Goal: Task Accomplishment & Management: Manage account settings

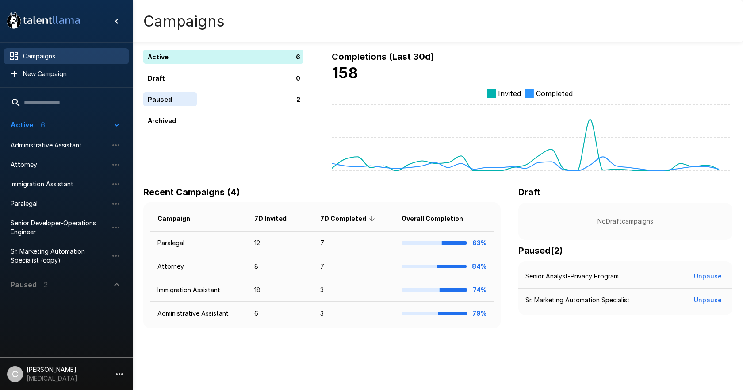
click at [123, 376] on icon "button" at bounding box center [119, 373] width 11 height 11
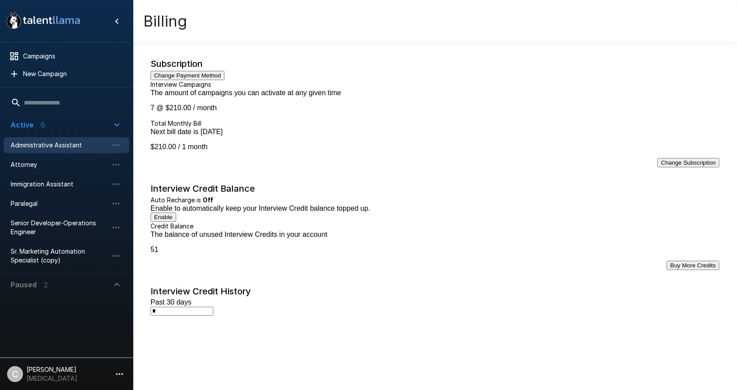
click at [59, 150] on div "Administrative Assistant" at bounding box center [67, 145] width 126 height 16
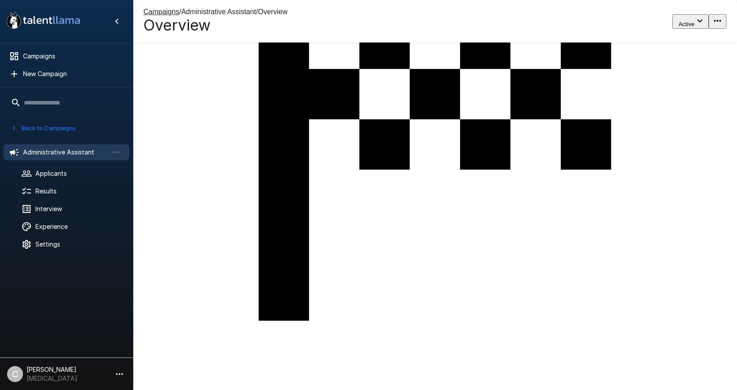
scroll to position [2035, 0]
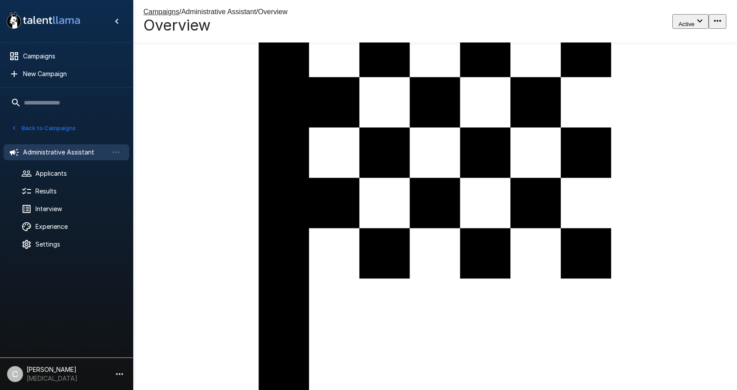
scroll to position [0, 0]
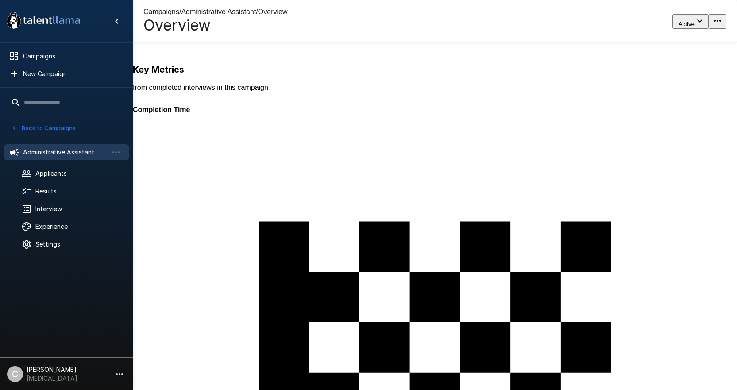
click at [259, 91] on div "134" at bounding box center [503, 236] width 740 height 390
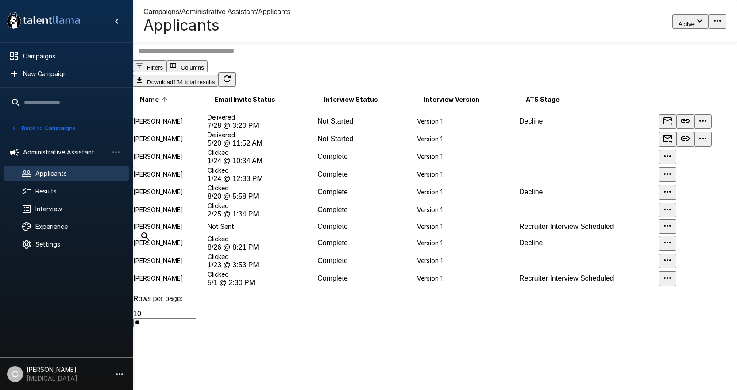
click at [410, 31] on div "Campaigns / Administrative Assistant / Applicants Applicants Active" at bounding box center [435, 21] width 604 height 42
click at [341, 28] on div "Campaigns / Administrative Assistant / Applicants Applicants Active" at bounding box center [435, 21] width 604 height 42
click at [356, 105] on span "Interview Status" at bounding box center [351, 99] width 54 height 11
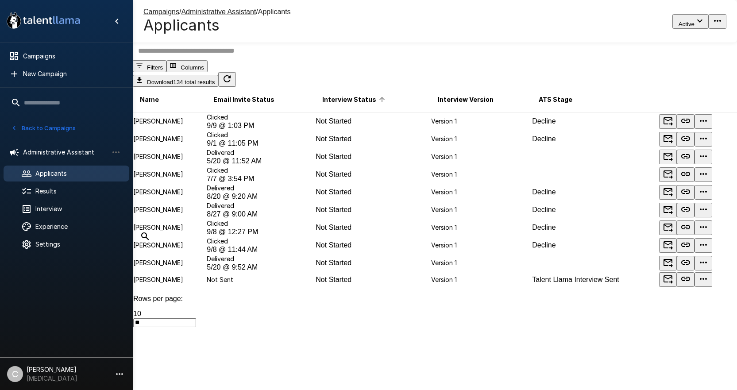
click at [356, 105] on span "Interview Status" at bounding box center [354, 99] width 65 height 11
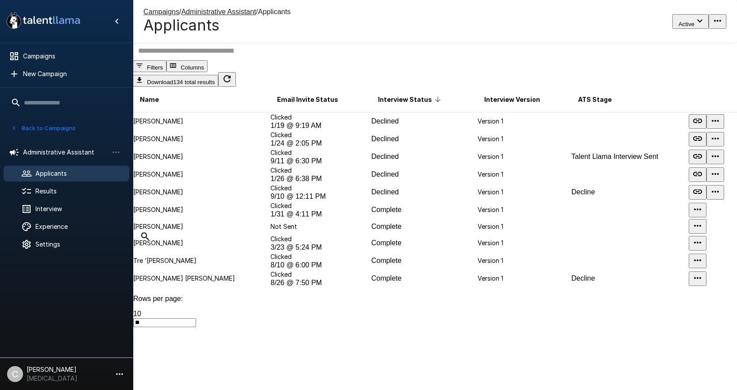
click at [166, 72] on button "Filters" at bounding box center [150, 66] width 34 height 12
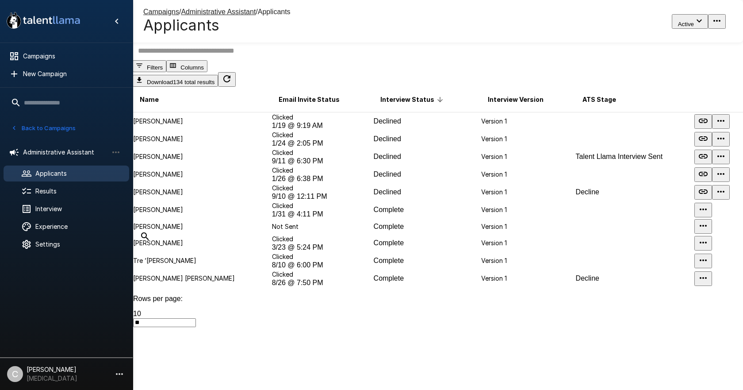
click at [587, 183] on body ".st0{fill:#FFFFFF;} .st1{fill:#76a4ed;} Campaigns New Campaign Active 6 Adminis…" at bounding box center [375, 195] width 750 height 390
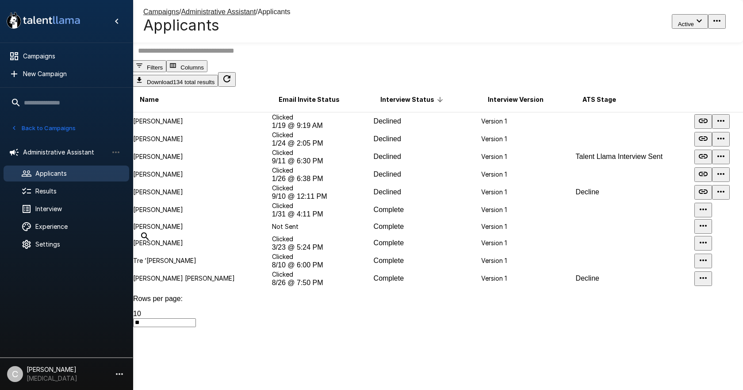
click at [568, 232] on body ".st0{fill:#FFFFFF;} .st1{fill:#76a4ed;} Campaigns New Campaign Active 6 Adminis…" at bounding box center [375, 195] width 750 height 390
click at [558, 258] on body ".st0{fill:#FFFFFF;} .st1{fill:#76a4ed;} Campaigns New Campaign Active 6 Adminis…" at bounding box center [375, 195] width 750 height 390
type input "********"
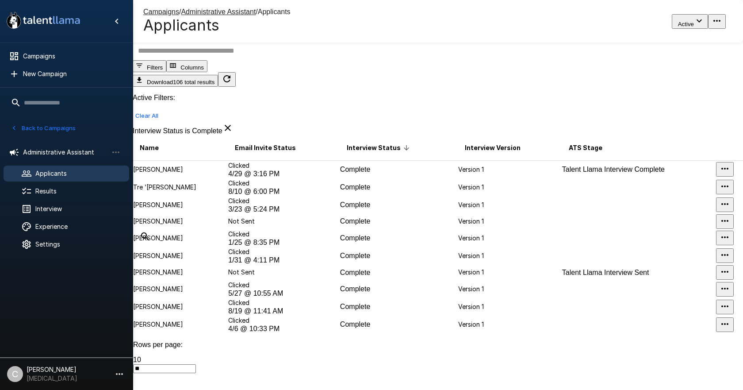
click at [564, 295] on body ".st0{fill:#FFFFFF;} .st1{fill:#76a4ed;} Campaigns New Campaign Active 6 Adminis…" at bounding box center [375, 195] width 750 height 390
drag, startPoint x: 529, startPoint y: 297, endPoint x: 534, endPoint y: 298, distance: 4.5
click at [561, 315] on body ".st0{fill:#FFFFFF;} .st1{fill:#76a4ed;} Campaigns New Campaign Active 6 Adminis…" at bounding box center [375, 195] width 750 height 390
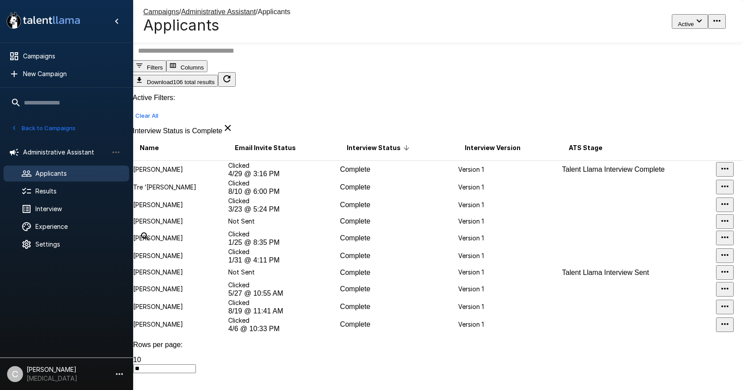
type input "**********"
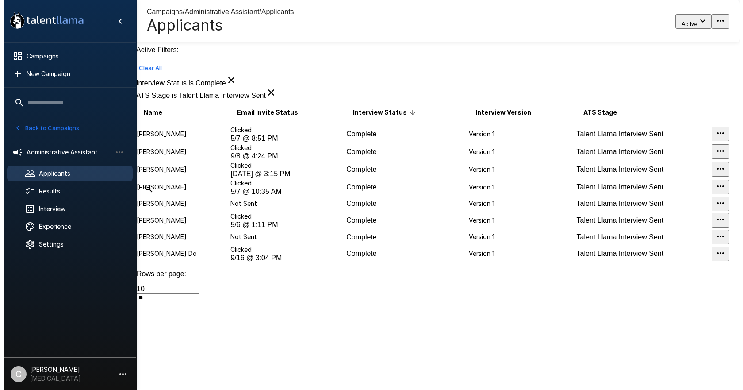
scroll to position [136, 0]
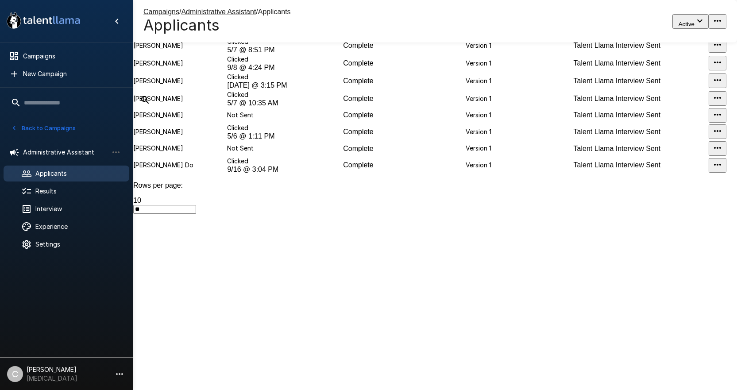
click at [636, 253] on body ".st0{fill:#FFFFFF;} .st1{fill:#76a4ed;} Campaigns New Campaign Active 6 Adminis…" at bounding box center [368, 59] width 737 height 390
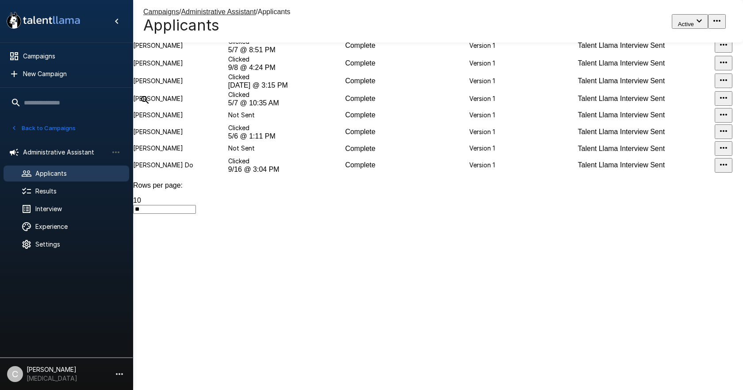
click at [638, 292] on li "100" at bounding box center [380, 288] width 725 height 8
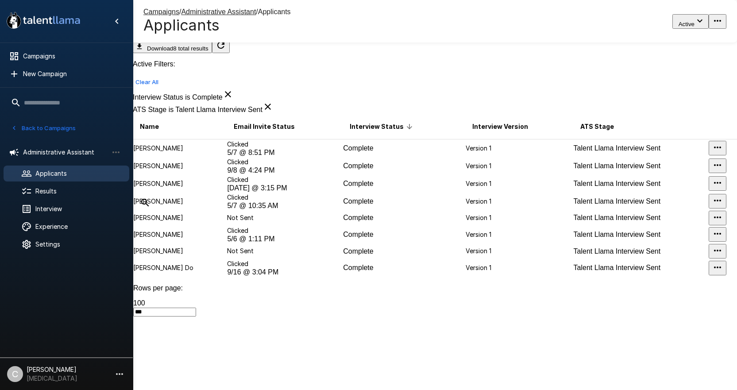
scroll to position [4, 0]
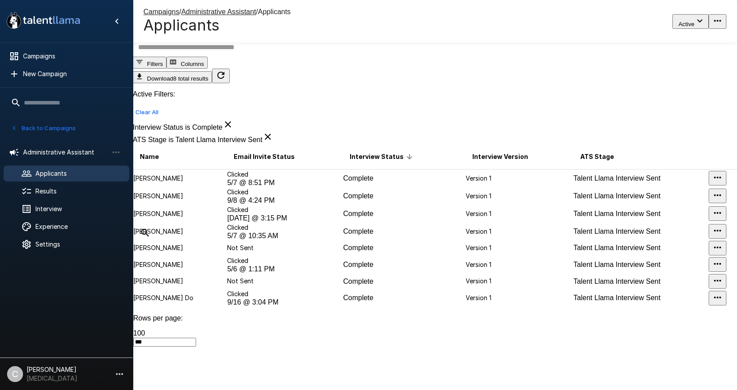
click at [573, 182] on span "Talent Llama Interview Sent" at bounding box center [616, 178] width 87 height 8
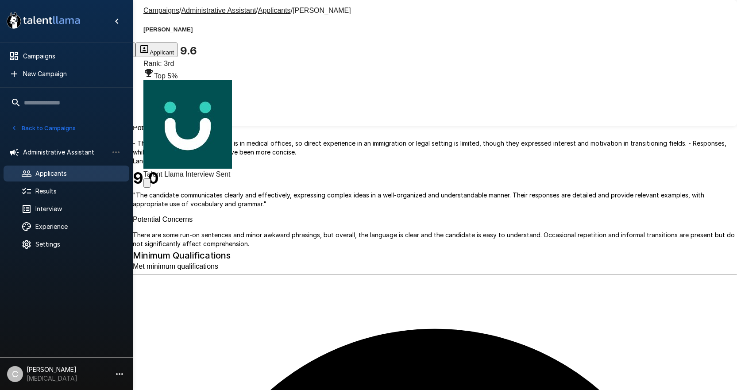
click at [230, 170] on span "Talent Llama Interview Sent" at bounding box center [186, 174] width 87 height 8
click at [161, 185] on icon "Change Stage" at bounding box center [161, 185] width 0 height 0
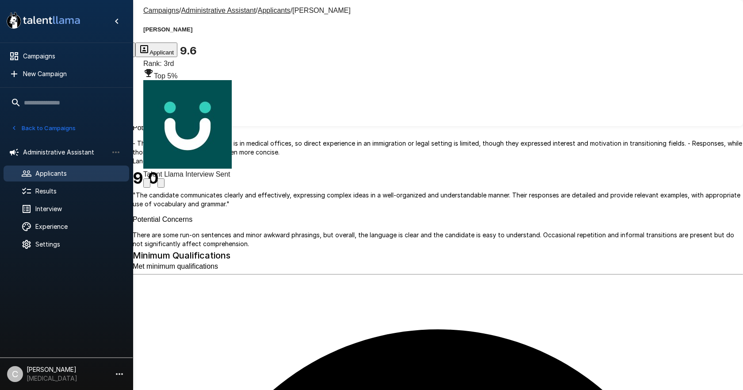
click at [337, 199] on body ".st0{fill:#FFFFFF;} .st1{fill:#76a4ed;} Campaigns New Campaign Active 6 Adminis…" at bounding box center [375, 195] width 750 height 390
type input "**********"
drag, startPoint x: 568, startPoint y: 116, endPoint x: 567, endPoint y: 134, distance: 18.6
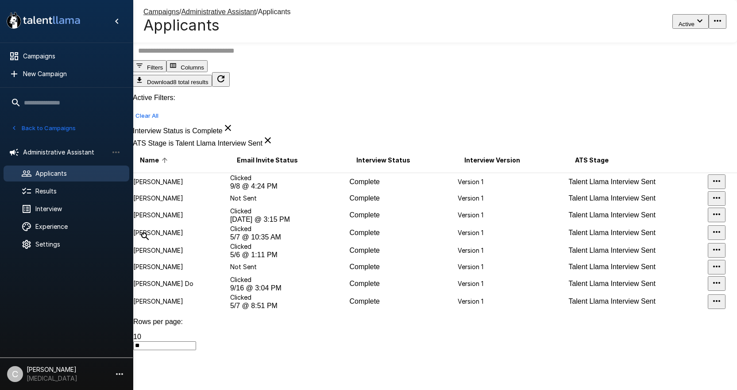
click at [432, 123] on div "Interview Status is Complete ATS Stage is Talent Llama Interview Sent" at bounding box center [435, 135] width 604 height 25
click at [424, 130] on div "Interview Status is Complete ATS Stage is Talent Llama Interview Sent" at bounding box center [435, 135] width 604 height 25
drag, startPoint x: 163, startPoint y: 189, endPoint x: 525, endPoint y: 192, distance: 361.9
drag, startPoint x: 525, startPoint y: 192, endPoint x: 463, endPoint y: 200, distance: 62.1
click at [463, 191] on td "Version 1" at bounding box center [512, 182] width 111 height 18
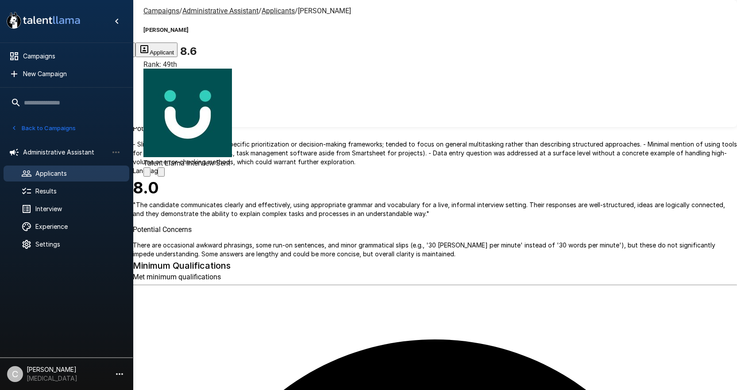
click at [170, 176] on icon "Change Stage" at bounding box center [166, 179] width 8 height 6
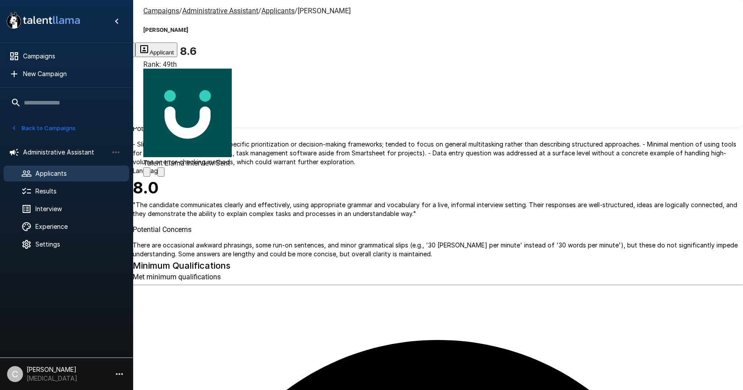
click at [391, 211] on body ".st0{fill:#FFFFFF;} .st1{fill:#76a4ed;} Campaigns New Campaign Active 6 Adminis…" at bounding box center [375, 195] width 750 height 390
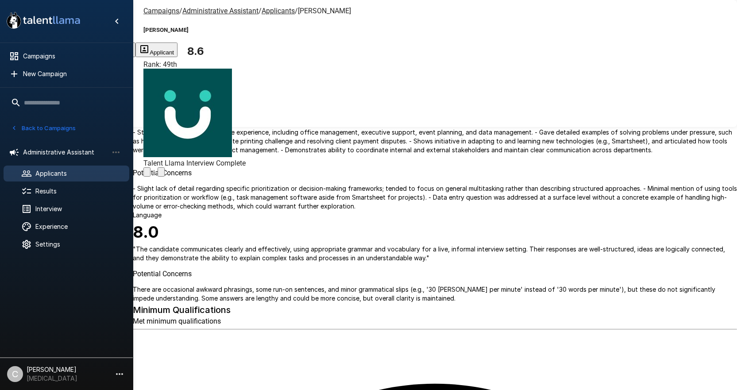
click at [261, 11] on u "Applicants" at bounding box center [277, 11] width 33 height 8
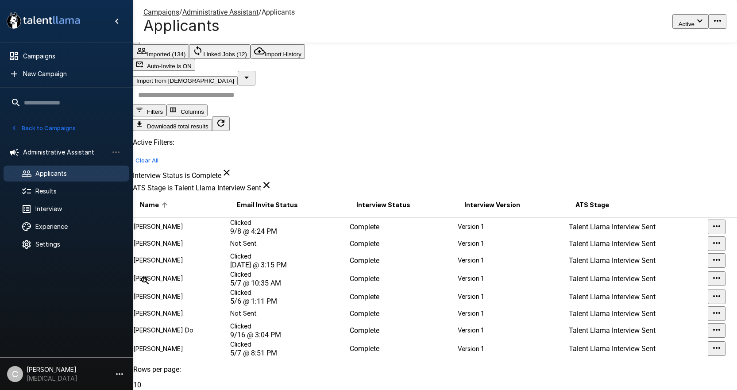
click at [210, 239] on td "Emily Messer" at bounding box center [181, 243] width 97 height 15
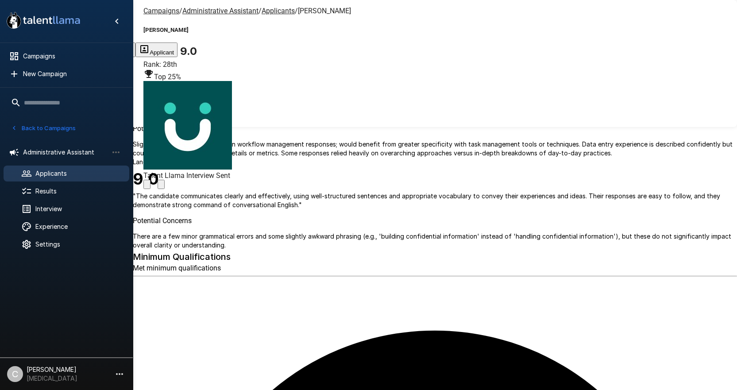
click at [161, 186] on icon "Change Stage" at bounding box center [161, 186] width 0 height 0
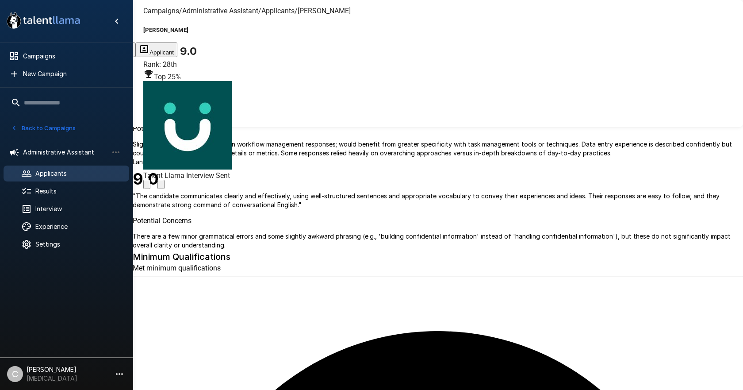
click at [427, 211] on body ".st0{fill:#FFFFFF;} .st1{fill:#76a4ed;} Campaigns New Campaign Active 6 Adminis…" at bounding box center [375, 195] width 750 height 390
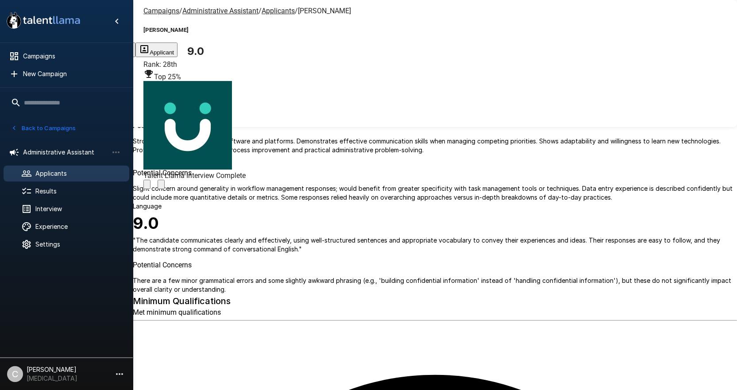
click at [274, 10] on u "Applicants" at bounding box center [277, 11] width 33 height 8
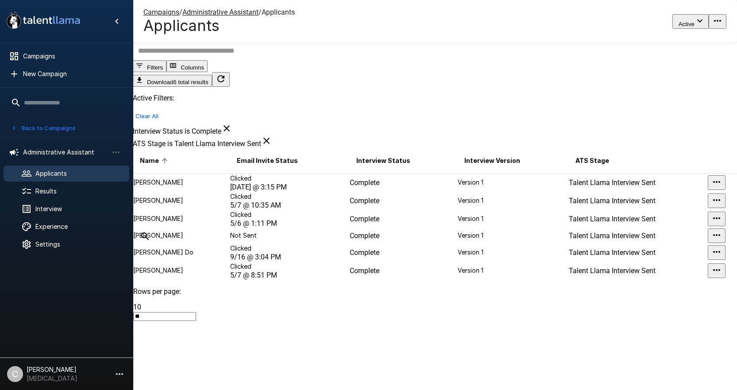
click at [178, 187] on p "Ishaa Natekar" at bounding box center [181, 182] width 96 height 9
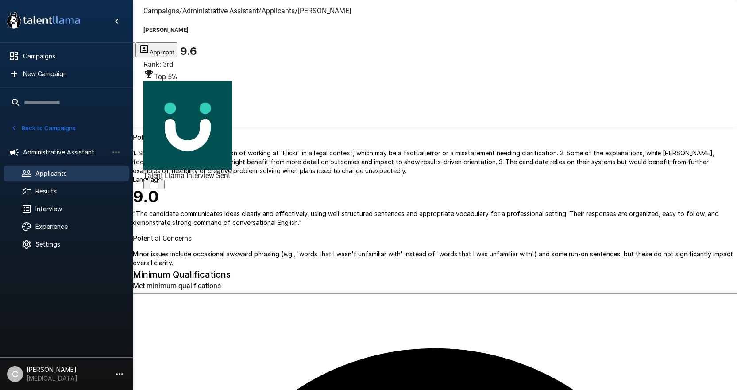
click at [161, 186] on icon "Change Stage" at bounding box center [161, 186] width 0 height 0
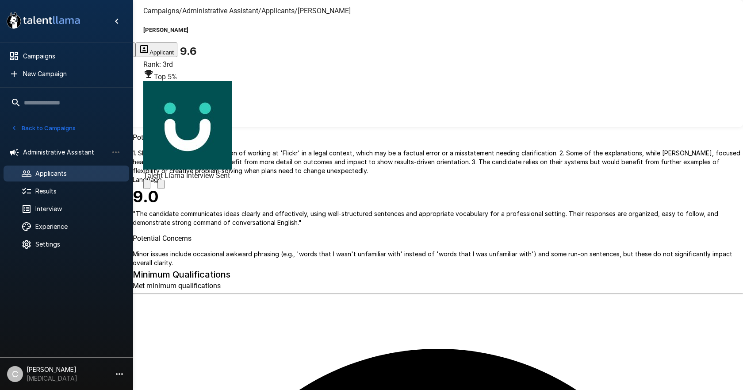
click at [326, 209] on body ".st0{fill:#FFFFFF;} .st1{fill:#76a4ed;} Campaigns New Campaign Active 6 Adminis…" at bounding box center [375, 195] width 750 height 390
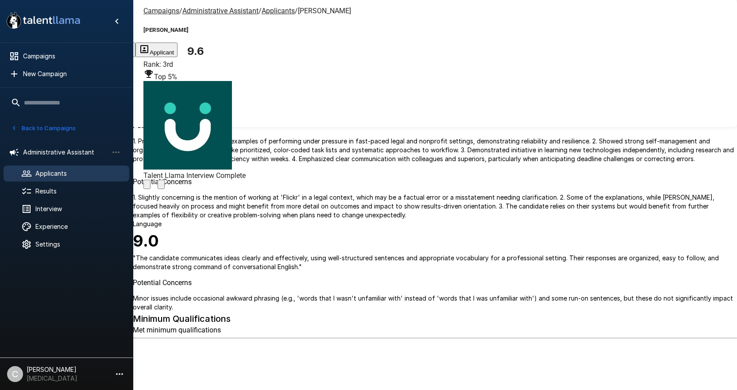
click at [273, 12] on u "Applicants" at bounding box center [277, 11] width 33 height 8
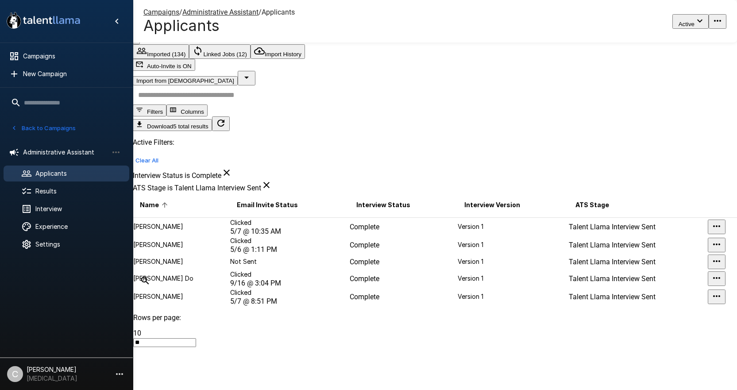
click at [189, 222] on p "Jervani Harris" at bounding box center [181, 226] width 96 height 9
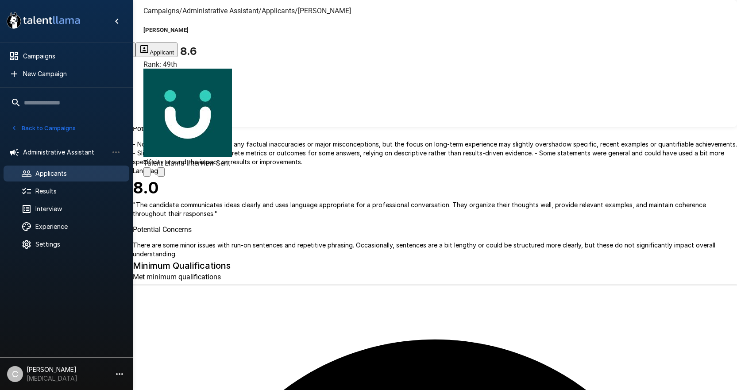
click at [161, 174] on icon "Change Stage" at bounding box center [161, 174] width 0 height 0
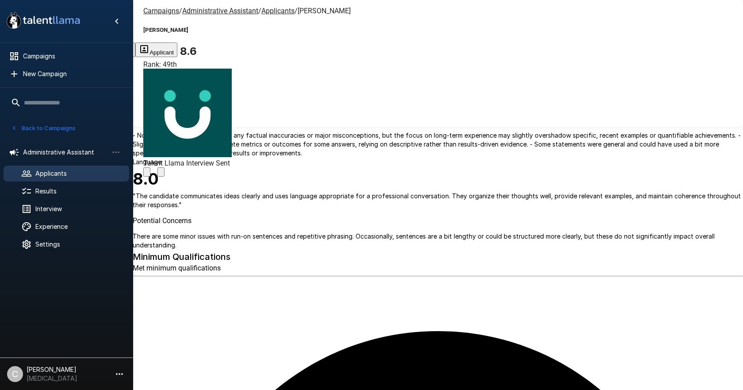
click at [408, 213] on body ".st0{fill:#FFFFFF;} .st1{fill:#76a4ed;} Campaigns New Campaign Active 6 Adminis…" at bounding box center [375, 195] width 750 height 390
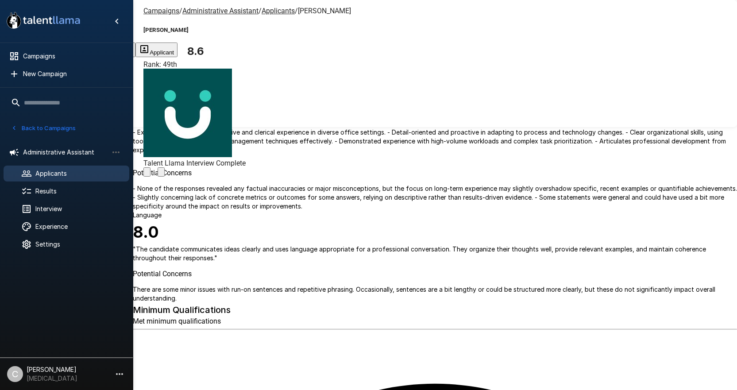
click at [267, 14] on u "Applicants" at bounding box center [277, 11] width 33 height 8
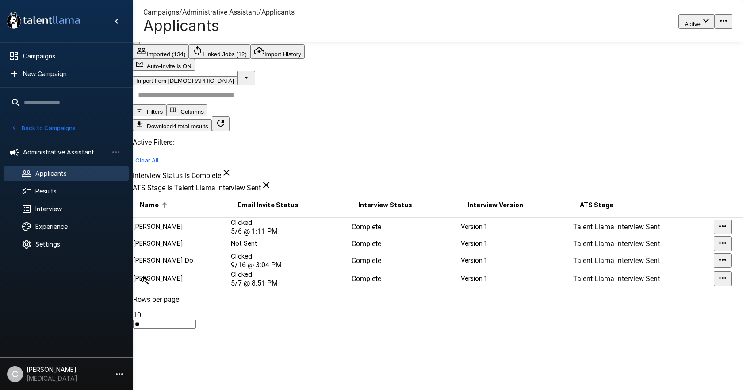
click at [194, 236] on td "Kelsey Brown" at bounding box center [182, 243] width 98 height 15
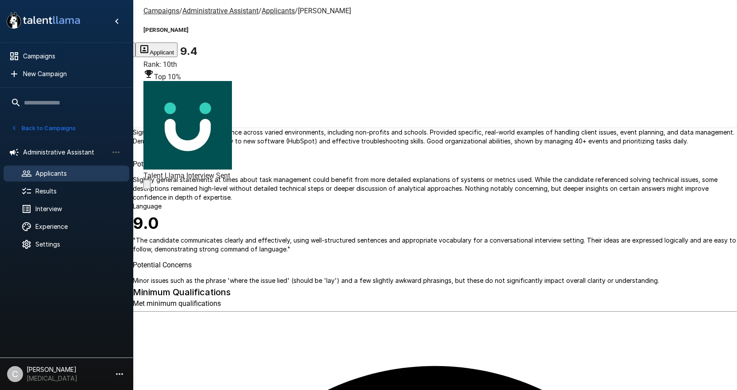
click at [230, 171] on span "Talent Llama Interview Sent" at bounding box center [186, 175] width 87 height 8
click at [161, 186] on icon "Change Stage" at bounding box center [161, 186] width 0 height 0
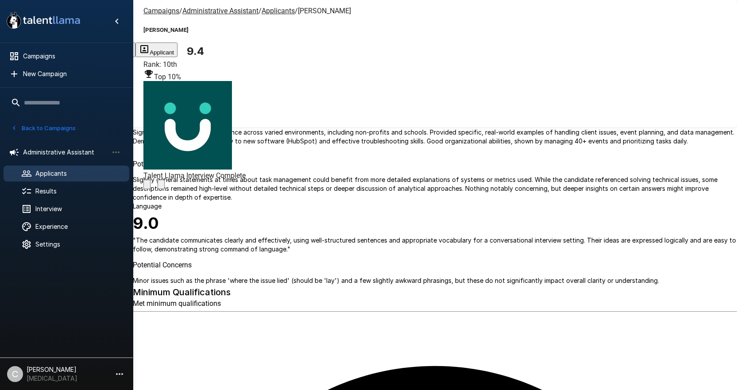
click at [262, 12] on u "Applicants" at bounding box center [277, 11] width 33 height 8
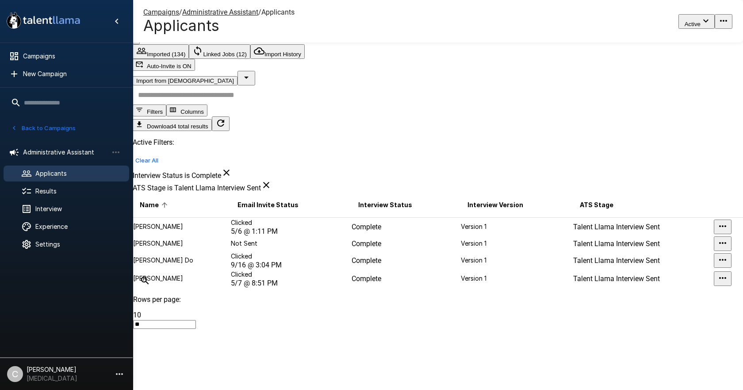
click at [265, 217] on td "Clicked 5/6 @ 1:11 PM" at bounding box center [290, 226] width 121 height 19
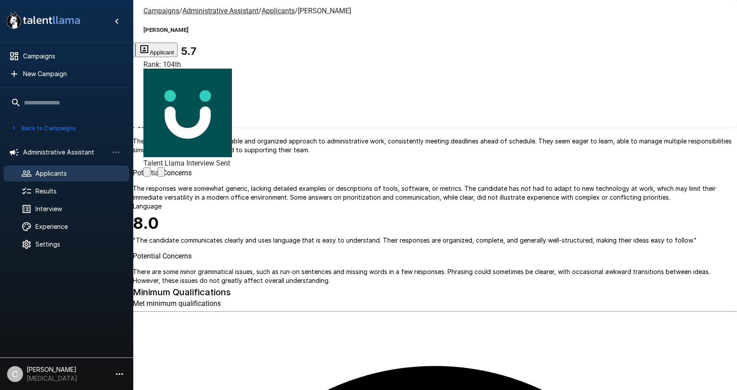
click at [161, 174] on icon "Change Stage" at bounding box center [161, 174] width 0 height 0
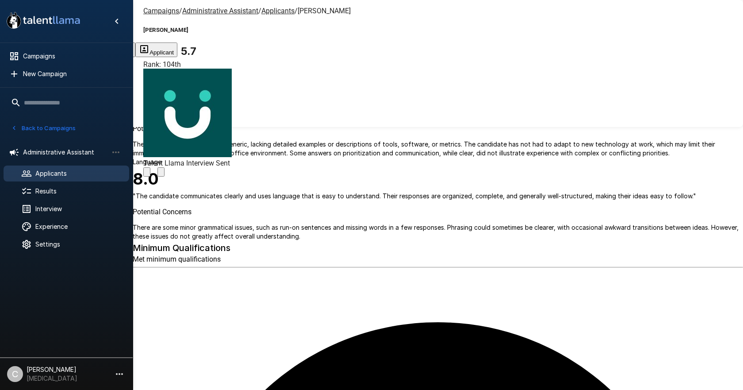
click at [331, 213] on body ".st0{fill:#FFFFFF;} .st1{fill:#76a4ed;} Campaigns New Campaign Active 6 Adminis…" at bounding box center [375, 195] width 750 height 390
drag, startPoint x: 502, startPoint y: 183, endPoint x: 506, endPoint y: 203, distance: 20.7
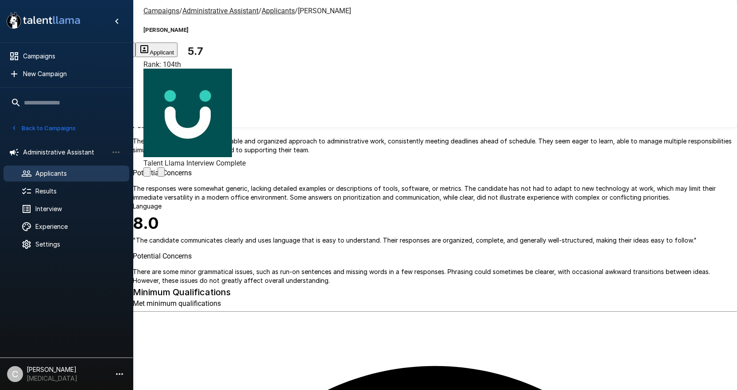
click at [267, 12] on u "Applicants" at bounding box center [277, 11] width 33 height 8
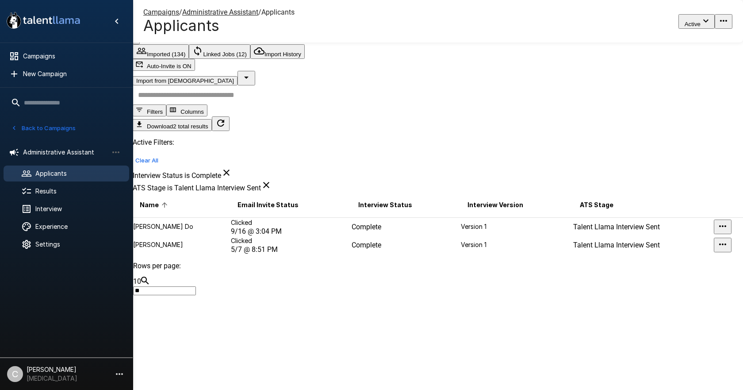
click at [182, 222] on p "Uyen Do" at bounding box center [181, 226] width 97 height 9
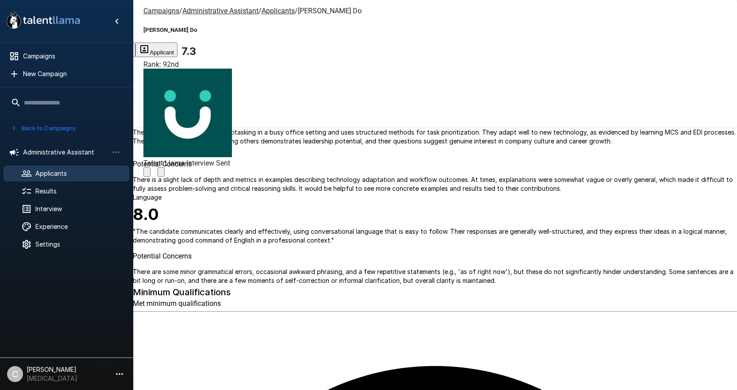
click at [232, 167] on div at bounding box center [187, 171] width 88 height 9
click at [161, 174] on icon "Change Stage" at bounding box center [161, 174] width 0 height 0
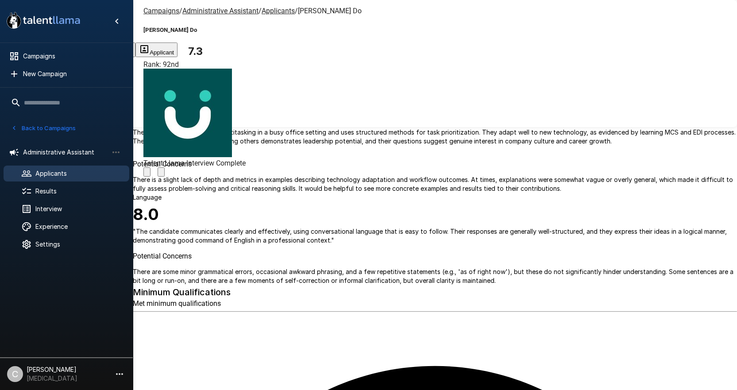
click at [261, 12] on u "Applicants" at bounding box center [277, 11] width 33 height 8
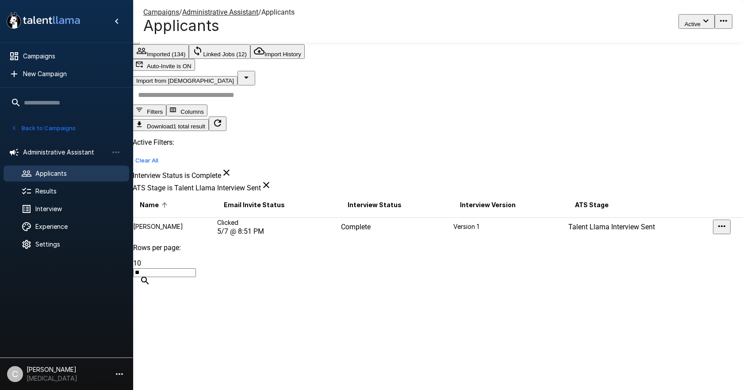
click at [261, 217] on td "Clicked 5/7 @ 8:51 PM" at bounding box center [279, 226] width 124 height 19
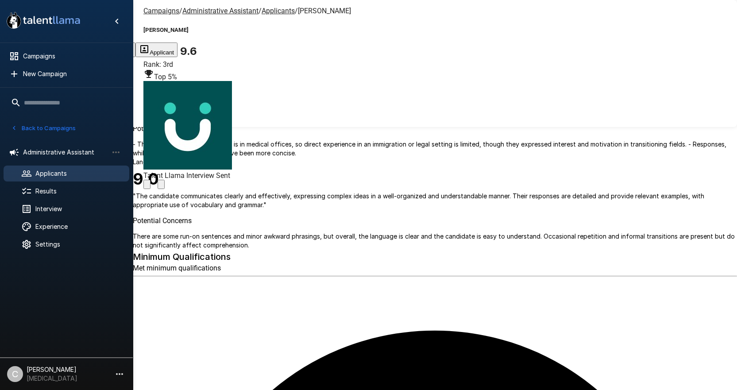
click at [161, 186] on icon "Change Stage" at bounding box center [161, 186] width 0 height 0
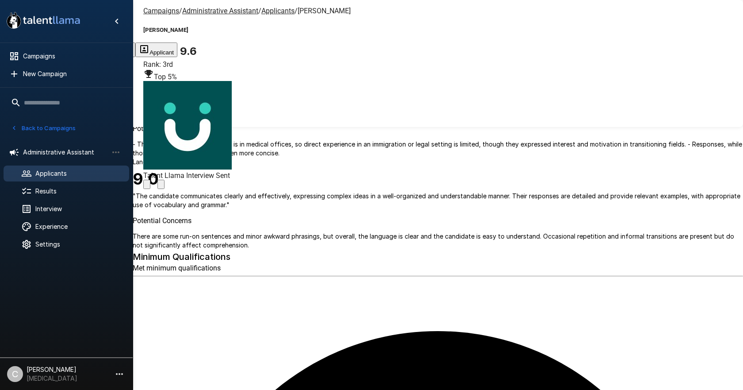
click at [390, 207] on body ".st0{fill:#FFFFFF;} .st1{fill:#76a4ed;} Campaigns New Campaign Active 6 Adminis…" at bounding box center [375, 195] width 750 height 390
drag, startPoint x: 346, startPoint y: 144, endPoint x: 355, endPoint y: 149, distance: 9.9
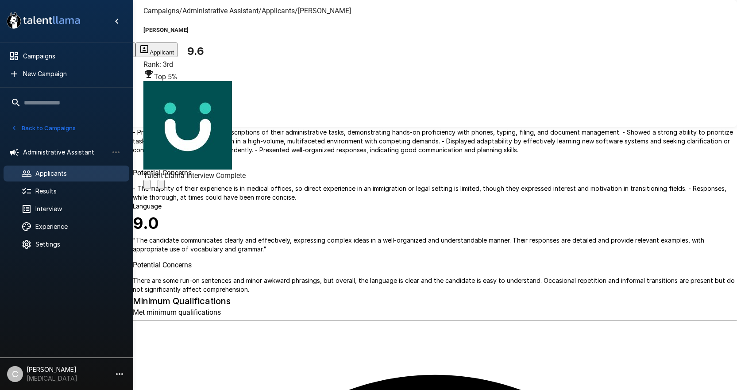
click at [261, 12] on u "Applicants" at bounding box center [277, 11] width 33 height 8
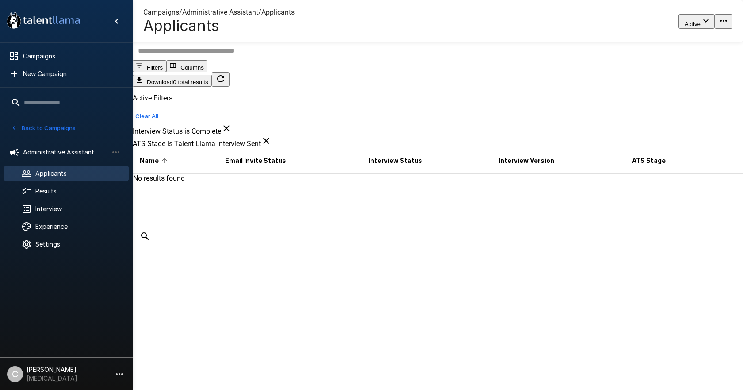
click at [160, 11] on u "Campaigns" at bounding box center [161, 12] width 36 height 8
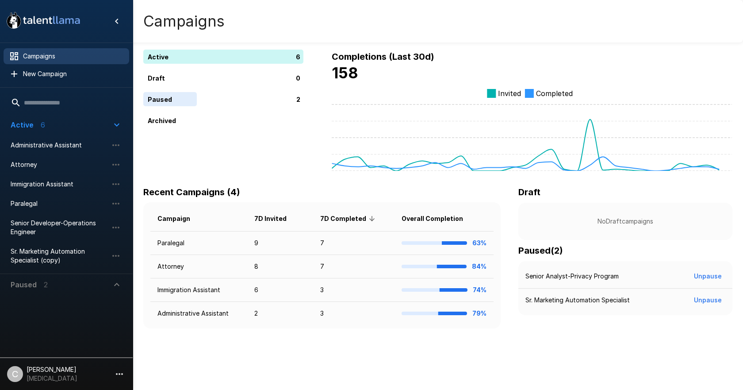
click at [230, 165] on div "Active 6 Draft 0 Paused 2 Archived" at bounding box center [223, 110] width 160 height 121
click at [300, 164] on div "Active 6 Draft 0 Paused 2 Archived" at bounding box center [223, 110] width 160 height 121
click at [279, 153] on div "Active 6 Draft 0 Paused 2 Archived" at bounding box center [223, 110] width 160 height 121
click at [166, 241] on td "Paralegal" at bounding box center [198, 242] width 97 height 23
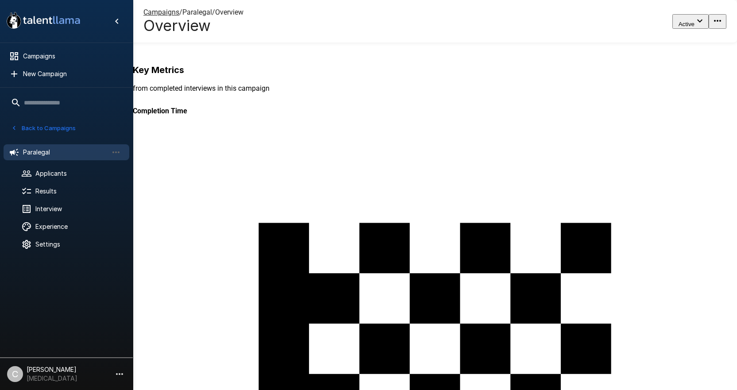
click at [259, 92] on div "415" at bounding box center [503, 237] width 740 height 390
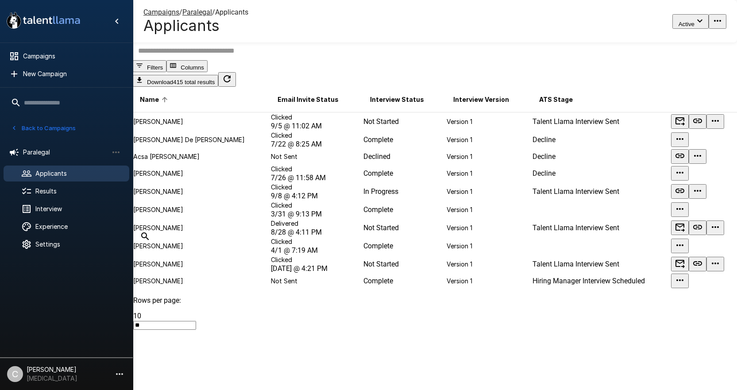
click at [166, 72] on button "Filters" at bounding box center [150, 66] width 34 height 12
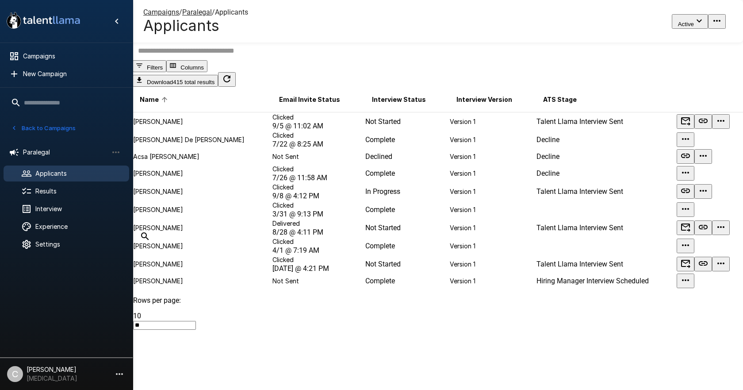
click at [640, 253] on body ".st0{fill:#FFFFFF;} .st1{fill:#76a4ed;} Campaigns New Campaign Active 6 Adminis…" at bounding box center [375, 195] width 750 height 390
type input "********"
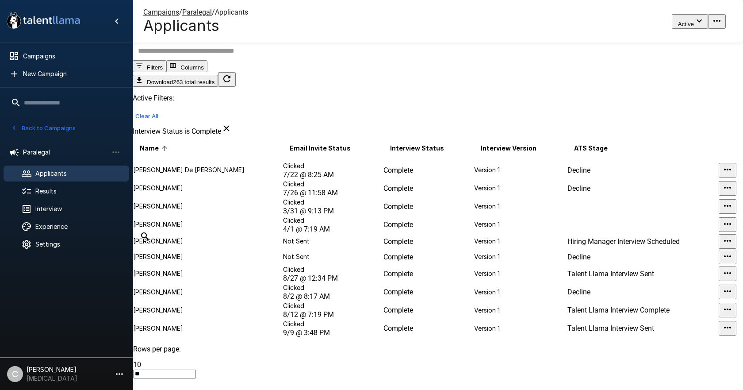
click at [562, 296] on body ".st0{fill:#FFFFFF;} .st1{fill:#76a4ed;} Campaigns New Campaign Active 6 Adminis…" at bounding box center [375, 195] width 750 height 390
click at [560, 306] on body ".st0{fill:#FFFFFF;} .st1{fill:#76a4ed;} Campaigns New Campaign Active 6 Adminis…" at bounding box center [375, 195] width 750 height 390
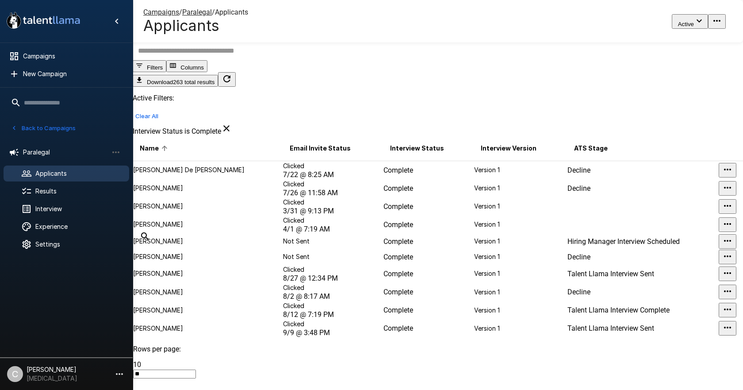
type input "**********"
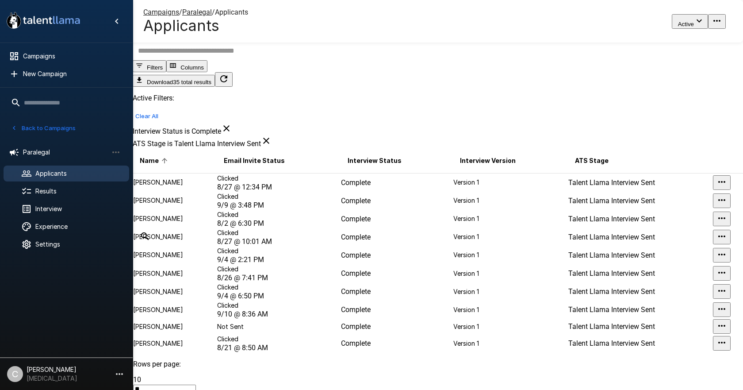
click at [472, 389] on div at bounding box center [371, 390] width 743 height 0
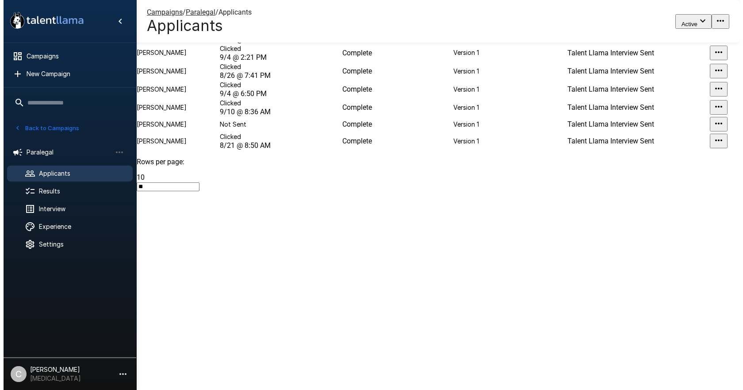
scroll to position [208, 0]
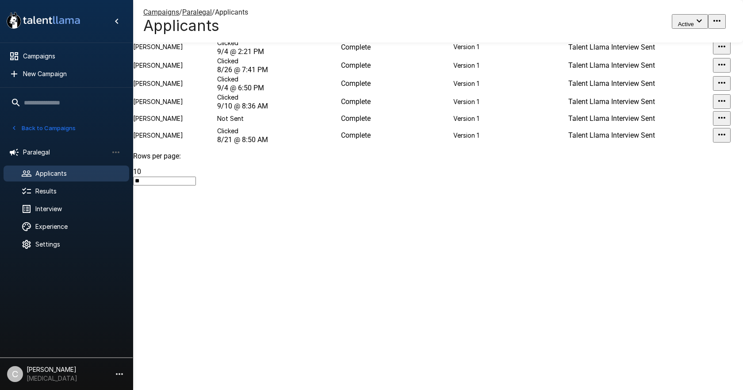
click at [641, 222] on li "100" at bounding box center [380, 218] width 725 height 8
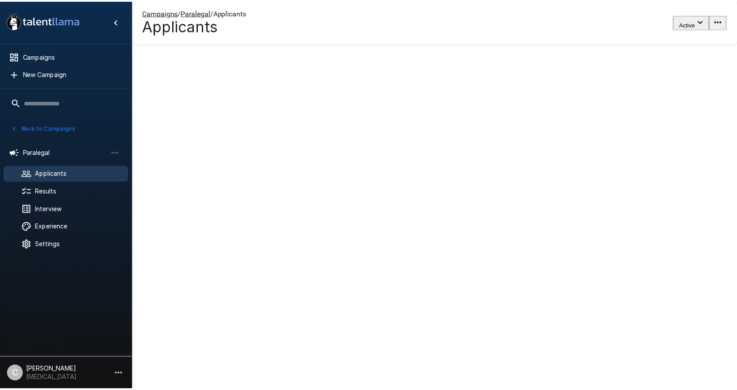
scroll to position [0, 0]
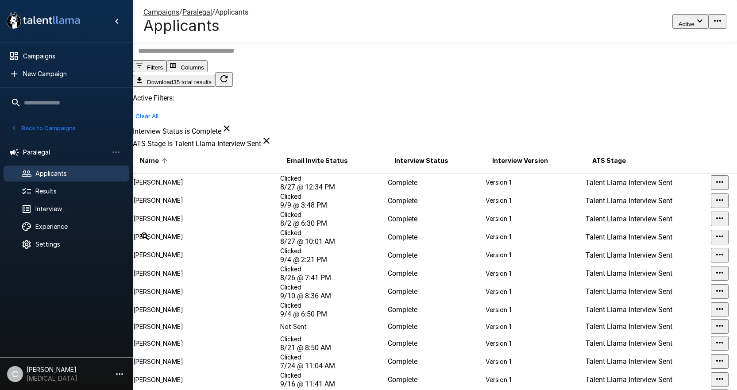
click at [485, 187] on p "Version 1" at bounding box center [534, 182] width 99 height 9
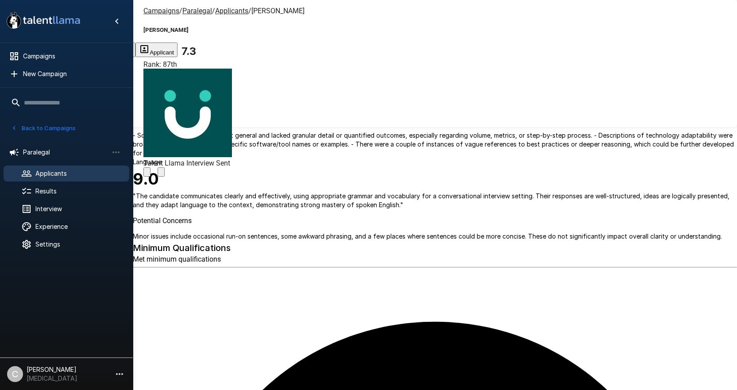
click at [161, 174] on icon "Change Stage" at bounding box center [161, 174] width 0 height 0
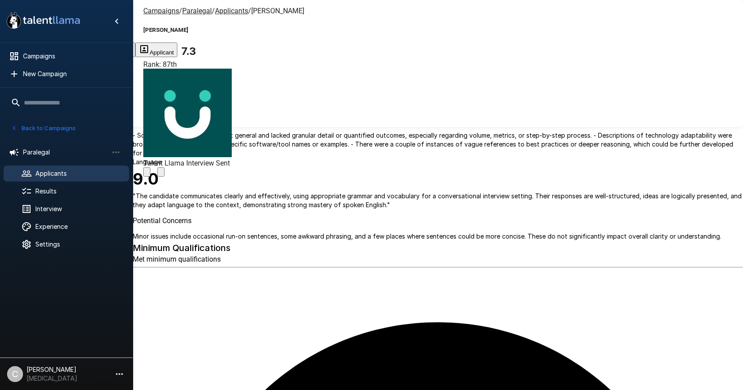
click at [373, 206] on body ".st0{fill:#FFFFFF;} .st1{fill:#76a4ed;} Campaigns New Campaign Active 6 Adminis…" at bounding box center [375, 195] width 750 height 390
type input "**********"
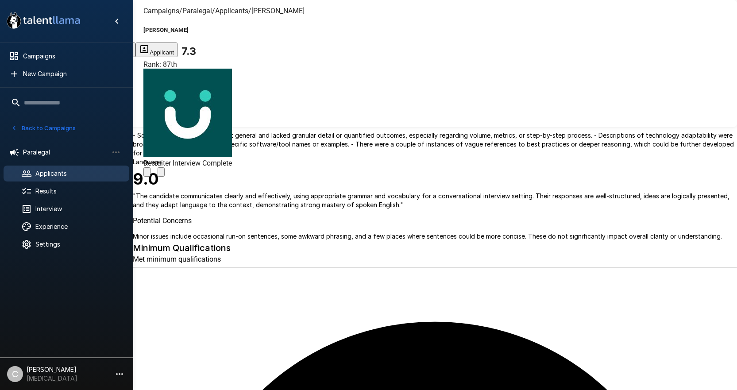
click at [161, 174] on icon "Change Stage" at bounding box center [161, 174] width 0 height 0
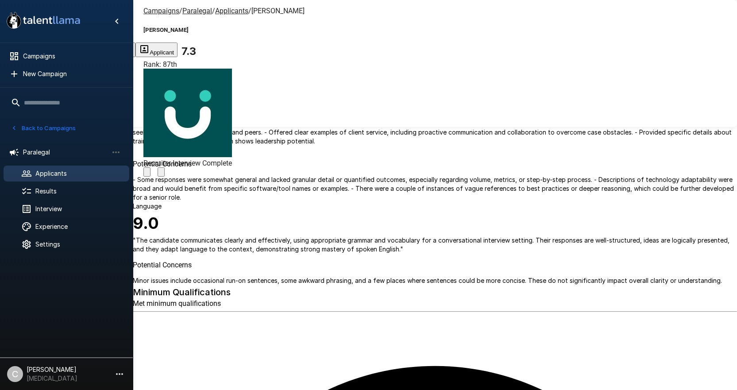
click at [223, 8] on u "Applicants" at bounding box center [231, 11] width 33 height 8
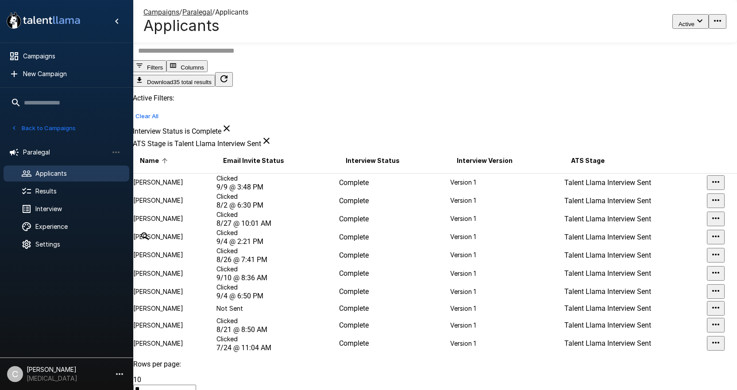
click at [278, 183] on p "Clicked" at bounding box center [277, 178] width 122 height 9
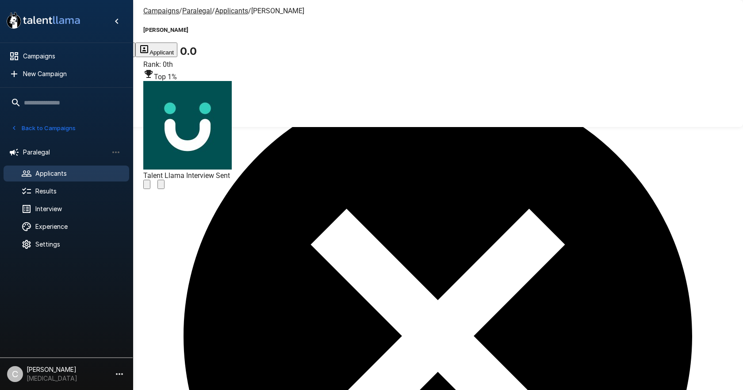
click at [161, 186] on icon "Change Stage" at bounding box center [161, 186] width 0 height 0
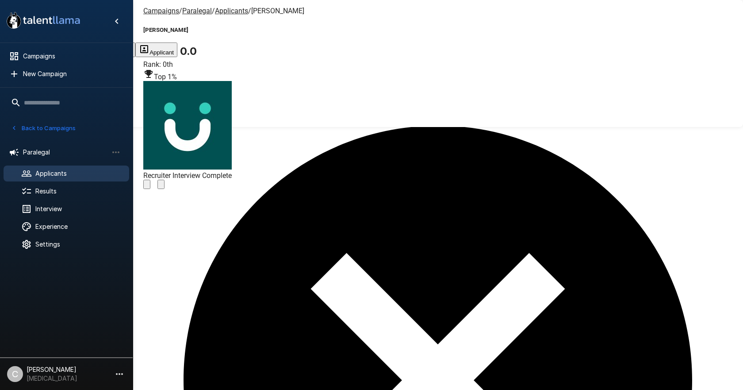
click at [219, 14] on u "Applicants" at bounding box center [231, 11] width 33 height 8
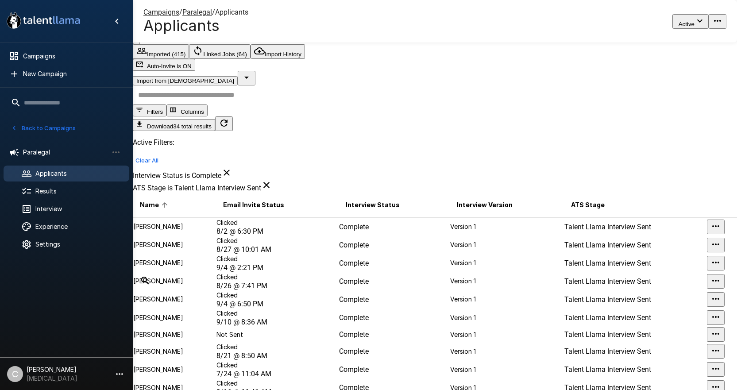
click at [192, 217] on td "Amna Ahmed" at bounding box center [174, 226] width 83 height 19
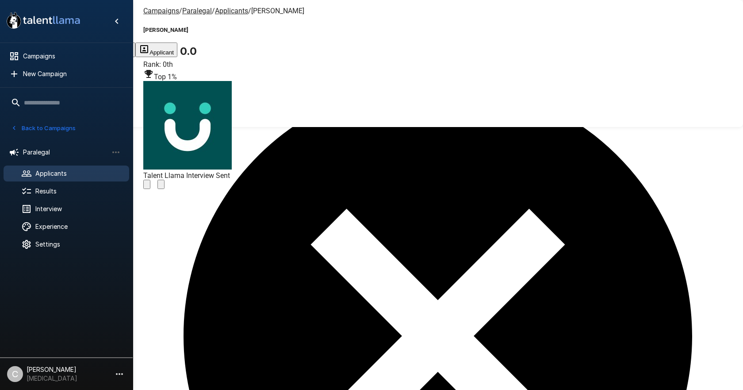
click at [170, 188] on icon "Change Stage" at bounding box center [166, 191] width 8 height 6
click at [351, 211] on body "**********" at bounding box center [371, 195] width 743 height 390
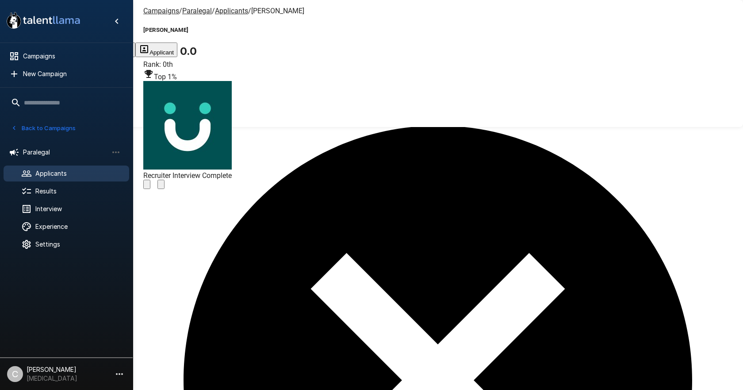
click at [225, 9] on u "Applicants" at bounding box center [231, 11] width 33 height 8
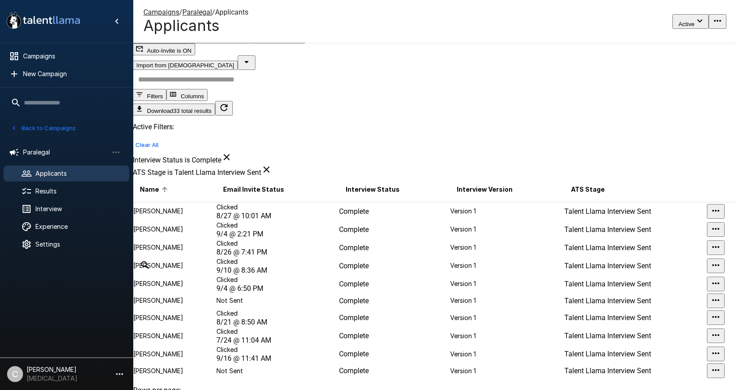
click at [271, 211] on span "8/27 @ 10:01 AM" at bounding box center [243, 215] width 55 height 8
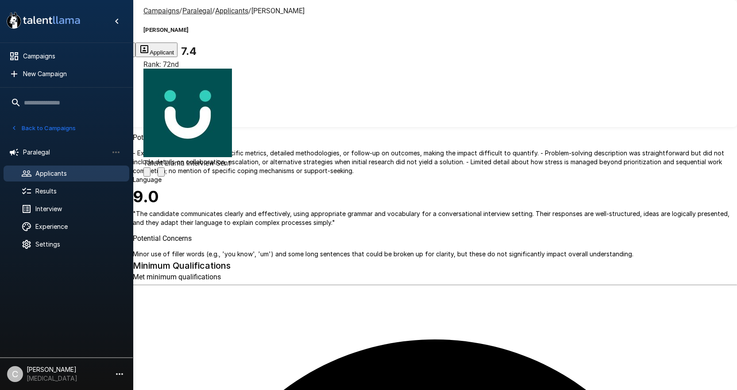
click at [170, 176] on icon "Change Stage" at bounding box center [166, 179] width 8 height 6
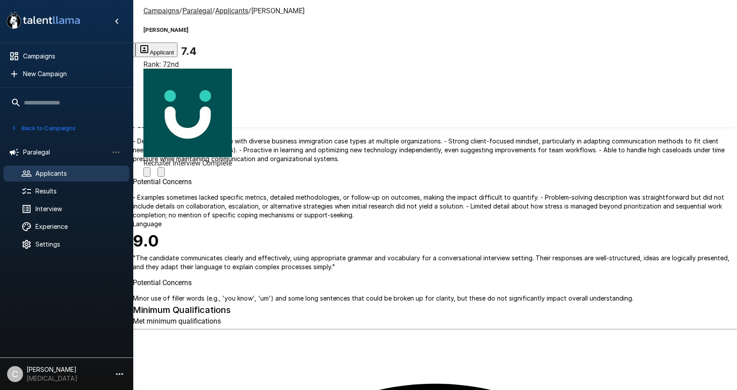
click at [231, 12] on u "Applicants" at bounding box center [231, 11] width 33 height 8
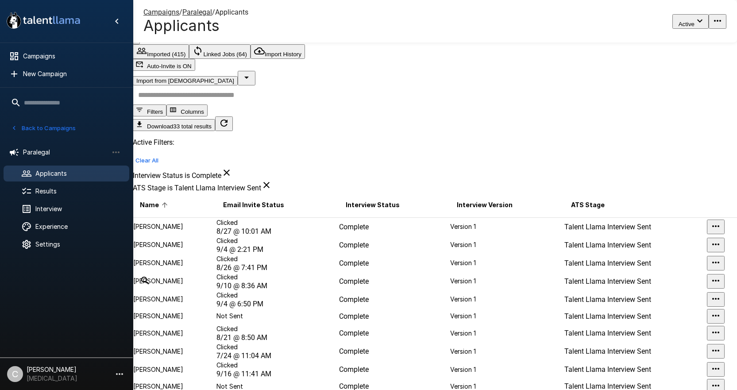
click at [289, 236] on td "Clicked 9/4 @ 2:21 PM" at bounding box center [277, 245] width 123 height 18
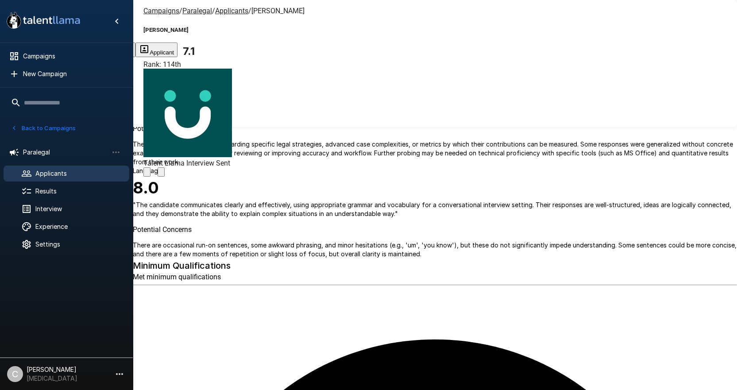
click at [161, 174] on icon "Change Stage" at bounding box center [161, 174] width 0 height 0
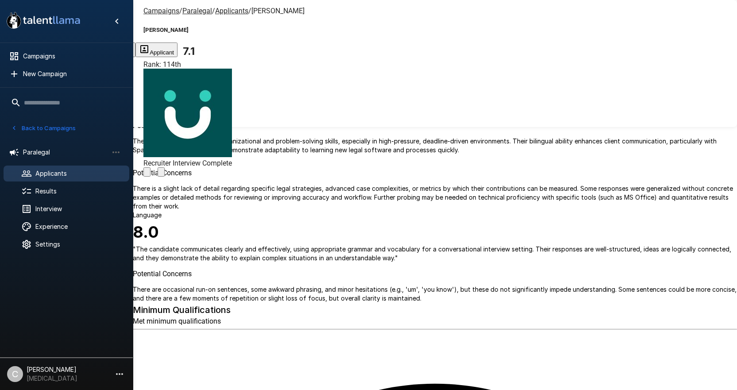
click at [225, 8] on u "Applicants" at bounding box center [231, 11] width 33 height 8
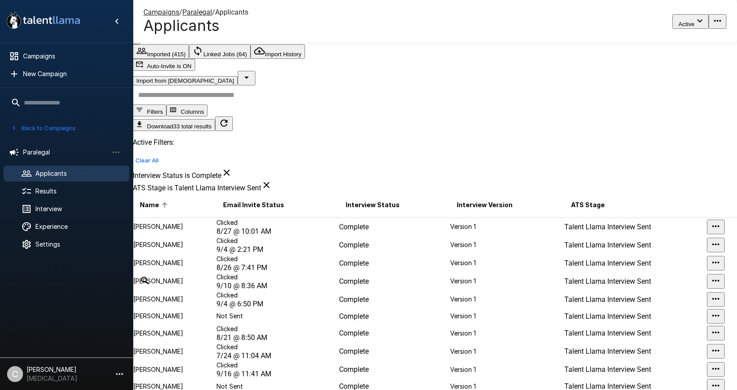
click at [197, 236] on td "Angel Anahui" at bounding box center [174, 245] width 83 height 18
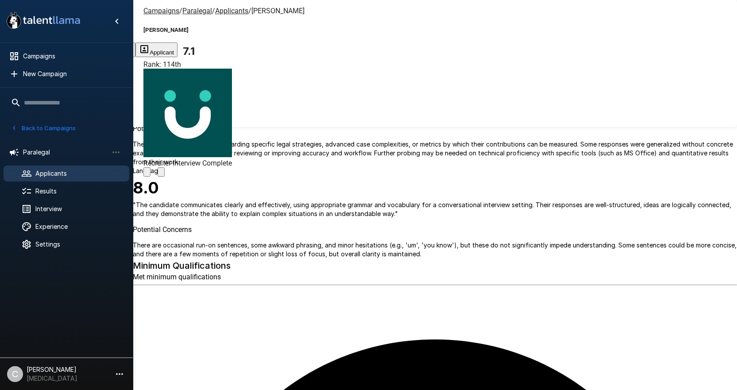
click at [224, 8] on u "Applicants" at bounding box center [231, 11] width 33 height 8
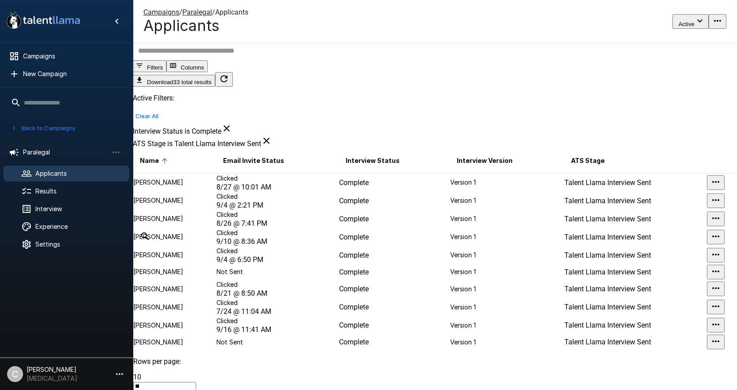
click at [181, 228] on td "Bailey Hancock" at bounding box center [174, 219] width 83 height 18
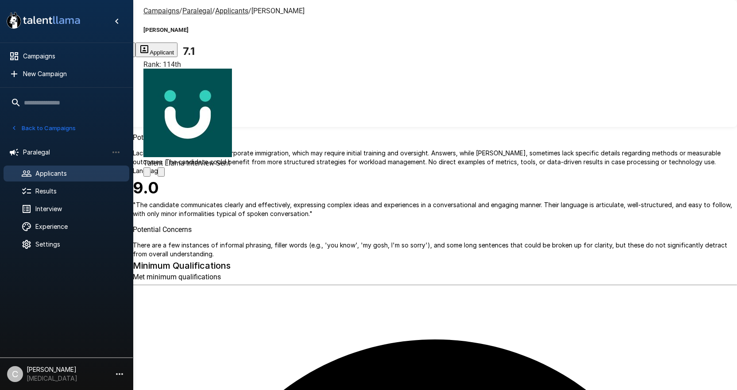
click at [170, 176] on icon "Change Stage" at bounding box center [166, 179] width 8 height 6
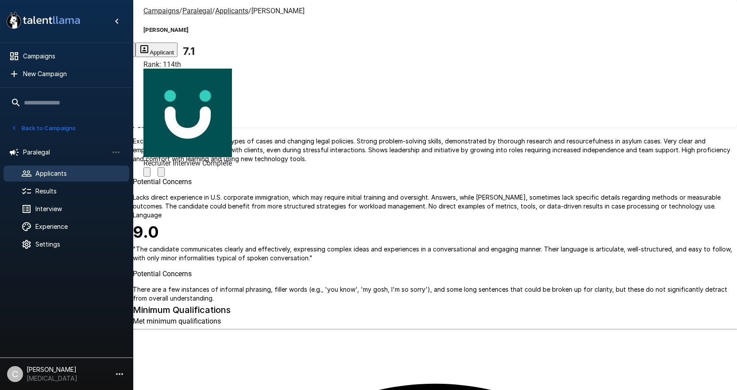
click at [226, 11] on u "Applicants" at bounding box center [231, 11] width 33 height 8
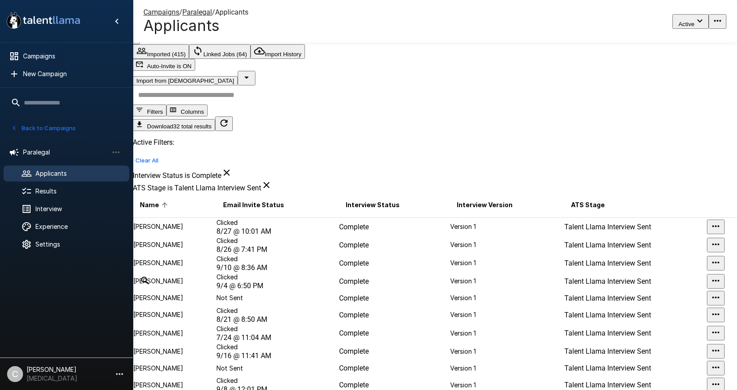
click at [204, 267] on p "Bennie Simmons" at bounding box center [174, 262] width 82 height 9
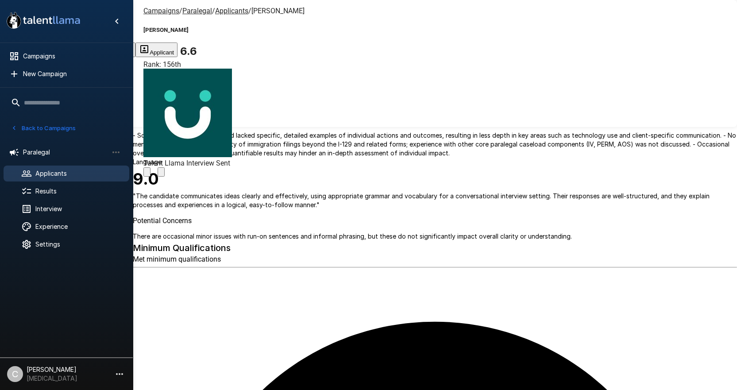
click at [161, 174] on icon "Change Stage" at bounding box center [161, 174] width 0 height 0
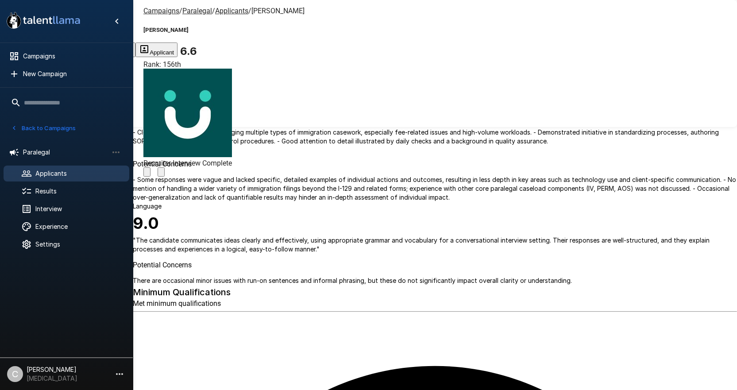
click at [222, 8] on u "Applicants" at bounding box center [231, 11] width 33 height 8
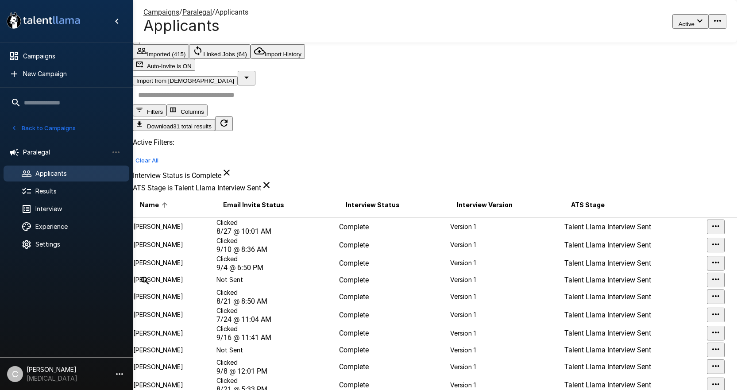
click at [184, 288] on td "Cheol Choi" at bounding box center [174, 279] width 83 height 15
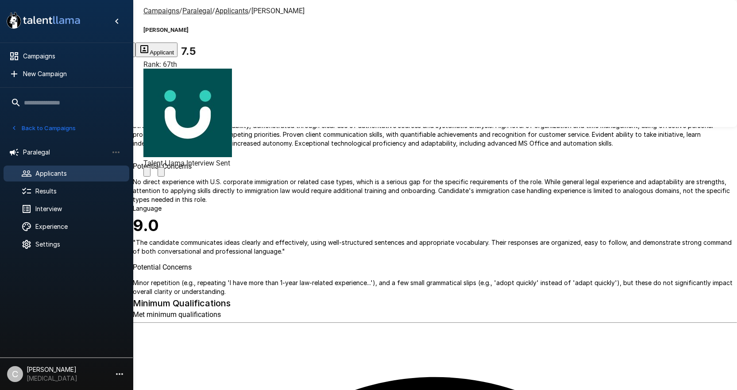
click at [161, 174] on icon "Change Stage" at bounding box center [161, 174] width 0 height 0
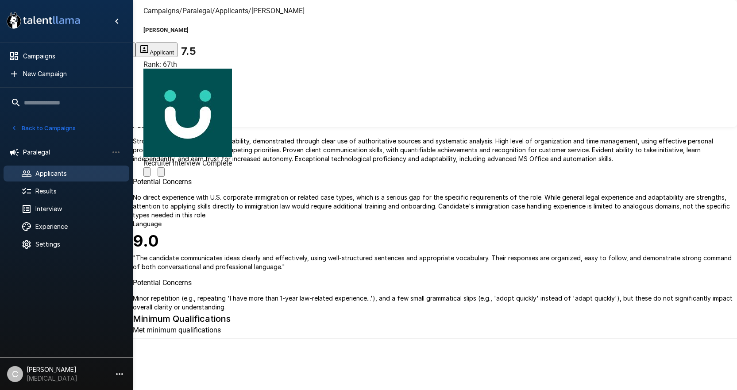
click at [233, 12] on u "Applicants" at bounding box center [231, 11] width 33 height 8
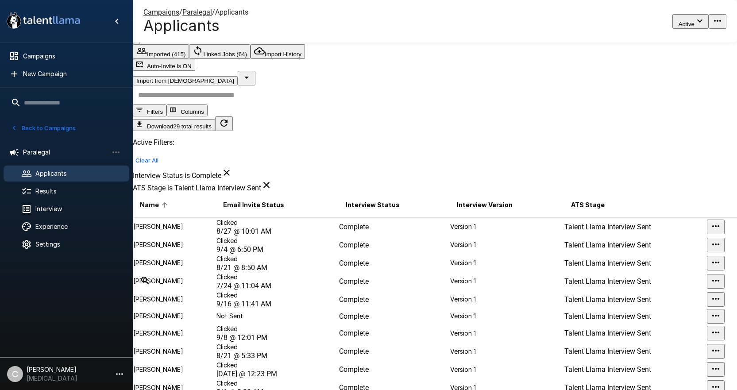
click at [299, 259] on p "Clicked" at bounding box center [277, 258] width 122 height 9
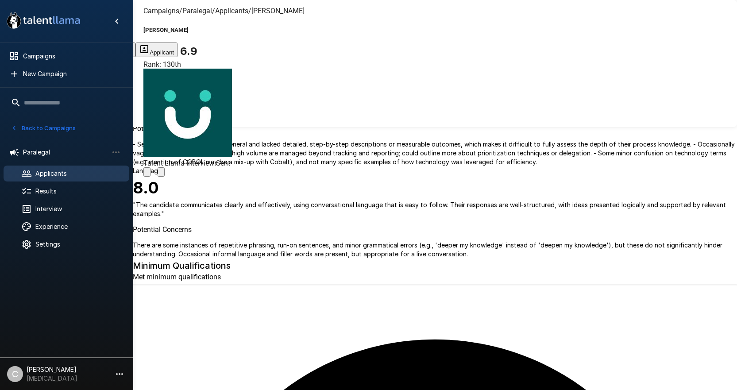
click at [460, 24] on div "Campaigns / Paralegal / Applicants / Christopher Gabriel Christopher Gabriel 6.…" at bounding box center [435, 21] width 604 height 42
click at [161, 174] on icon "Change Stage" at bounding box center [161, 174] width 0 height 0
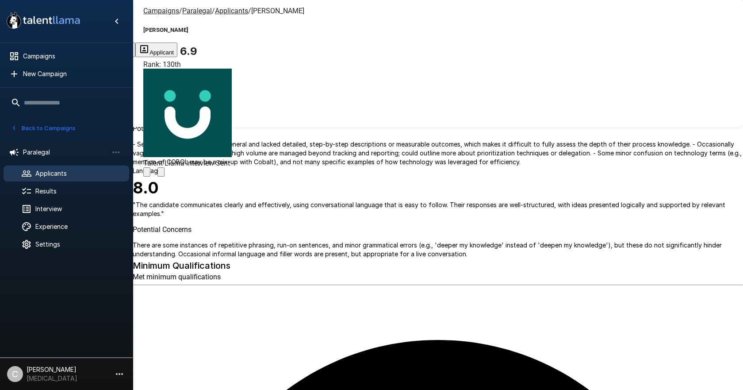
click at [433, 204] on body ".st0{fill:#FFFFFF;} .st1{fill:#76a4ed;} Campaigns New Campaign Active 6 Adminis…" at bounding box center [375, 195] width 750 height 390
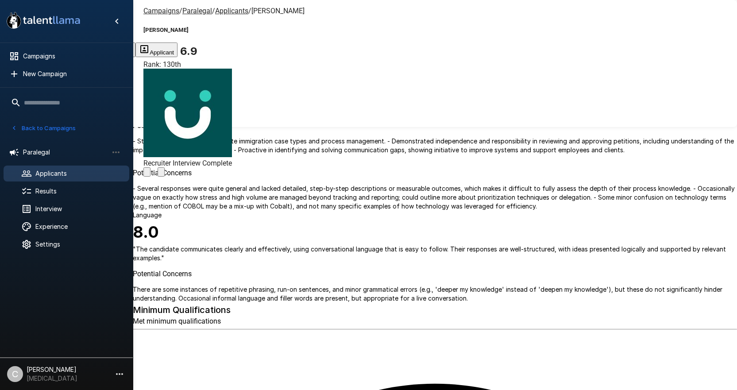
click at [210, 12] on div "Campaigns / Paralegal / Applicants / Christopher Gabriel" at bounding box center [223, 11] width 161 height 8
click at [222, 12] on u "Applicants" at bounding box center [231, 11] width 33 height 8
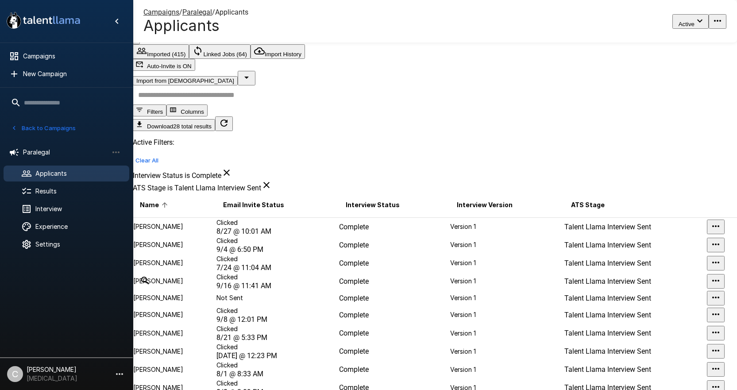
click at [194, 222] on p "Ana Ibanez" at bounding box center [174, 226] width 82 height 9
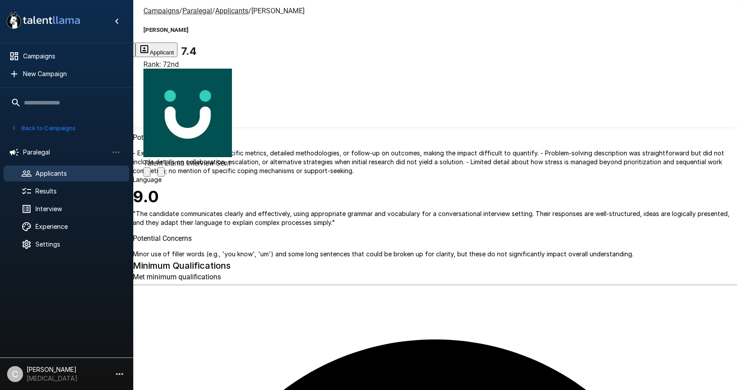
click at [414, 29] on div "Campaigns / Paralegal / Applicants / Ana Ibanez Ana Ibanez 7.4 Rank: 72nd Talen…" at bounding box center [435, 21] width 604 height 42
click at [161, 174] on icon "Change Stage" at bounding box center [161, 174] width 0 height 0
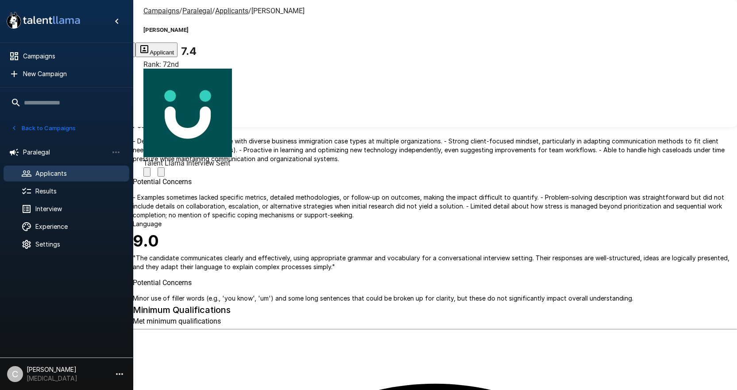
click at [226, 14] on span "Applicants" at bounding box center [231, 11] width 33 height 8
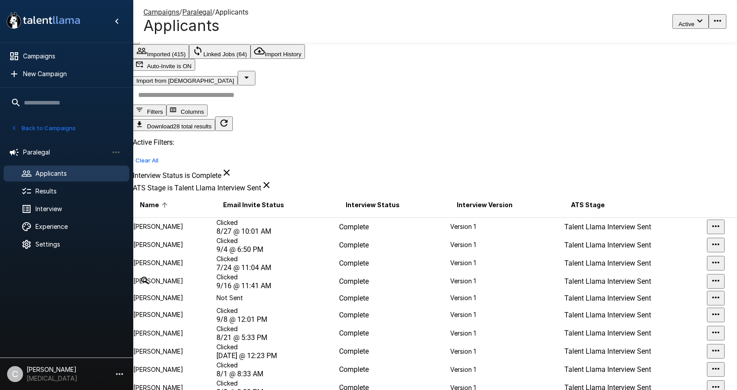
click at [209, 240] on p "Bennie Simmons" at bounding box center [174, 244] width 82 height 9
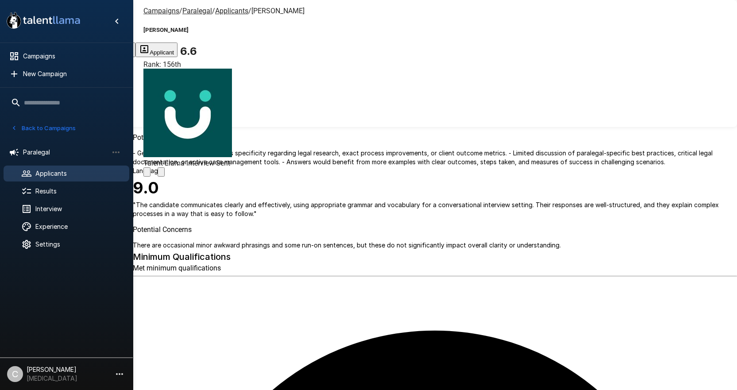
click at [232, 167] on div at bounding box center [187, 171] width 88 height 9
click at [161, 174] on icon "Change Stage" at bounding box center [161, 174] width 0 height 0
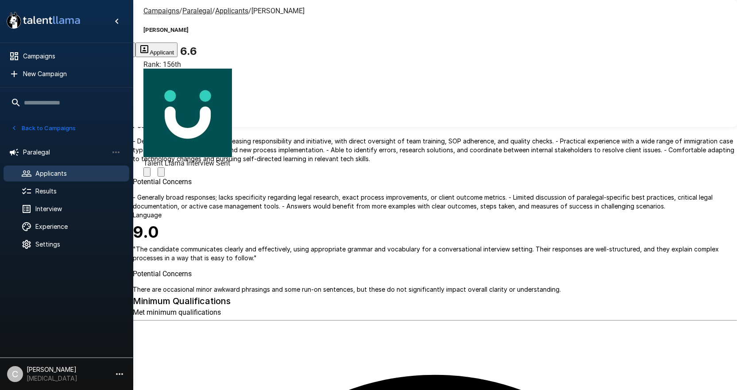
click at [226, 12] on u "Applicants" at bounding box center [231, 11] width 33 height 8
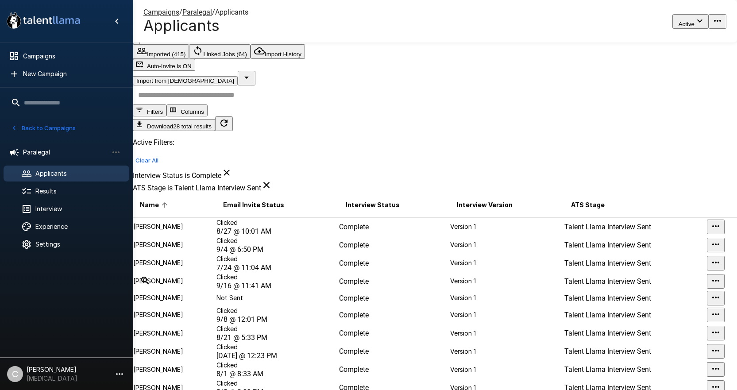
click at [215, 272] on td "Doria Stevenson" at bounding box center [174, 263] width 83 height 18
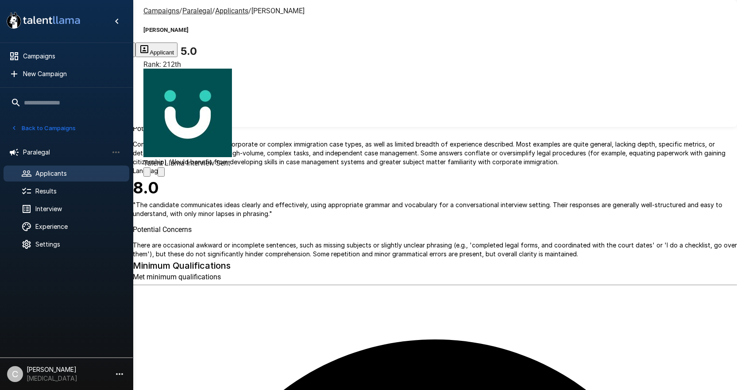
click at [445, 25] on div "Campaigns / Paralegal / Applicants / Doria Stevenson Doria Stevenson 5.0 Rank: …" at bounding box center [435, 21] width 604 height 42
click at [161, 174] on icon "Change Stage" at bounding box center [161, 174] width 0 height 0
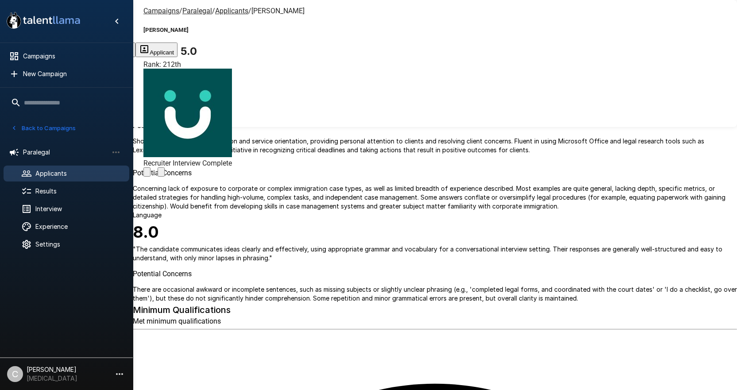
click at [226, 14] on span "Applicants" at bounding box center [231, 11] width 33 height 8
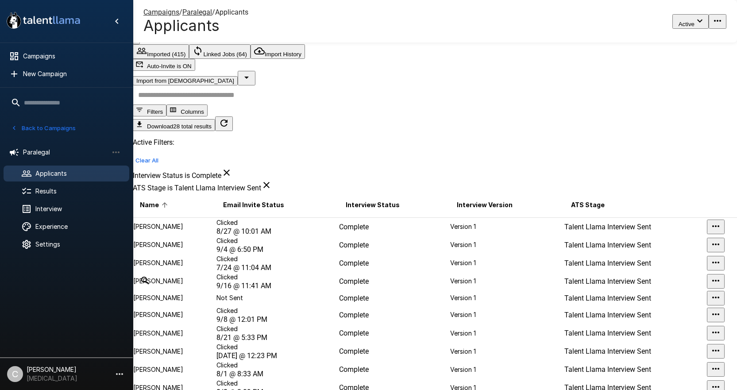
click at [198, 285] on p "Ehad Yurekli" at bounding box center [174, 280] width 82 height 9
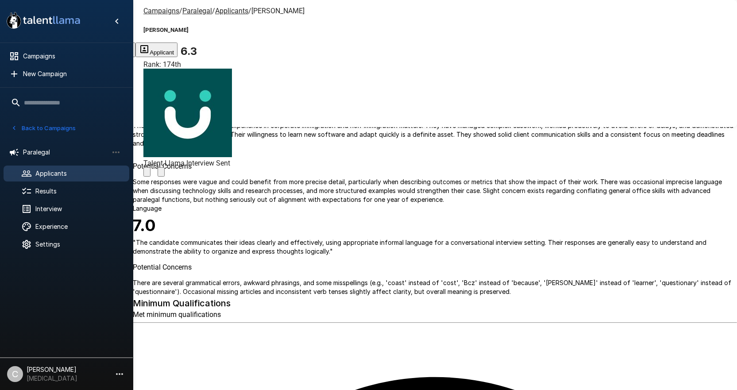
click at [161, 174] on icon "Change Stage" at bounding box center [161, 174] width 0 height 0
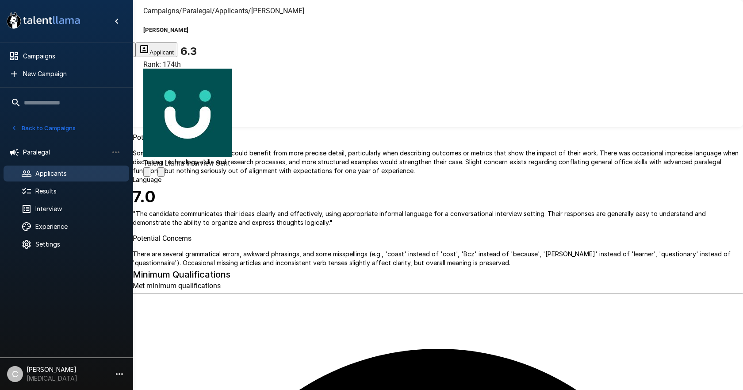
click at [362, 204] on body ".st0{fill:#FFFFFF;} .st1{fill:#76a4ed;} Campaigns New Campaign Active 6 Adminis…" at bounding box center [375, 195] width 750 height 390
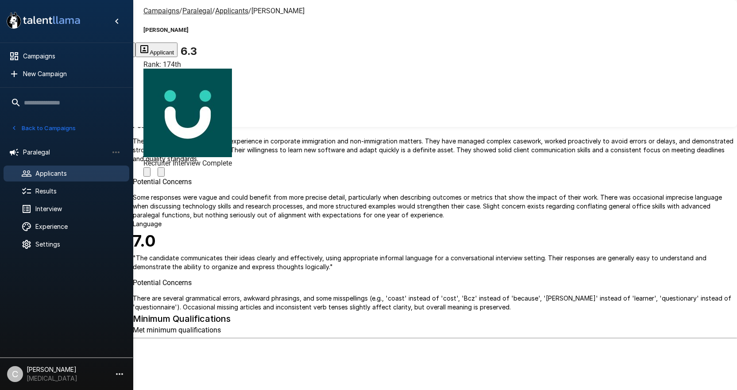
click at [223, 11] on u "Applicants" at bounding box center [231, 11] width 33 height 8
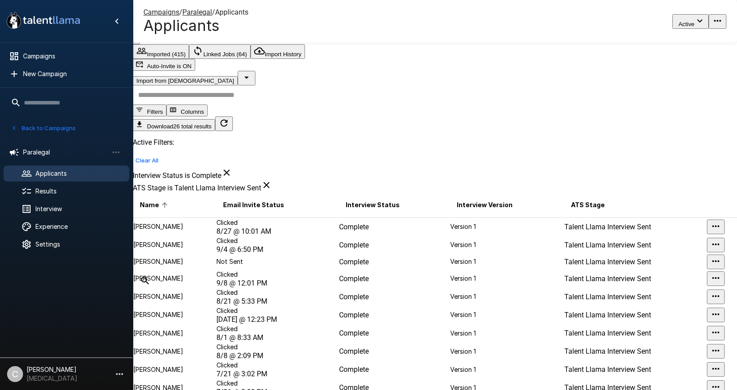
click at [205, 257] on td "Estefania Valdez" at bounding box center [174, 261] width 83 height 15
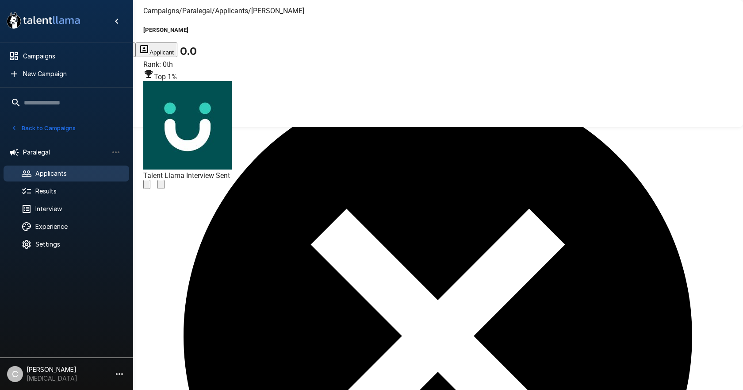
click at [161, 186] on icon "Change Stage" at bounding box center [161, 186] width 0 height 0
click at [411, 203] on body "**********" at bounding box center [371, 195] width 743 height 390
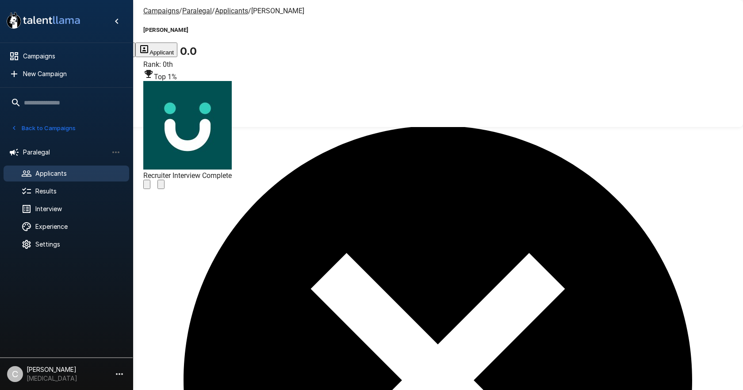
click at [232, 13] on u "Applicants" at bounding box center [231, 11] width 33 height 8
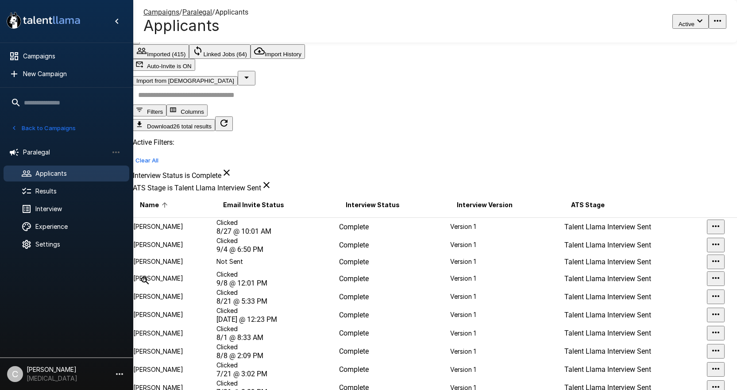
click at [297, 288] on td "Clicked 9/8 @ 12:01 PM" at bounding box center [277, 278] width 123 height 18
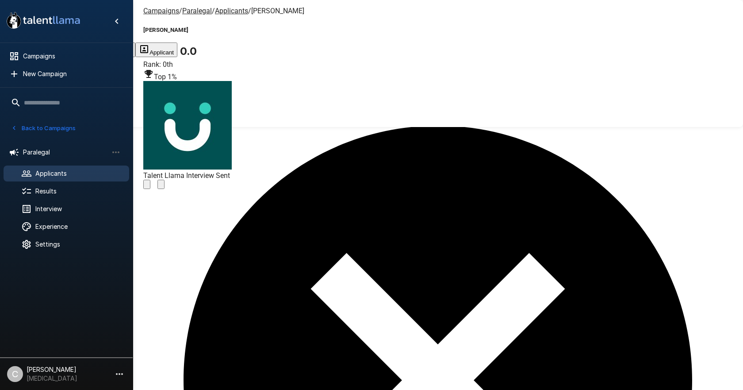
click at [161, 186] on icon "Change Stage" at bounding box center [161, 186] width 0 height 0
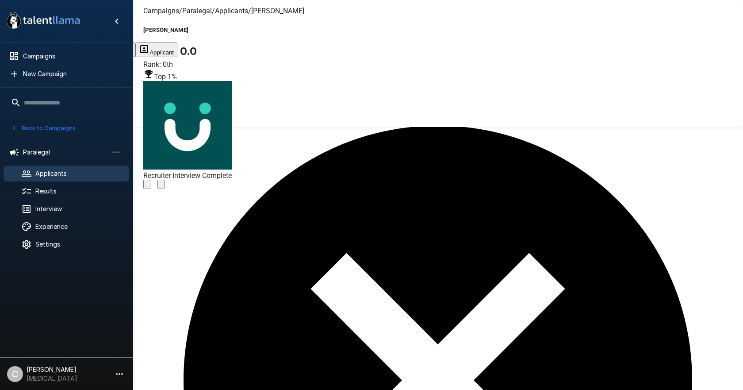
click at [224, 11] on u "Applicants" at bounding box center [231, 11] width 33 height 8
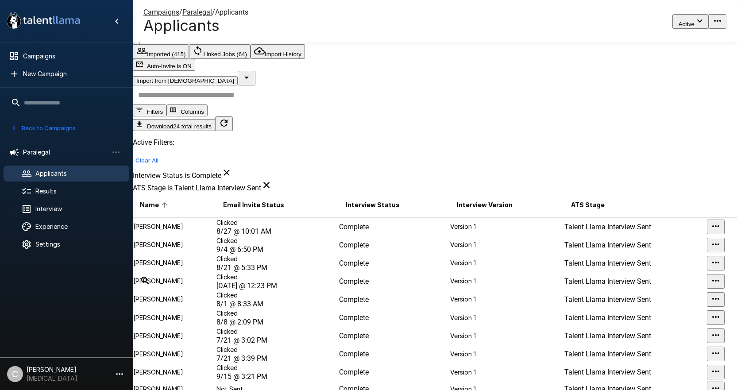
click at [399, 260] on td "Complete" at bounding box center [393, 263] width 111 height 18
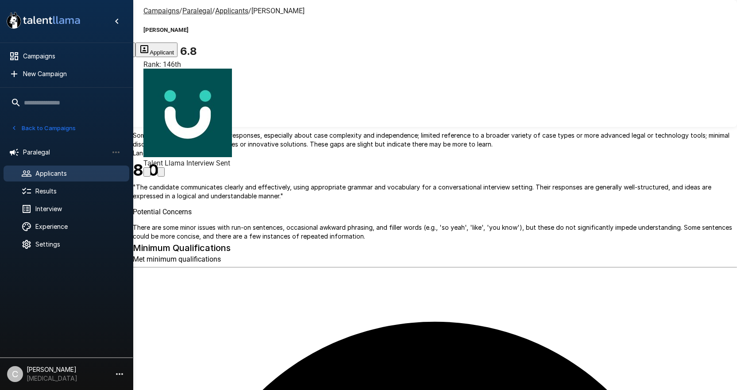
click at [232, 167] on div at bounding box center [187, 171] width 88 height 9
click at [161, 174] on icon "Change Stage" at bounding box center [161, 174] width 0 height 0
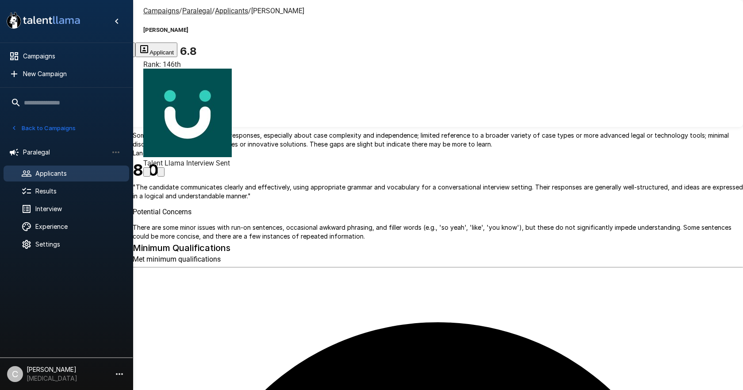
drag, startPoint x: 461, startPoint y: 233, endPoint x: 456, endPoint y: 197, distance: 36.7
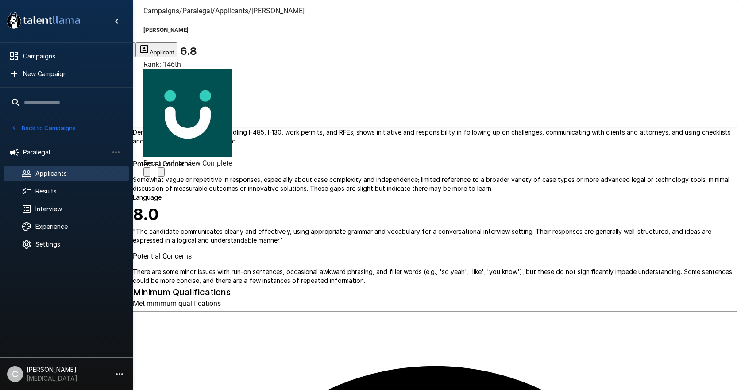
click at [227, 12] on u "Applicants" at bounding box center [231, 11] width 33 height 8
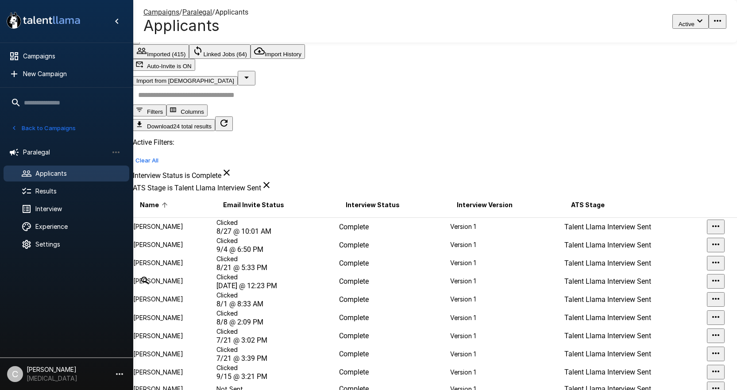
click at [299, 308] on td "Clicked 8/1 @ 8:33 AM" at bounding box center [277, 299] width 123 height 18
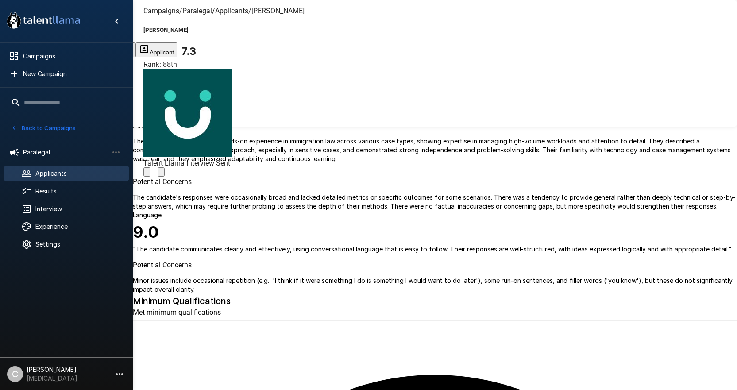
click at [161, 174] on icon "Change Stage" at bounding box center [161, 174] width 0 height 0
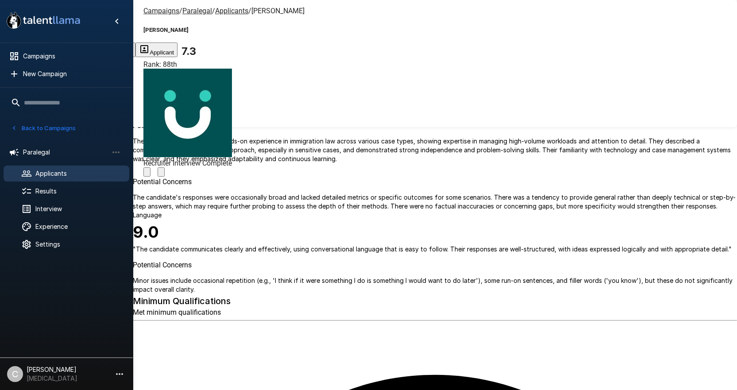
click at [226, 12] on u "Applicants" at bounding box center [231, 11] width 33 height 8
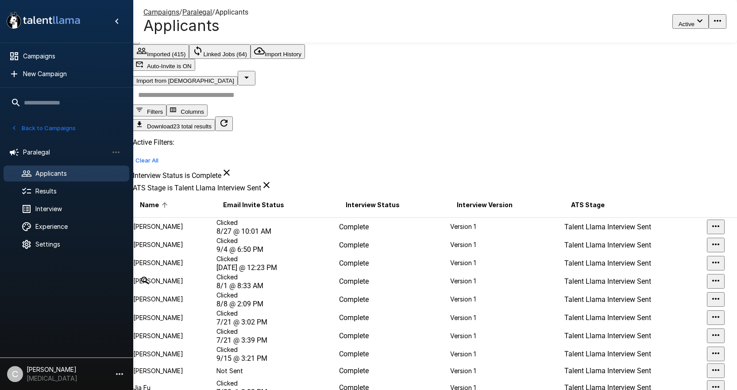
click at [449, 269] on td "Version 1" at bounding box center [506, 263] width 114 height 18
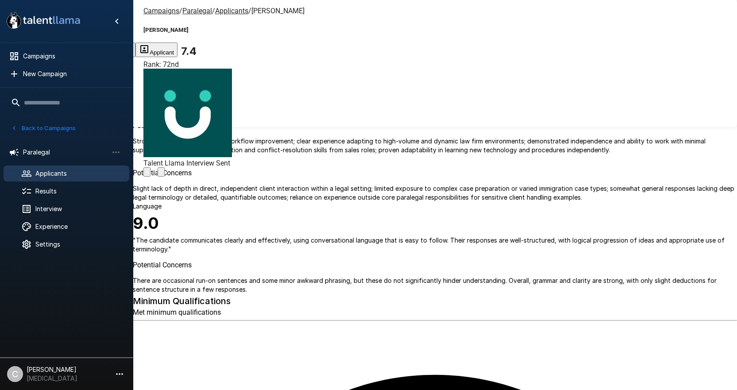
click at [161, 174] on icon "Change Stage" at bounding box center [161, 174] width 0 height 0
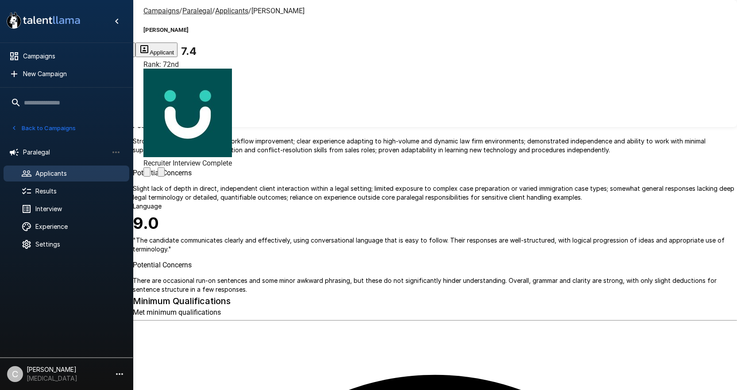
click at [234, 14] on span "Applicants" at bounding box center [231, 11] width 33 height 8
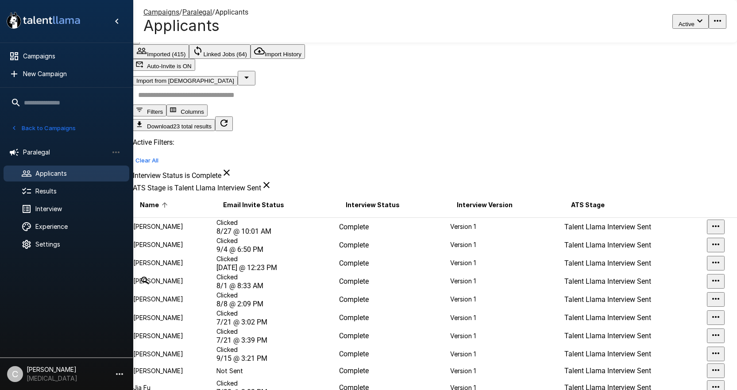
click at [283, 239] on td "Clicked 9/4 @ 6:50 PM" at bounding box center [277, 245] width 123 height 18
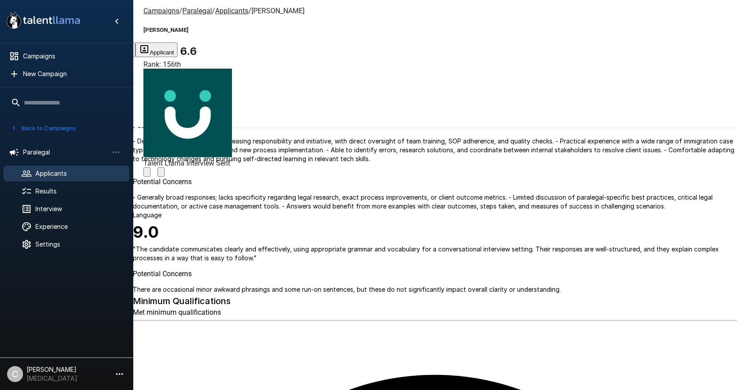
click at [161, 174] on icon "Change Stage" at bounding box center [161, 174] width 0 height 0
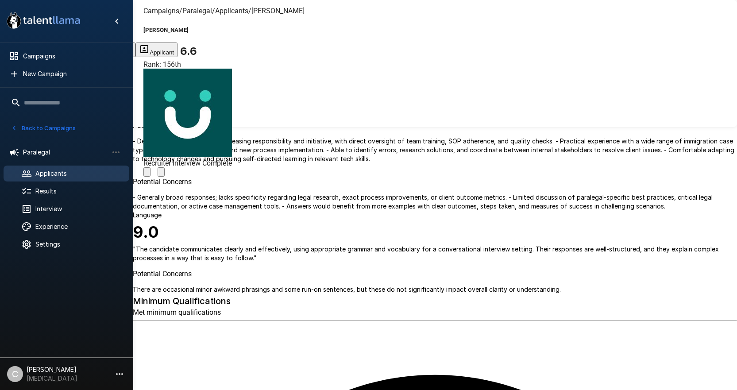
click at [228, 7] on span "Applicants" at bounding box center [231, 11] width 33 height 8
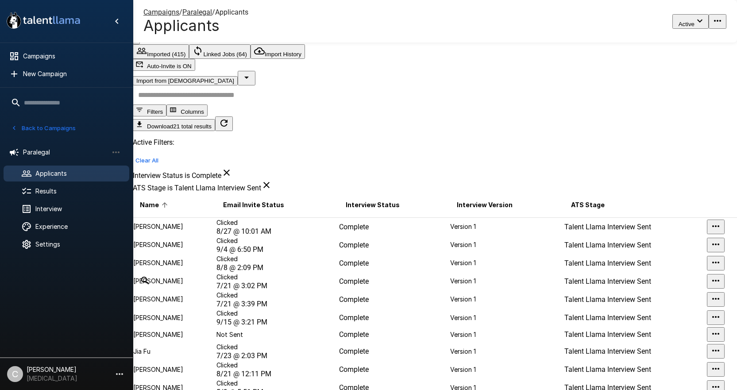
click at [215, 240] on p "Bennie Simmons" at bounding box center [174, 244] width 82 height 9
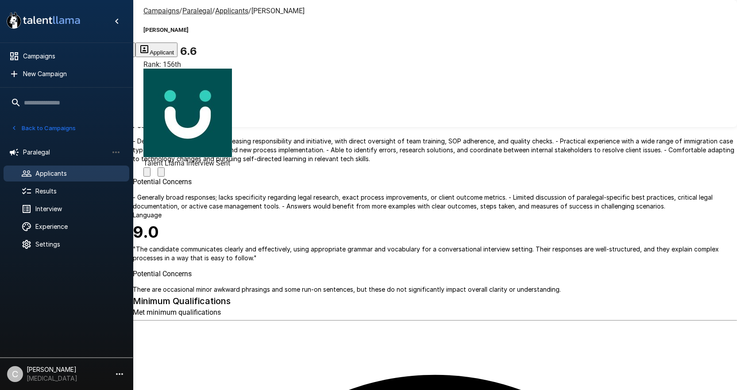
click at [161, 174] on icon "Change Stage" at bounding box center [161, 174] width 0 height 0
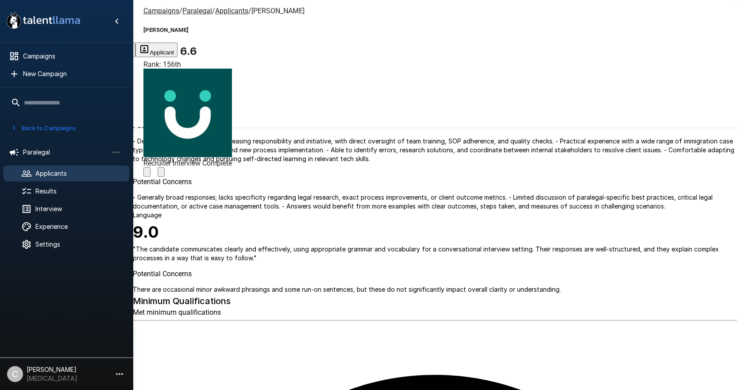
click at [223, 18] on div "Bennie Simmons 6.6 Rank: 156th Recruiter Interview Complete" at bounding box center [187, 97] width 88 height 160
click at [225, 10] on u "Applicants" at bounding box center [231, 11] width 33 height 8
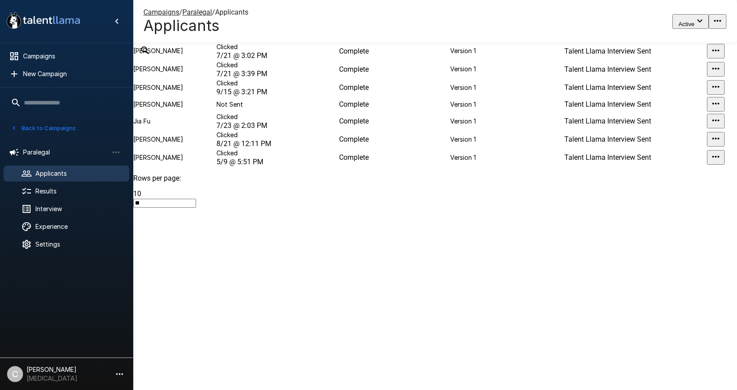
scroll to position [208, 0]
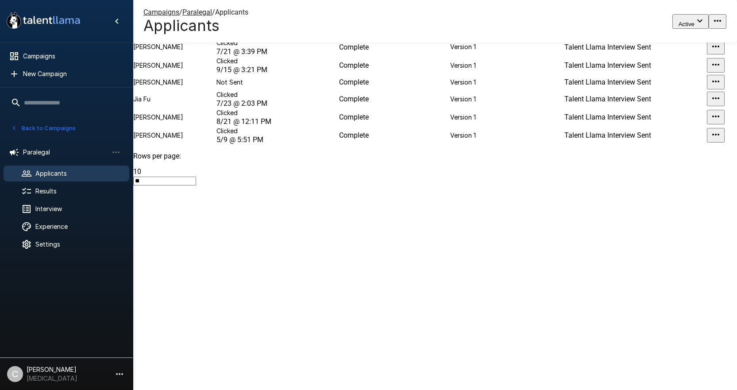
click at [215, 51] on p "Isabel Evans" at bounding box center [174, 46] width 82 height 9
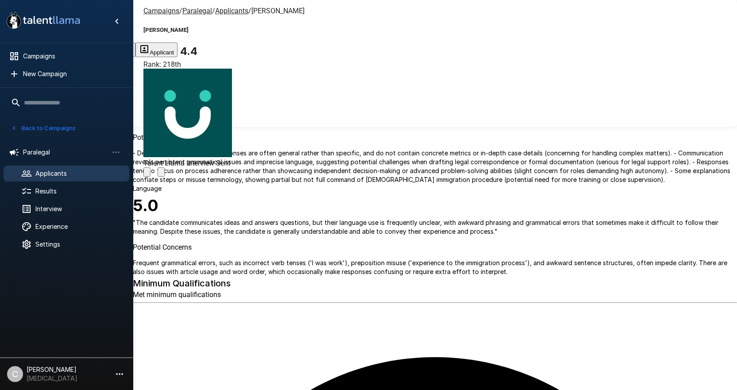
click at [232, 167] on div at bounding box center [187, 171] width 88 height 9
click at [161, 174] on icon "Change Stage" at bounding box center [161, 174] width 0 height 0
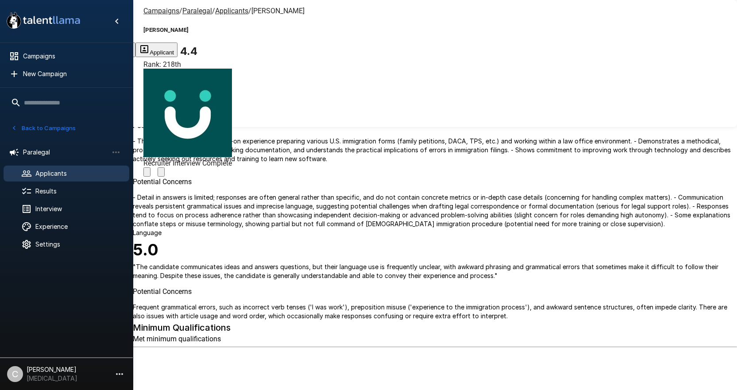
click at [230, 9] on u "Applicants" at bounding box center [231, 11] width 33 height 8
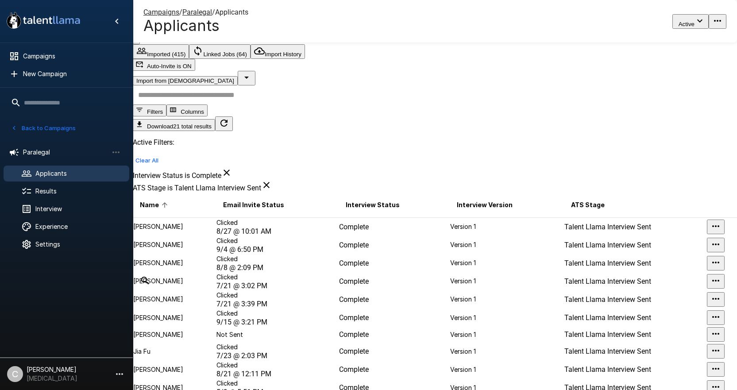
click at [342, 236] on td "Complete" at bounding box center [393, 245] width 111 height 18
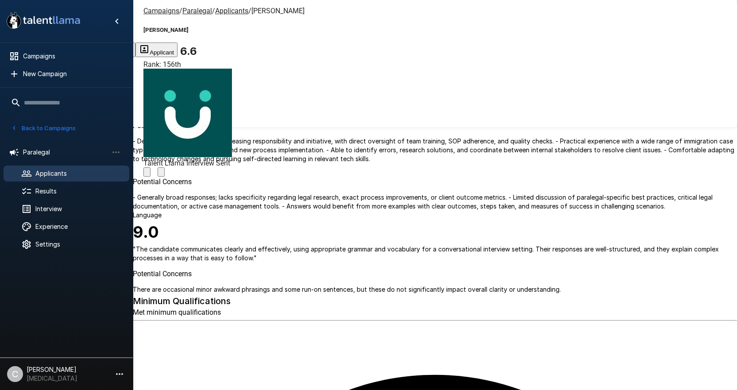
click at [161, 174] on icon "Change Stage" at bounding box center [161, 174] width 0 height 0
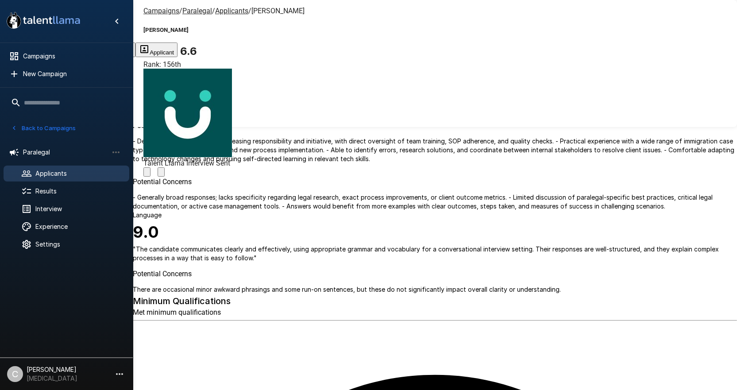
click at [233, 8] on u "Applicants" at bounding box center [231, 11] width 33 height 8
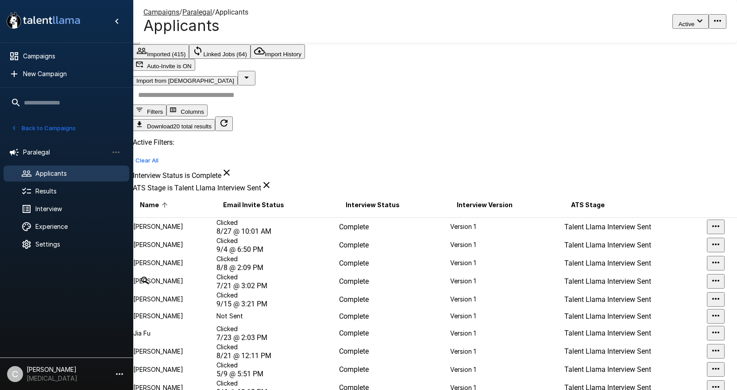
click at [296, 308] on td "Clicked 9/15 @ 3:21 PM" at bounding box center [277, 299] width 123 height 18
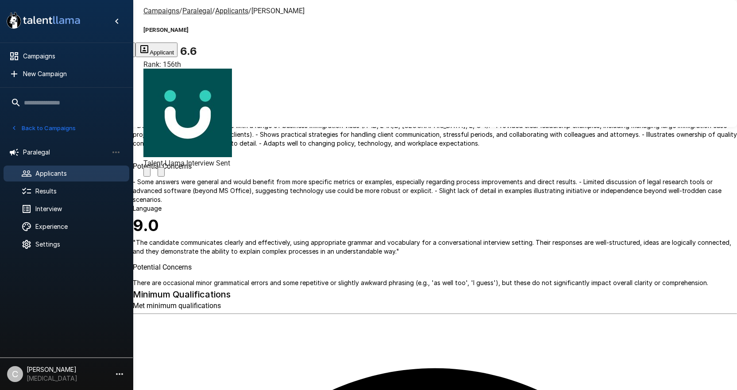
click at [480, 23] on div "Campaigns / Paralegal / Applicants / Jaime Jimenez-moreno Jaime Jimenez-moreno …" at bounding box center [435, 21] width 604 height 42
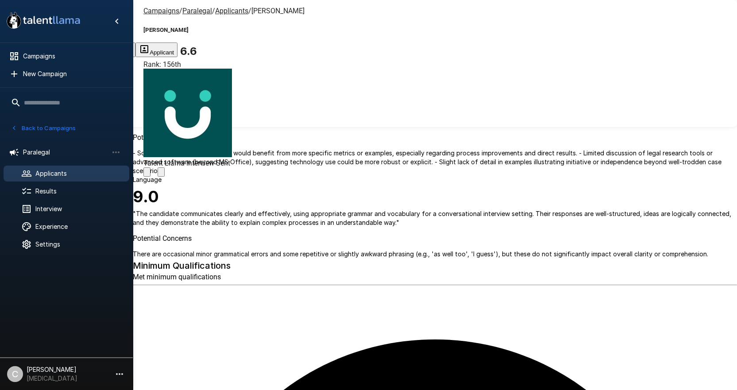
click at [161, 174] on icon "Change Stage" at bounding box center [161, 174] width 0 height 0
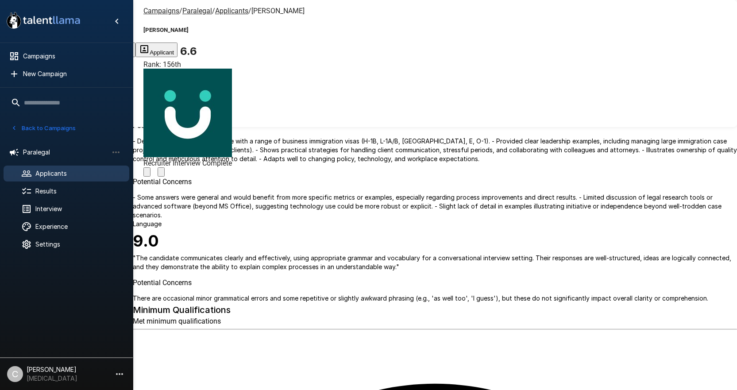
click at [216, 12] on u "Applicants" at bounding box center [231, 11] width 33 height 8
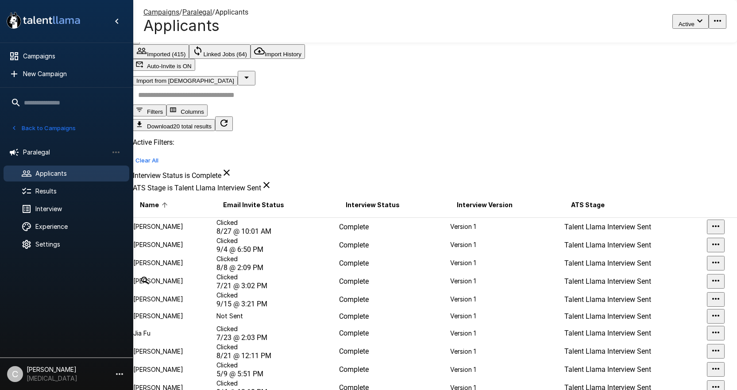
click at [263, 269] on span "8/8 @ 2:09 PM" at bounding box center [239, 267] width 47 height 8
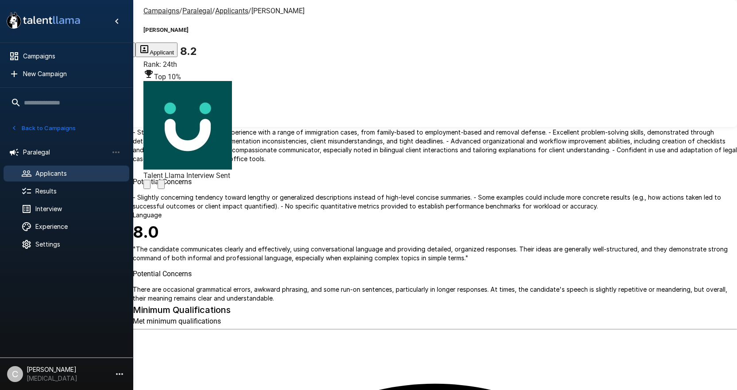
click at [161, 186] on icon "Change Stage" at bounding box center [161, 186] width 0 height 0
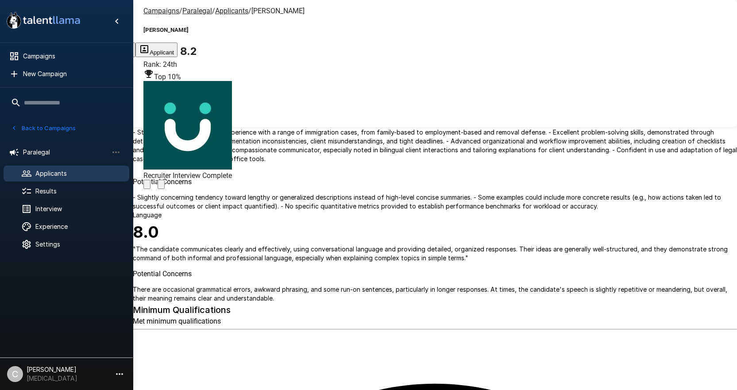
click at [219, 11] on u "Applicants" at bounding box center [231, 11] width 33 height 8
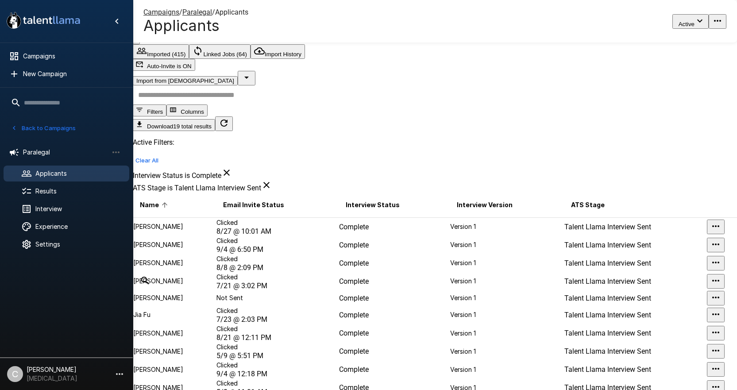
click at [177, 306] on td "Janina Cruz" at bounding box center [174, 297] width 83 height 15
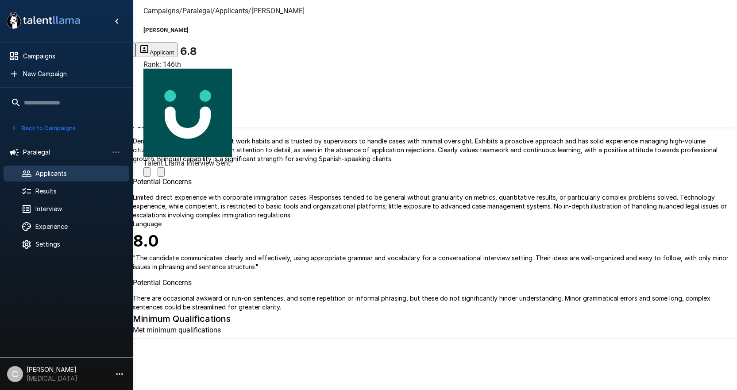
click at [161, 174] on icon "Change Stage" at bounding box center [161, 174] width 0 height 0
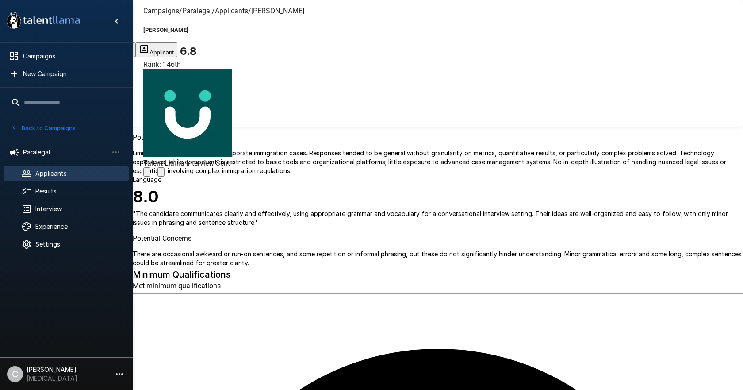
drag, startPoint x: 483, startPoint y: 238, endPoint x: 467, endPoint y: 231, distance: 17.0
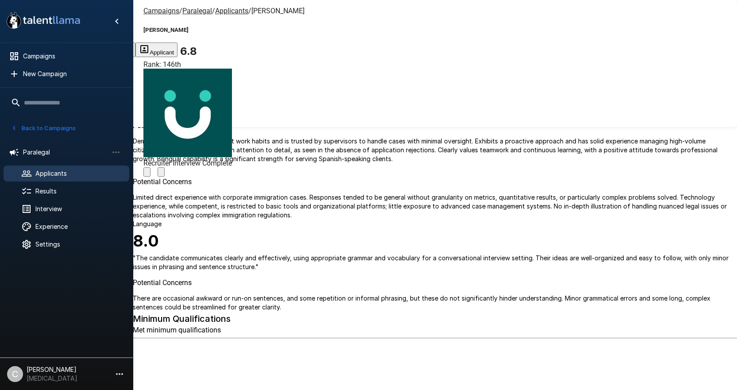
click at [225, 15] on span "Applicants" at bounding box center [231, 11] width 33 height 8
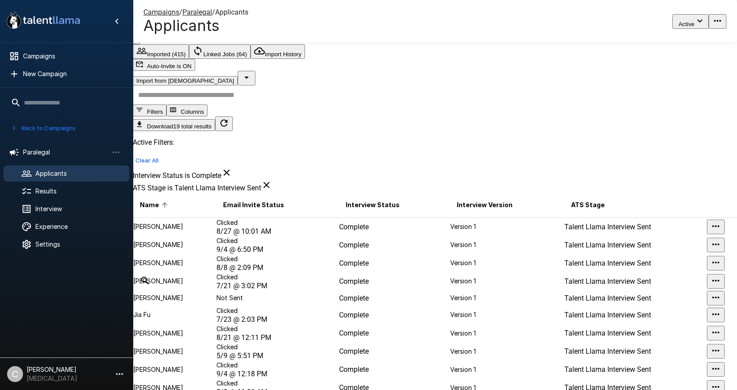
click at [189, 290] on td "Ikharia Nelson" at bounding box center [174, 281] width 83 height 18
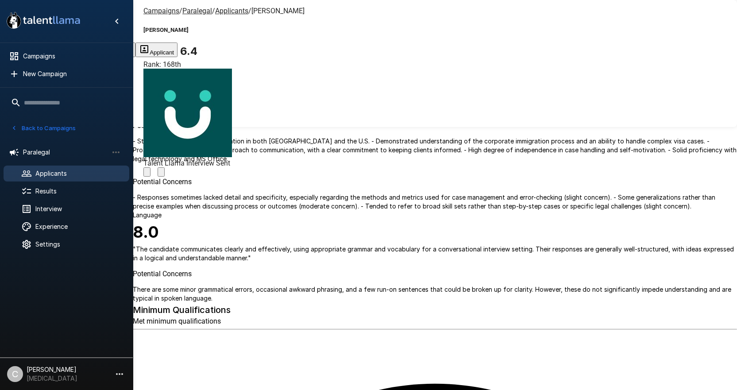
click at [161, 174] on icon "Change Stage" at bounding box center [161, 174] width 0 height 0
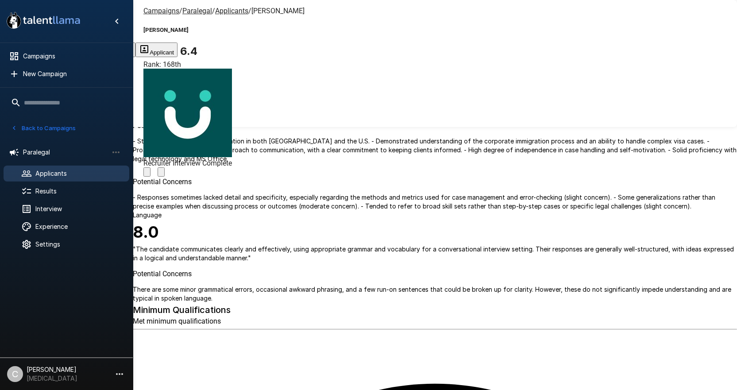
click at [218, 10] on u "Applicants" at bounding box center [231, 11] width 33 height 8
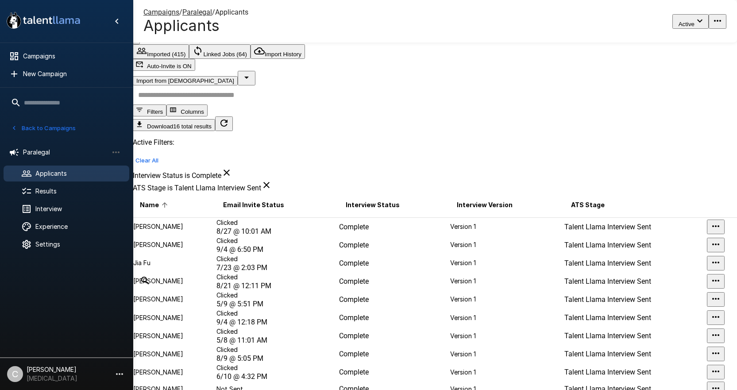
click at [283, 281] on p "Clicked" at bounding box center [277, 276] width 122 height 9
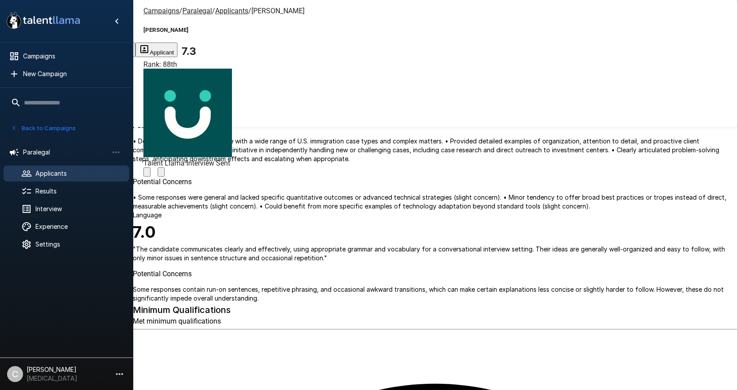
click at [165, 167] on button "Change Stage" at bounding box center [160, 171] width 7 height 9
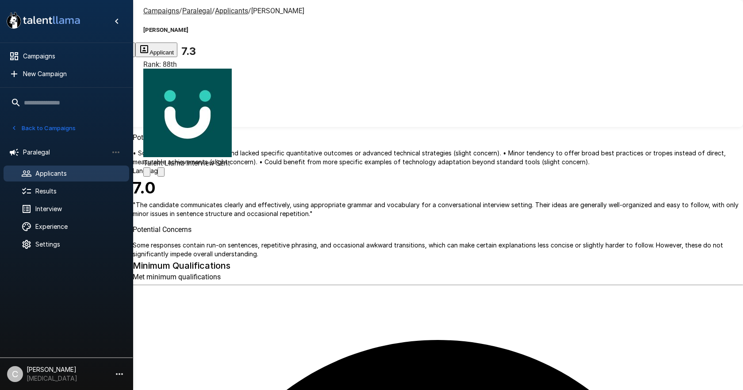
drag, startPoint x: 461, startPoint y: 240, endPoint x: 451, endPoint y: 235, distance: 10.9
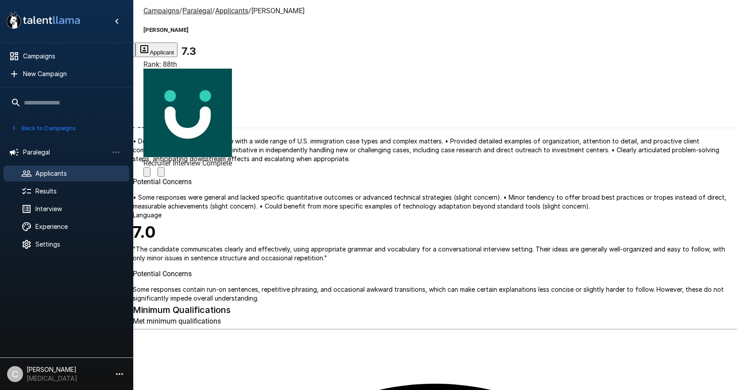
click at [211, 14] on div "Campaigns / Paralegal / Applicants / Katherine Chan" at bounding box center [223, 11] width 161 height 8
click at [217, 13] on u "Applicants" at bounding box center [231, 11] width 33 height 8
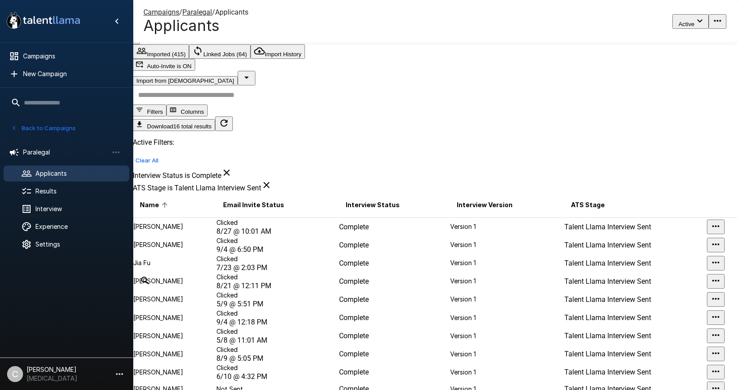
click at [296, 254] on td "Clicked 7/23 @ 2:03 PM" at bounding box center [277, 263] width 123 height 18
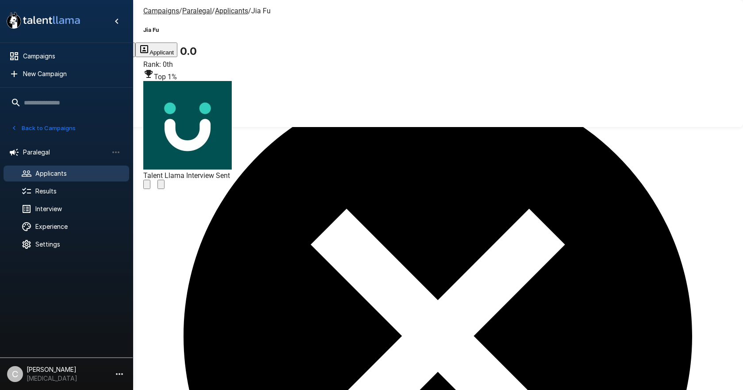
click at [165, 180] on button "Change Stage" at bounding box center [160, 184] width 7 height 9
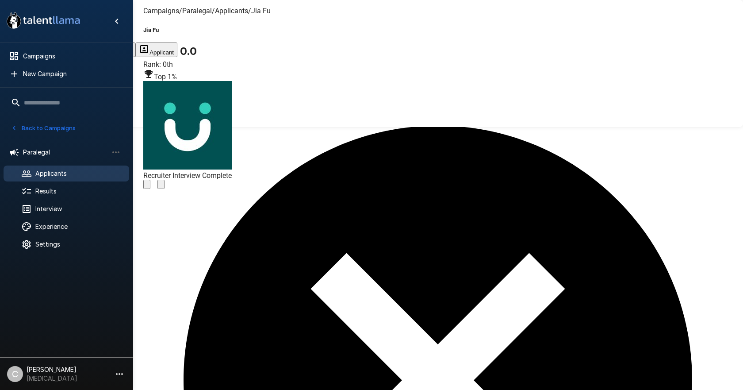
click at [227, 13] on u "Applicants" at bounding box center [231, 11] width 33 height 8
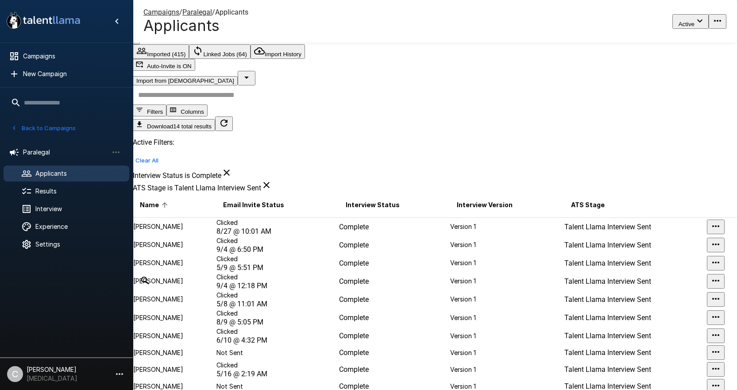
click at [325, 267] on td "Clicked 5/9 @ 5:51 PM" at bounding box center [277, 263] width 123 height 18
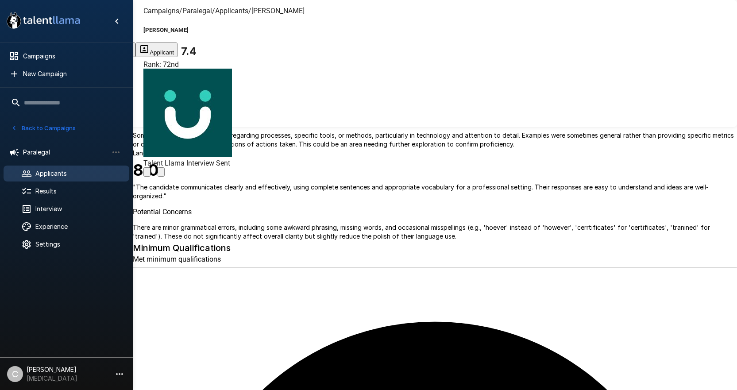
click at [161, 174] on icon "Change Stage" at bounding box center [161, 174] width 0 height 0
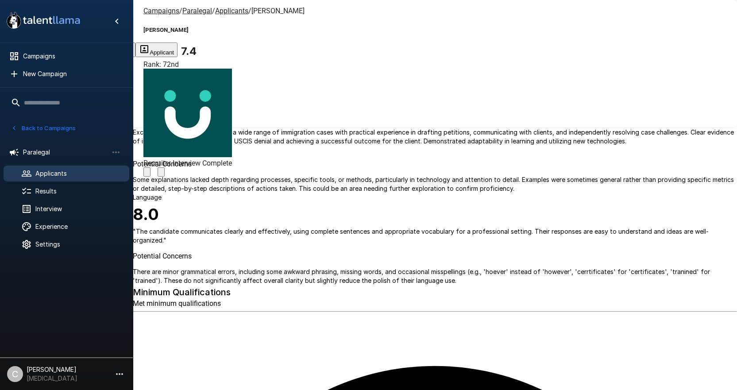
click at [215, 10] on u "Applicants" at bounding box center [231, 11] width 33 height 8
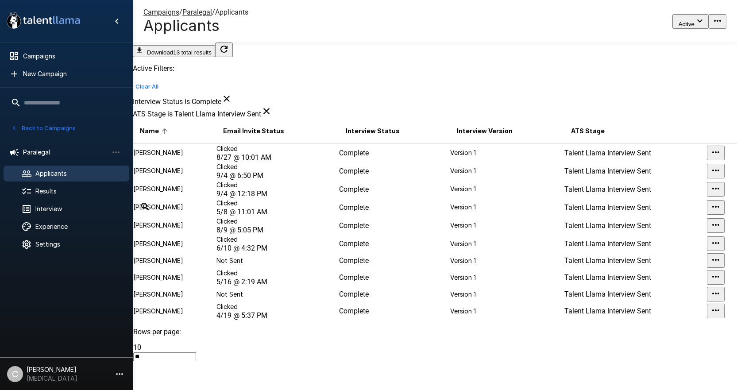
scroll to position [208, 0]
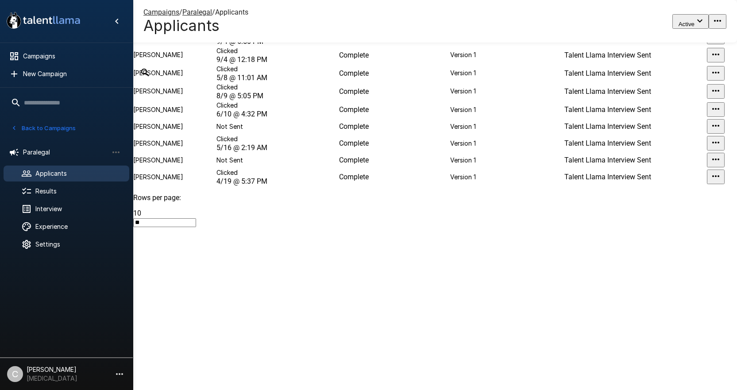
click at [456, 168] on td "Version 1" at bounding box center [506, 159] width 114 height 15
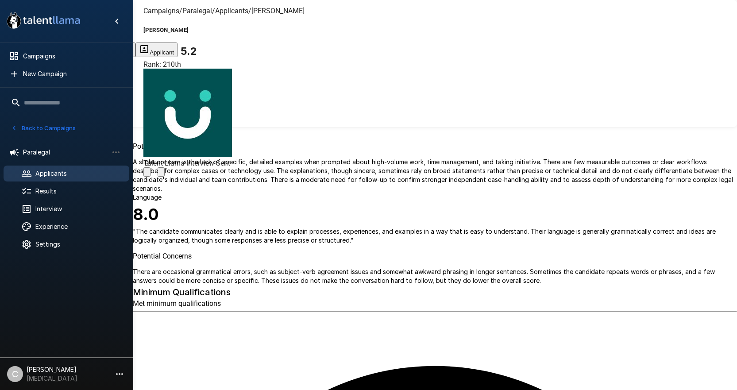
click at [161, 174] on icon "Change Stage" at bounding box center [161, 174] width 0 height 0
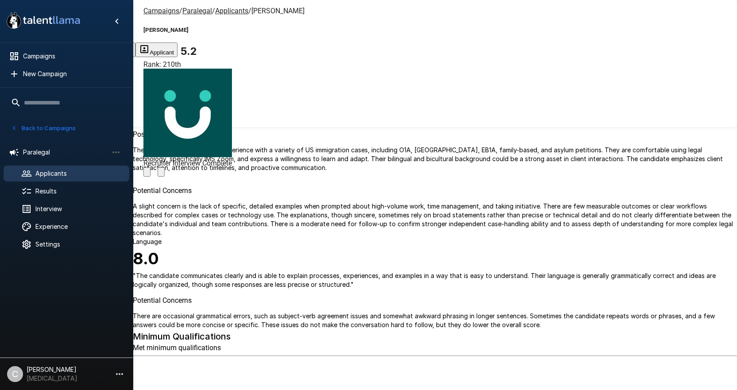
drag, startPoint x: 232, startPoint y: 18, endPoint x: 229, endPoint y: 8, distance: 9.7
click at [231, 18] on div "Rosendo Fregoso Macias 5.2 Rank: 210th Recruiter Interview Complete" at bounding box center [187, 97] width 88 height 160
click at [229, 8] on u "Applicants" at bounding box center [231, 11] width 33 height 8
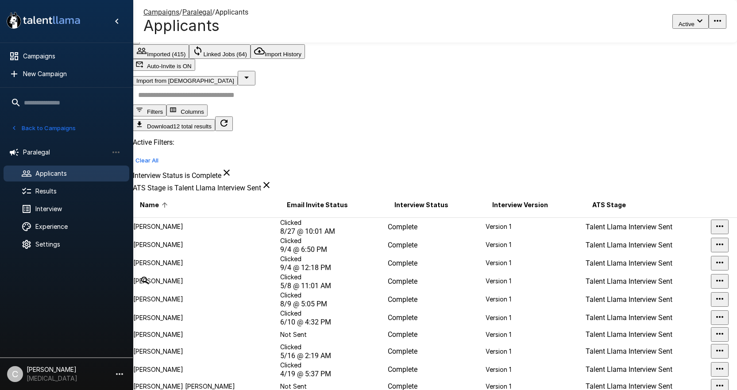
click at [283, 290] on td "Clicked 5/8 @ 11:01 AM" at bounding box center [333, 281] width 107 height 18
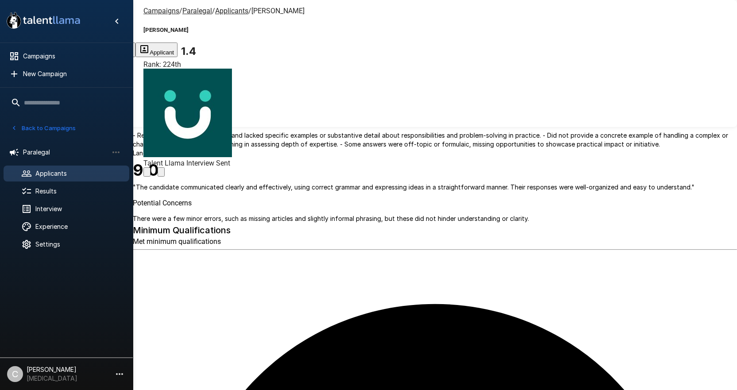
click at [161, 174] on icon "Change Stage" at bounding box center [161, 174] width 0 height 0
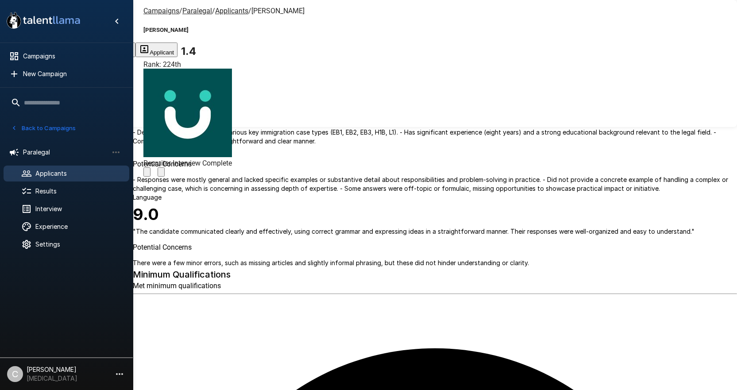
click at [215, 9] on u "Applicants" at bounding box center [231, 11] width 33 height 8
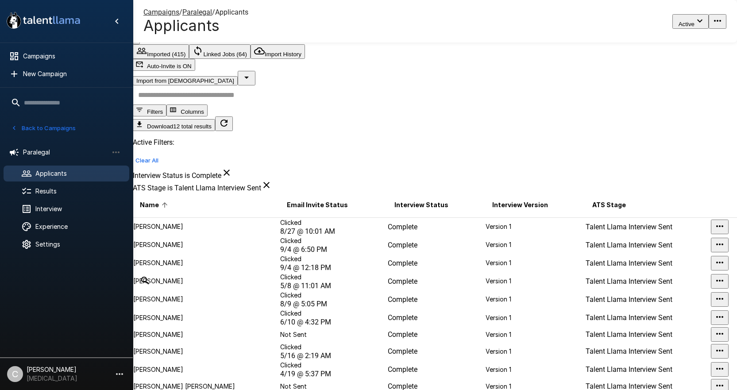
click at [280, 254] on td "Clicked 9/4 @ 12:18 PM" at bounding box center [333, 263] width 107 height 18
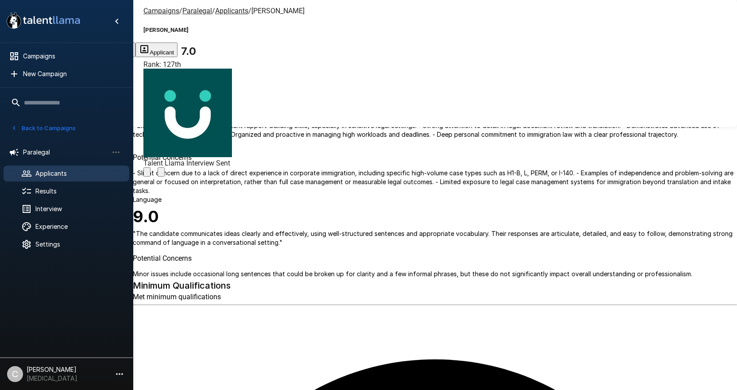
click at [161, 174] on icon "Change Stage" at bounding box center [161, 174] width 0 height 0
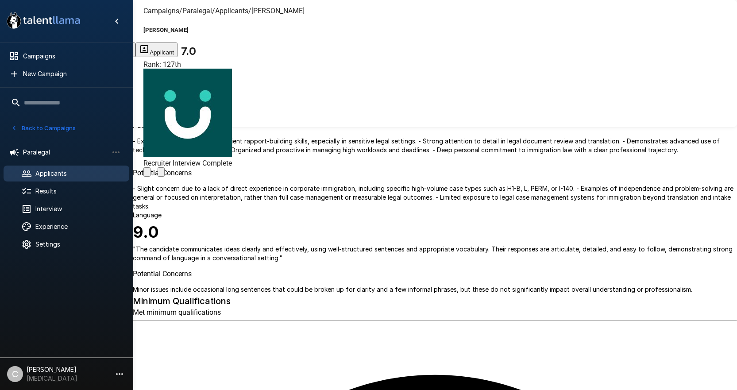
click at [227, 12] on u "Applicants" at bounding box center [231, 11] width 33 height 8
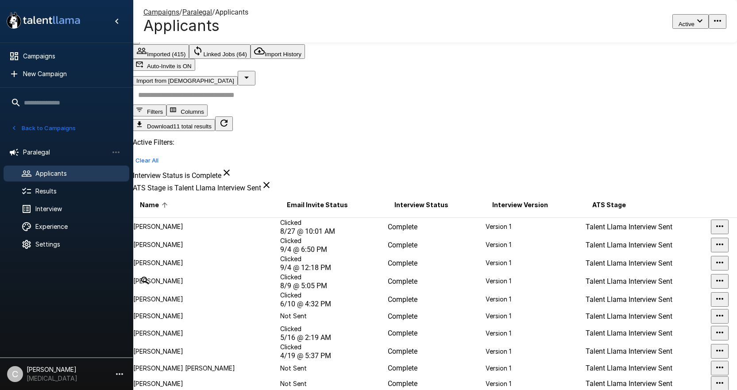
click at [293, 244] on td "Clicked 9/4 @ 6:50 PM" at bounding box center [333, 245] width 107 height 18
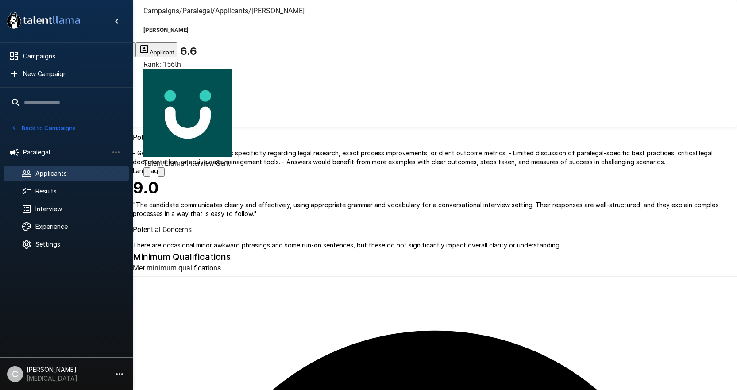
click at [161, 174] on icon "Change Stage" at bounding box center [161, 174] width 0 height 0
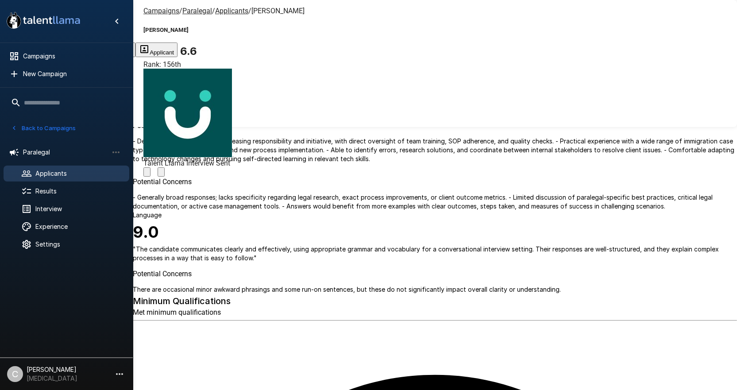
click at [234, 15] on span "Applicants" at bounding box center [231, 11] width 33 height 8
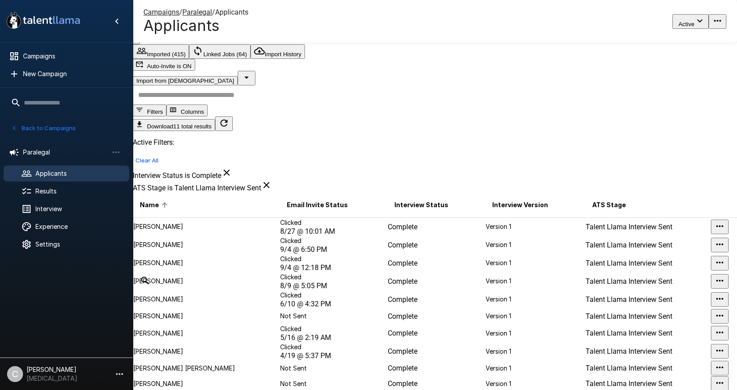
click at [280, 308] on span "6/10 @ 4:32 PM" at bounding box center [305, 303] width 51 height 8
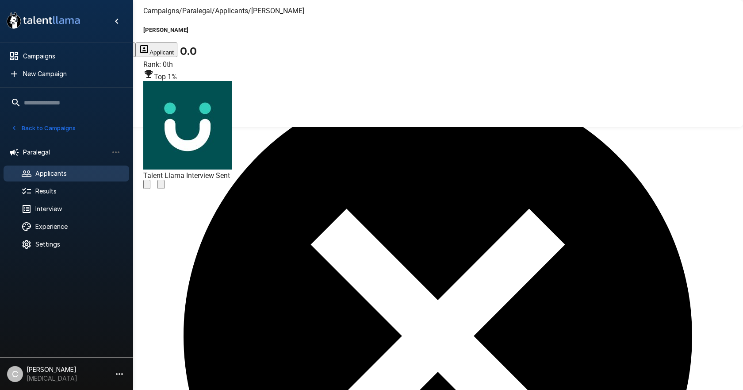
click at [161, 186] on icon "Change Stage" at bounding box center [161, 186] width 0 height 0
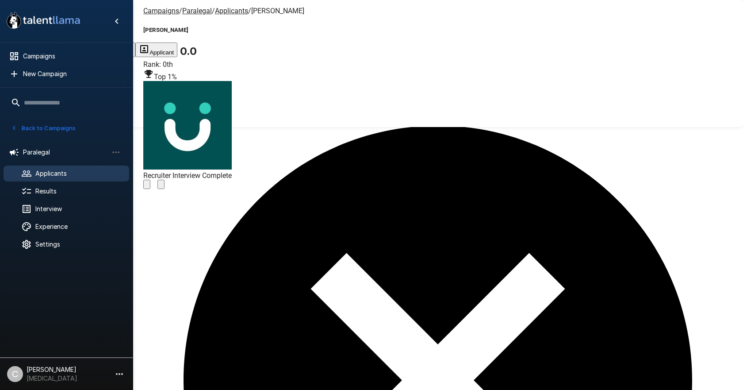
click at [219, 12] on u "Applicants" at bounding box center [231, 11] width 33 height 8
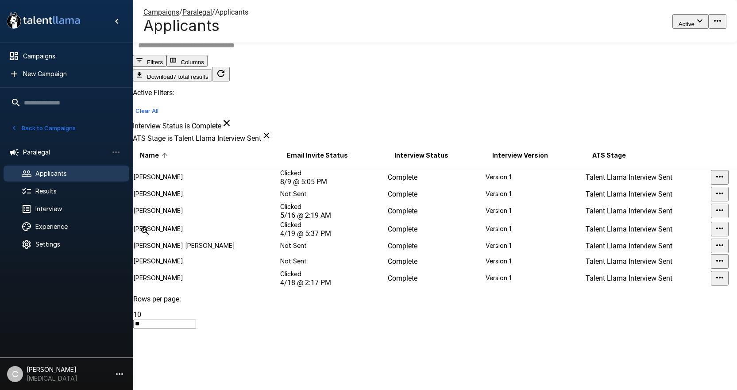
scroll to position [100, 0]
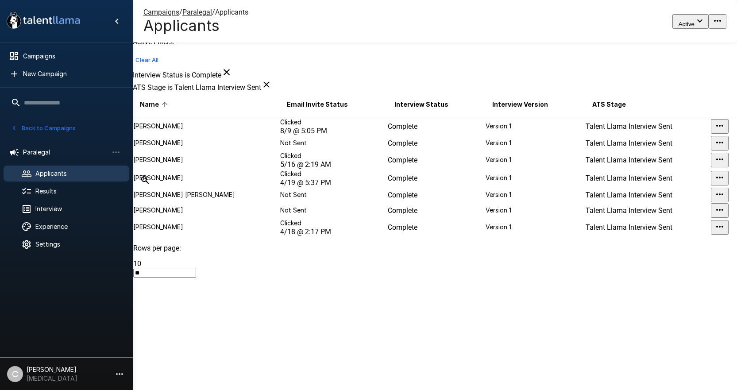
click at [280, 218] on td "Not Sent" at bounding box center [333, 210] width 107 height 15
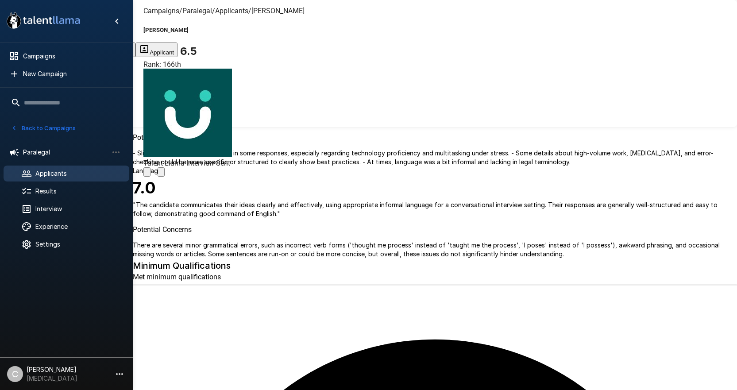
click at [445, 32] on div "Campaigns / Paralegal / Applicants / Yolanda Aniceto Yolanda Aniceto 6.5 Rank: …" at bounding box center [435, 21] width 604 height 42
click at [161, 174] on icon "Change Stage" at bounding box center [161, 174] width 0 height 0
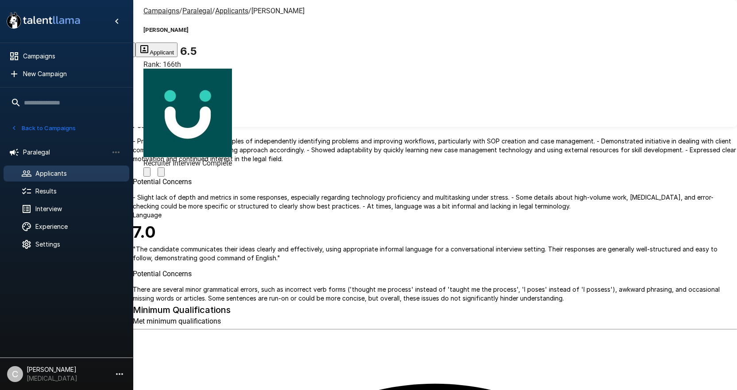
click at [230, 12] on u "Applicants" at bounding box center [231, 11] width 33 height 8
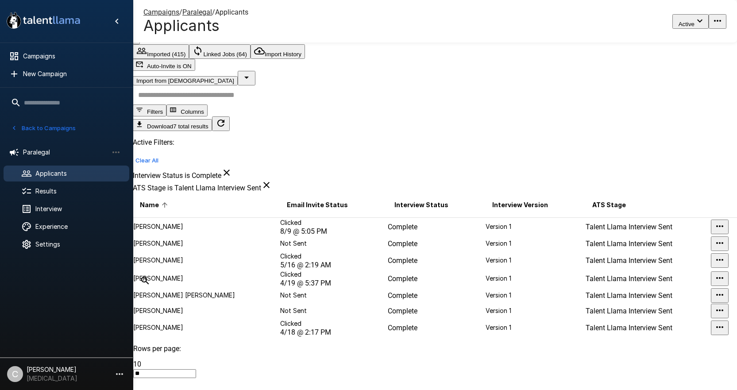
click at [238, 217] on td "Navreet Kaur" at bounding box center [206, 226] width 147 height 19
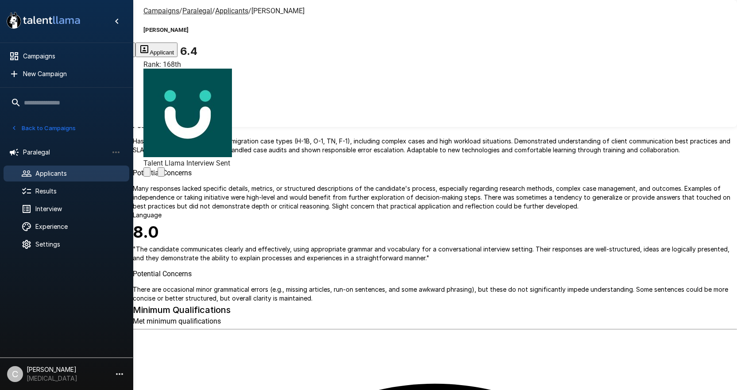
click at [161, 174] on icon "Change Stage" at bounding box center [161, 174] width 0 height 0
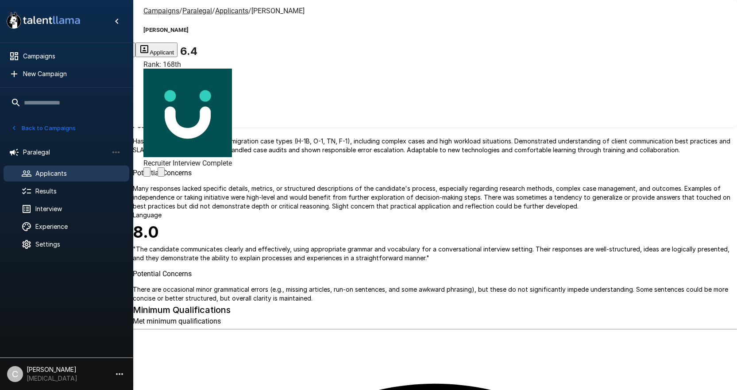
click at [220, 8] on u "Applicants" at bounding box center [231, 11] width 33 height 8
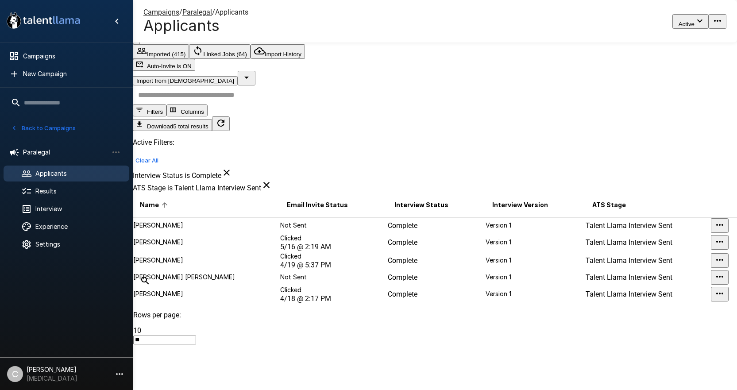
click at [280, 267] on span "4/19 @ 5:37 PM" at bounding box center [305, 265] width 51 height 8
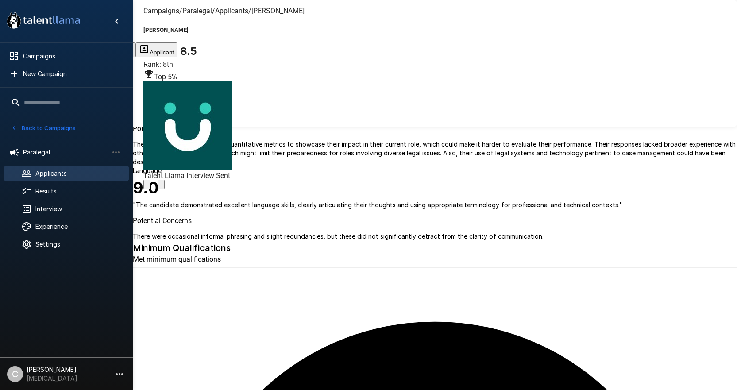
click at [161, 186] on icon "Change Stage" at bounding box center [161, 186] width 0 height 0
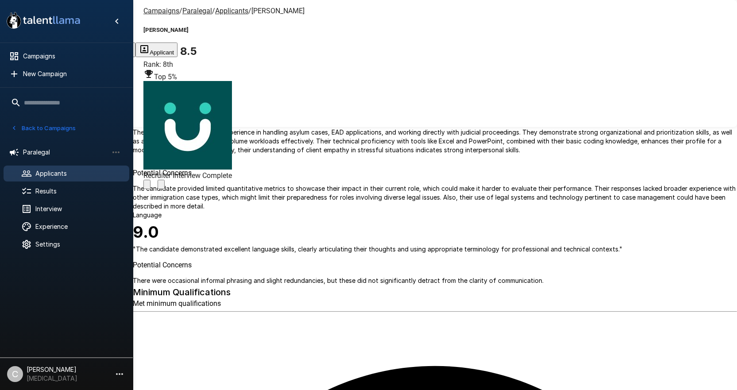
click at [215, 13] on u "Applicants" at bounding box center [231, 11] width 33 height 8
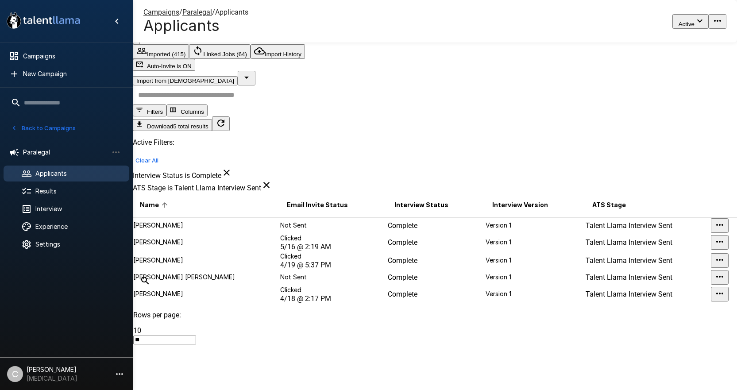
click at [221, 281] on p "Sridhar Babu Adhatrao" at bounding box center [206, 276] width 146 height 9
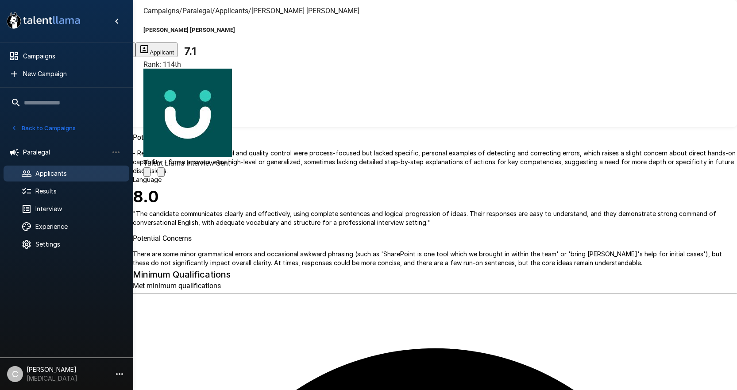
click at [161, 174] on icon "Change Stage" at bounding box center [161, 174] width 0 height 0
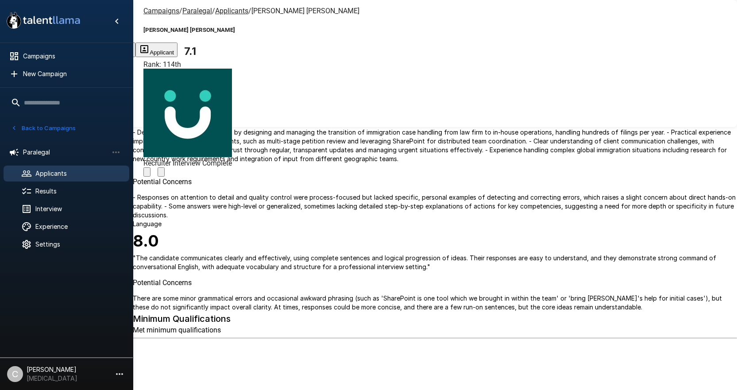
click at [235, 14] on span "Applicants" at bounding box center [231, 11] width 33 height 8
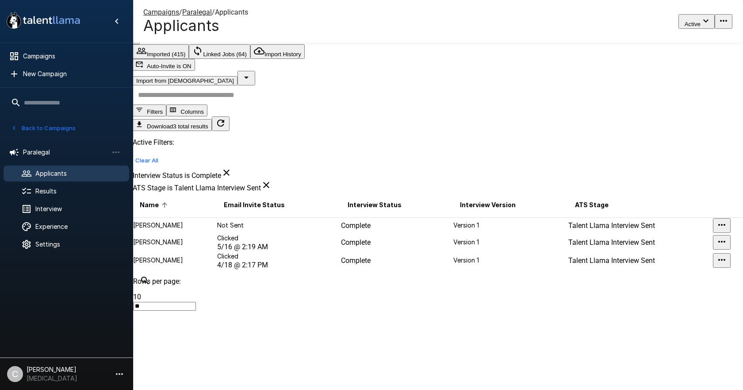
click at [268, 234] on p "Clicked" at bounding box center [278, 238] width 123 height 9
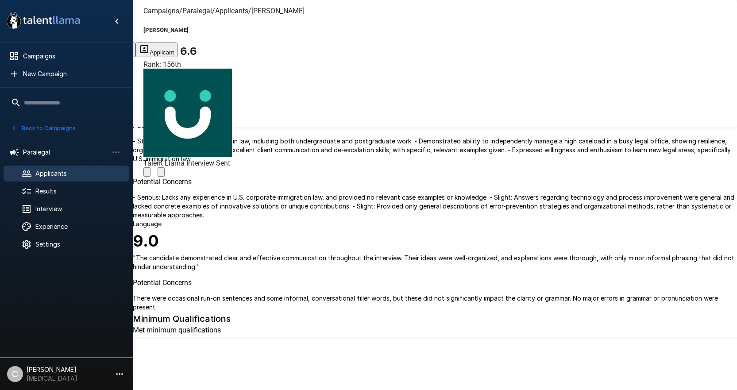
click at [170, 176] on icon "Change Stage" at bounding box center [166, 179] width 8 height 6
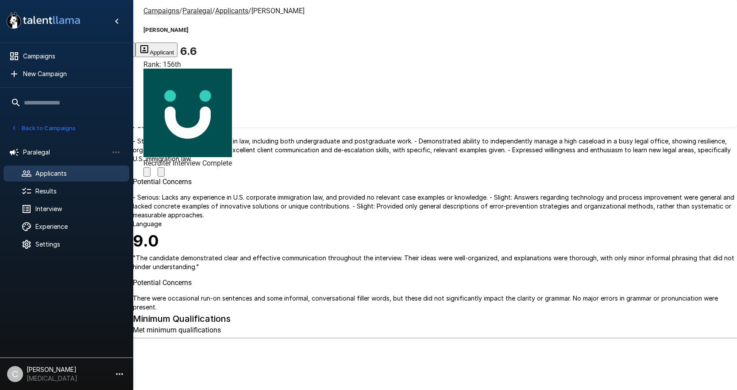
click at [230, 12] on u "Applicants" at bounding box center [231, 11] width 33 height 8
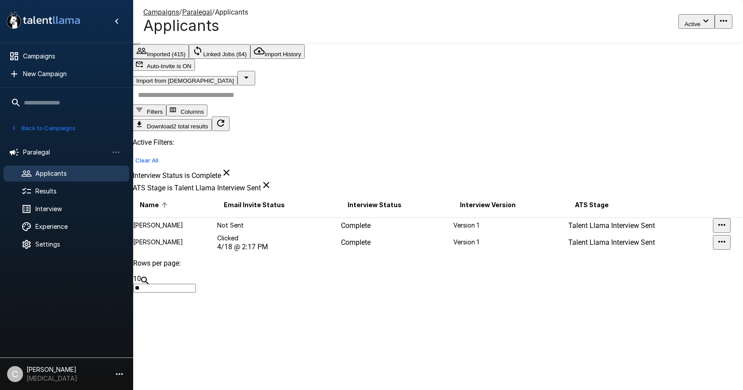
click at [268, 217] on td "Not Sent" at bounding box center [279, 225] width 124 height 16
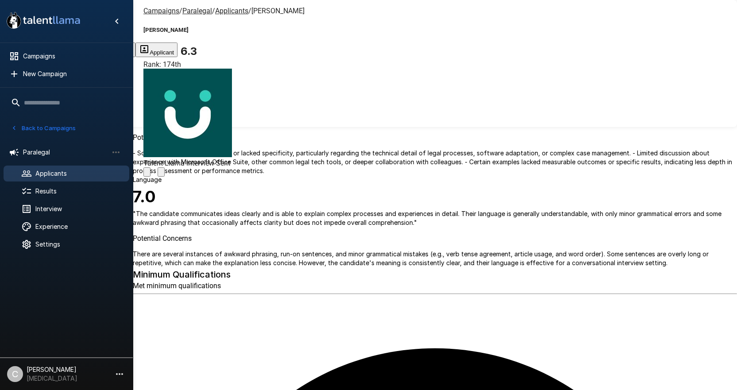
click at [161, 174] on icon "Change Stage" at bounding box center [161, 174] width 0 height 0
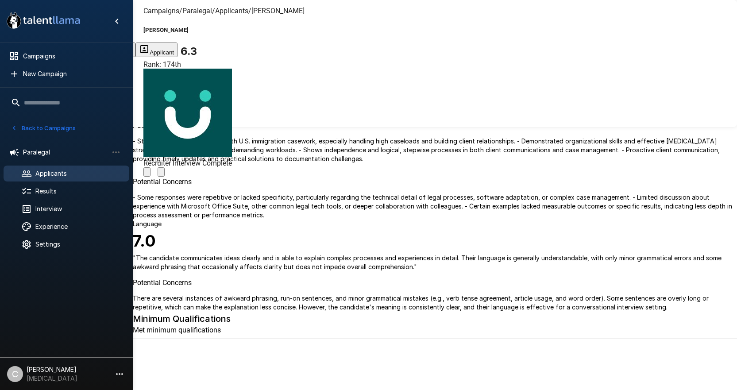
click at [236, 12] on u "Applicants" at bounding box center [231, 11] width 33 height 8
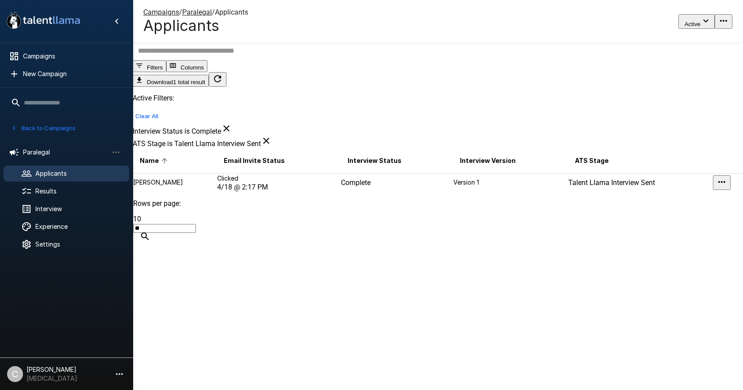
click at [217, 192] on td "Clicked 4/18 @ 2:17 PM" at bounding box center [279, 182] width 124 height 19
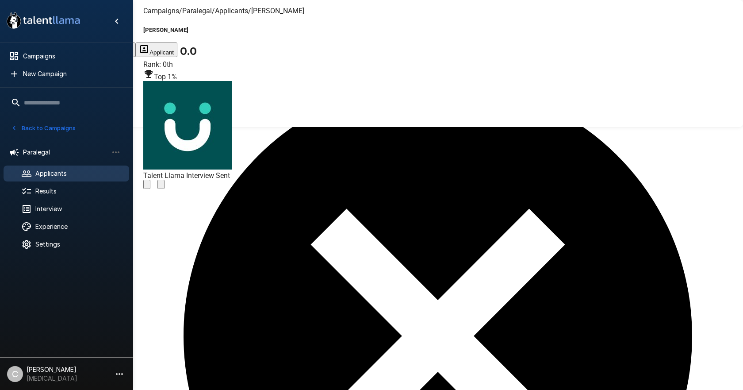
click at [161, 186] on icon "Change Stage" at bounding box center [161, 186] width 0 height 0
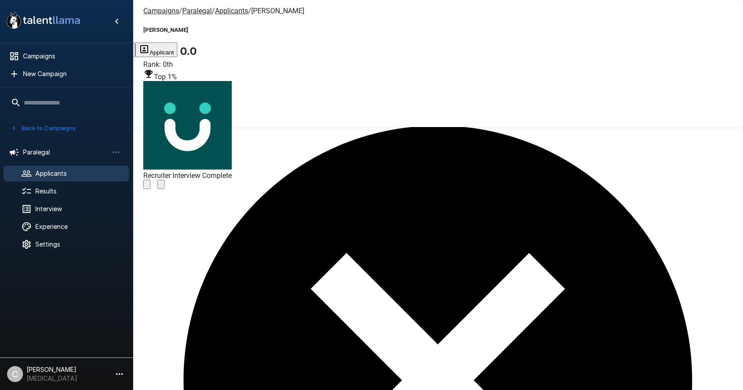
click at [271, 299] on div ".st0{fill:#FFFFFF;} .st1{fill:#76a4ed;} Campaigns New Campaign Active 6 Adminis…" at bounding box center [371, 195] width 743 height 390
click at [100, 173] on span "Applicants" at bounding box center [78, 173] width 87 height 9
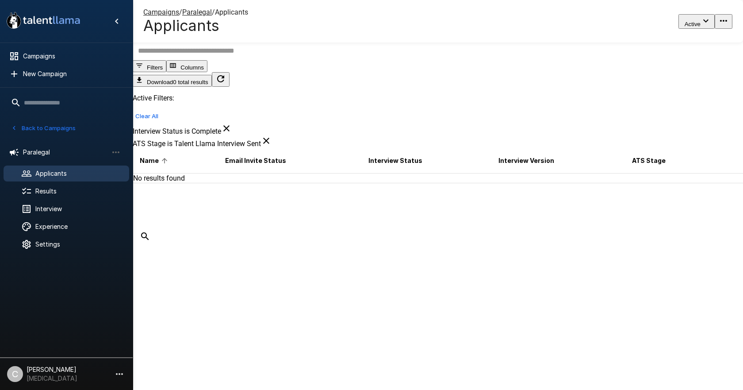
click at [180, 15] on div "Campaigns / Paralegal / Applicants Applicants" at bounding box center [195, 21] width 105 height 27
click at [203, 9] on u "Paralegal" at bounding box center [197, 12] width 30 height 8
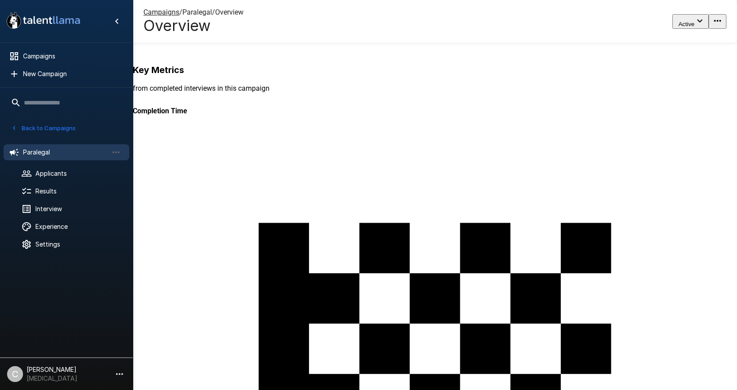
click at [163, 12] on u "Campaigns" at bounding box center [161, 12] width 36 height 8
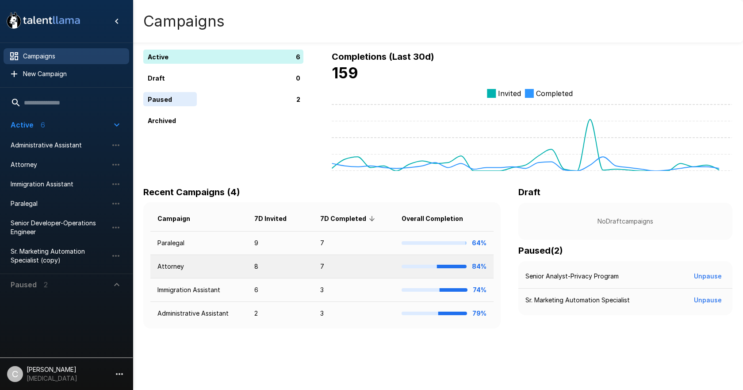
click at [196, 268] on td "Attorney" at bounding box center [198, 266] width 97 height 23
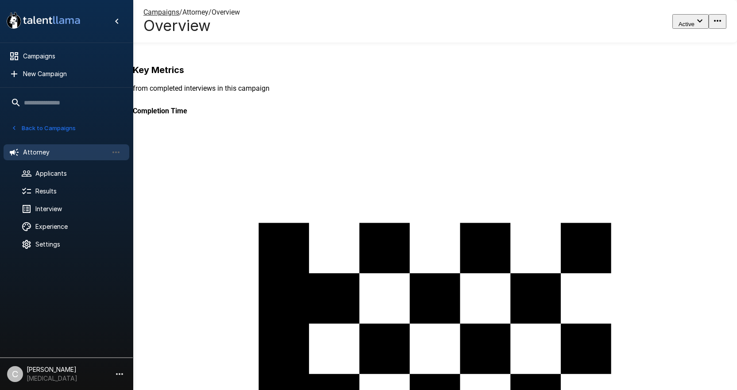
click at [269, 97] on div "153" at bounding box center [503, 237] width 740 height 390
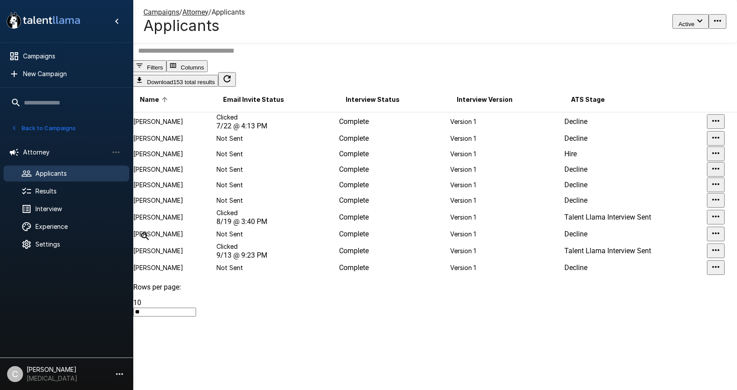
click at [143, 69] on icon "button" at bounding box center [139, 65] width 8 height 8
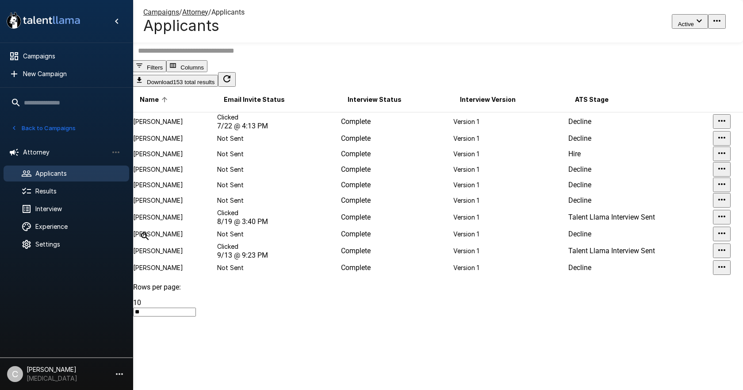
click at [572, 254] on body ".st0{fill:#FFFFFF;} .st1{fill:#76a4ed;} Campaigns New Campaign Active 6 Adminis…" at bounding box center [375, 195] width 750 height 390
type input "********"
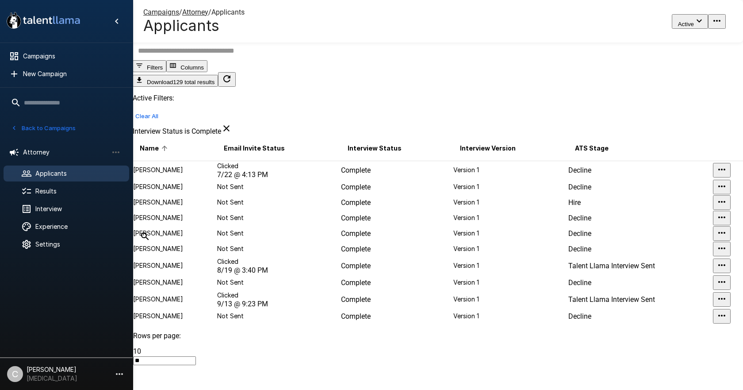
click at [556, 315] on body ".st0{fill:#FFFFFF;} .st1{fill:#76a4ed;} Campaigns New Campaign Active 6 Adminis…" at bounding box center [375, 195] width 750 height 390
type input "**********"
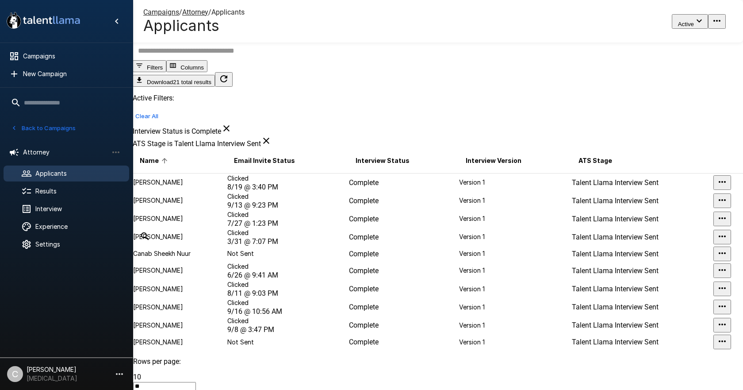
click at [422, 389] on div at bounding box center [371, 390] width 743 height 0
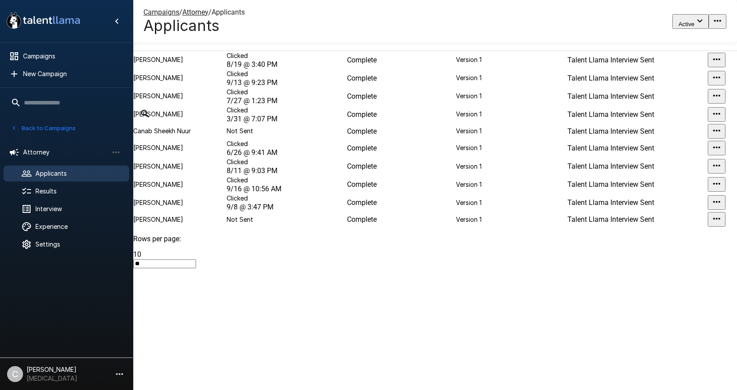
scroll to position [75, 0]
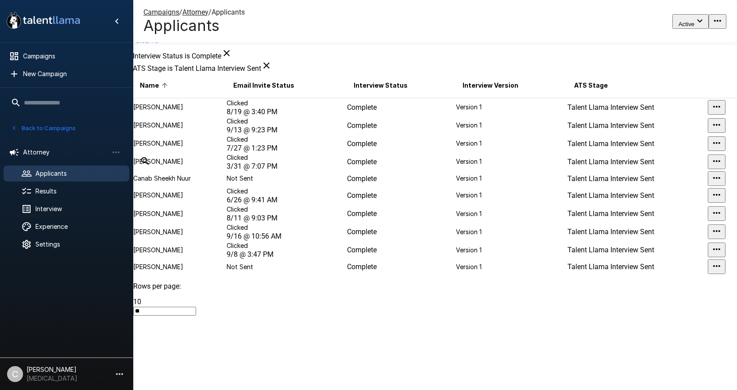
click at [312, 116] on td "Clicked 8/19 @ 3:40 PM" at bounding box center [286, 107] width 120 height 19
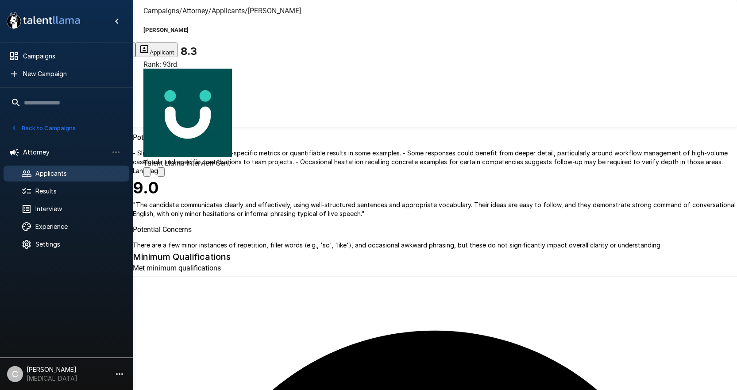
click at [161, 174] on icon "Change Stage" at bounding box center [161, 174] width 0 height 0
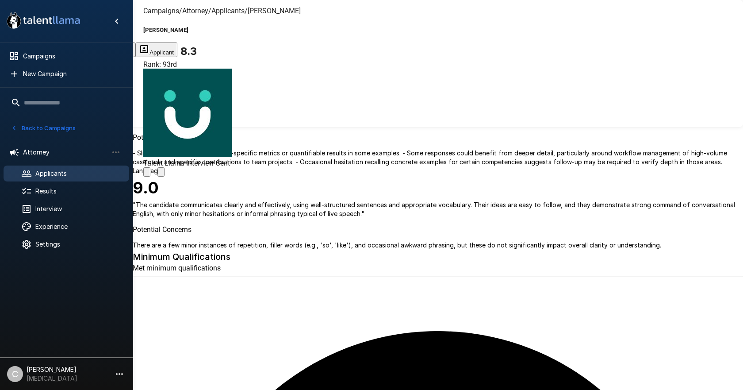
click at [462, 214] on body ".st0{fill:#FFFFFF;} .st1{fill:#76a4ed;} Campaigns New Campaign Active 6 Adminis…" at bounding box center [375, 195] width 750 height 390
type input "**********"
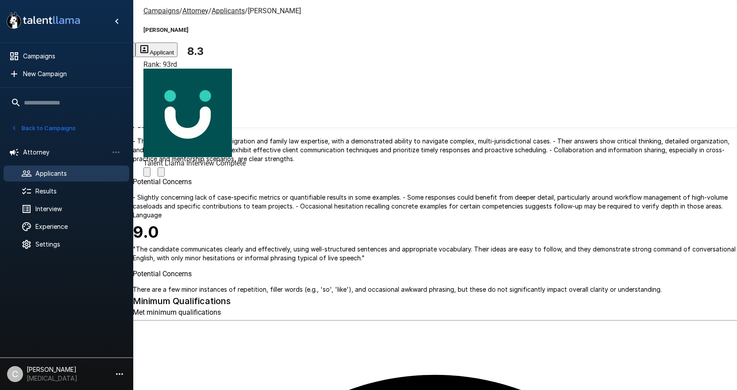
click at [230, 13] on u "Applicants" at bounding box center [227, 11] width 33 height 8
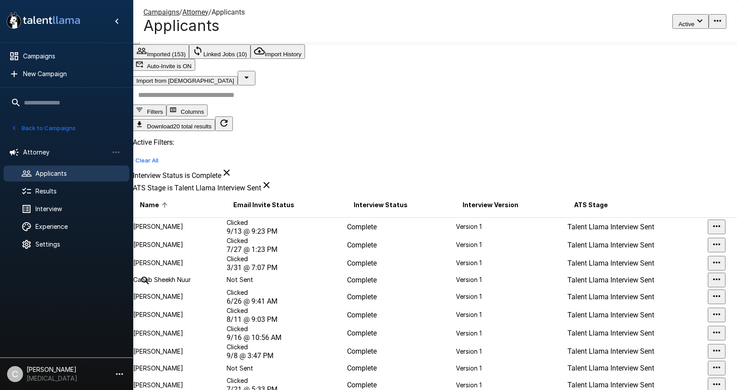
click at [380, 217] on td "Complete" at bounding box center [400, 226] width 109 height 19
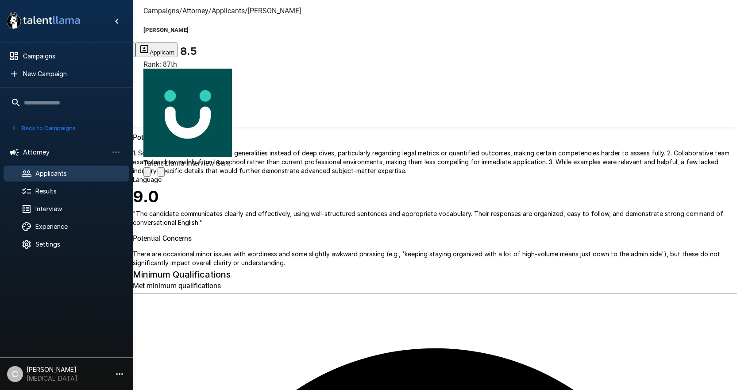
click at [161, 174] on icon "Change Stage" at bounding box center [161, 174] width 0 height 0
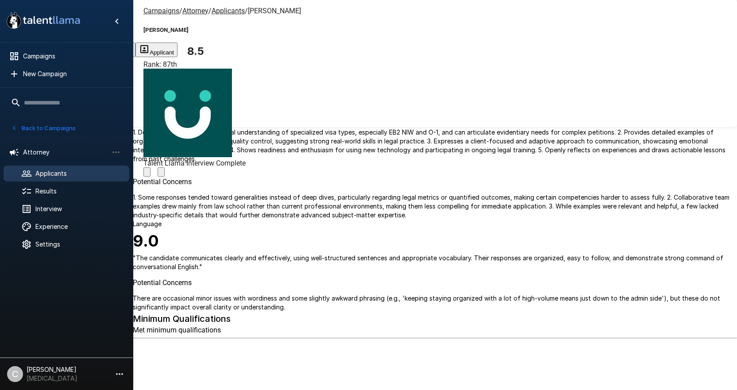
click at [232, 12] on u "Applicants" at bounding box center [227, 11] width 33 height 8
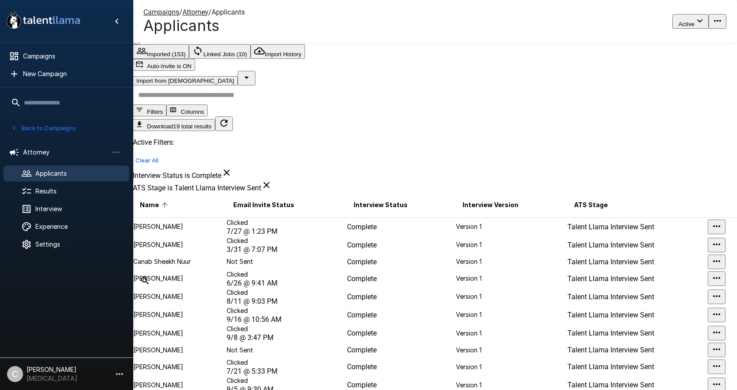
click at [307, 236] on td "Clicked 3/31 @ 7:07 PM" at bounding box center [286, 245] width 120 height 18
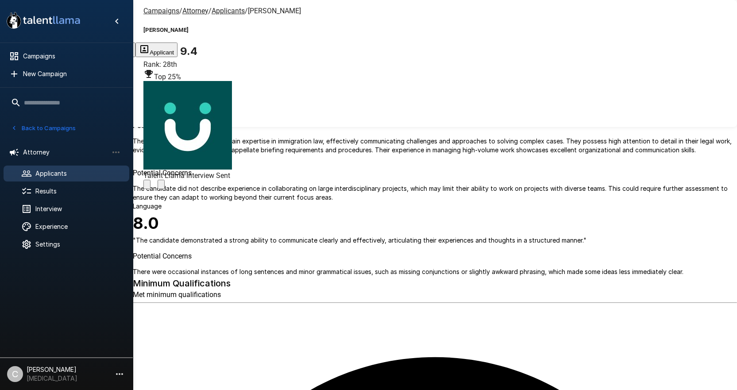
click at [161, 186] on icon "Change Stage" at bounding box center [161, 186] width 0 height 0
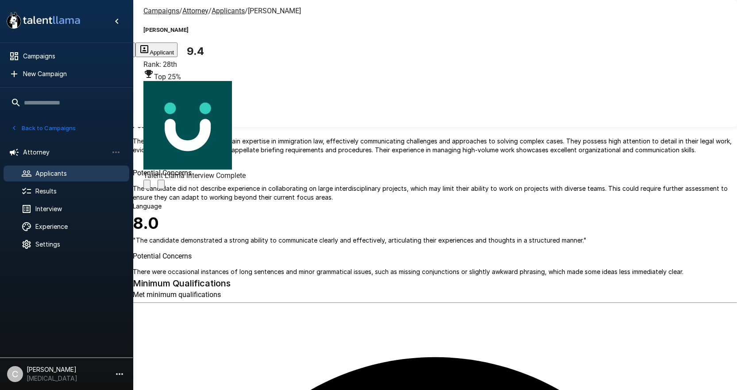
click at [232, 11] on u "Applicants" at bounding box center [227, 11] width 33 height 8
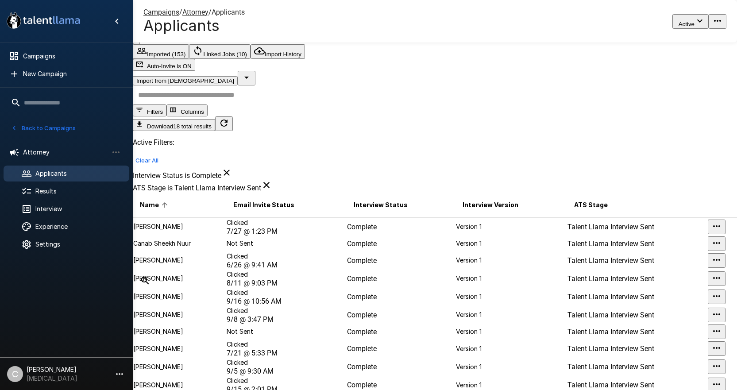
click at [314, 269] on td "Clicked 6/26 @ 9:41 AM" at bounding box center [286, 260] width 120 height 18
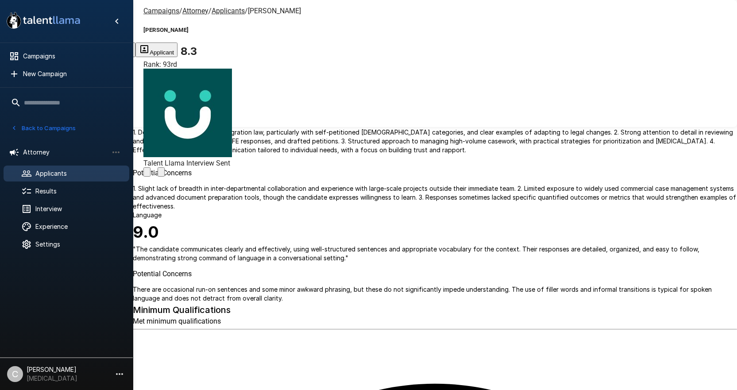
click at [161, 174] on icon "Change Stage" at bounding box center [161, 174] width 0 height 0
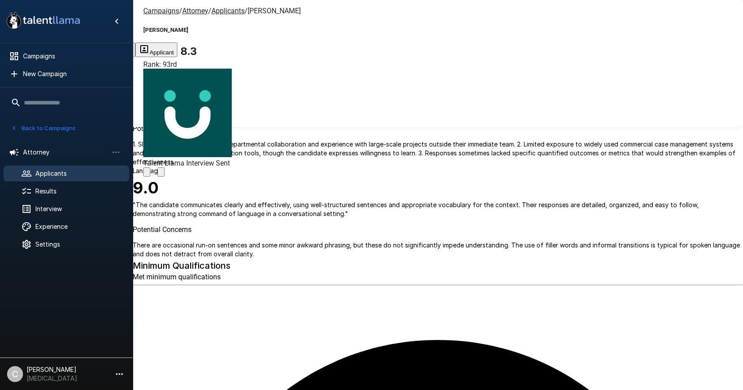
drag, startPoint x: 449, startPoint y: 232, endPoint x: 379, endPoint y: 152, distance: 105.7
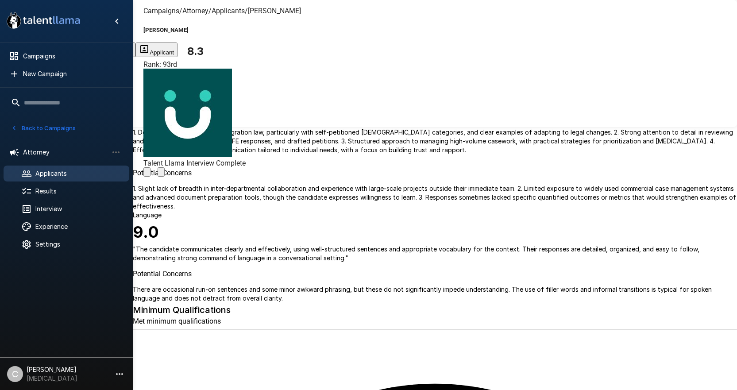
click at [224, 12] on u "Applicants" at bounding box center [227, 11] width 33 height 8
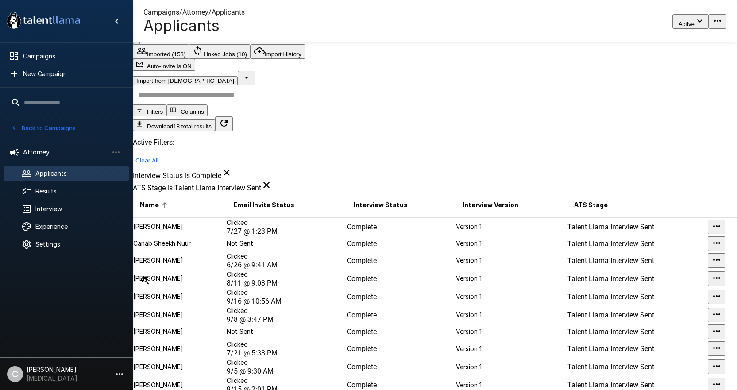
click at [303, 265] on td "Clicked 6/26 @ 9:41 AM" at bounding box center [286, 260] width 120 height 18
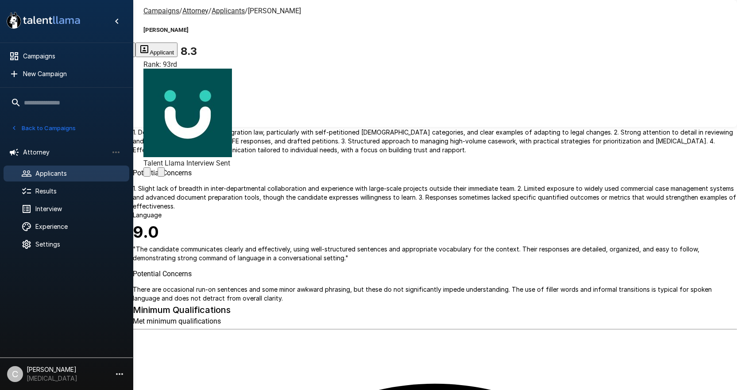
click at [232, 167] on div at bounding box center [187, 171] width 88 height 9
click at [165, 167] on button "Change Stage" at bounding box center [160, 171] width 7 height 9
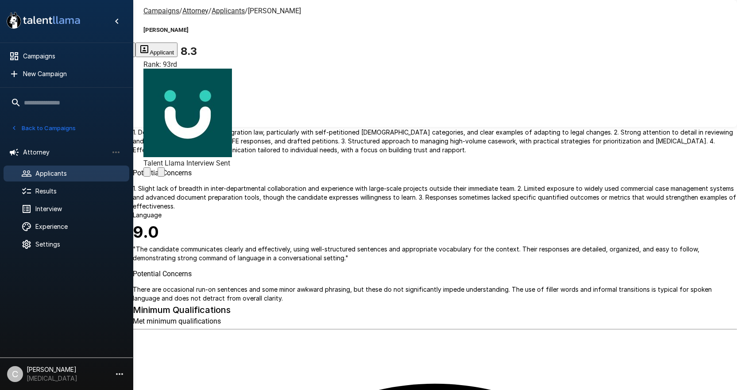
click at [227, 0] on div "Campaigns / Attorney / Applicants / Colin Siegel Colin Siegel 8.3 Rank: 93rd Ta…" at bounding box center [435, 21] width 604 height 42
click at [230, 11] on u "Applicants" at bounding box center [227, 11] width 33 height 8
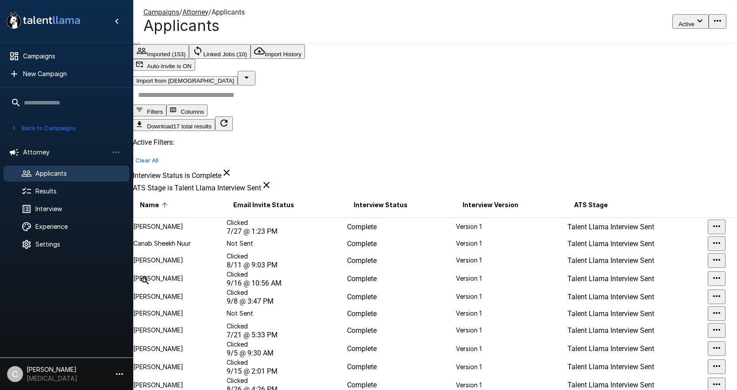
click at [283, 236] on td "Not Sent" at bounding box center [286, 243] width 120 height 15
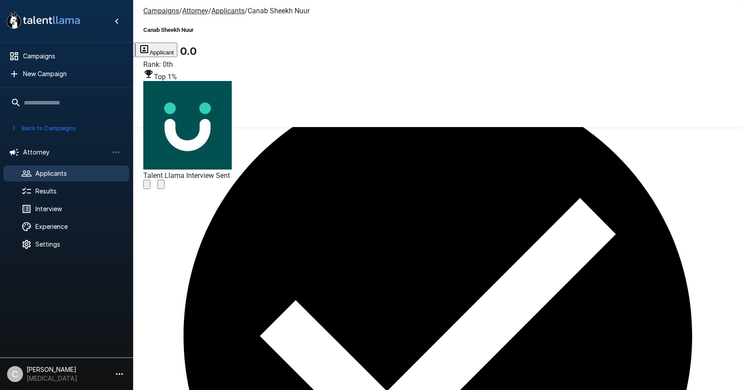
click at [170, 188] on icon "Change Stage" at bounding box center [166, 191] width 8 height 6
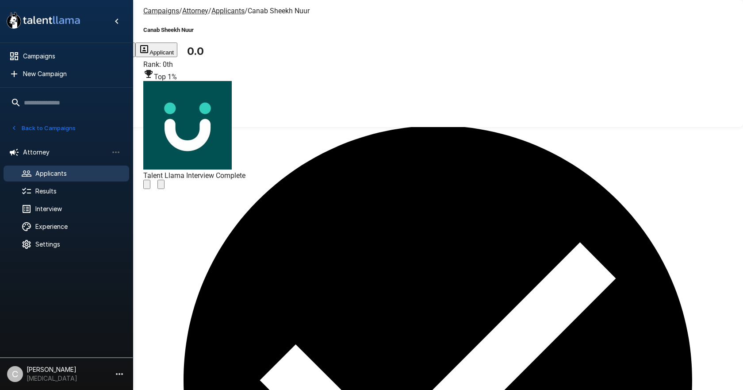
click at [219, 9] on u "Applicants" at bounding box center [227, 11] width 33 height 8
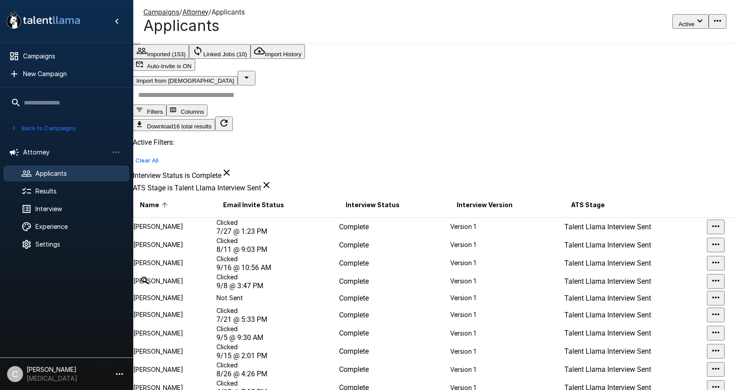
click at [407, 272] on td "Complete" at bounding box center [393, 263] width 111 height 18
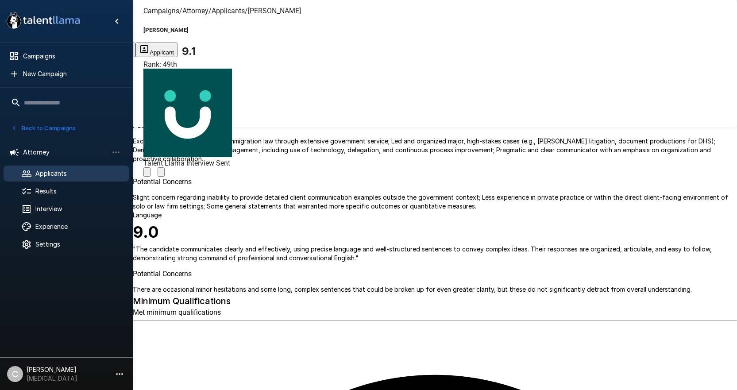
click at [161, 174] on icon "Change Stage" at bounding box center [161, 174] width 0 height 0
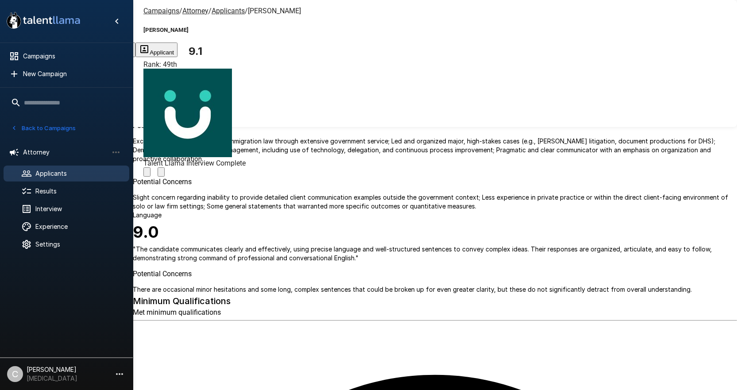
click at [233, 13] on u "Applicants" at bounding box center [227, 11] width 33 height 8
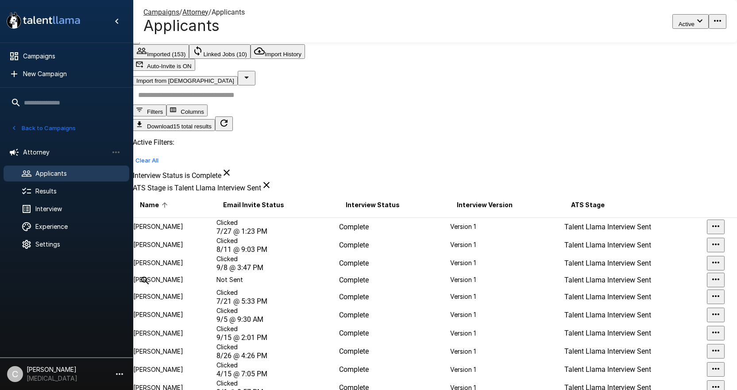
click at [307, 238] on td "Clicked 8/11 @ 9:03 PM" at bounding box center [277, 245] width 123 height 18
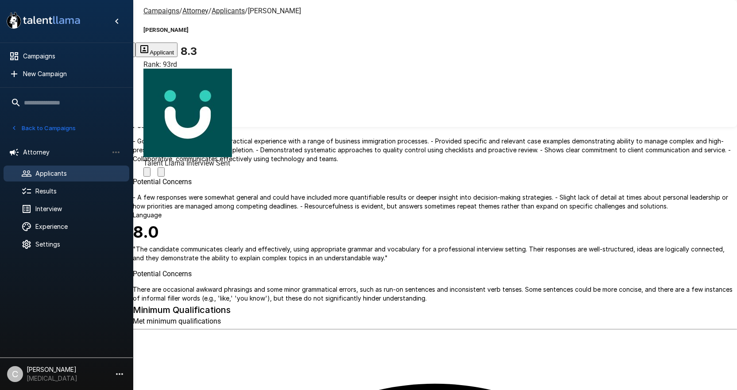
click at [161, 174] on icon "Change Stage" at bounding box center [161, 174] width 0 height 0
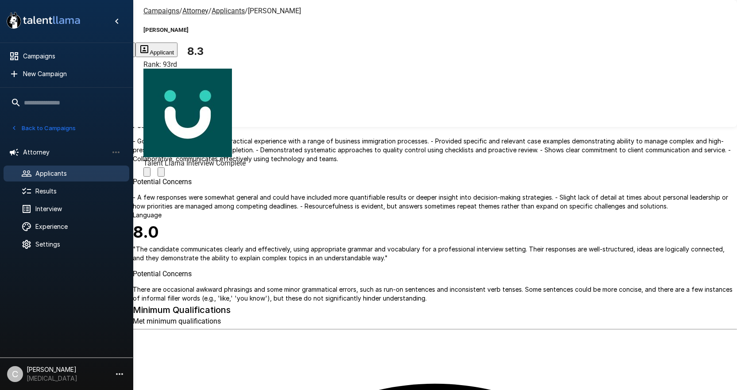
click at [229, 9] on u "Applicants" at bounding box center [227, 11] width 33 height 8
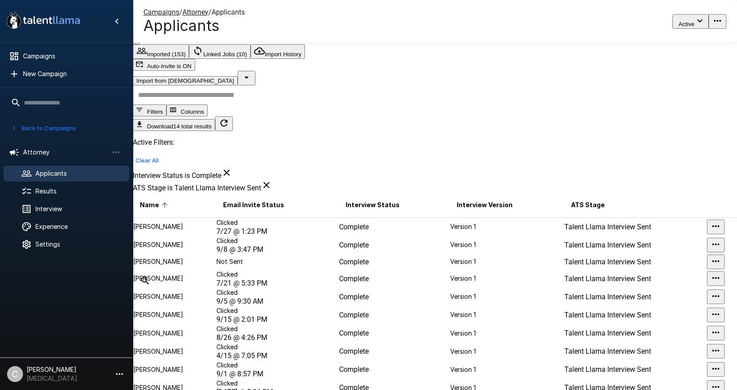
click at [267, 227] on span "7/27 @ 1:23 PM" at bounding box center [241, 231] width 51 height 8
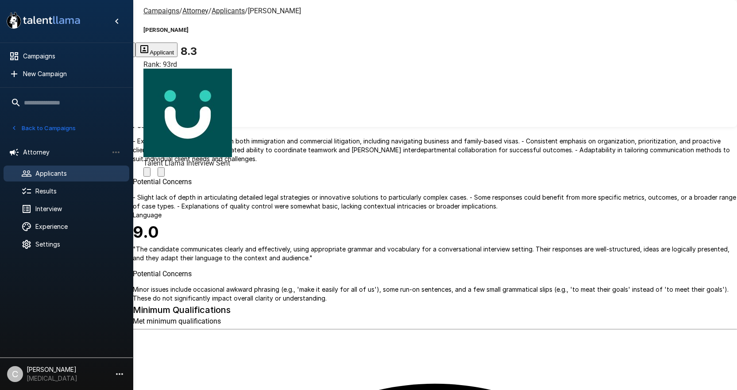
click at [232, 167] on div at bounding box center [187, 171] width 88 height 9
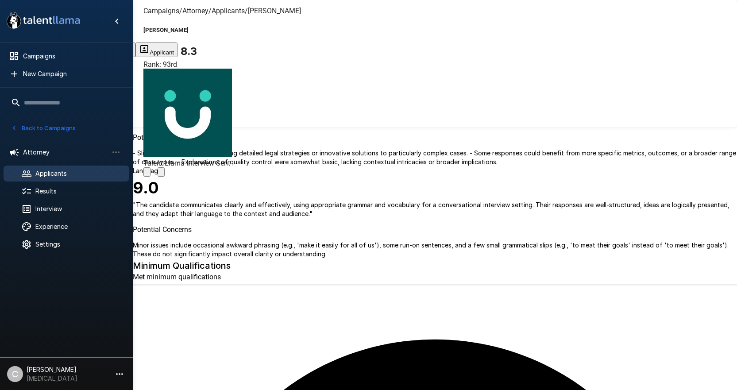
click at [161, 174] on icon "Change Stage" at bounding box center [161, 174] width 0 height 0
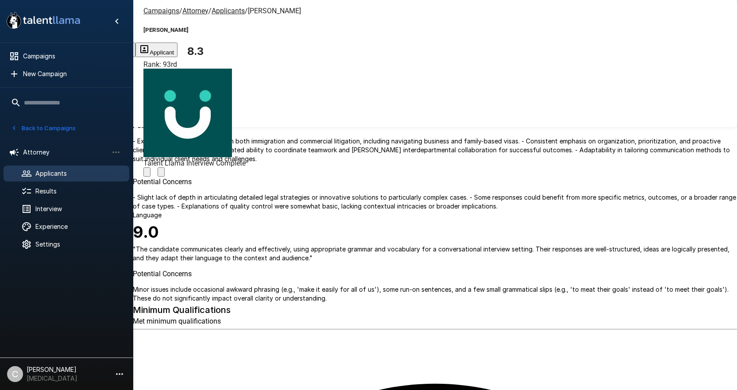
click at [235, 12] on u "Applicants" at bounding box center [227, 11] width 33 height 8
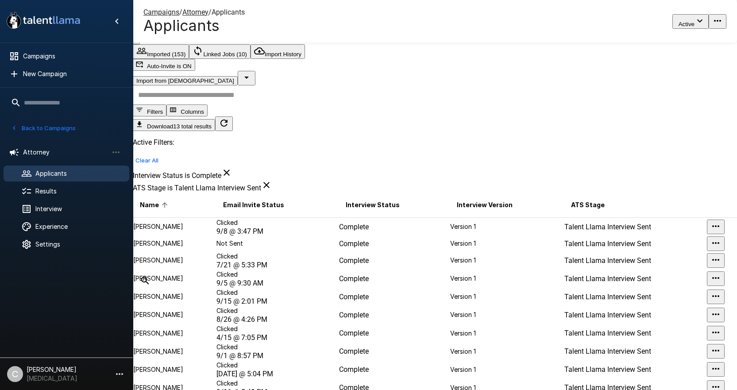
click at [316, 217] on td "Clicked 9/8 @ 3:47 PM" at bounding box center [277, 226] width 123 height 19
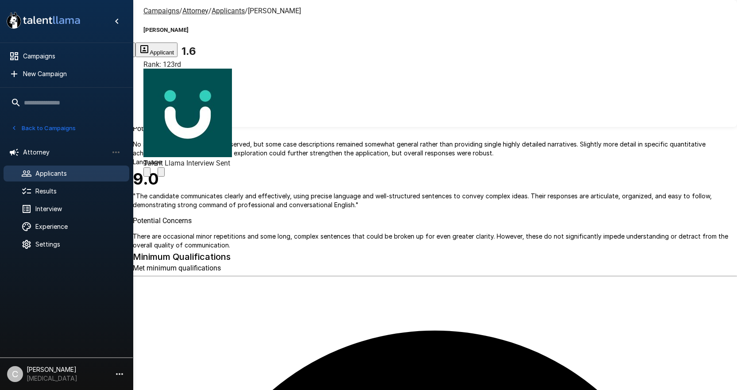
click at [422, 29] on div "Campaigns / Attorney / Applicants / Lauren Vizar Lauren Vizar 1.6 Rank: 123rd T…" at bounding box center [435, 21] width 604 height 42
click at [161, 174] on icon "Change Stage" at bounding box center [161, 174] width 0 height 0
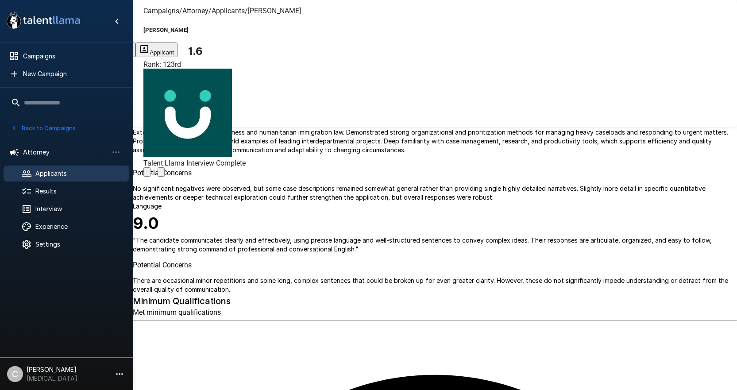
click at [229, 13] on u "Applicants" at bounding box center [227, 11] width 33 height 8
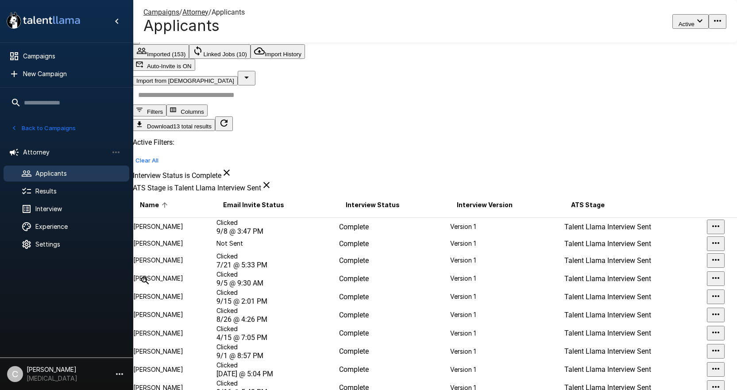
click at [290, 236] on td "Not Sent" at bounding box center [277, 243] width 123 height 15
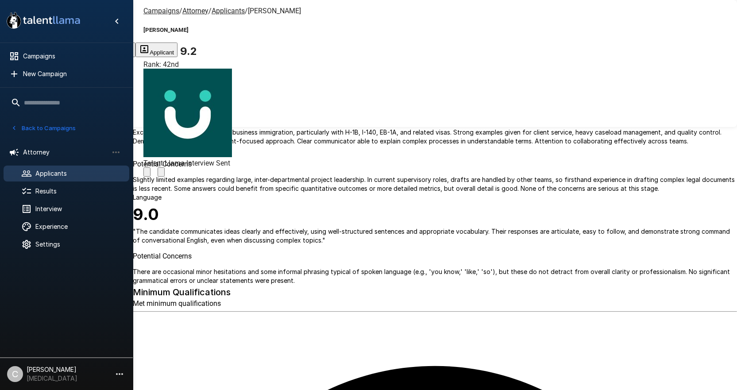
click at [161, 174] on icon "Change Stage" at bounding box center [161, 174] width 0 height 0
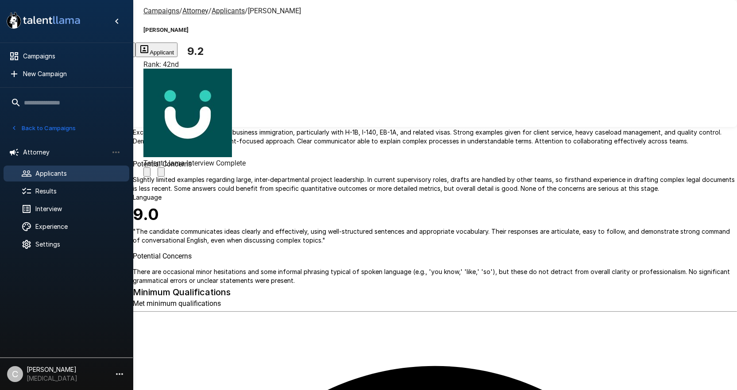
click at [217, 8] on u "Applicants" at bounding box center [227, 11] width 33 height 8
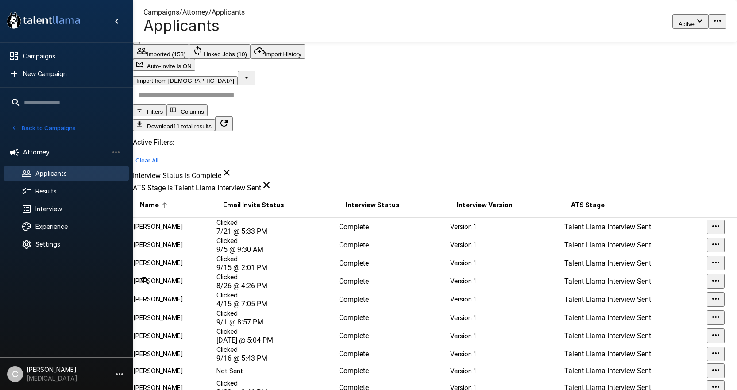
click at [302, 217] on td "Clicked 7/21 @ 5:33 PM" at bounding box center [277, 226] width 123 height 19
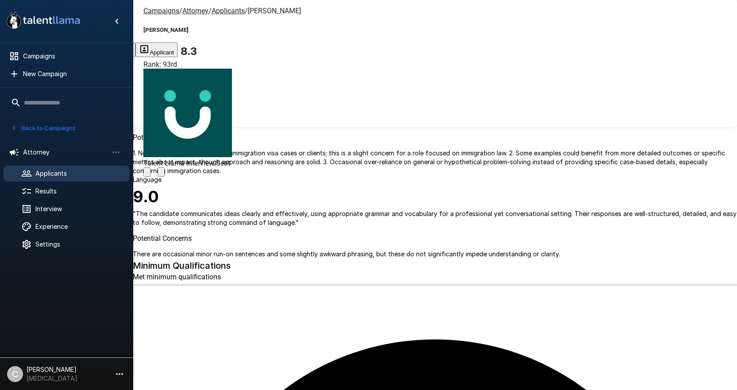
click at [161, 174] on icon "Change Stage" at bounding box center [161, 174] width 0 height 0
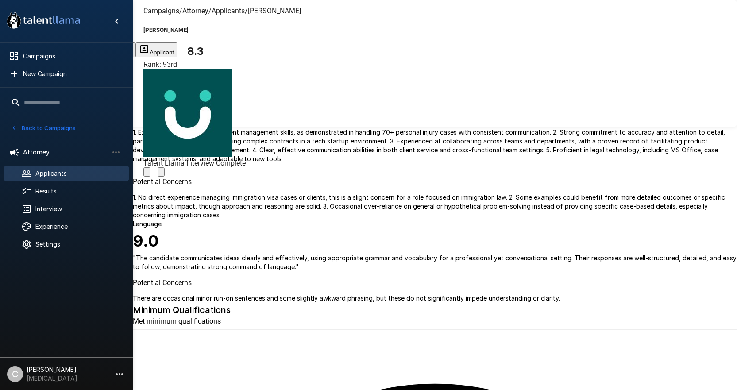
click at [221, 14] on u "Applicants" at bounding box center [227, 11] width 33 height 8
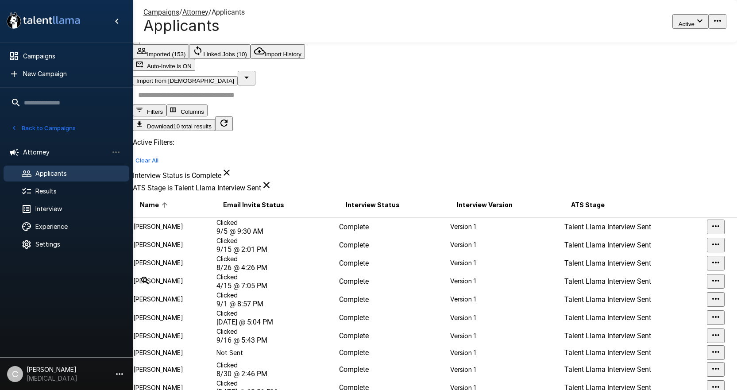
click at [263, 227] on span "9/5 @ 9:30 AM" at bounding box center [239, 231] width 47 height 8
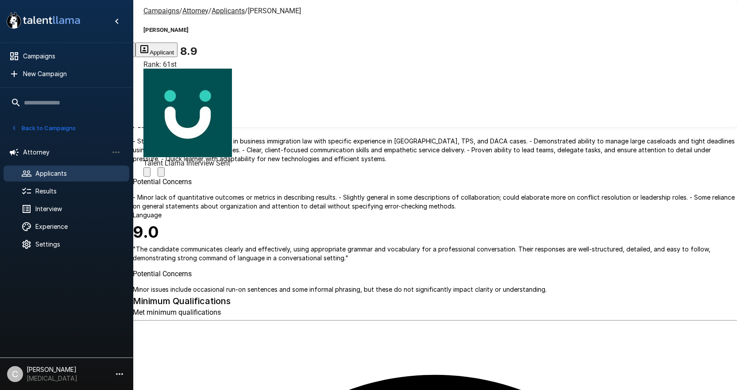
click at [232, 34] on div "Noelle Andrego 8.9 Rank: 61st Talent Llama Interview Sent" at bounding box center [187, 97] width 88 height 160
click at [161, 174] on icon "Change Stage" at bounding box center [161, 174] width 0 height 0
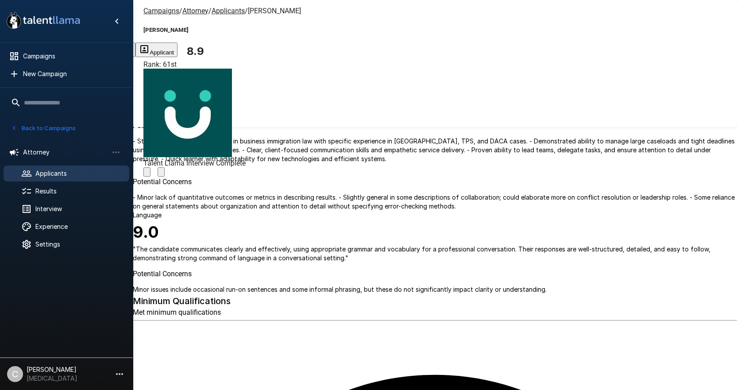
click at [229, 11] on u "Applicants" at bounding box center [227, 11] width 33 height 8
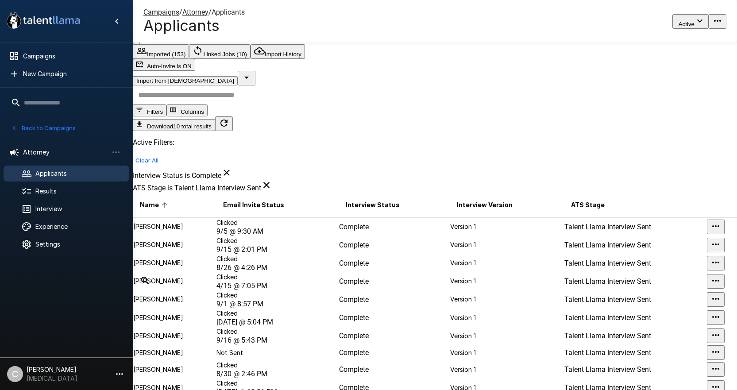
click at [315, 217] on td "Clicked 9/5 @ 9:30 AM" at bounding box center [277, 226] width 123 height 19
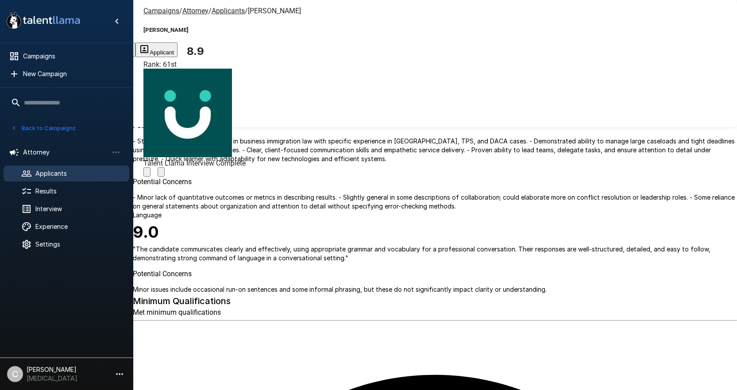
click at [161, 174] on icon "Change Stage" at bounding box center [161, 174] width 0 height 0
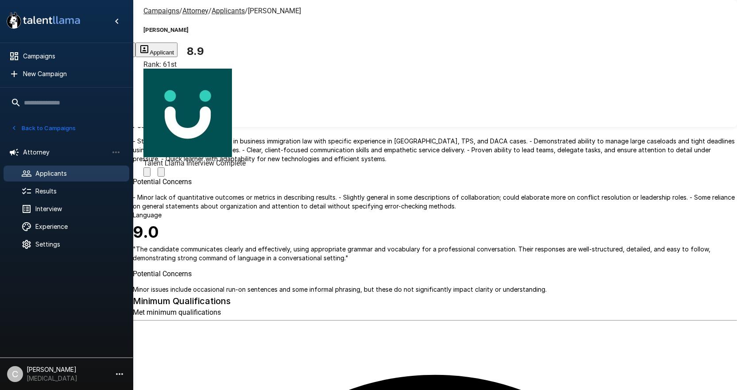
click at [232, 12] on u "Applicants" at bounding box center [227, 11] width 33 height 8
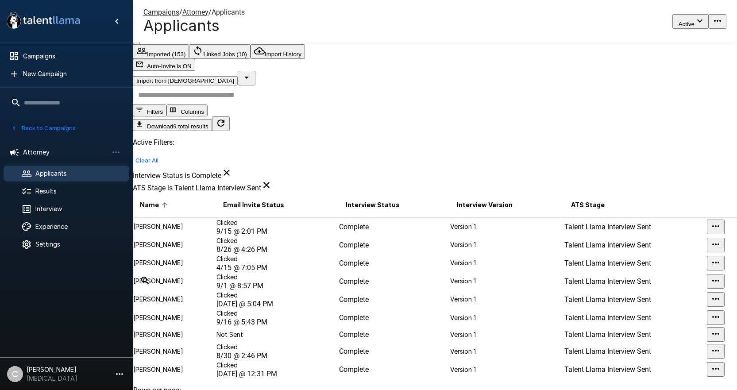
click at [390, 236] on td "Complete" at bounding box center [393, 245] width 111 height 18
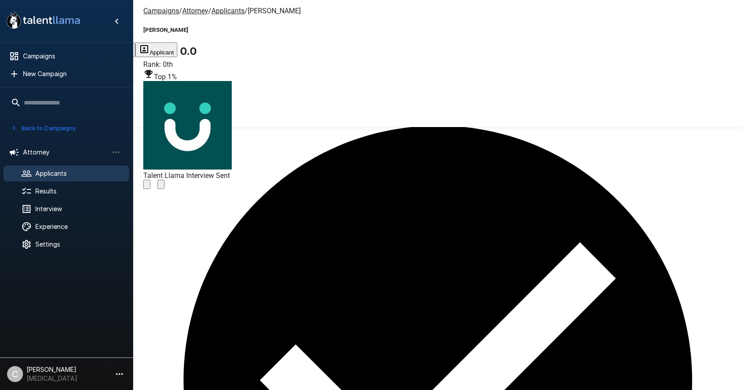
click at [161, 186] on icon "Change Stage" at bounding box center [161, 186] width 0 height 0
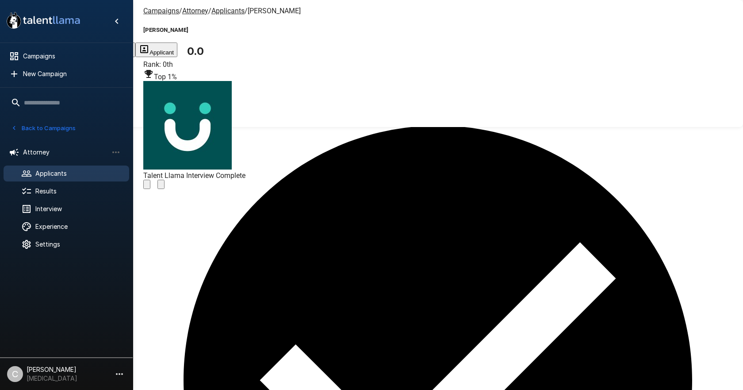
click at [230, 14] on u "Applicants" at bounding box center [227, 11] width 33 height 8
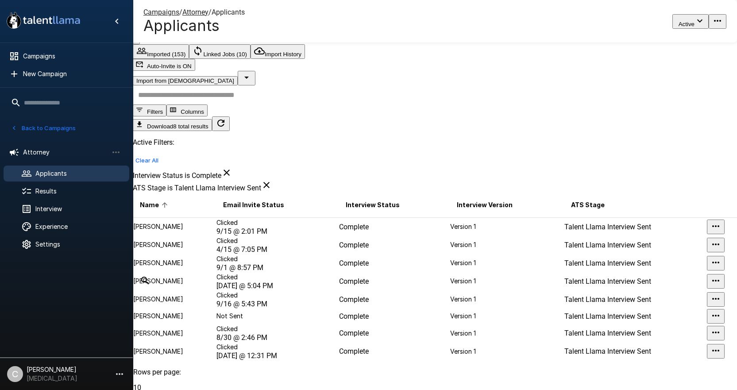
click at [326, 272] on td "Clicked 9/1 @ 8:57 PM" at bounding box center [277, 263] width 123 height 18
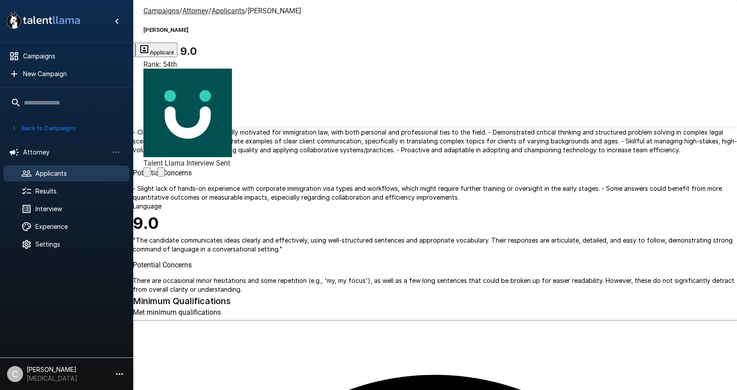
click at [165, 167] on button "Change Stage" at bounding box center [160, 171] width 7 height 9
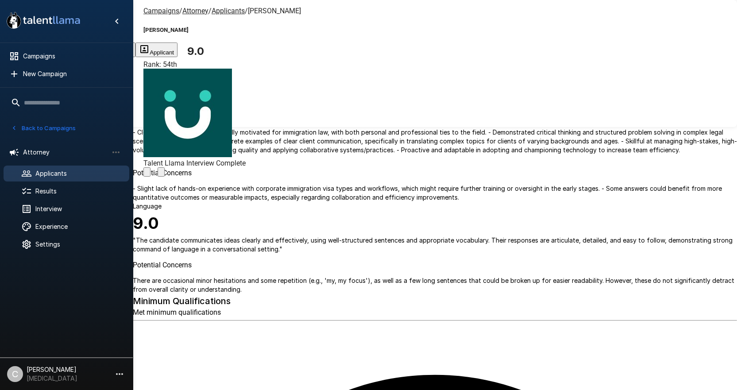
click at [228, 14] on u "Applicants" at bounding box center [227, 11] width 33 height 8
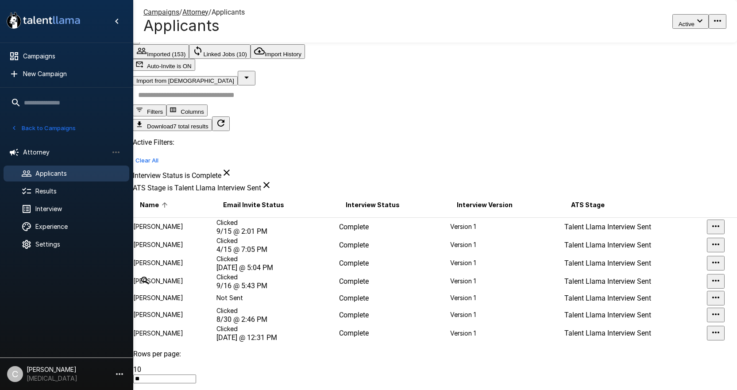
click at [322, 269] on td "Clicked Yesterday @ 5:04 PM" at bounding box center [277, 263] width 123 height 18
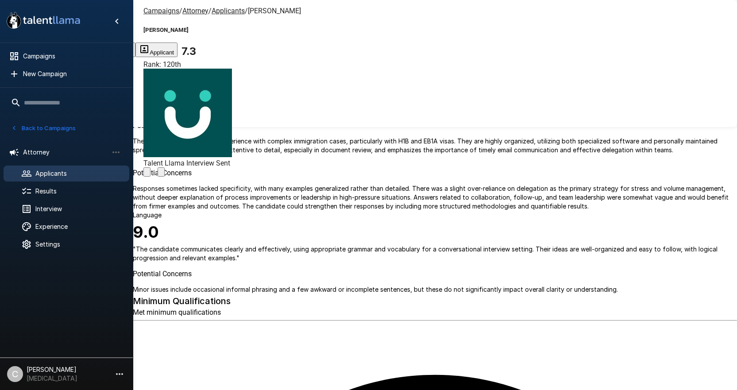
click at [161, 174] on icon "Change Stage" at bounding box center [161, 174] width 0 height 0
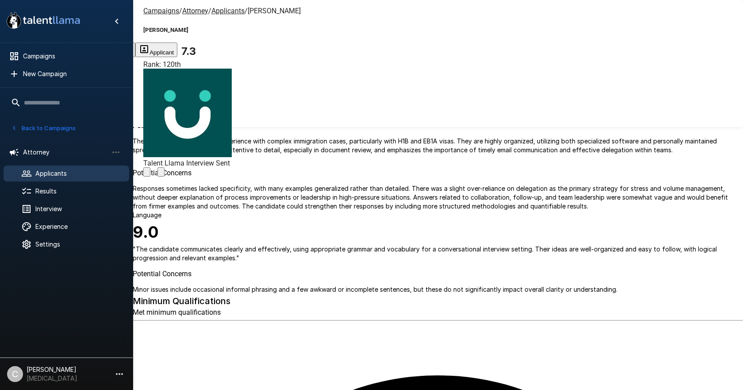
drag, startPoint x: 475, startPoint y: 243, endPoint x: 469, endPoint y: 237, distance: 8.5
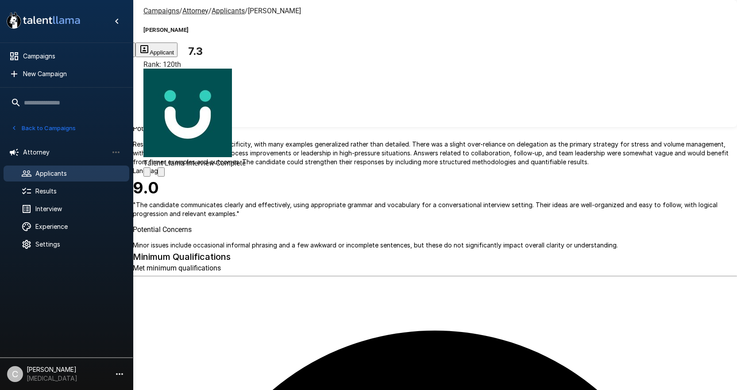
click at [223, 8] on u "Applicants" at bounding box center [227, 11] width 33 height 8
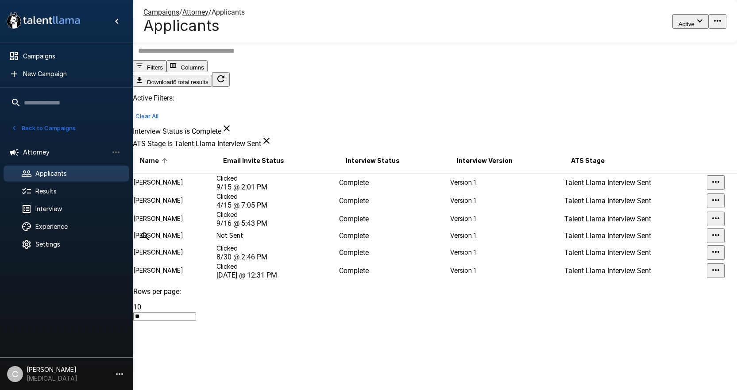
click at [408, 190] on td "Complete" at bounding box center [393, 182] width 111 height 19
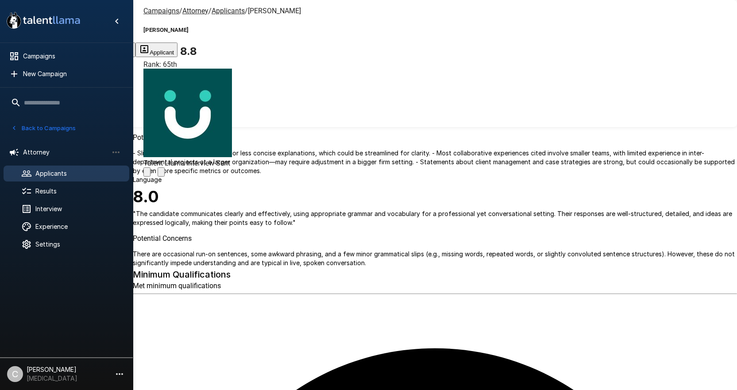
click at [161, 174] on icon "Change Stage" at bounding box center [161, 174] width 0 height 0
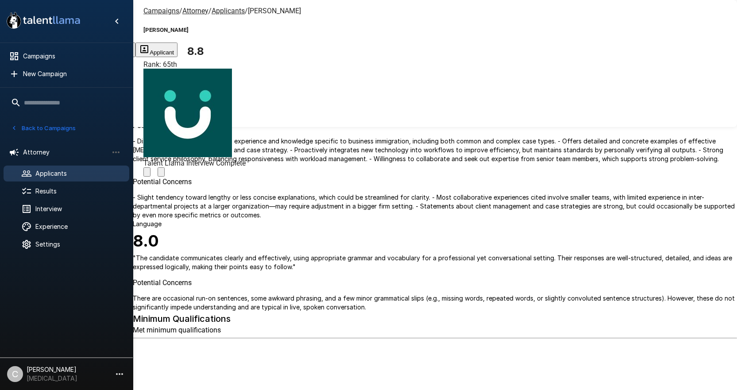
click at [224, 11] on u "Applicants" at bounding box center [227, 11] width 33 height 8
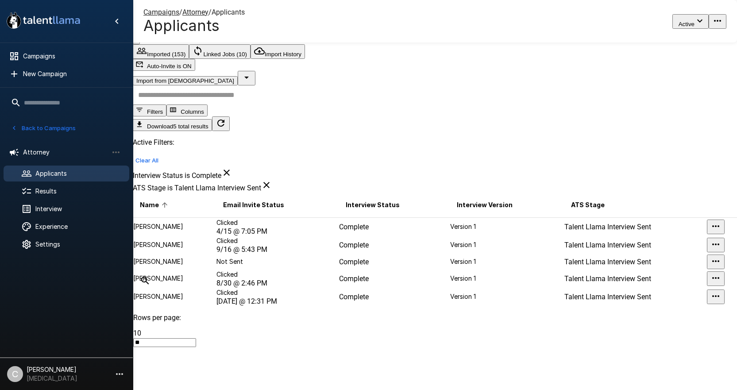
click at [340, 217] on td "Complete" at bounding box center [393, 226] width 111 height 19
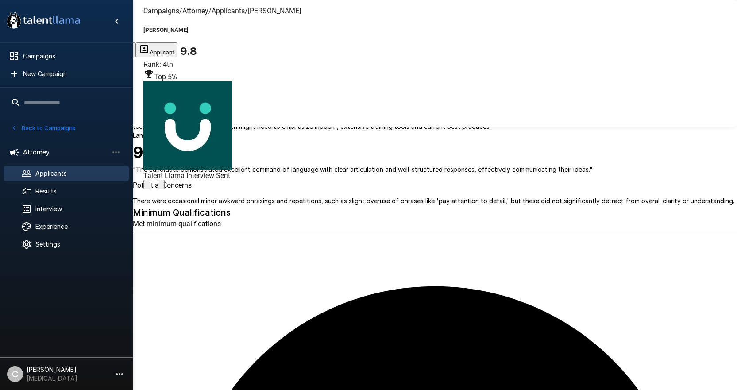
click at [161, 186] on icon "Change Stage" at bounding box center [161, 186] width 0 height 0
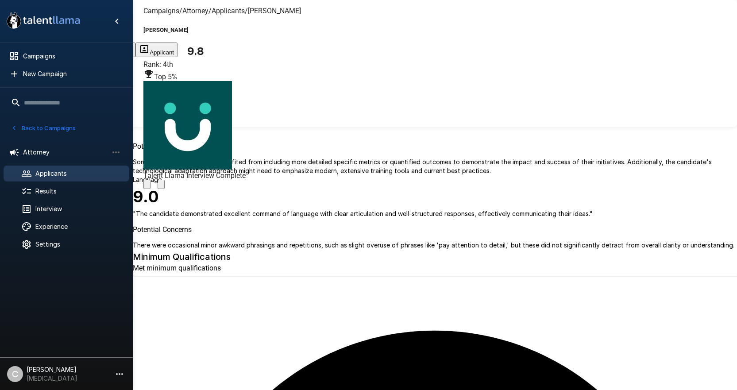
click at [226, 6] on div "Campaigns / Attorney / Applicants / Sherilyn James Forsythe Sherilyn James Fors…" at bounding box center [435, 21] width 604 height 42
click at [226, 11] on u "Applicants" at bounding box center [227, 11] width 33 height 8
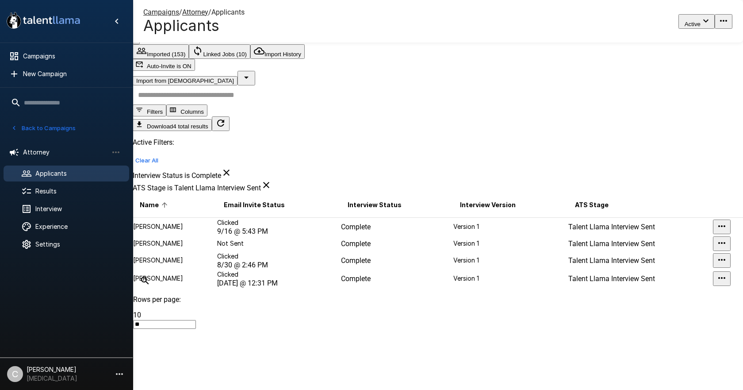
click at [396, 217] on td "Complete" at bounding box center [397, 226] width 112 height 19
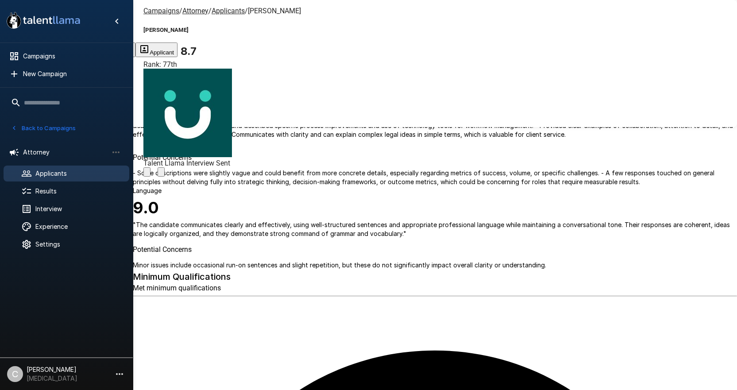
click at [161, 174] on icon "Change Stage" at bounding box center [161, 174] width 0 height 0
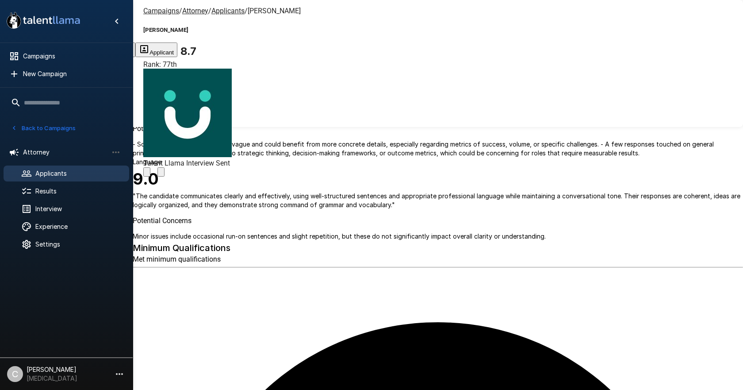
drag, startPoint x: 469, startPoint y: 240, endPoint x: 458, endPoint y: 221, distance: 21.9
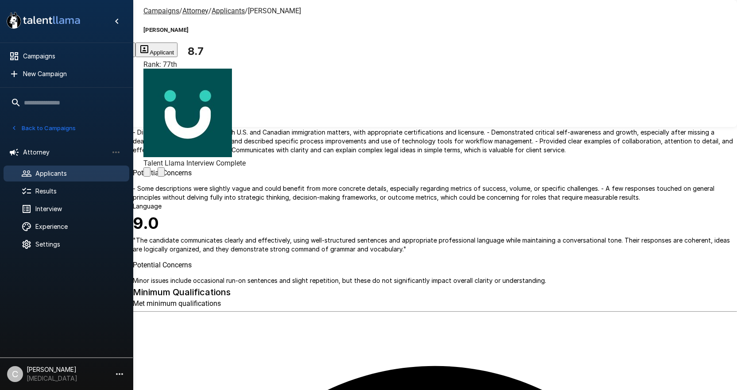
click at [222, 8] on u "Applicants" at bounding box center [227, 11] width 33 height 8
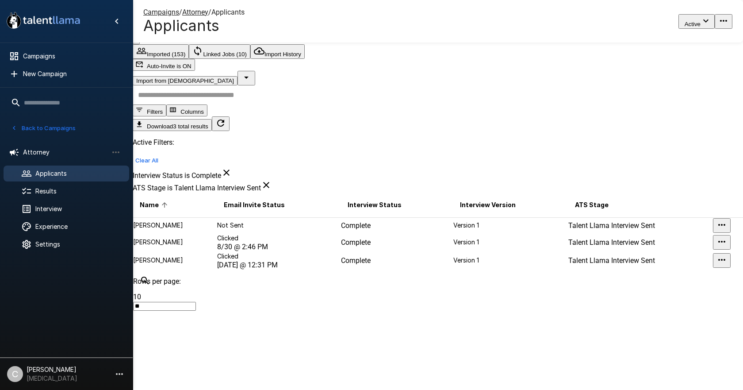
click at [376, 217] on td "Complete" at bounding box center [397, 225] width 112 height 16
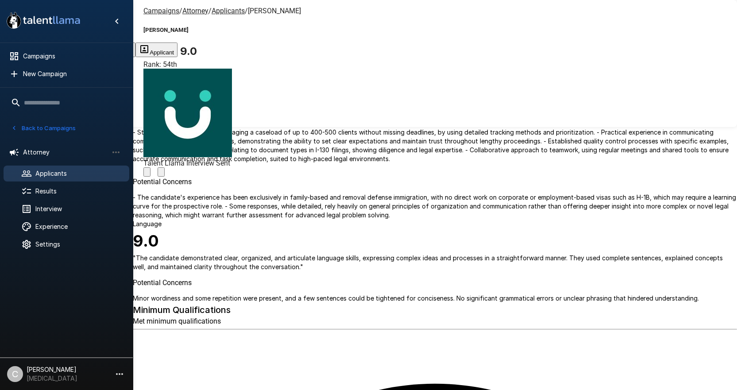
click at [170, 176] on icon "Change Stage" at bounding box center [166, 179] width 8 height 6
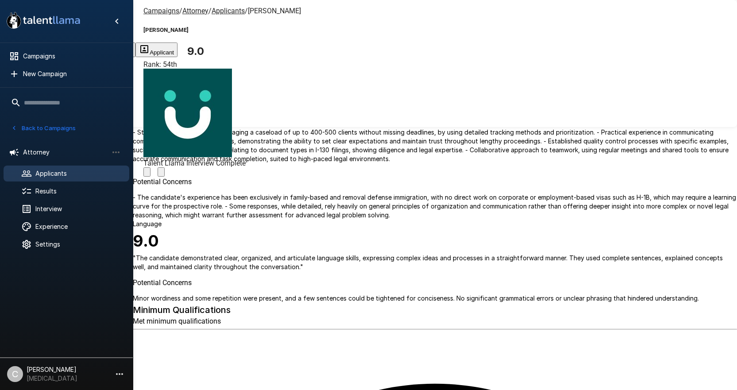
click at [233, 12] on u "Applicants" at bounding box center [227, 11] width 33 height 8
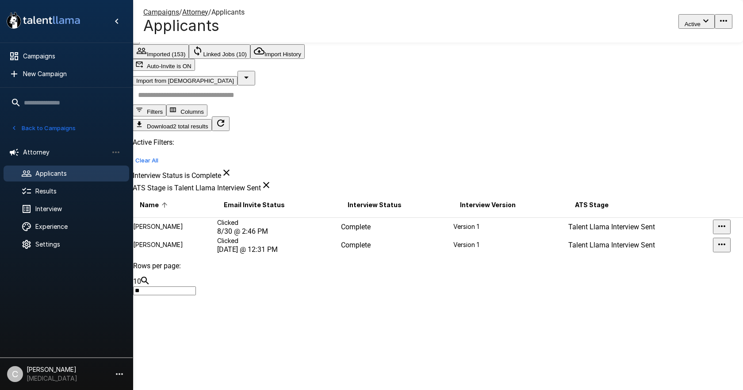
click at [389, 217] on td "Complete" at bounding box center [397, 226] width 112 height 19
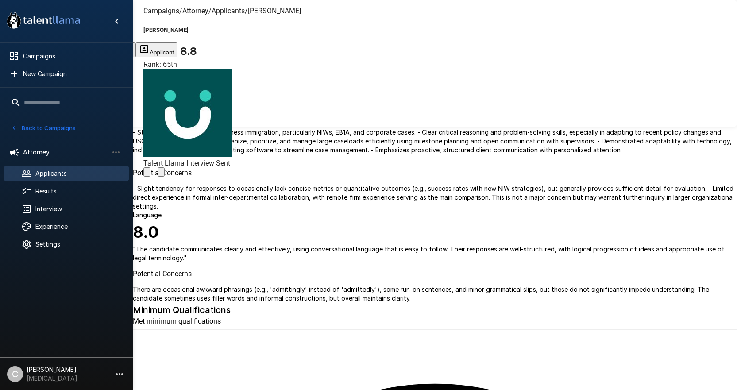
click at [161, 174] on icon "Change Stage" at bounding box center [161, 174] width 0 height 0
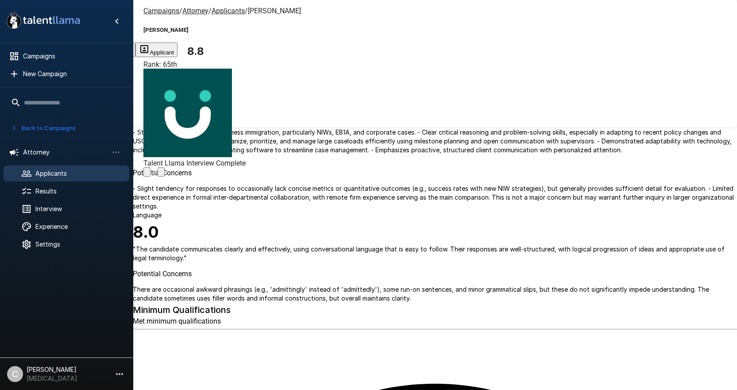
click at [229, 12] on u "Applicants" at bounding box center [227, 11] width 33 height 8
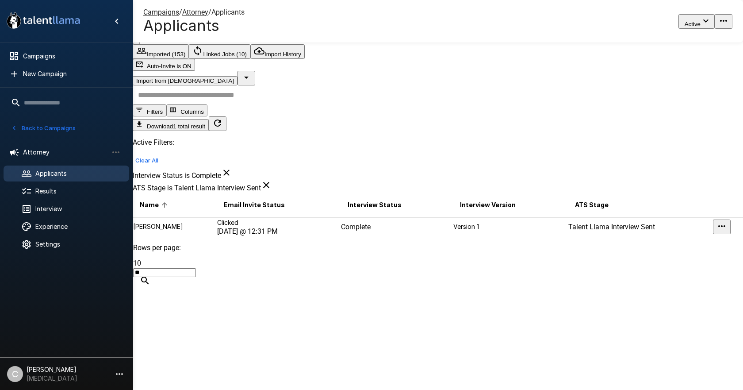
click at [382, 217] on td "Complete" at bounding box center [397, 226] width 112 height 19
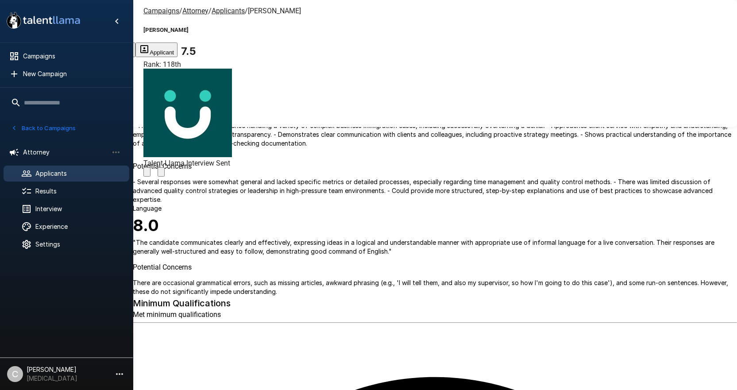
click at [161, 174] on icon "Change Stage" at bounding box center [161, 174] width 0 height 0
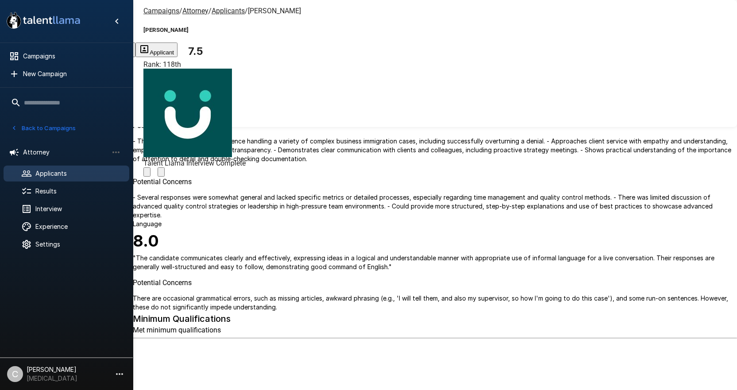
click at [197, 10] on u "Attorney" at bounding box center [195, 11] width 26 height 8
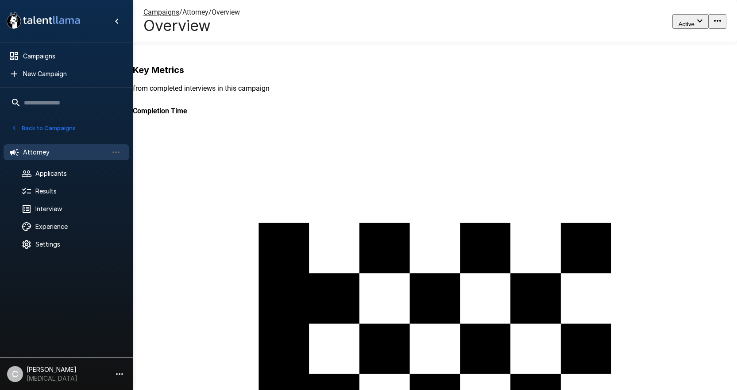
click at [162, 15] on span "Campaigns" at bounding box center [161, 12] width 36 height 8
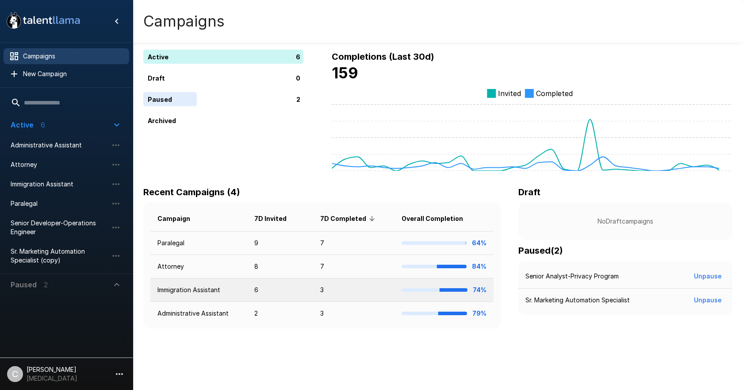
click at [233, 300] on td "Immigration Assistant" at bounding box center [198, 289] width 97 height 23
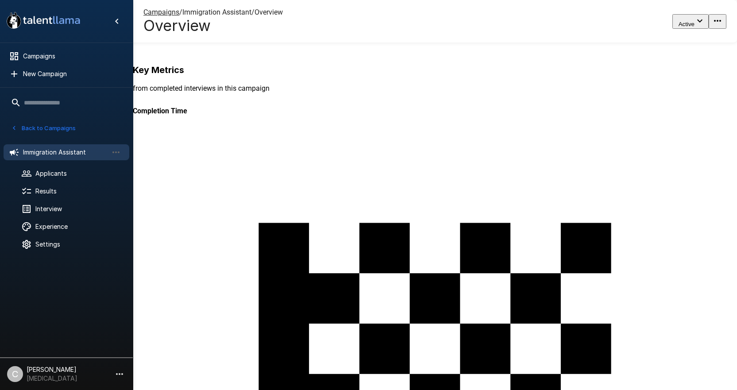
click at [286, 89] on div "599" at bounding box center [503, 237] width 740 height 390
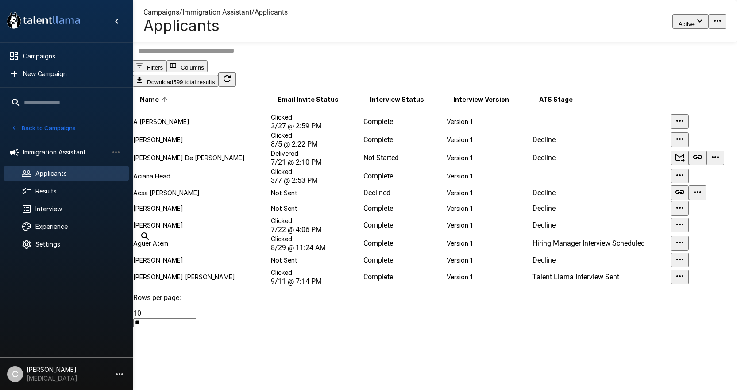
click at [166, 72] on button "Filters" at bounding box center [150, 66] width 34 height 12
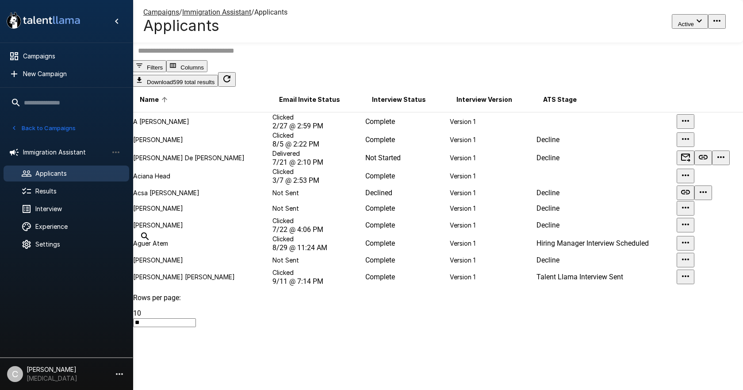
click at [568, 258] on body ".st0{fill:#FFFFFF;} .st1{fill:#76a4ed;} Campaigns New Campaign Active 6 Adminis…" at bounding box center [375, 195] width 750 height 390
type input "********"
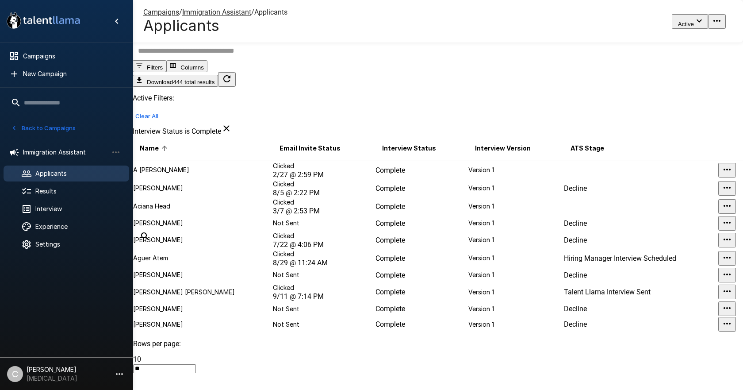
click at [562, 301] on body ".st0{fill:#FFFFFF;} .st1{fill:#76a4ed;} Campaigns New Campaign Active 6 Adminis…" at bounding box center [375, 195] width 750 height 390
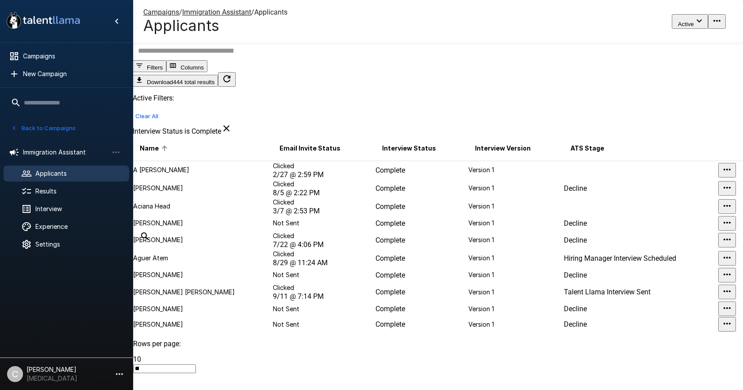
click at [587, 357] on body ".st0{fill:#FFFFFF;} .st1{fill:#76a4ed;} Campaigns New Campaign Active 6 Adminis…" at bounding box center [375, 195] width 750 height 390
type input "**********"
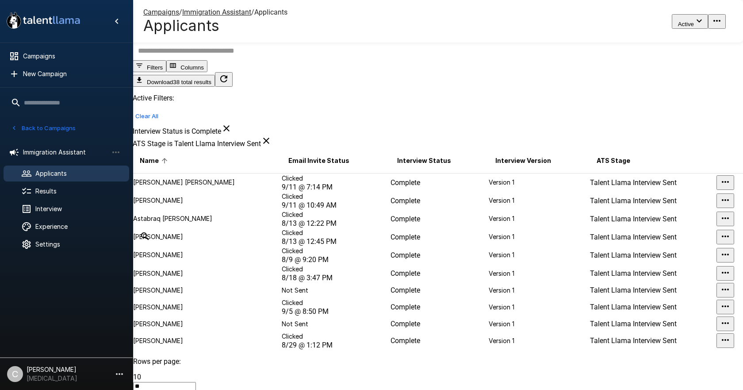
click at [429, 389] on div at bounding box center [371, 390] width 743 height 0
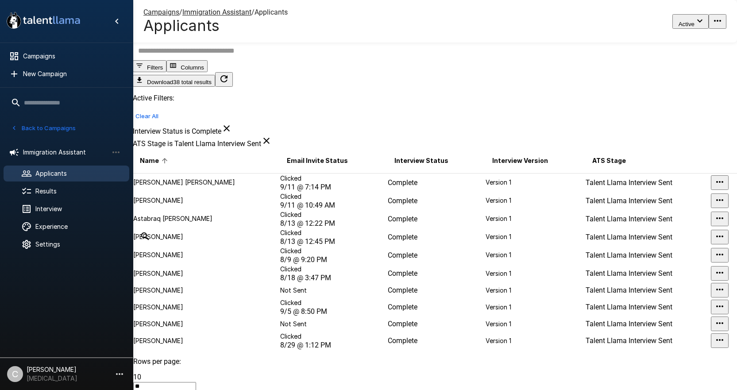
click at [298, 210] on td "Clicked 9/11 @ 10:49 AM" at bounding box center [333, 201] width 107 height 18
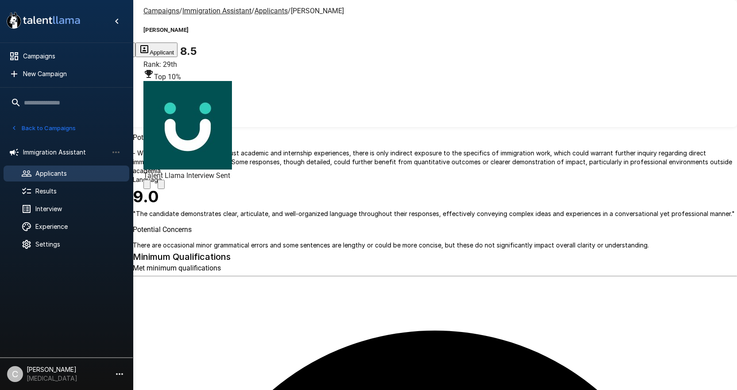
click at [161, 186] on icon "Change Stage" at bounding box center [161, 186] width 0 height 0
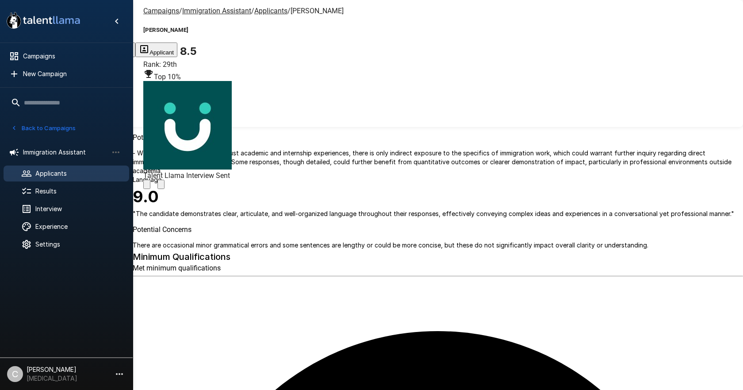
click at [455, 214] on body ".st0{fill:#FFFFFF;} .st1{fill:#76a4ed;} Campaigns New Campaign Active 6 Adminis…" at bounding box center [375, 195] width 750 height 390
type input "**********"
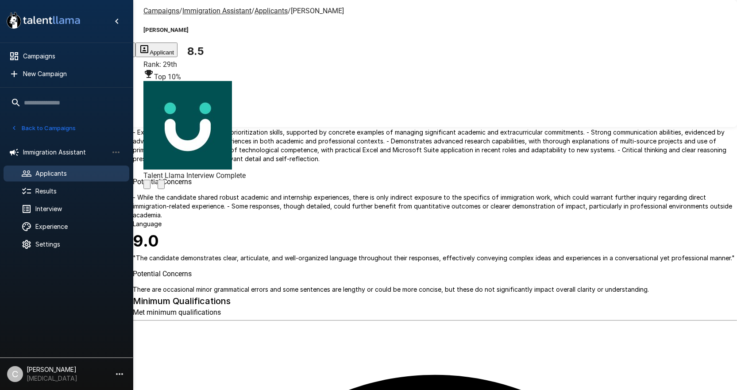
click at [257, 11] on u "Applicants" at bounding box center [270, 11] width 33 height 8
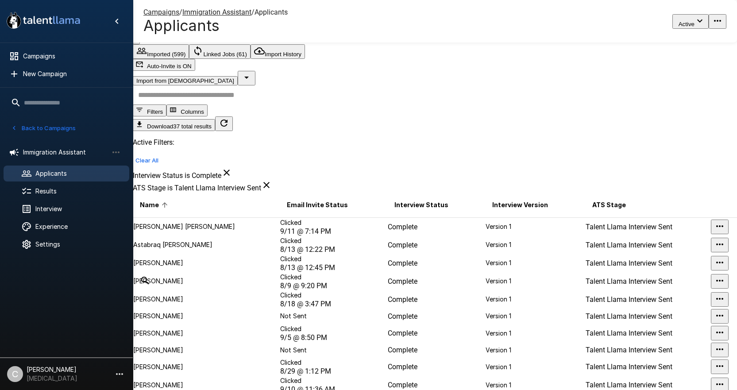
click at [390, 217] on td "Complete" at bounding box center [435, 226] width 97 height 19
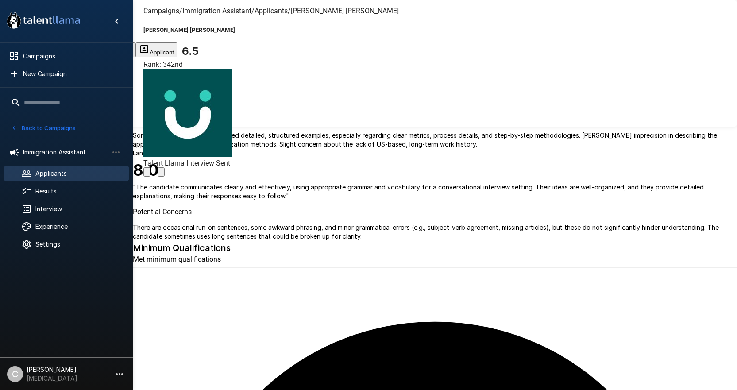
click at [161, 174] on icon "Change Stage" at bounding box center [161, 174] width 0 height 0
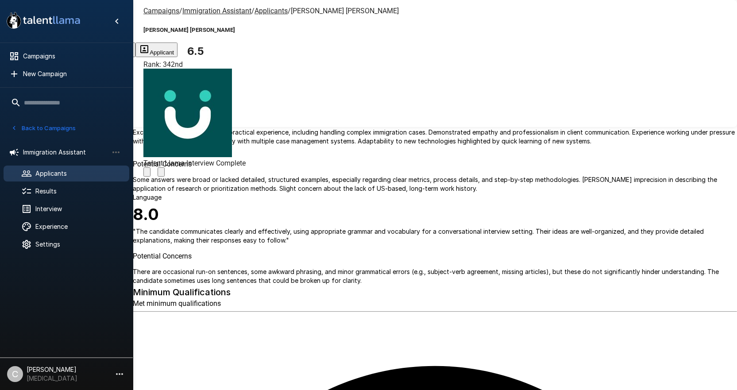
click at [258, 9] on u "Applicants" at bounding box center [270, 11] width 33 height 8
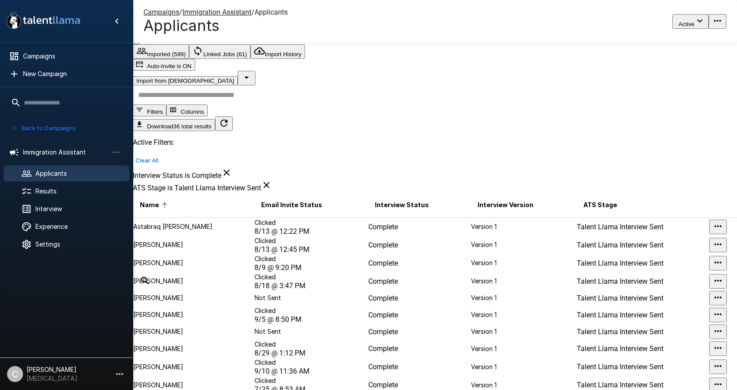
click at [397, 217] on td "Complete" at bounding box center [419, 226] width 103 height 19
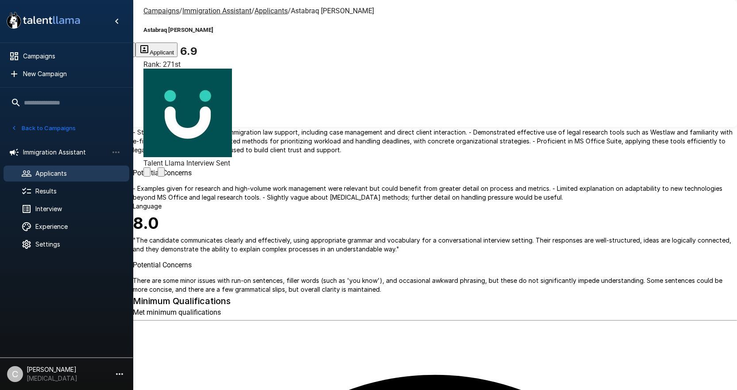
click at [161, 174] on icon "Change Stage" at bounding box center [161, 174] width 0 height 0
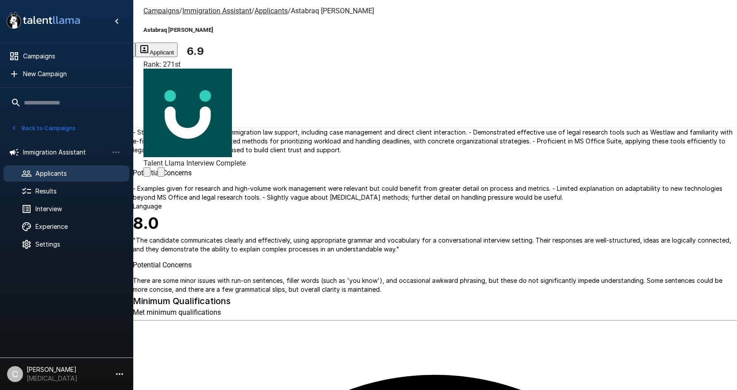
click at [260, 12] on u "Applicants" at bounding box center [270, 11] width 33 height 8
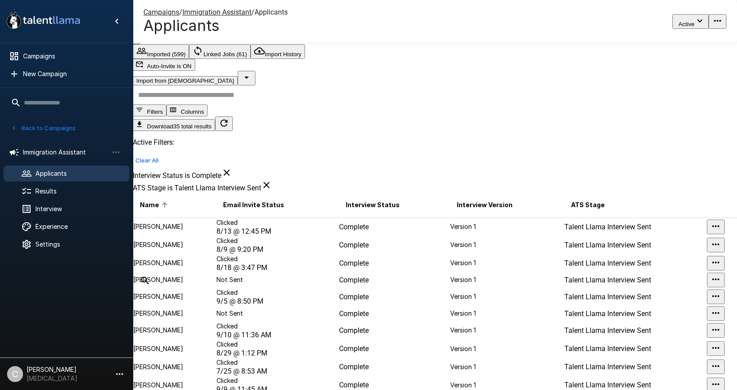
click at [450, 240] on p "Version 1" at bounding box center [506, 244] width 113 height 9
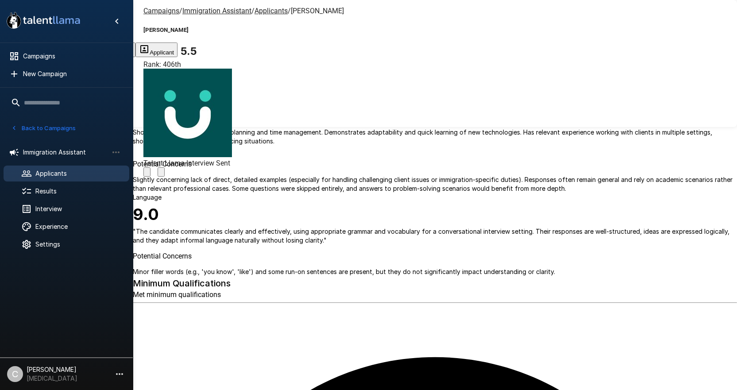
click at [161, 174] on icon "Change Stage" at bounding box center [161, 174] width 0 height 0
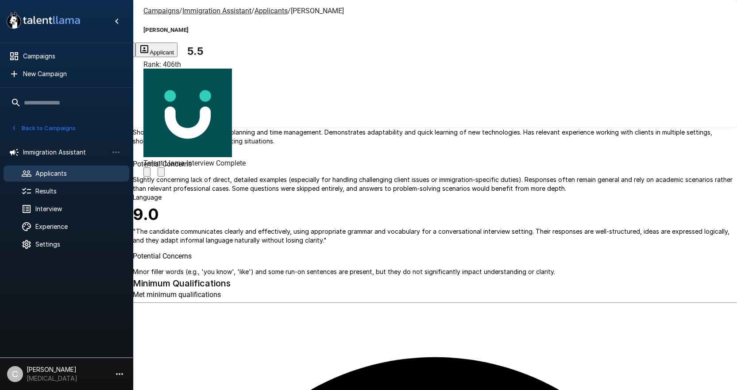
click at [254, 10] on u "Applicants" at bounding box center [270, 11] width 33 height 8
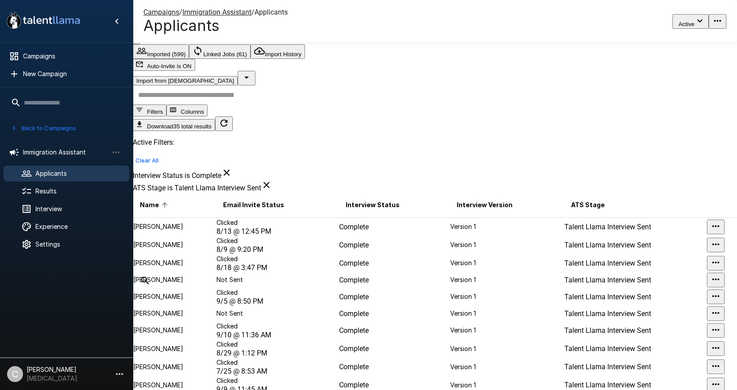
click at [400, 217] on td "Complete" at bounding box center [393, 226] width 111 height 19
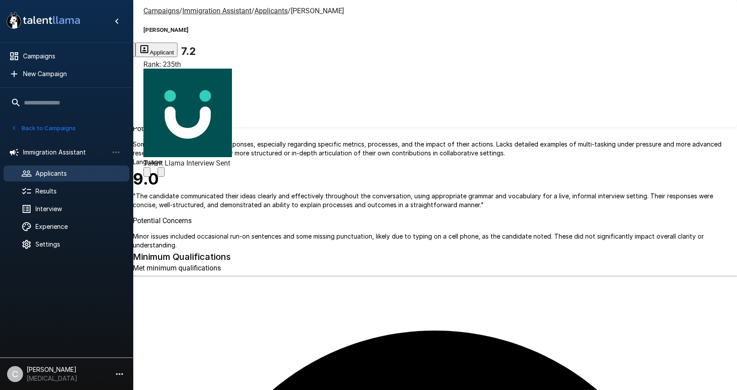
click at [161, 174] on icon "Change Stage" at bounding box center [161, 174] width 0 height 0
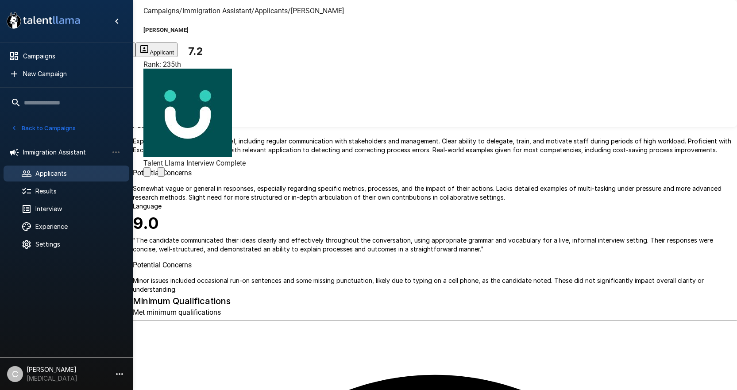
click at [261, 14] on u "Applicants" at bounding box center [270, 11] width 33 height 8
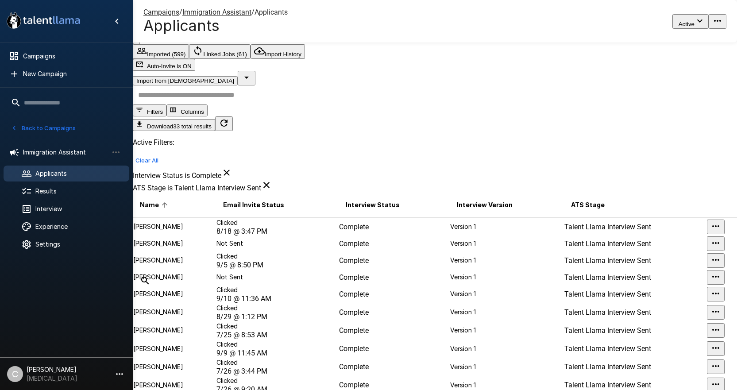
click at [285, 217] on td "Clicked 8/18 @ 3:47 PM" at bounding box center [277, 226] width 123 height 19
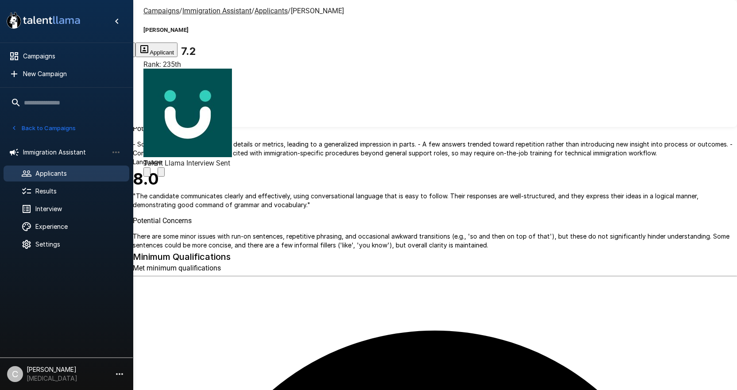
click at [170, 176] on icon "Change Stage" at bounding box center [166, 179] width 8 height 6
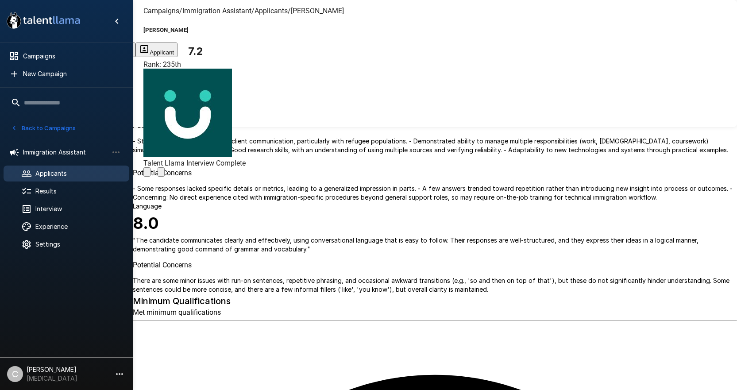
click at [262, 11] on u "Applicants" at bounding box center [270, 11] width 33 height 8
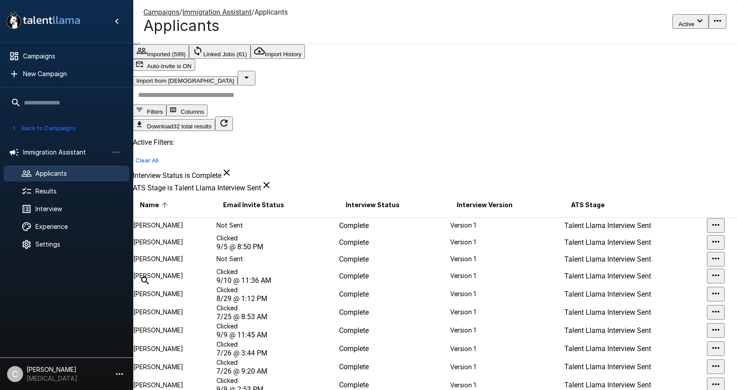
click at [449, 217] on td "Version 1" at bounding box center [506, 225] width 114 height 16
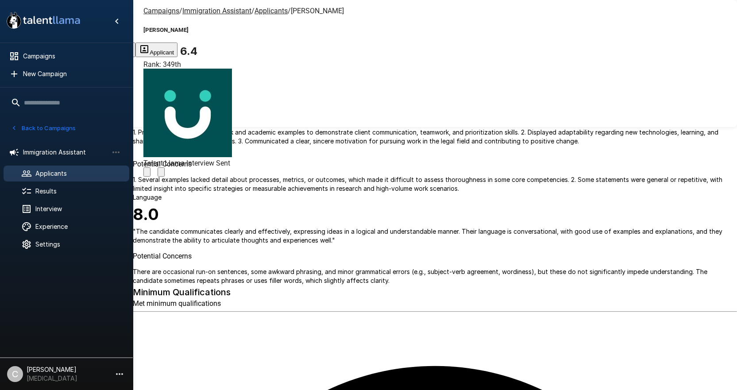
click at [161, 174] on icon "Change Stage" at bounding box center [161, 174] width 0 height 0
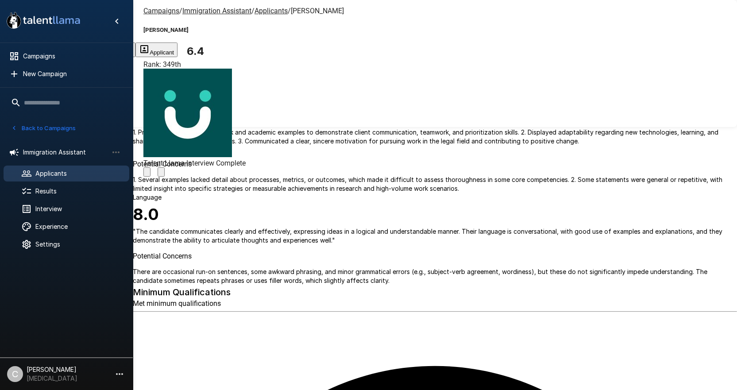
click at [262, 8] on u "Applicants" at bounding box center [270, 11] width 33 height 8
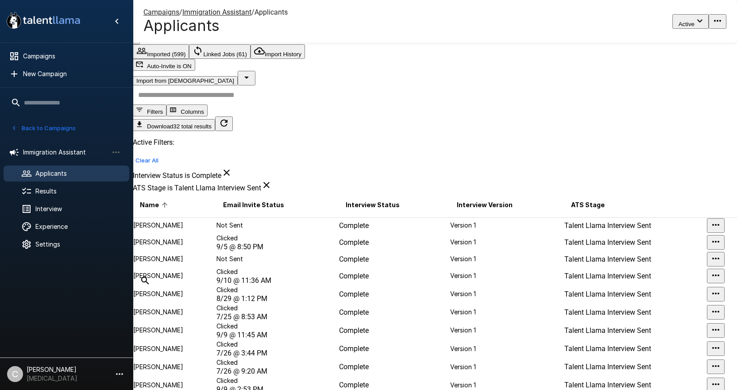
click at [417, 251] on td "Complete" at bounding box center [393, 258] width 111 height 15
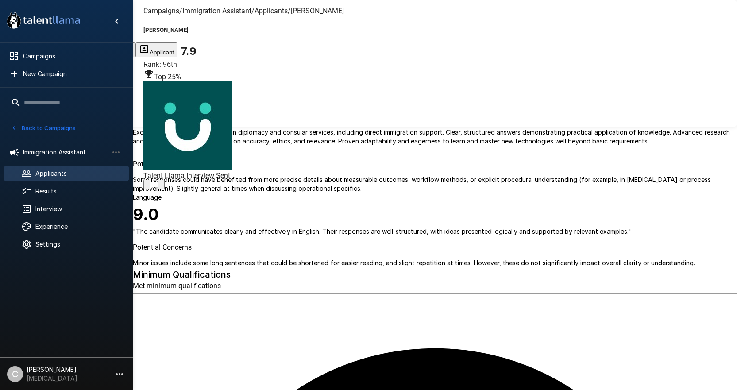
click at [161, 186] on icon "Change Stage" at bounding box center [161, 186] width 0 height 0
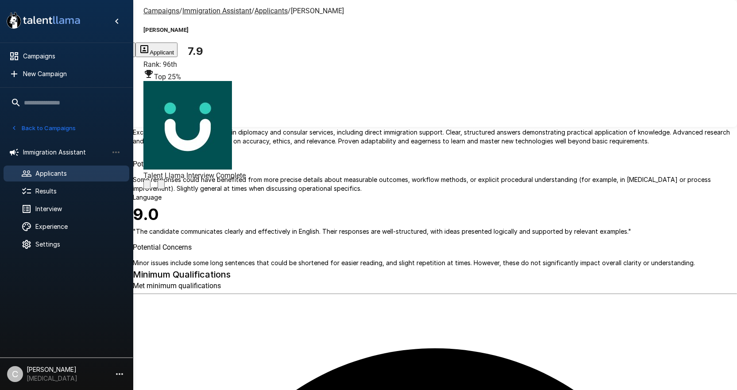
click at [259, 10] on u "Applicants" at bounding box center [270, 11] width 33 height 8
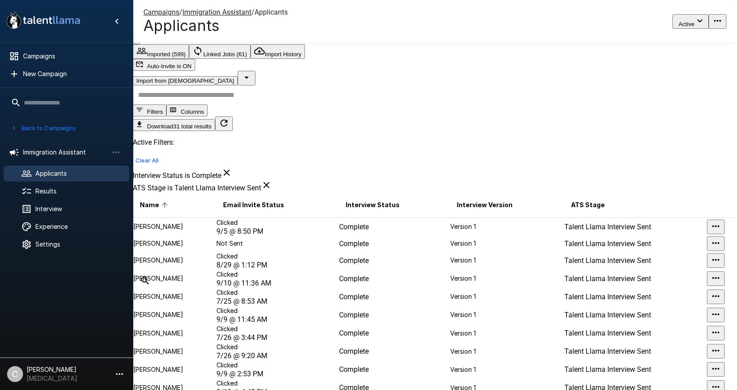
click at [400, 217] on td "Complete" at bounding box center [393, 226] width 111 height 19
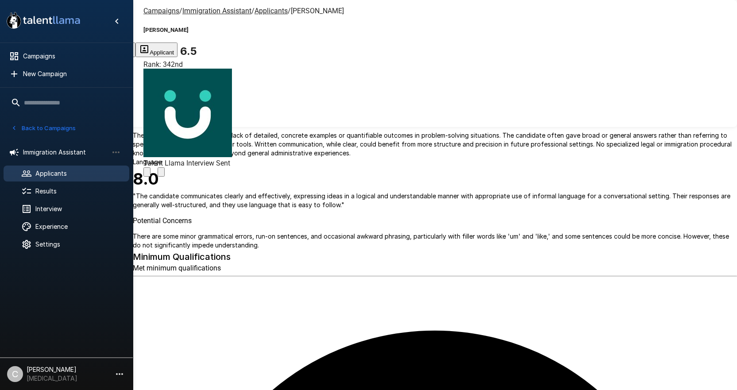
click at [446, 30] on div "Campaigns / Immigration Assistant / Applicants / Deema Alshaikh Deema Alshaikh …" at bounding box center [435, 21] width 604 height 42
click at [161, 174] on icon "Change Stage" at bounding box center [161, 174] width 0 height 0
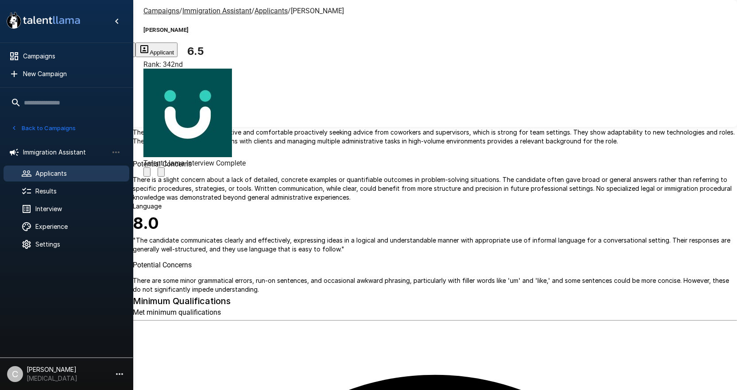
click at [265, 12] on u "Applicants" at bounding box center [270, 11] width 33 height 8
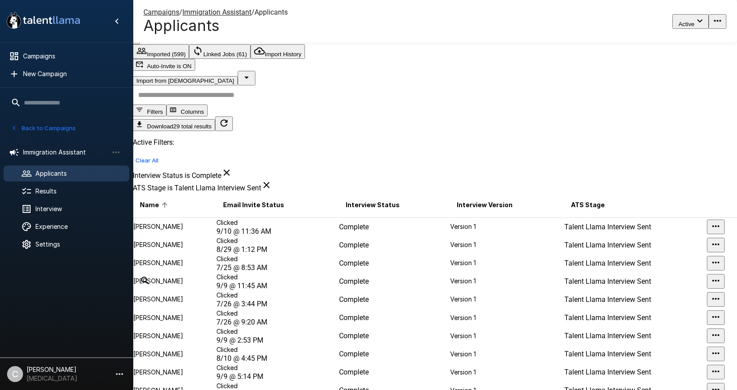
click at [416, 236] on td "Complete" at bounding box center [393, 245] width 111 height 18
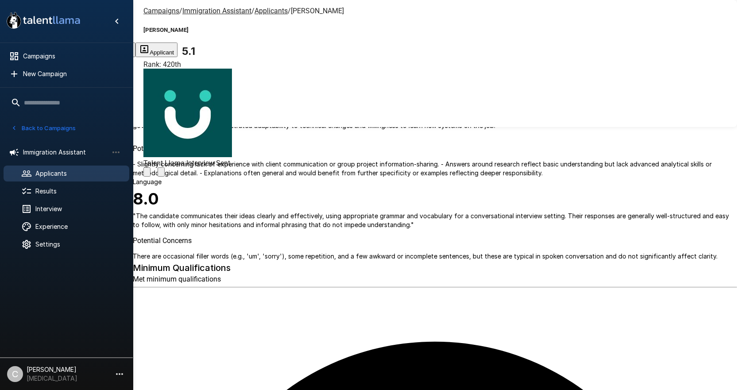
click at [161, 174] on icon "Change Stage" at bounding box center [161, 174] width 0 height 0
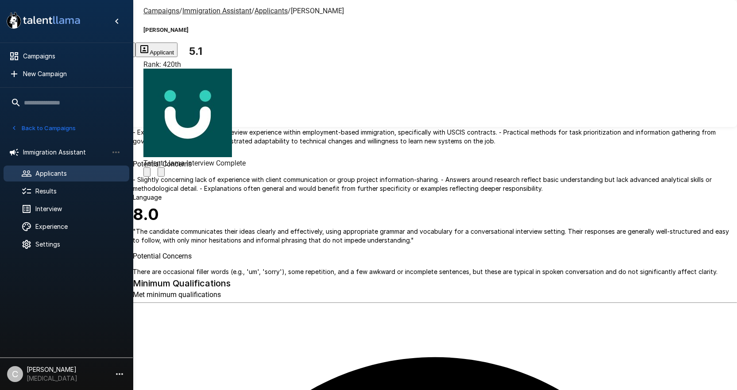
click at [291, 11] on span "[PERSON_NAME]" at bounding box center [317, 11] width 53 height 8
click at [259, 5] on div "Campaigns / Immigration Assistant / Applicants / Emily Patsios Emily Patsios 5.…" at bounding box center [435, 21] width 604 height 42
click at [259, 8] on div "Campaigns / Immigration Assistant / Applicants / Emily Patsios Emily Patsios 5.…" at bounding box center [435, 21] width 604 height 42
click at [259, 9] on u "Applicants" at bounding box center [270, 11] width 33 height 8
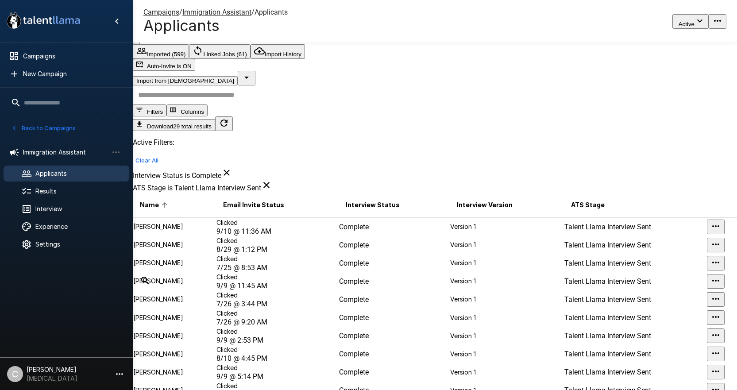
click at [407, 236] on td "Complete" at bounding box center [393, 245] width 111 height 18
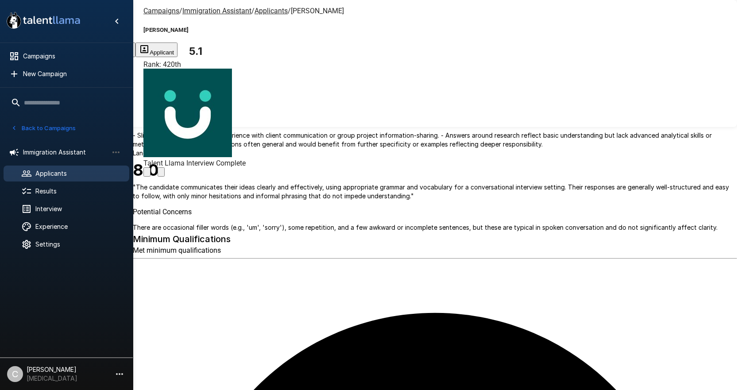
click at [246, 167] on div at bounding box center [194, 171] width 102 height 9
click at [437, 35] on div "Change Stage" at bounding box center [434, 37] width 44 height 8
click at [161, 174] on icon "Change Stage" at bounding box center [161, 174] width 0 height 0
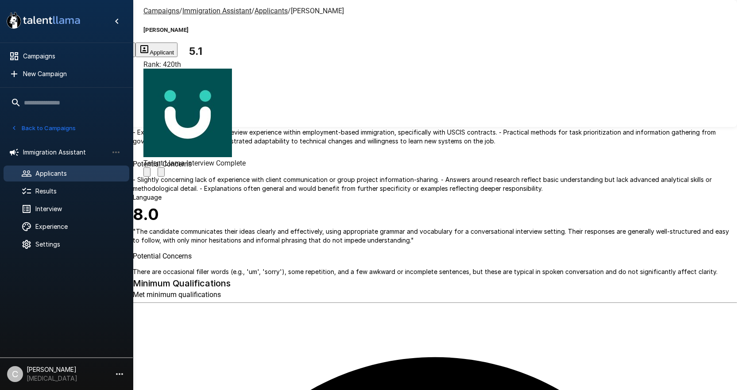
click at [266, 14] on span "Applicants" at bounding box center [270, 11] width 33 height 8
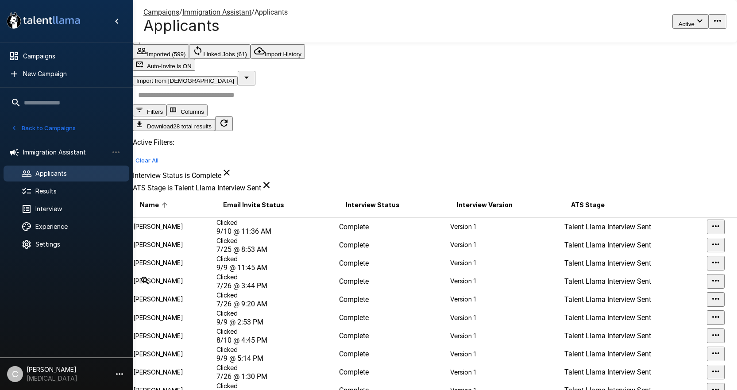
click at [449, 217] on td "Version 1" at bounding box center [506, 226] width 114 height 19
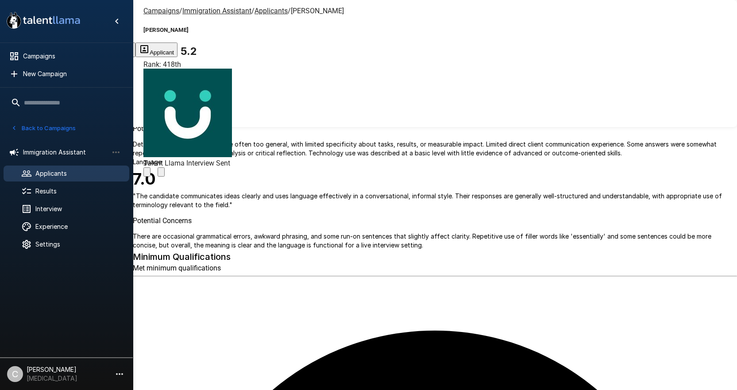
click at [161, 174] on icon "Change Stage" at bounding box center [161, 174] width 0 height 0
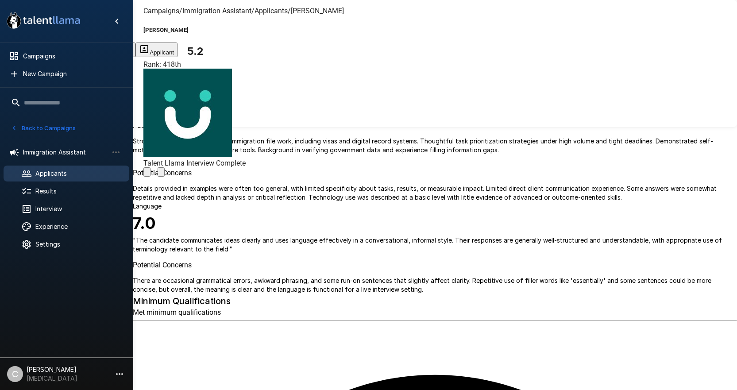
click at [251, 6] on div "Campaigns / Immigration Assistant / Applicants / Emily Patsios Emily Patsios 5.…" at bounding box center [435, 21] width 604 height 42
click at [250, 4] on div "Campaigns / Immigration Assistant / Applicants / Emily Patsios Emily Patsios 5.…" at bounding box center [435, 21] width 604 height 42
click at [252, 6] on div "Campaigns / Immigration Assistant / Applicants / Emily Patsios Emily Patsios 5.…" at bounding box center [435, 21] width 604 height 42
click at [255, 8] on u "Applicants" at bounding box center [270, 11] width 33 height 8
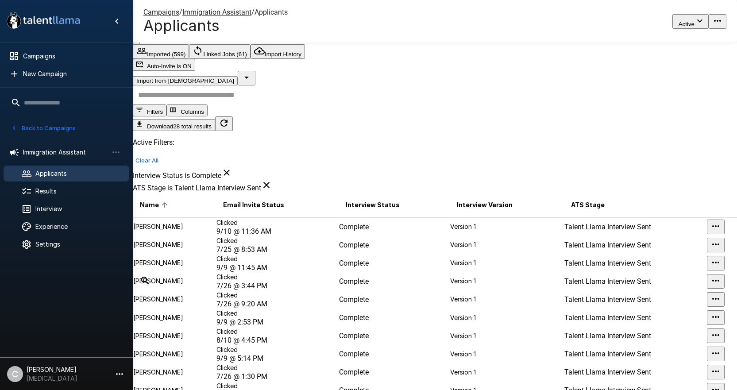
click at [449, 217] on td "Version 1" at bounding box center [506, 226] width 114 height 19
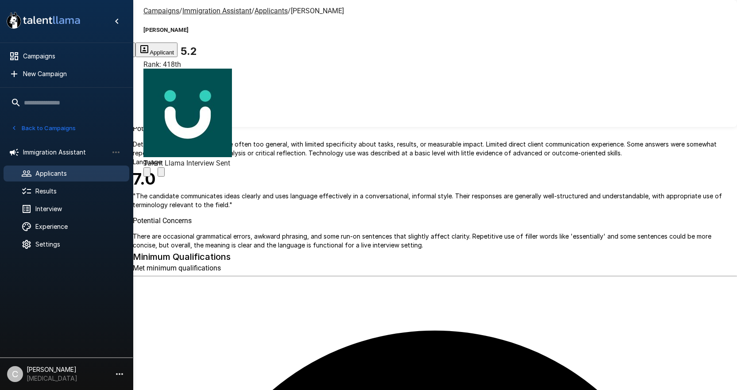
click at [161, 174] on icon "Change Stage" at bounding box center [161, 174] width 0 height 0
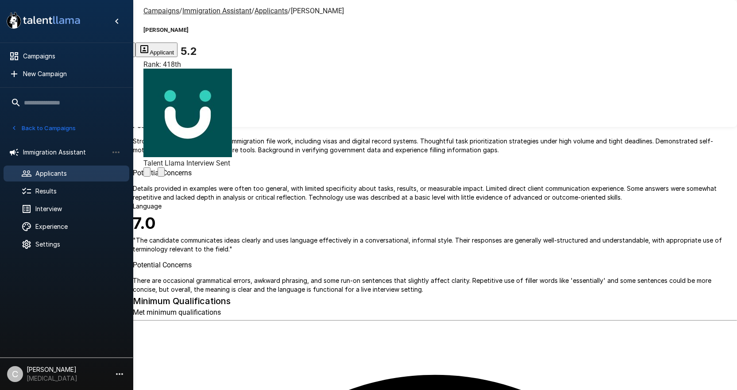
click at [261, 13] on u "Applicants" at bounding box center [270, 11] width 33 height 8
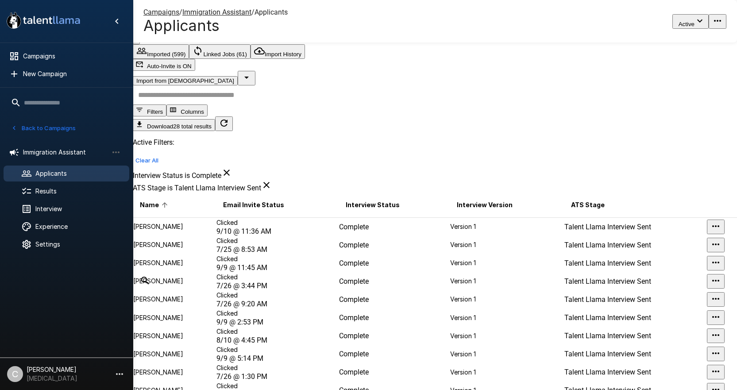
click at [449, 236] on td "Version 1" at bounding box center [506, 245] width 114 height 18
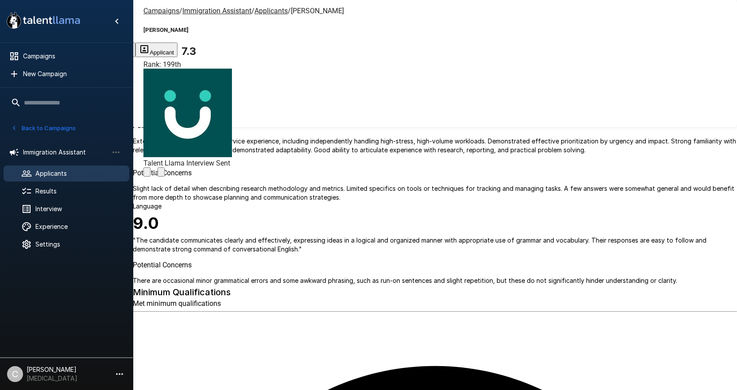
click at [161, 174] on icon "Change Stage" at bounding box center [161, 174] width 0 height 0
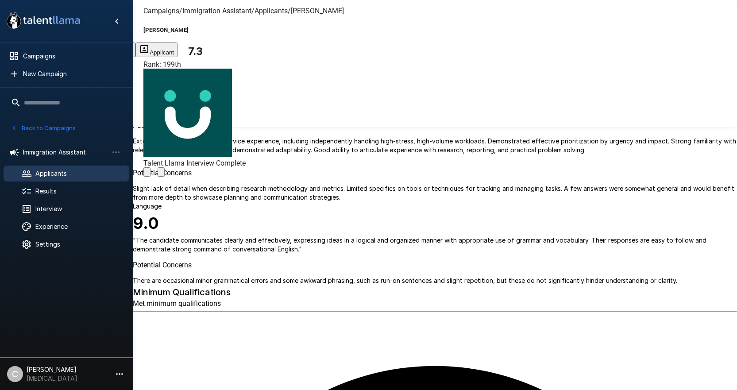
click at [262, 14] on span "Applicants" at bounding box center [270, 11] width 33 height 8
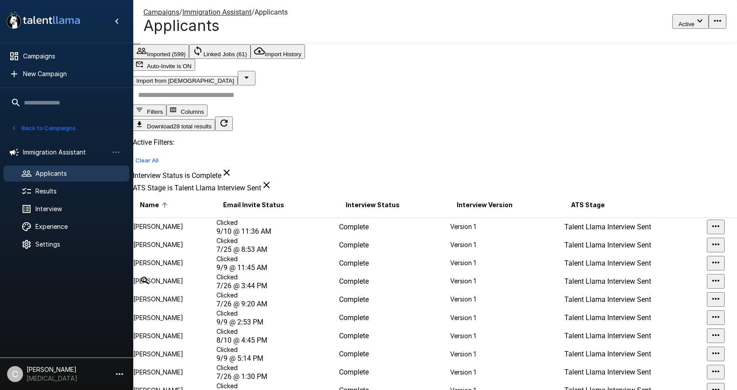
click at [393, 261] on td "Complete" at bounding box center [393, 263] width 111 height 18
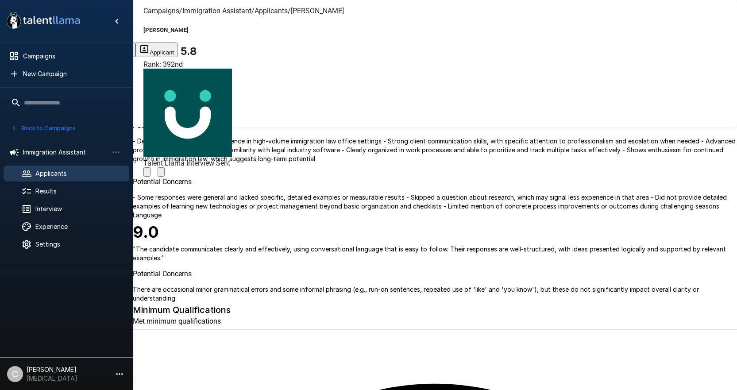
click at [170, 176] on icon "Change Stage" at bounding box center [166, 179] width 8 height 6
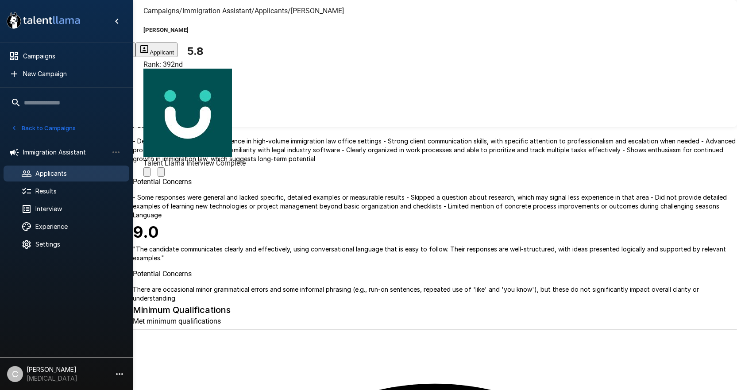
click at [254, 8] on u "Applicants" at bounding box center [270, 11] width 33 height 8
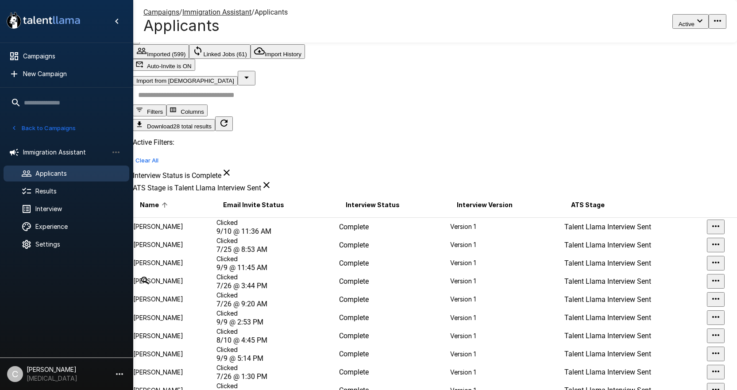
click at [408, 270] on td "Complete" at bounding box center [393, 263] width 111 height 18
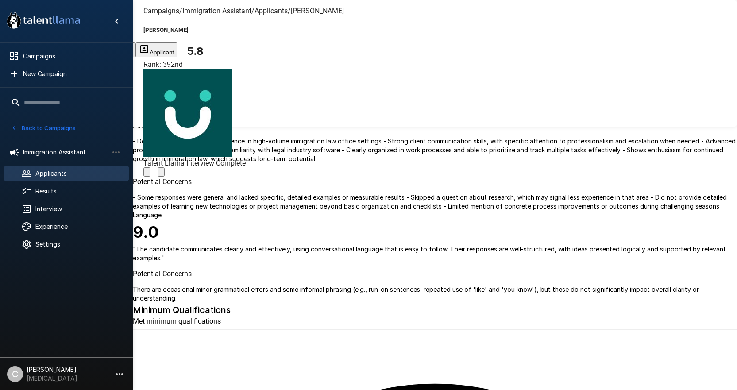
click at [161, 174] on icon "Change Stage" at bounding box center [161, 174] width 0 height 0
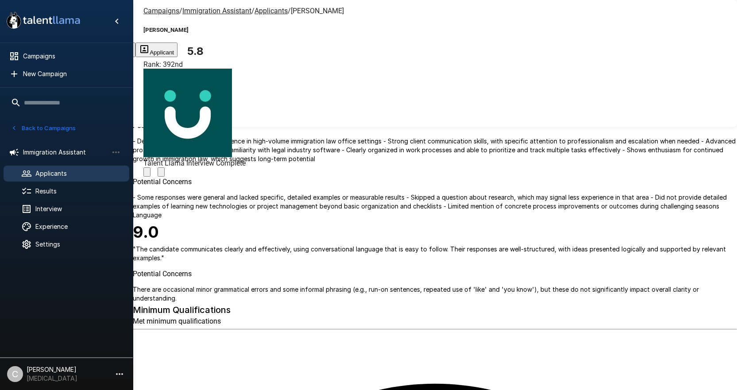
click at [254, 10] on u "Applicants" at bounding box center [270, 11] width 33 height 8
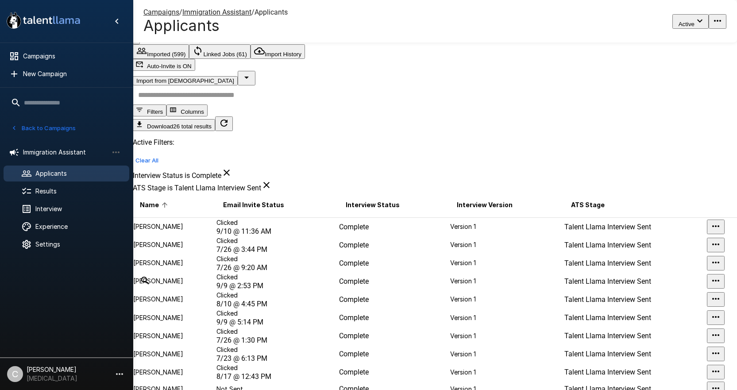
click at [450, 222] on p "Version 1" at bounding box center [506, 226] width 113 height 9
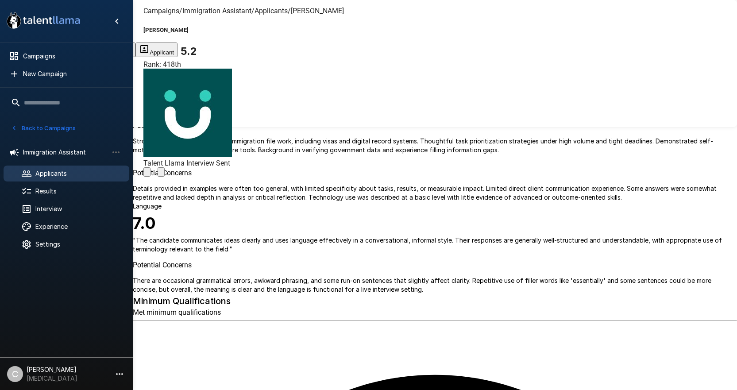
click at [427, 25] on div "Campaigns / Immigration Assistant / Applicants / Emily Patsios Emily Patsios 5.…" at bounding box center [435, 21] width 604 height 42
click at [161, 174] on icon "Change Stage" at bounding box center [161, 174] width 0 height 0
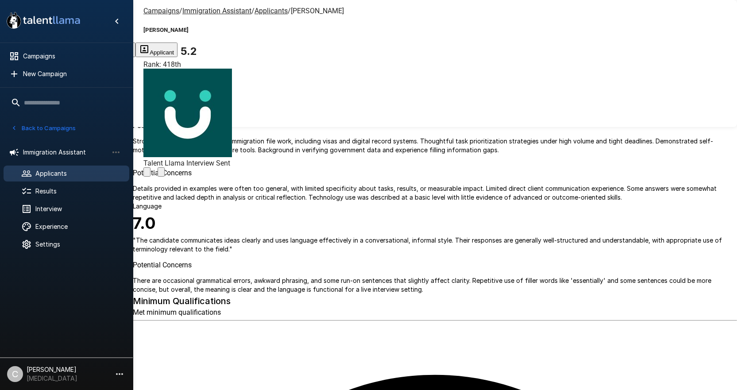
click at [264, 15] on span "Applicants" at bounding box center [270, 11] width 33 height 8
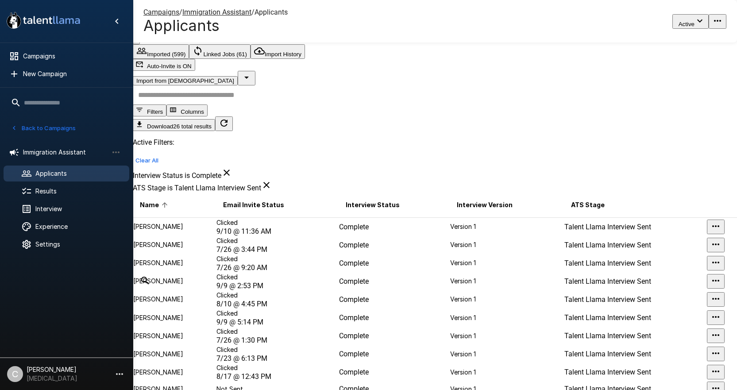
click at [400, 237] on td "Complete" at bounding box center [393, 245] width 111 height 18
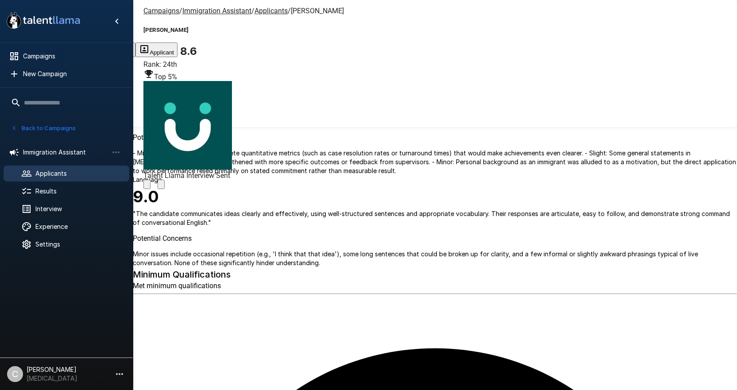
click at [165, 180] on button "Change Stage" at bounding box center [160, 184] width 7 height 9
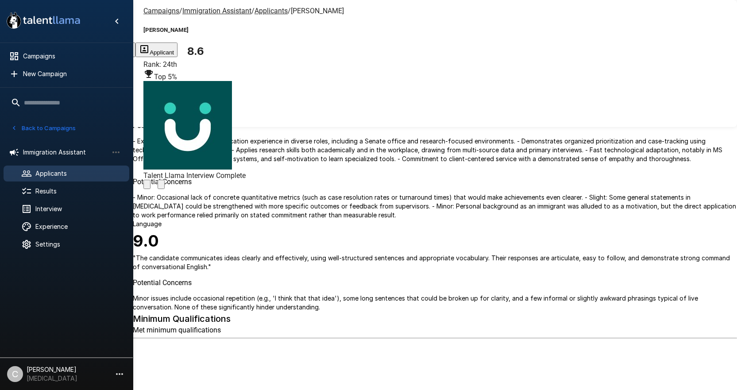
click at [256, 12] on u "Applicants" at bounding box center [270, 11] width 33 height 8
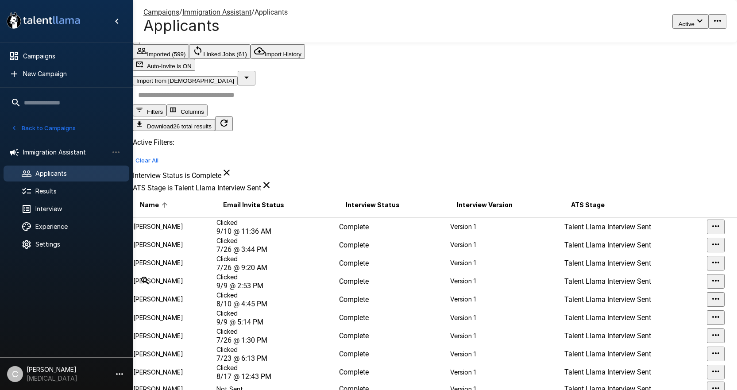
click at [317, 272] on td "Clicked 7/26 @ 9:20 AM" at bounding box center [277, 263] width 123 height 18
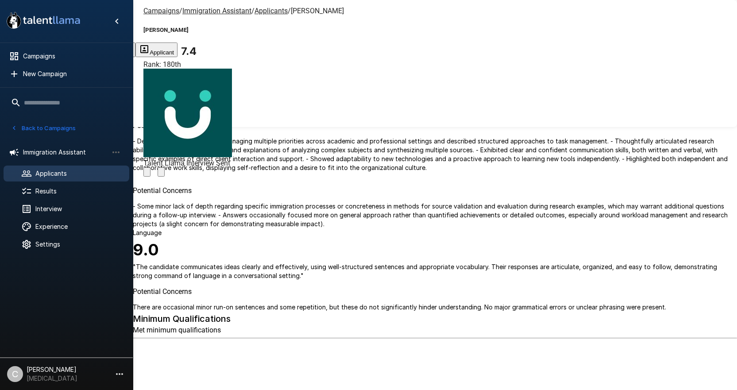
click at [161, 174] on icon "Change Stage" at bounding box center [161, 174] width 0 height 0
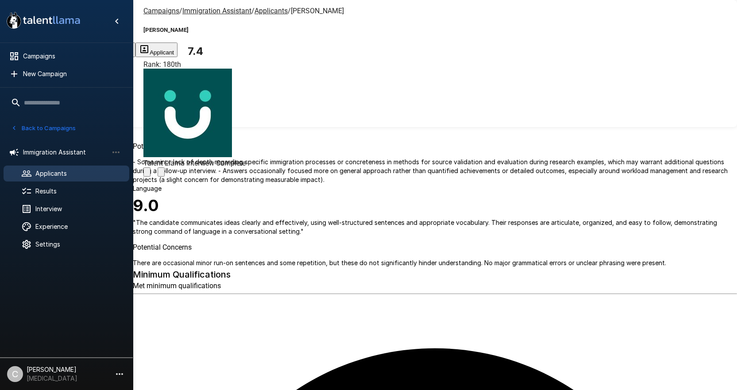
click at [270, 9] on u "Applicants" at bounding box center [270, 11] width 33 height 8
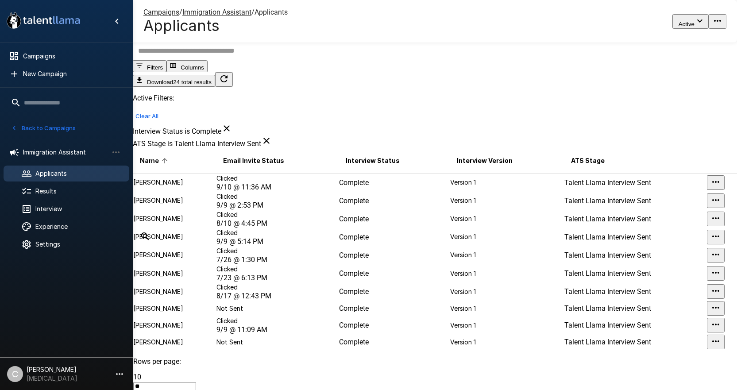
click at [449, 210] on td "Version 1" at bounding box center [506, 201] width 114 height 18
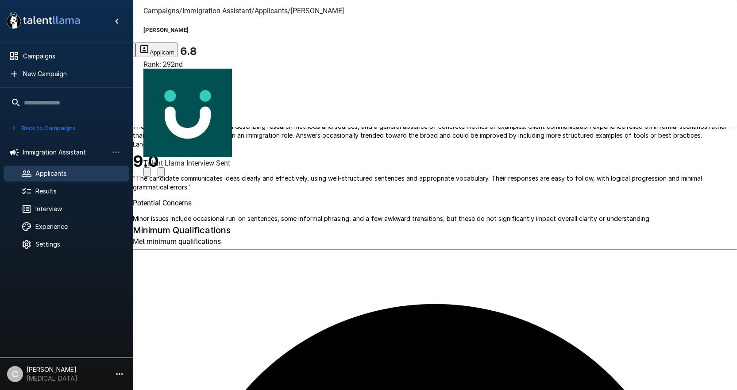
click at [161, 174] on icon "Change Stage" at bounding box center [161, 174] width 0 height 0
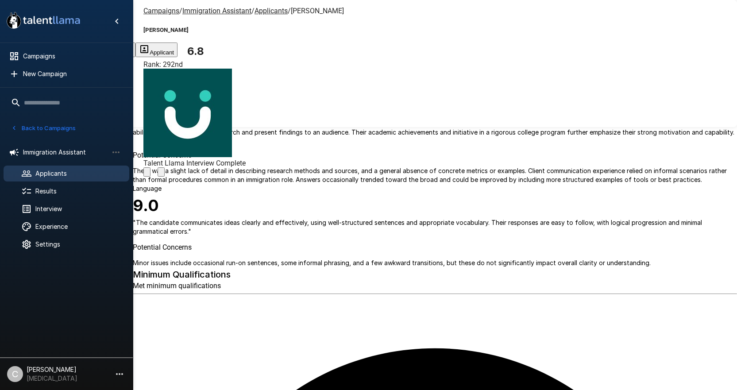
click at [257, 9] on u "Applicants" at bounding box center [270, 11] width 33 height 8
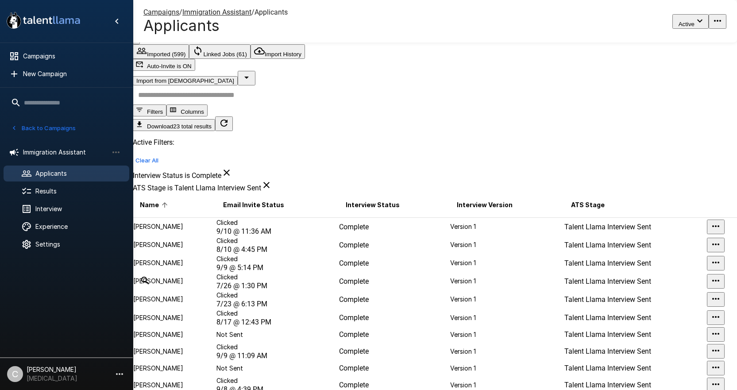
click at [398, 290] on td "Complete" at bounding box center [393, 281] width 111 height 18
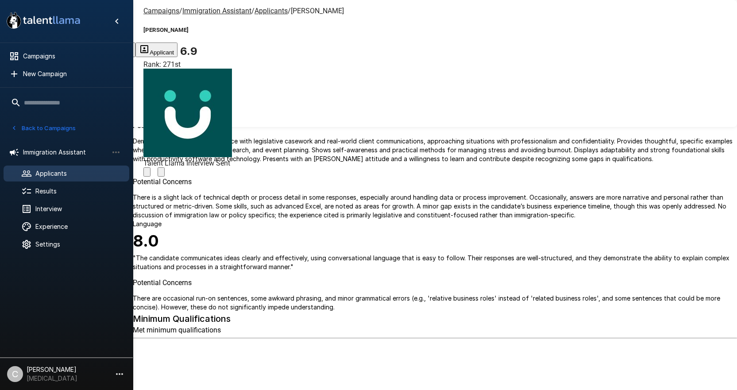
click at [161, 174] on icon "Change Stage" at bounding box center [161, 174] width 0 height 0
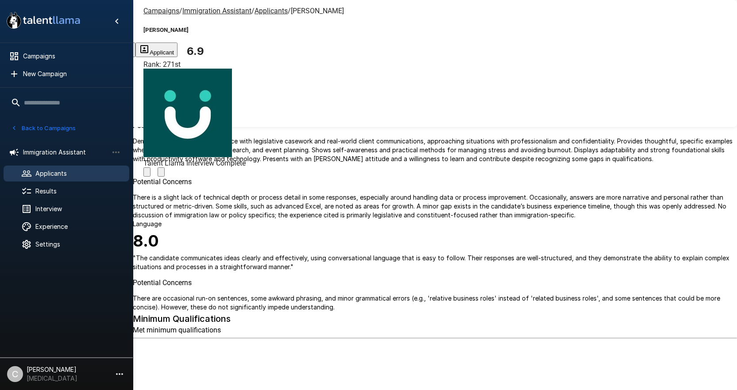
click at [265, 12] on u "Applicants" at bounding box center [270, 11] width 33 height 8
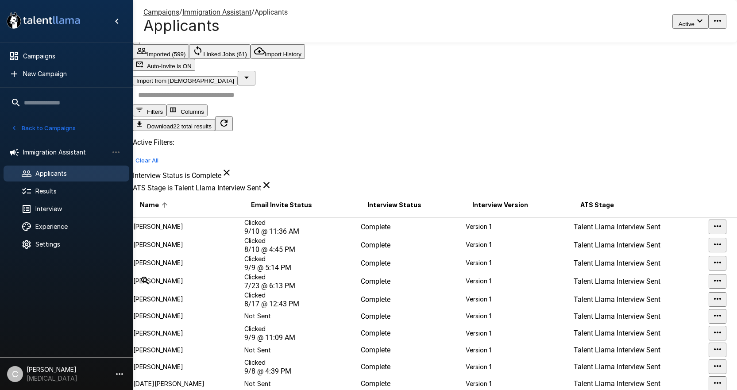
click at [397, 290] on td "Complete" at bounding box center [412, 281] width 105 height 18
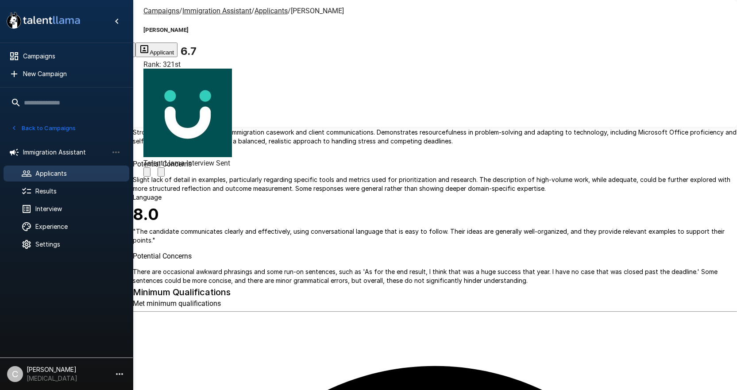
click at [161, 174] on icon "Change Stage" at bounding box center [161, 174] width 0 height 0
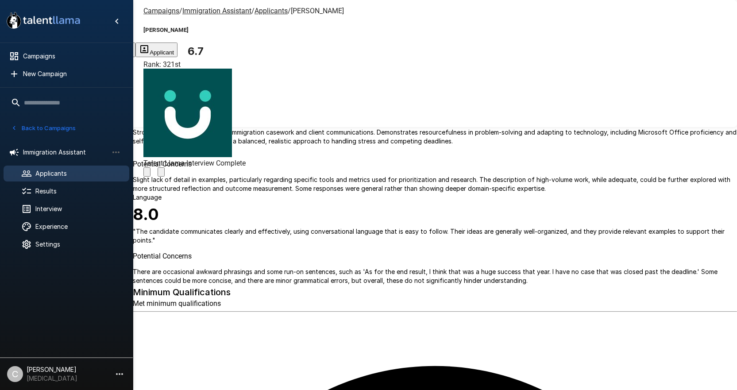
click at [262, 13] on u "Applicants" at bounding box center [270, 11] width 33 height 8
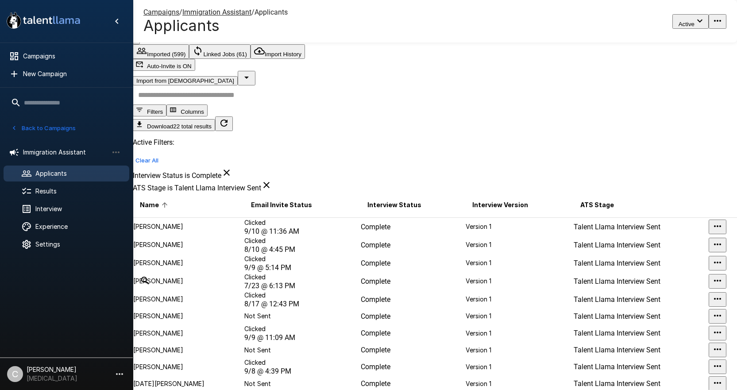
click at [477, 254] on td "Version 1" at bounding box center [519, 263] width 108 height 18
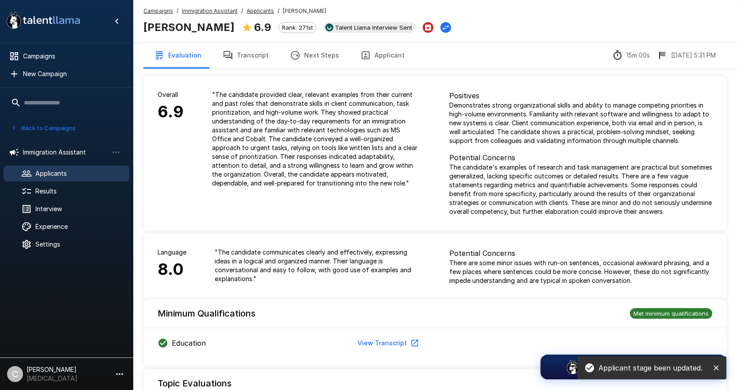
click at [425, 31] on div at bounding box center [436, 27] width 28 height 11
click at [441, 29] on icon "Change Stage" at bounding box center [445, 27] width 9 height 9
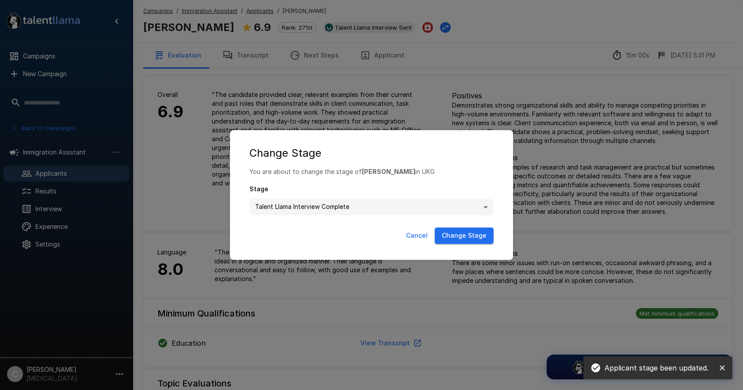
click at [471, 235] on button "Change Stage" at bounding box center [464, 235] width 59 height 16
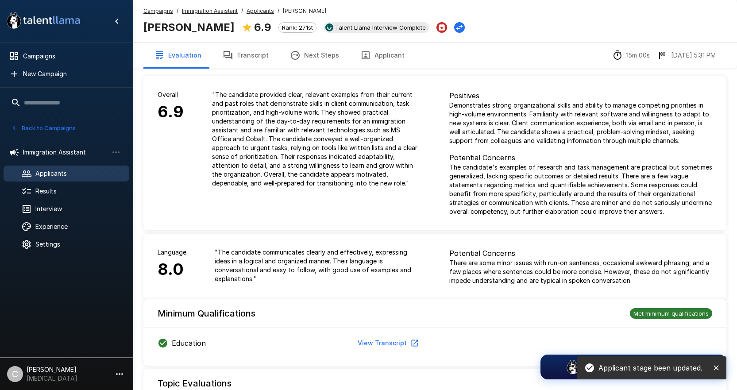
click at [270, 12] on u "Applicants" at bounding box center [259, 11] width 27 height 7
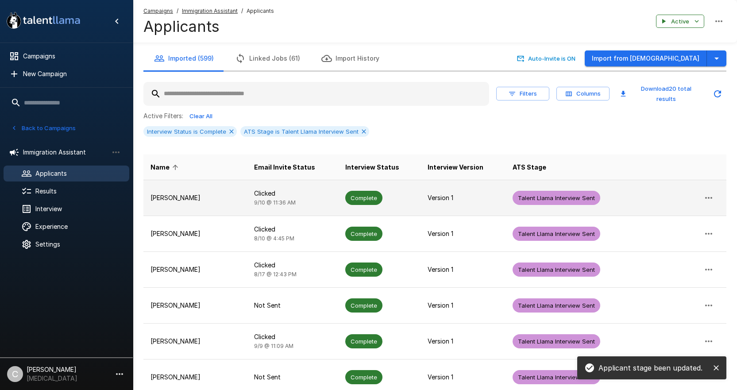
click at [404, 195] on td "Complete" at bounding box center [379, 198] width 83 height 36
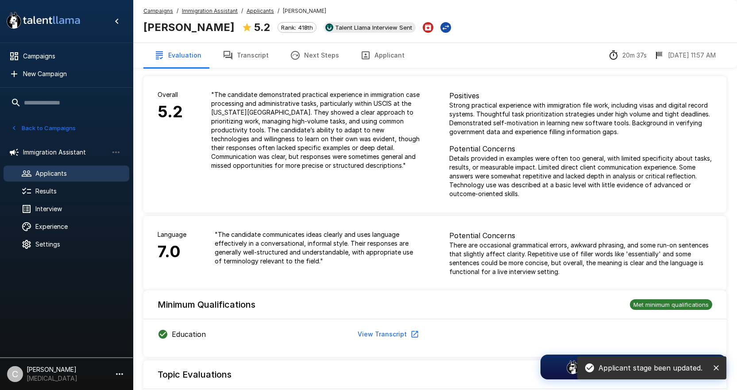
click at [441, 27] on icon "Change Stage" at bounding box center [445, 27] width 9 height 9
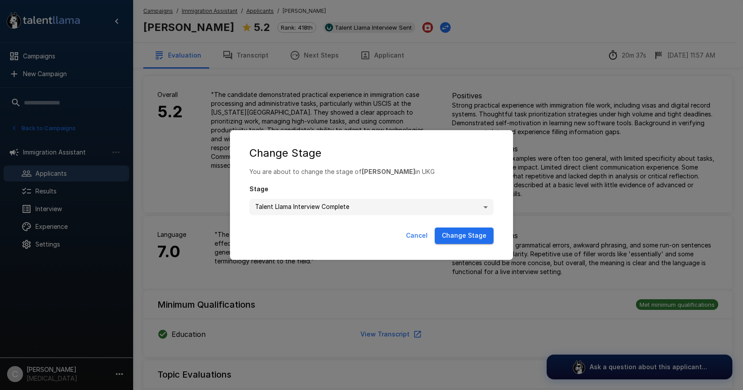
click at [474, 242] on button "Change Stage" at bounding box center [464, 235] width 59 height 16
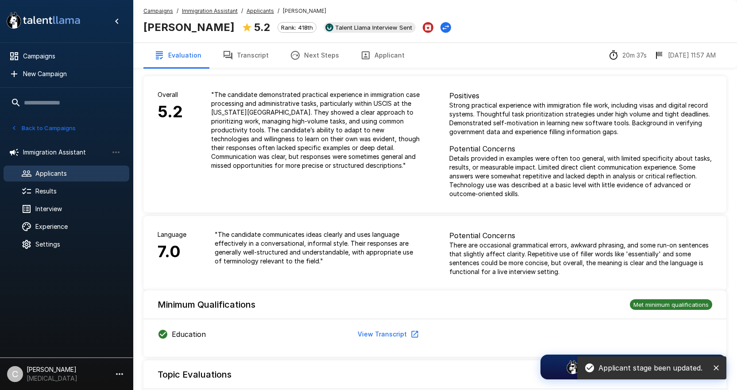
click at [253, 11] on u "Applicants" at bounding box center [259, 11] width 27 height 7
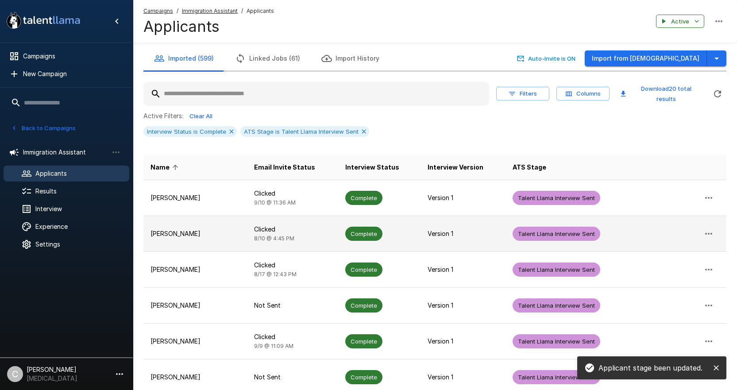
click at [388, 228] on td "Complete" at bounding box center [379, 234] width 83 height 36
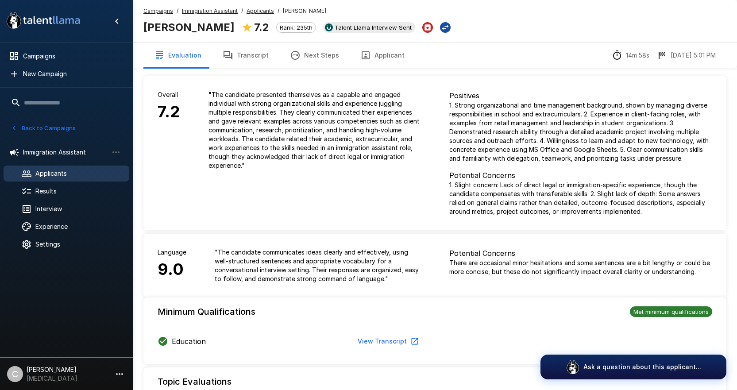
click at [442, 27] on icon "Change Stage" at bounding box center [445, 27] width 7 height 5
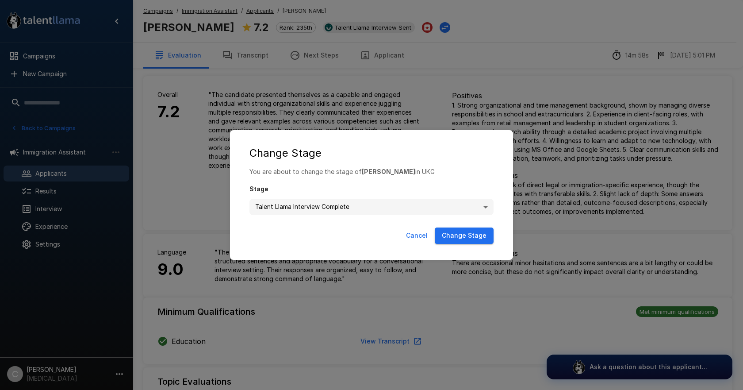
click at [467, 238] on button "Change Stage" at bounding box center [464, 235] width 59 height 16
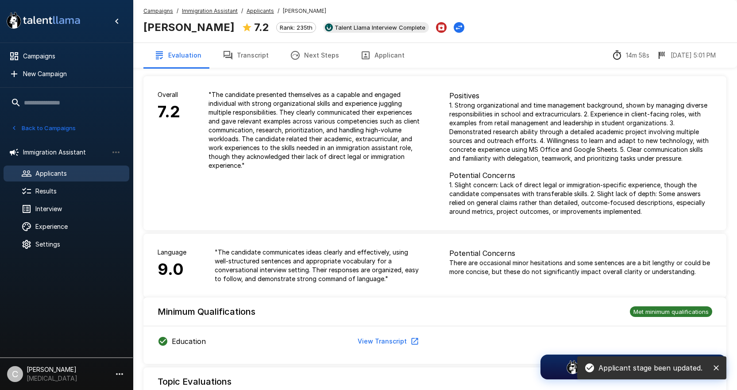
click at [258, 13] on u "Applicants" at bounding box center [259, 11] width 27 height 7
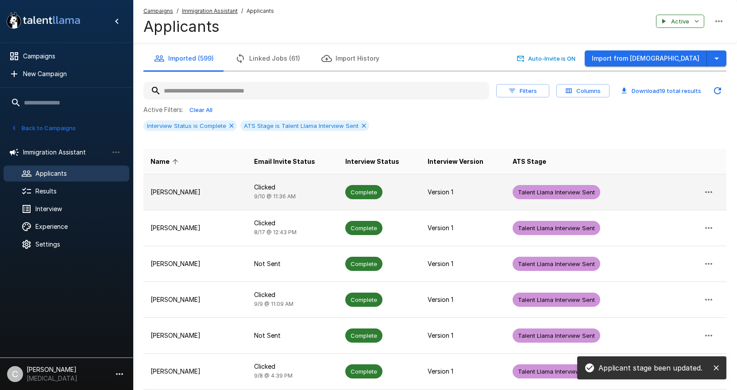
click at [424, 203] on td "Version 1" at bounding box center [462, 192] width 84 height 36
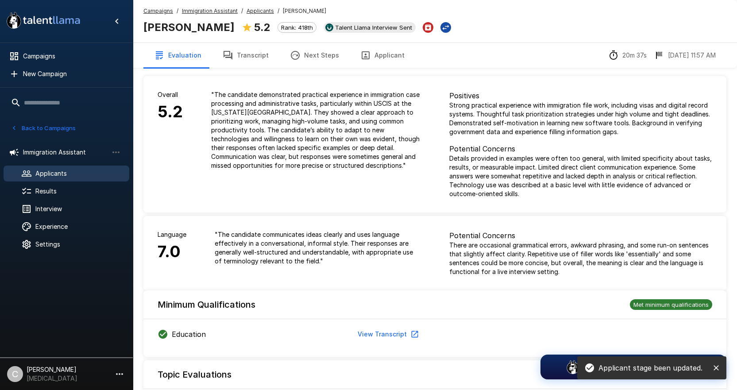
click at [441, 31] on icon "Change Stage" at bounding box center [445, 27] width 9 height 9
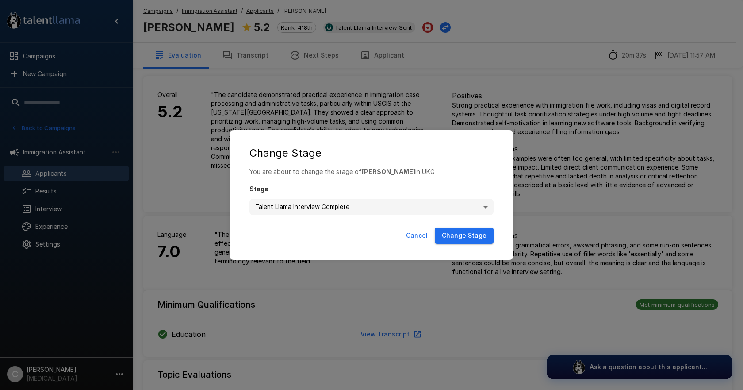
click at [461, 235] on button "Change Stage" at bounding box center [464, 235] width 59 height 16
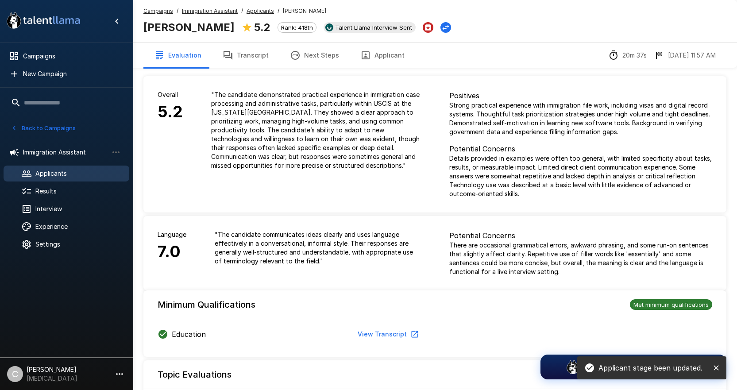
click at [241, 7] on div "Campaigns / Immigration Assistant / Applicants / Emily Patsios" at bounding box center [234, 11] width 183 height 9
click at [248, 12] on u "Applicants" at bounding box center [259, 11] width 27 height 7
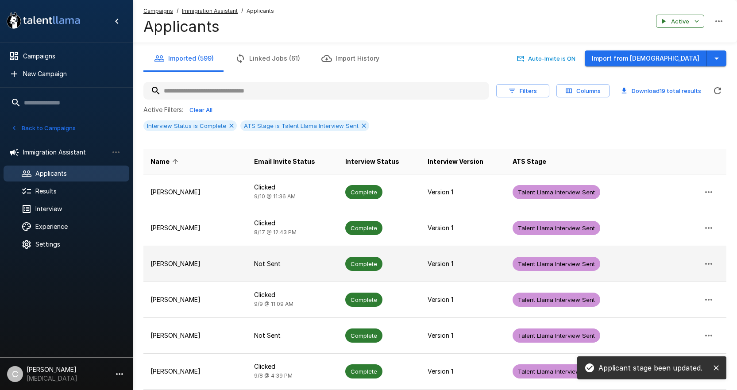
click at [383, 265] on td "Complete" at bounding box center [379, 264] width 83 height 36
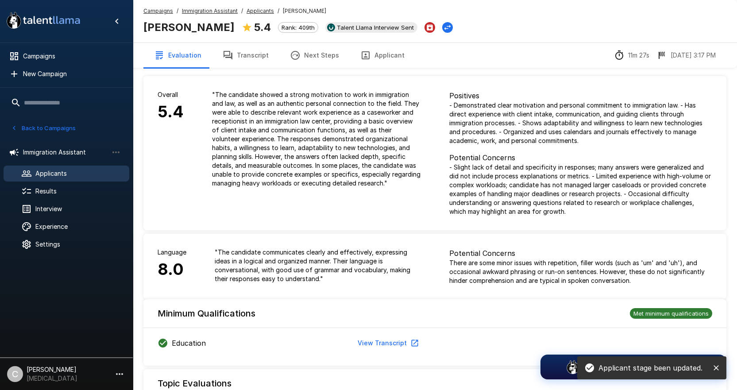
click at [444, 35] on div "Mariana Garnica 5.4 Rank: 409th Talent Llama Interview Sent" at bounding box center [297, 26] width 309 height 19
click at [443, 31] on icon "Change Stage" at bounding box center [447, 27] width 9 height 9
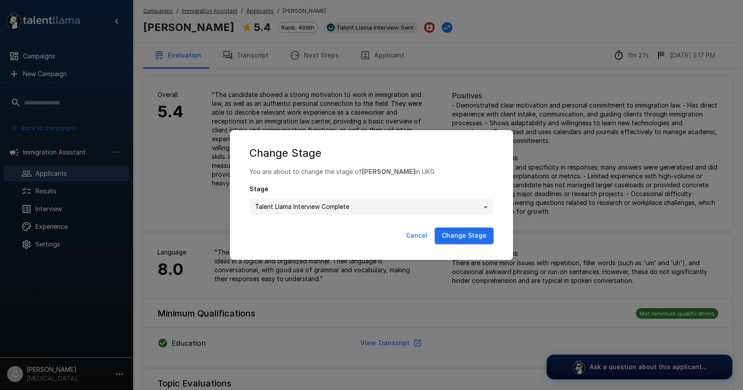
click at [460, 235] on button "Change Stage" at bounding box center [464, 235] width 59 height 16
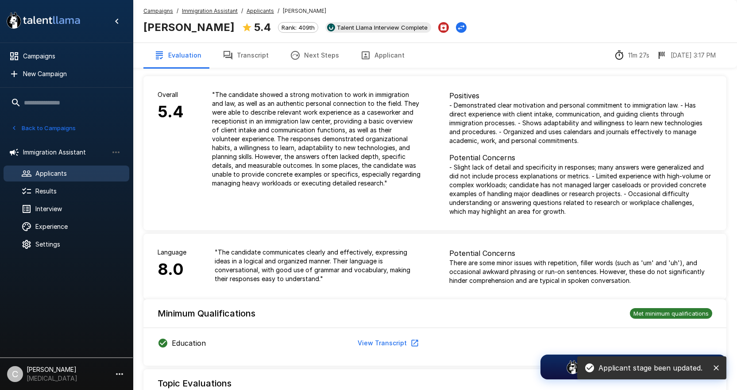
click at [254, 11] on u "Applicants" at bounding box center [259, 11] width 27 height 7
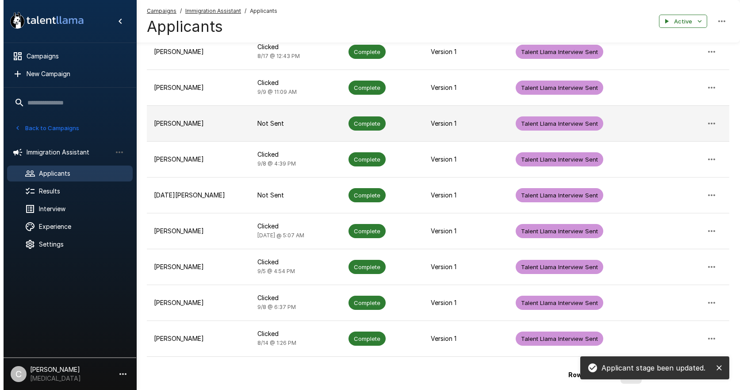
scroll to position [208, 0]
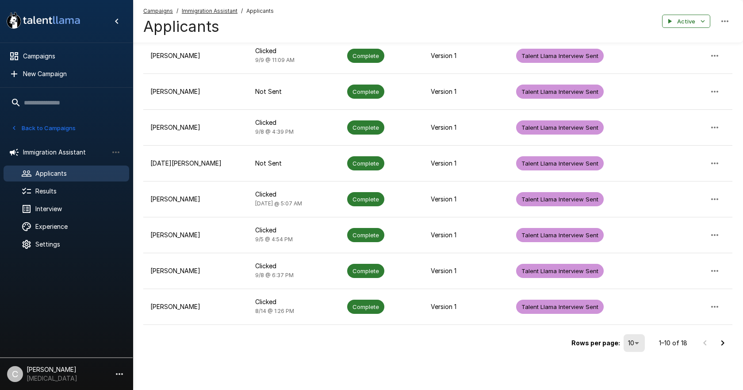
click at [643, 370] on li "100" at bounding box center [634, 371] width 26 height 16
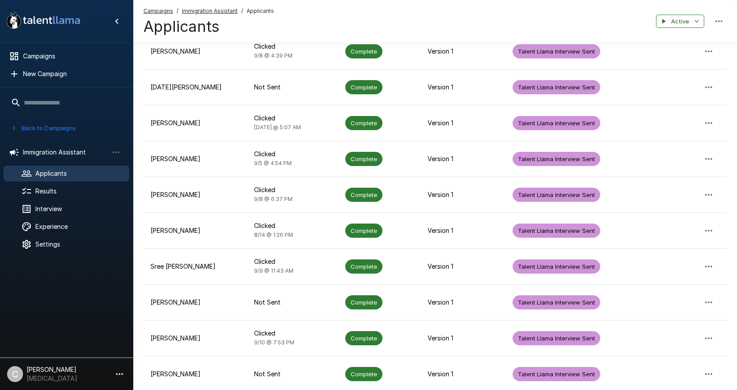
scroll to position [398, 0]
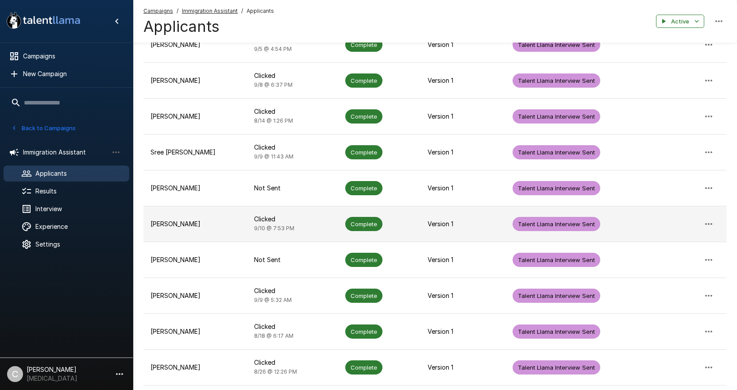
click at [355, 235] on td "Complete" at bounding box center [379, 224] width 83 height 36
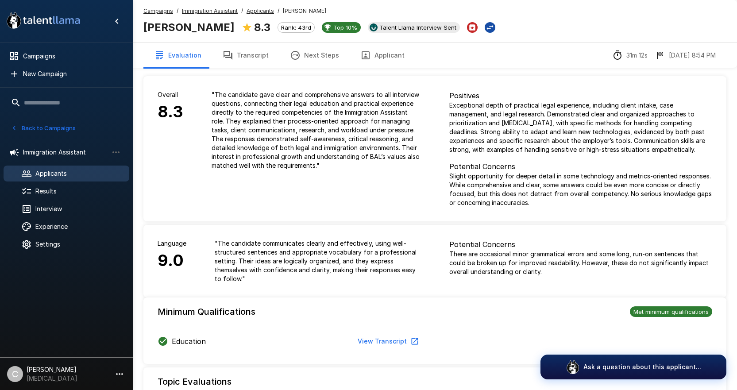
click at [487, 26] on icon "Change Stage" at bounding box center [490, 27] width 7 height 5
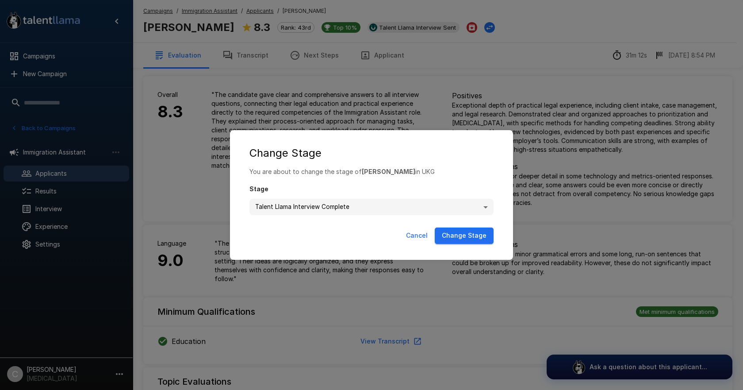
click at [470, 231] on button "Change Stage" at bounding box center [464, 235] width 59 height 16
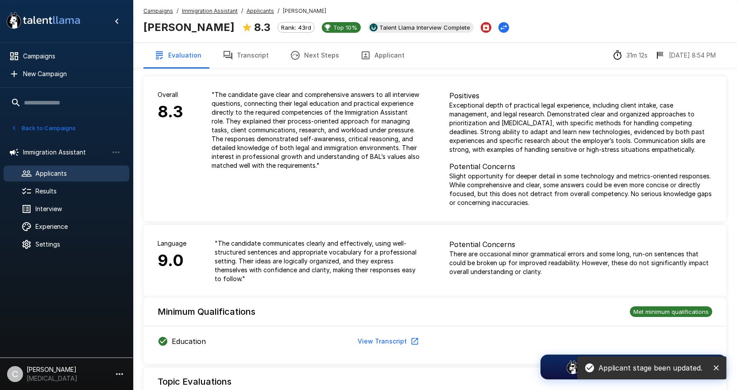
click at [259, 12] on u "Applicants" at bounding box center [259, 11] width 27 height 7
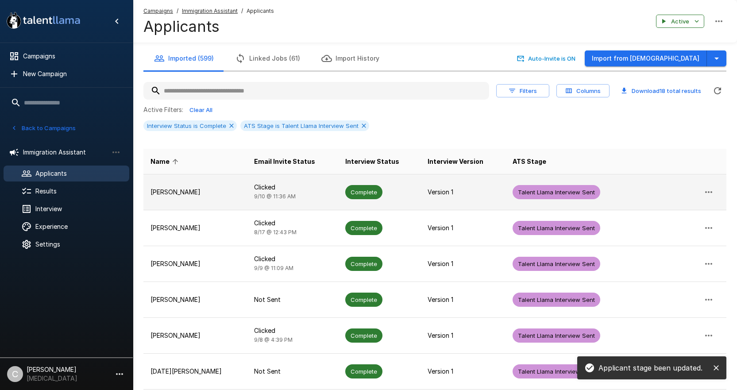
click at [302, 197] on td "Clicked 9/10 @ 11:36 AM" at bounding box center [292, 192] width 91 height 36
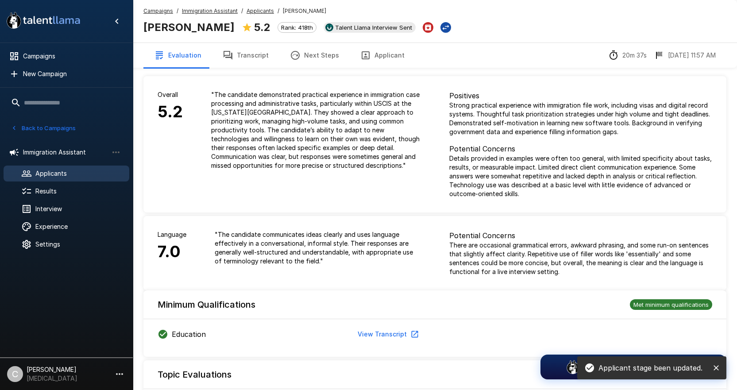
click at [441, 31] on icon "Change Stage" at bounding box center [445, 27] width 9 height 9
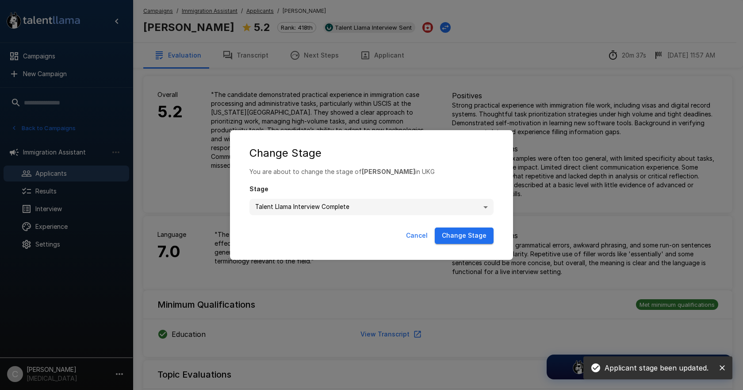
click at [455, 243] on button "Change Stage" at bounding box center [464, 235] width 59 height 16
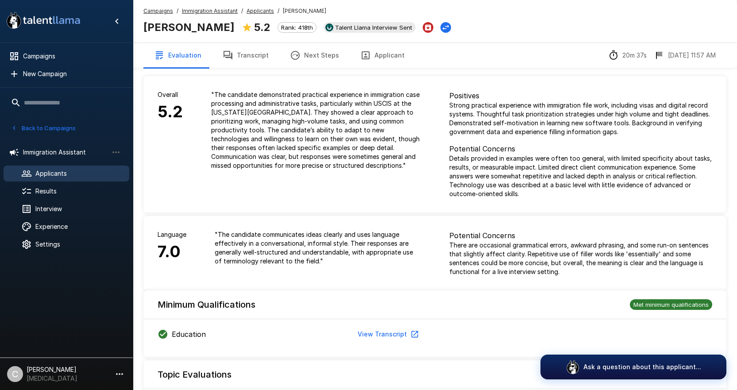
click at [247, 10] on u "Applicants" at bounding box center [259, 11] width 27 height 7
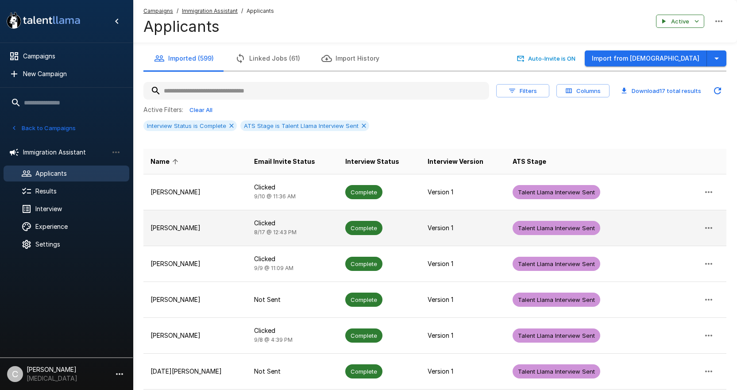
click at [296, 236] on td "Clicked 8/17 @ 12:43 PM" at bounding box center [292, 228] width 91 height 36
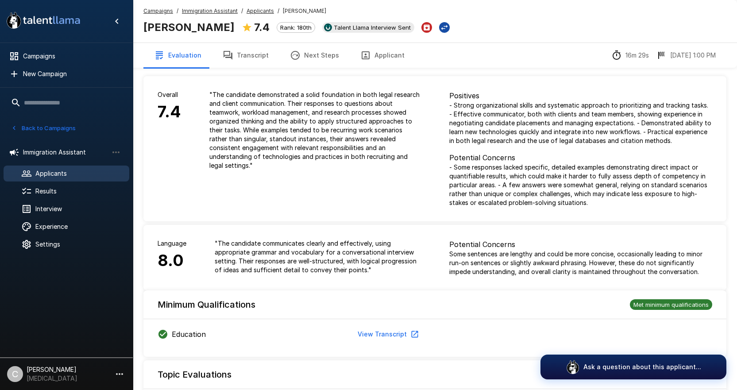
click at [440, 26] on icon "Change Stage" at bounding box center [444, 27] width 9 height 9
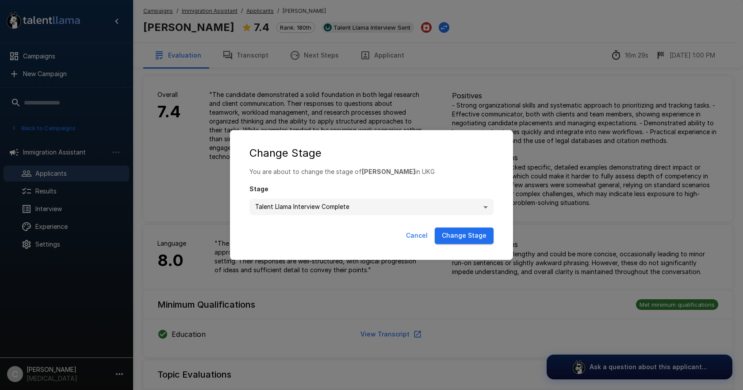
click at [453, 233] on button "Change Stage" at bounding box center [464, 235] width 59 height 16
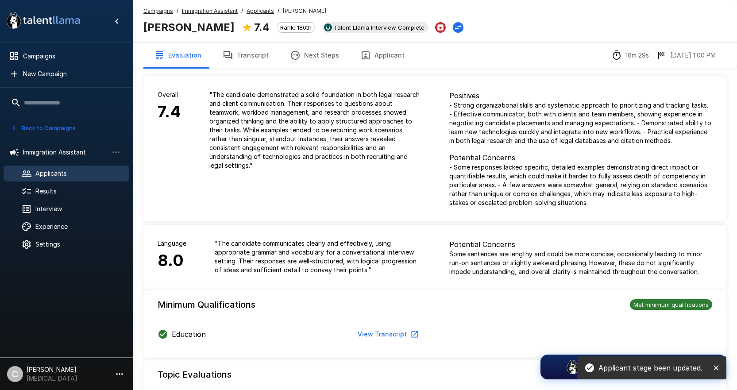
click at [259, 8] on u "Applicants" at bounding box center [259, 11] width 27 height 7
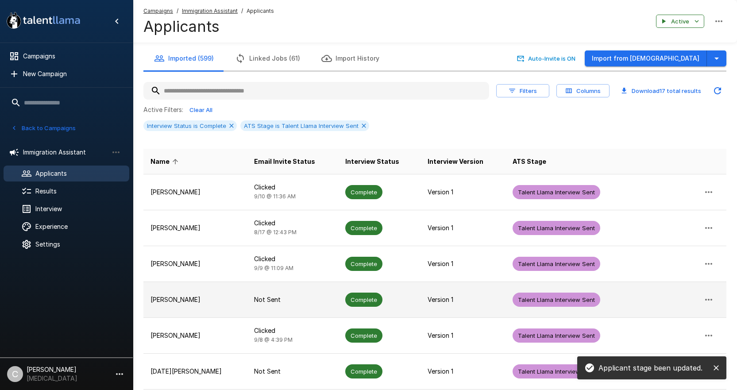
click at [301, 299] on p "Not Sent" at bounding box center [292, 299] width 77 height 9
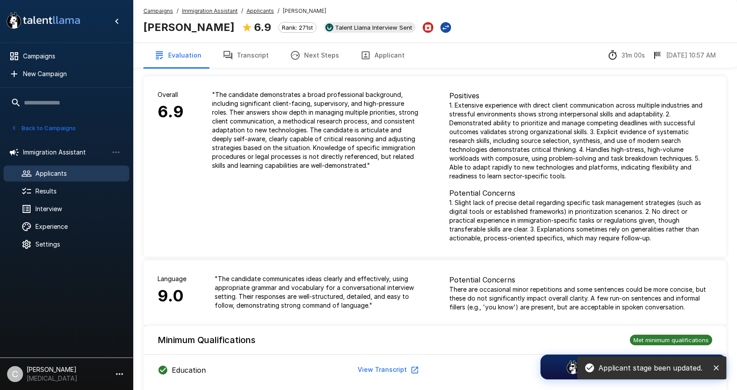
click at [441, 29] on icon "Change Stage" at bounding box center [445, 27] width 9 height 9
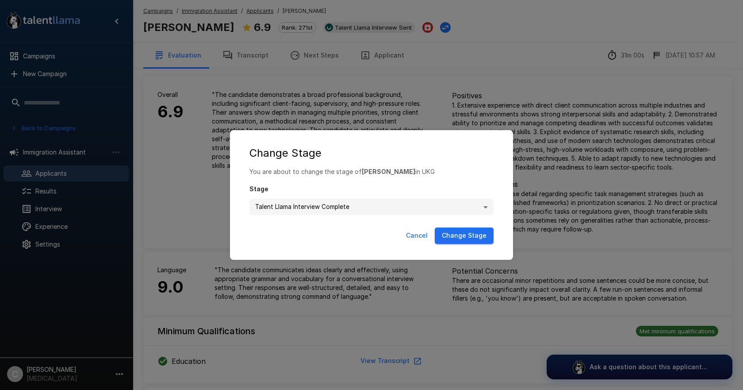
click at [449, 236] on button "Change Stage" at bounding box center [464, 235] width 59 height 16
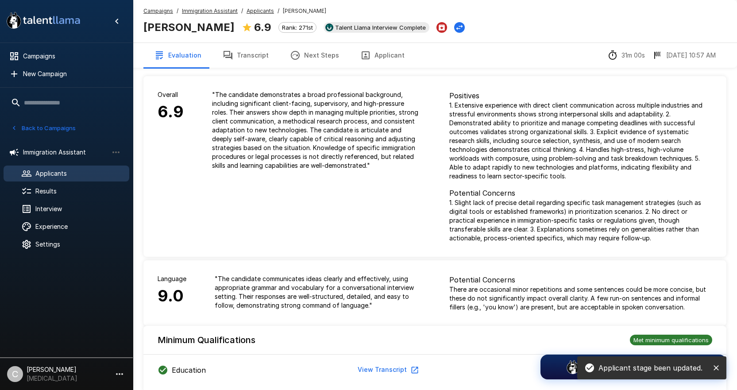
click at [246, 7] on span "Applicants" at bounding box center [259, 11] width 27 height 9
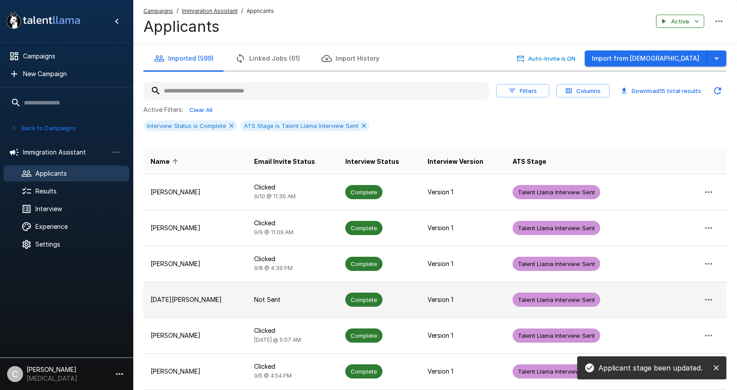
click at [312, 308] on td "Not Sent" at bounding box center [292, 299] width 91 height 36
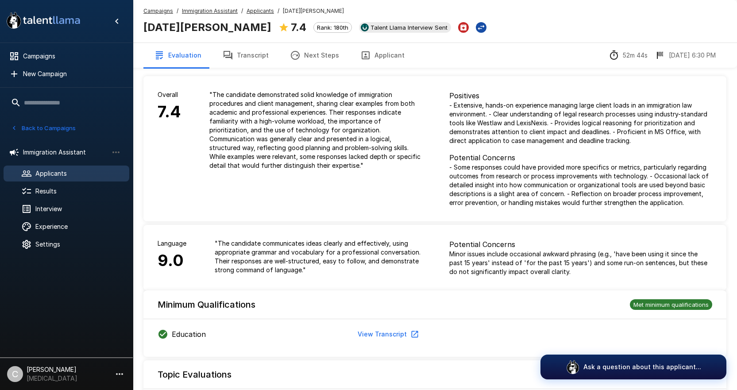
click at [476, 24] on icon "Change Stage" at bounding box center [480, 27] width 9 height 9
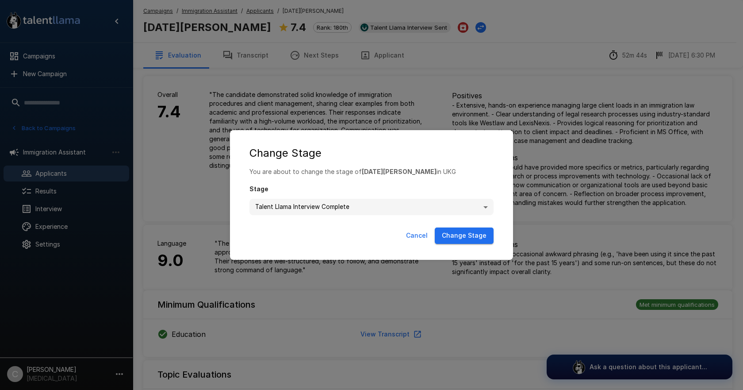
click at [447, 235] on button "Change Stage" at bounding box center [464, 235] width 59 height 16
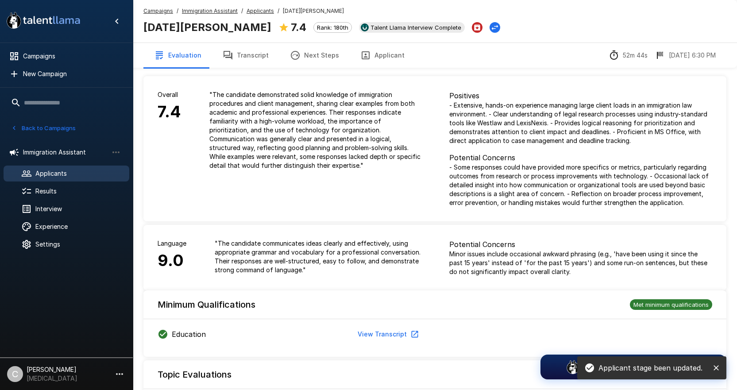
click at [250, 9] on u "Applicants" at bounding box center [259, 11] width 27 height 7
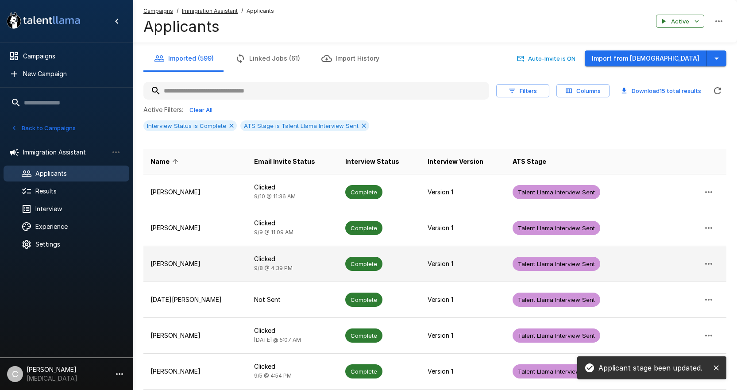
click at [298, 259] on p "Clicked" at bounding box center [292, 258] width 77 height 9
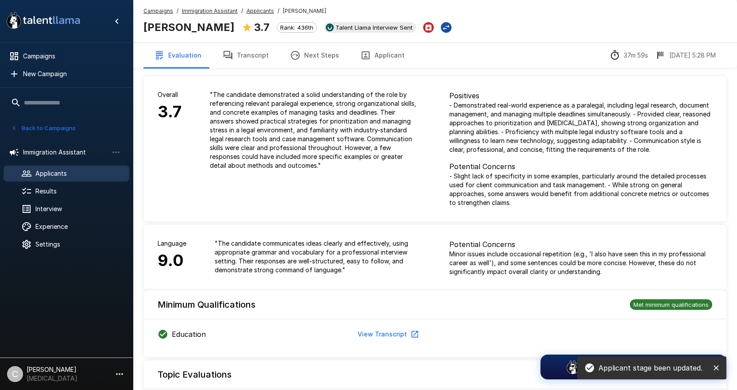
click at [441, 22] on button "Change Stage" at bounding box center [446, 27] width 11 height 11
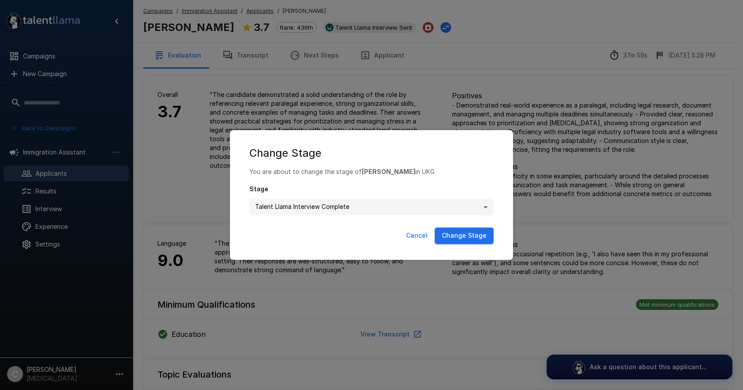
click at [458, 233] on button "Change Stage" at bounding box center [464, 235] width 59 height 16
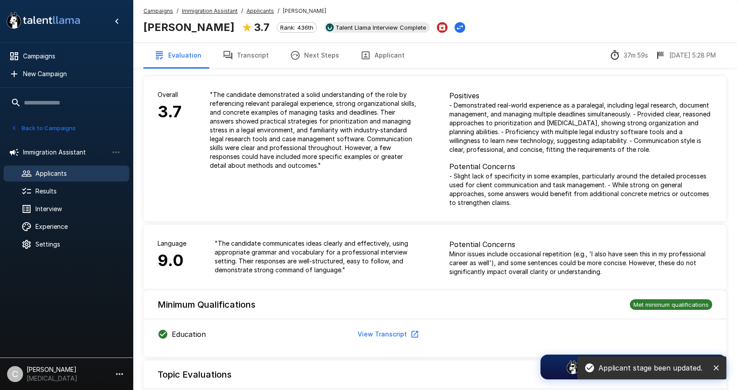
click at [252, 13] on u "Applicants" at bounding box center [259, 11] width 27 height 7
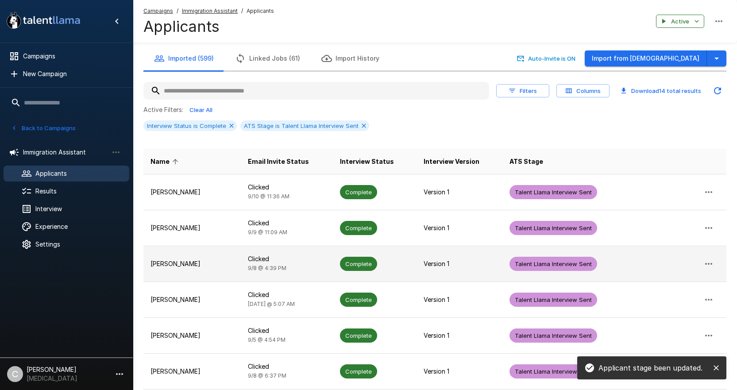
click at [324, 271] on td "Clicked 9/8 @ 4:39 PM" at bounding box center [287, 264] width 92 height 36
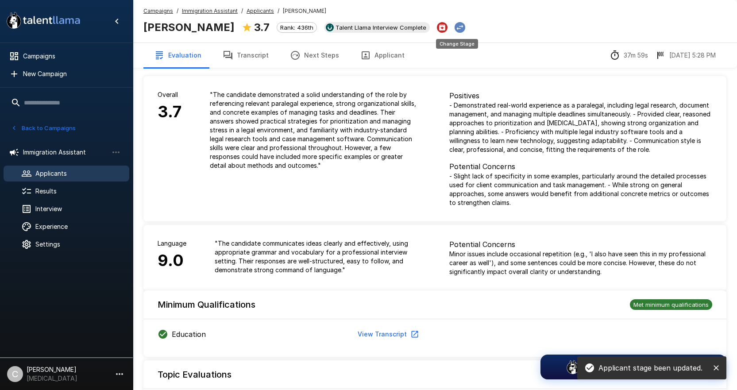
click at [455, 30] on icon "Change Stage" at bounding box center [459, 27] width 9 height 9
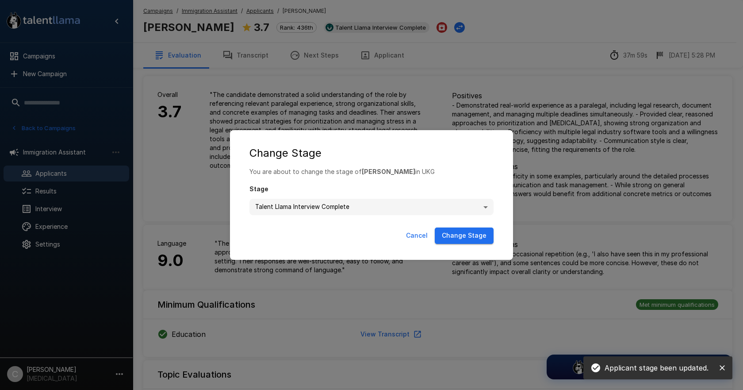
click at [468, 242] on button "Change Stage" at bounding box center [464, 235] width 59 height 16
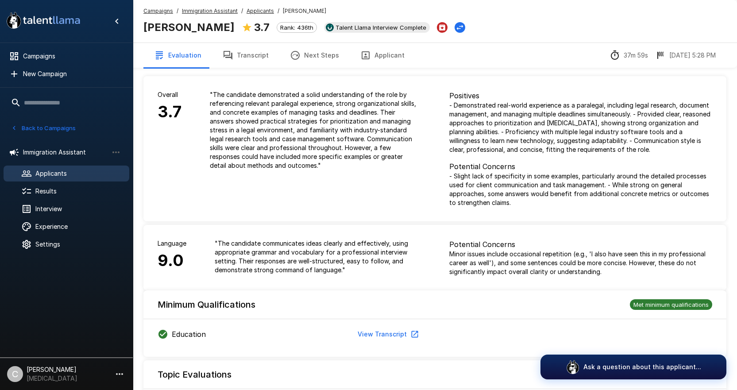
click at [257, 10] on u "Applicants" at bounding box center [259, 11] width 27 height 7
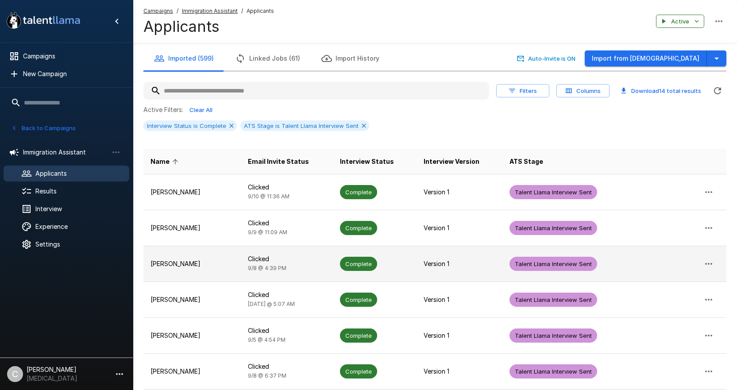
click at [312, 258] on p "Clicked" at bounding box center [287, 258] width 78 height 9
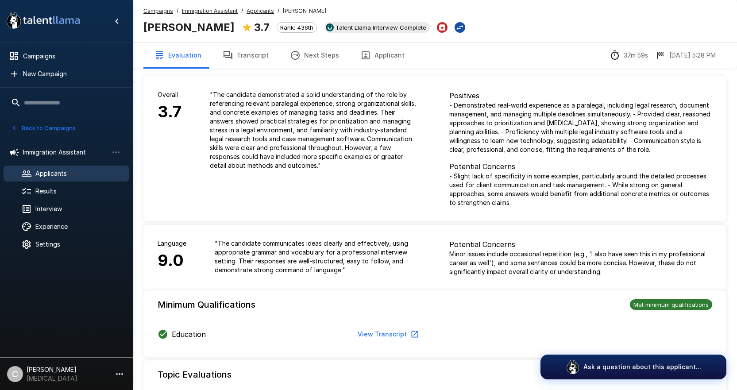
click at [455, 32] on icon "Change Stage" at bounding box center [459, 27] width 9 height 9
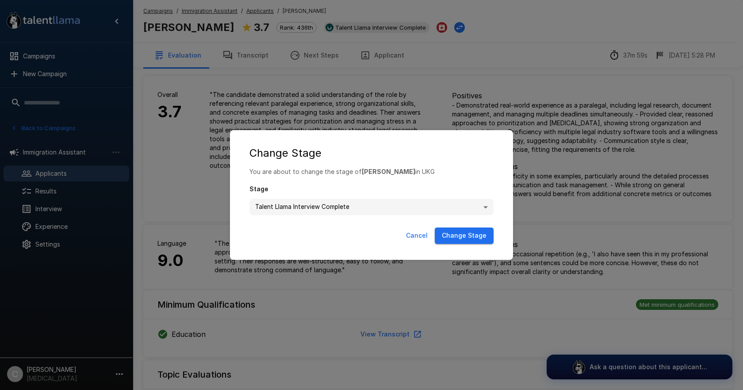
click at [453, 225] on div "Cancel Change Stage" at bounding box center [371, 237] width 265 height 27
click at [457, 237] on button "Change Stage" at bounding box center [464, 235] width 59 height 16
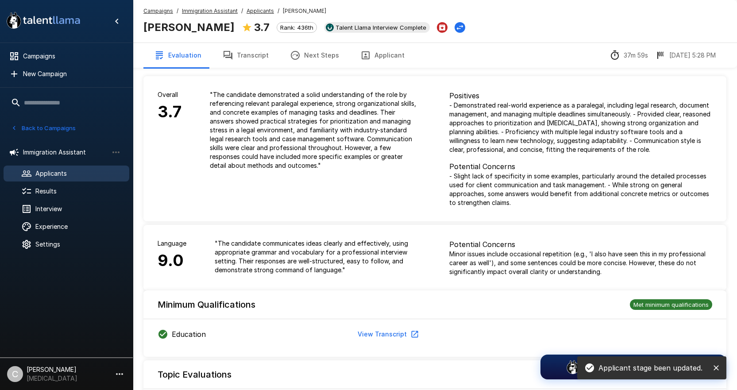
click at [263, 12] on u "Applicants" at bounding box center [259, 11] width 27 height 7
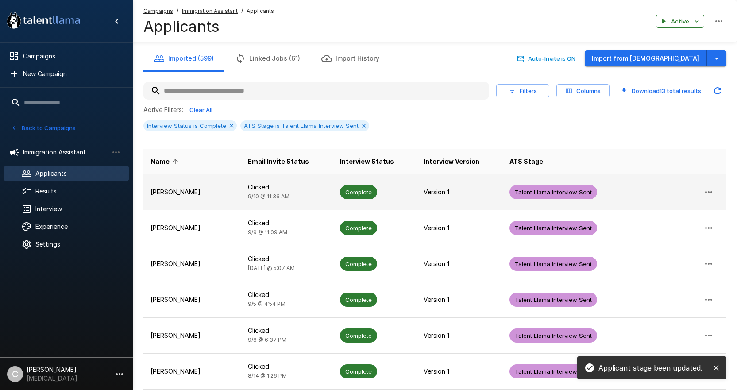
click at [332, 193] on td "Clicked 9/10 @ 11:36 AM" at bounding box center [287, 192] width 92 height 36
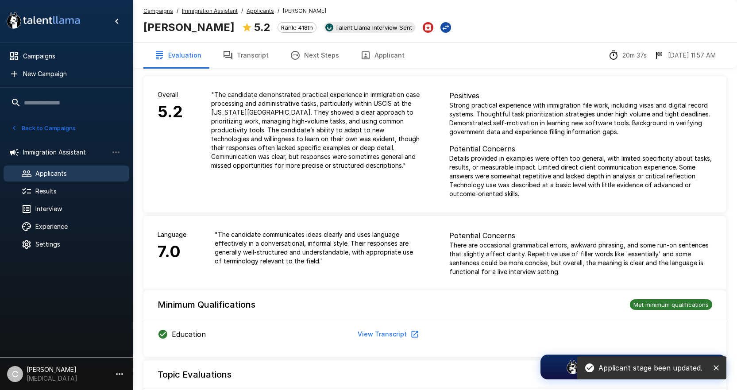
click at [441, 27] on icon "Change Stage" at bounding box center [445, 27] width 9 height 9
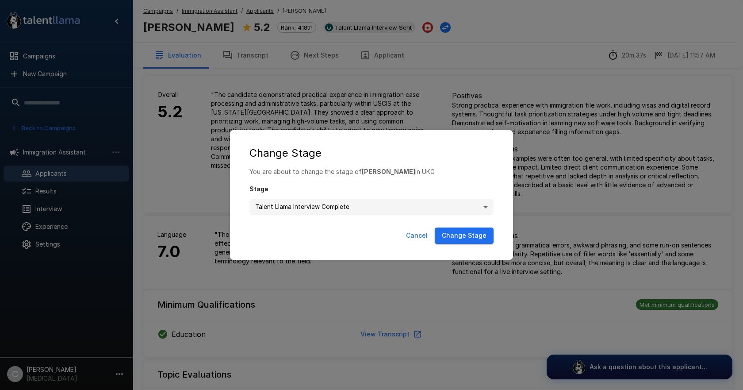
click at [469, 244] on div "Cancel Change Stage" at bounding box center [371, 237] width 265 height 27
click at [465, 238] on button "Change Stage" at bounding box center [464, 235] width 59 height 16
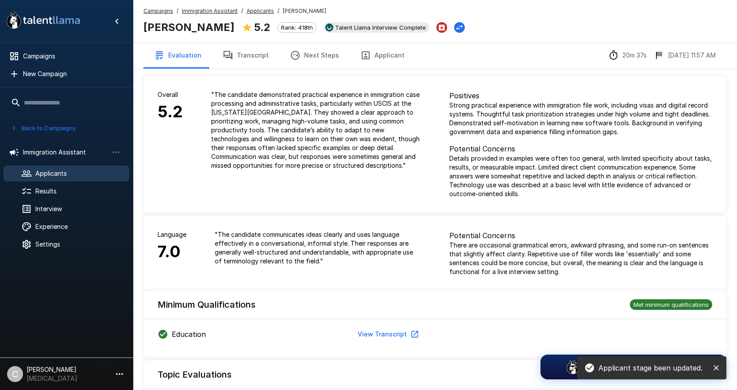
click at [215, 12] on u "Immigration Assistant" at bounding box center [210, 11] width 56 height 7
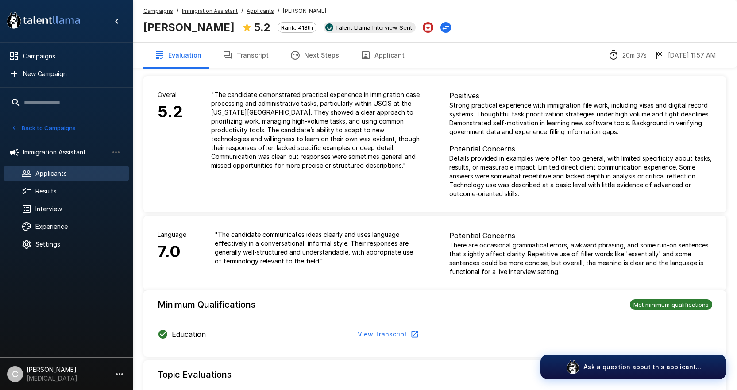
click at [265, 10] on u "Applicants" at bounding box center [259, 11] width 27 height 7
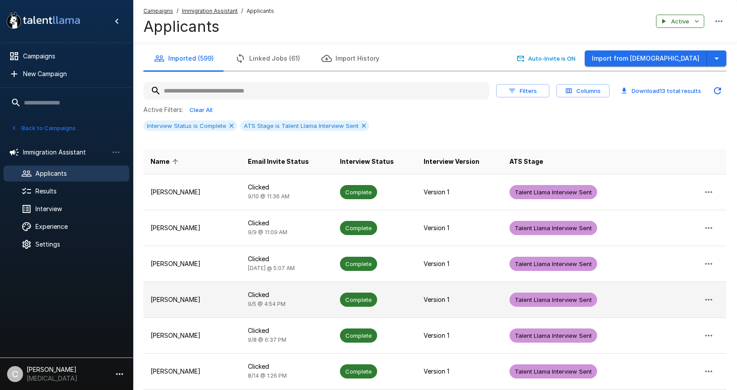
click at [233, 308] on td "Ricardo Maciel" at bounding box center [191, 299] width 97 height 36
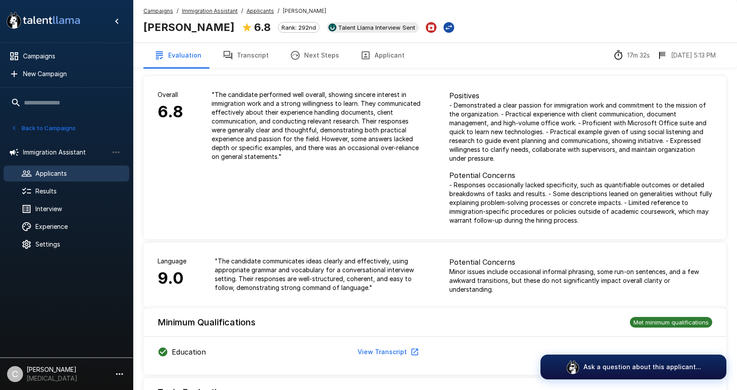
click at [444, 29] on icon "Change Stage" at bounding box center [448, 27] width 9 height 9
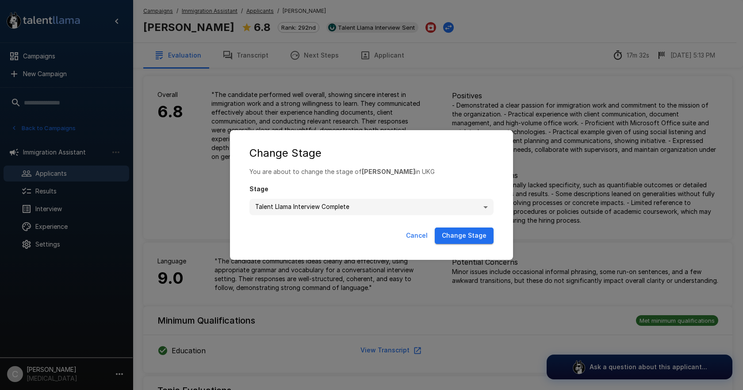
click at [466, 235] on button "Change Stage" at bounding box center [464, 235] width 59 height 16
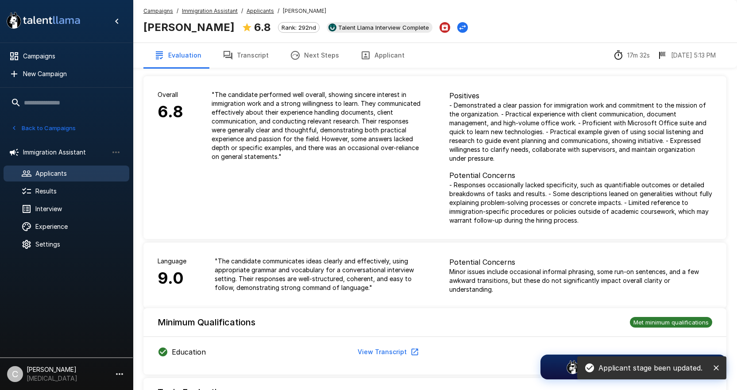
click at [267, 15] on span "Applicants" at bounding box center [259, 11] width 27 height 9
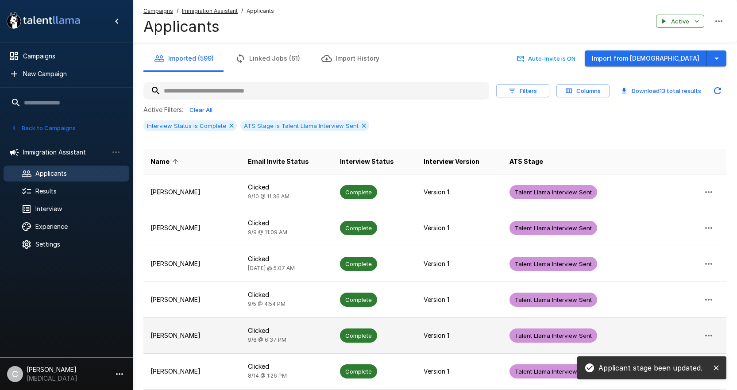
click at [308, 347] on td "Clicked 9/8 @ 6:37 PM" at bounding box center [287, 335] width 92 height 36
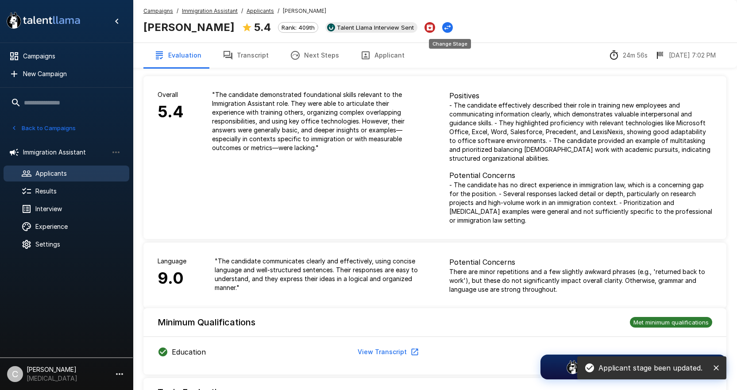
click at [455, 24] on div "Campaigns / Immigration Assistant / Applicants / Rozalyn Lawrence Rozalyn Lawre…" at bounding box center [435, 21] width 604 height 42
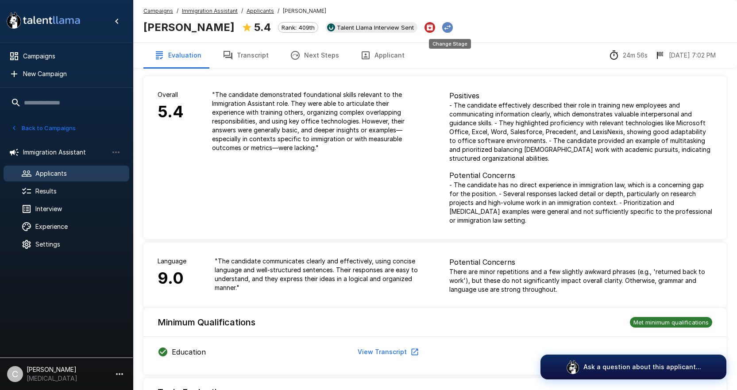
click at [451, 28] on icon "Change Stage" at bounding box center [447, 27] width 9 height 9
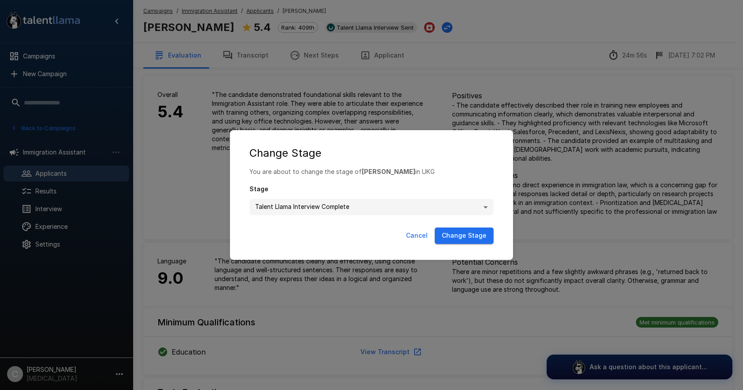
click at [388, 209] on body ".st0{fill:#FFFFFF;} .st1{fill:#76a4ed;} Campaigns New Campaign Active 6 Adminis…" at bounding box center [375, 195] width 750 height 390
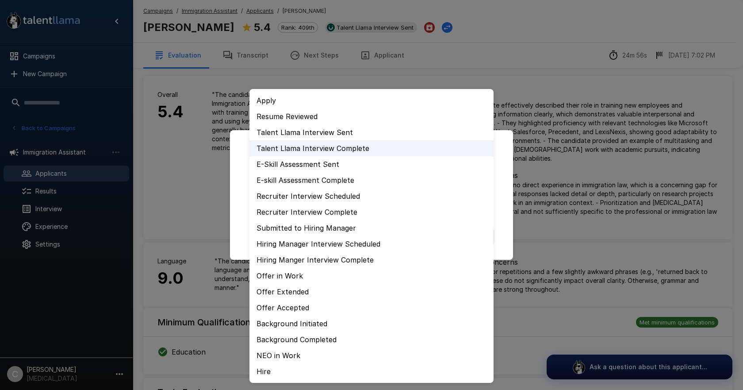
click at [504, 208] on div at bounding box center [371, 195] width 743 height 390
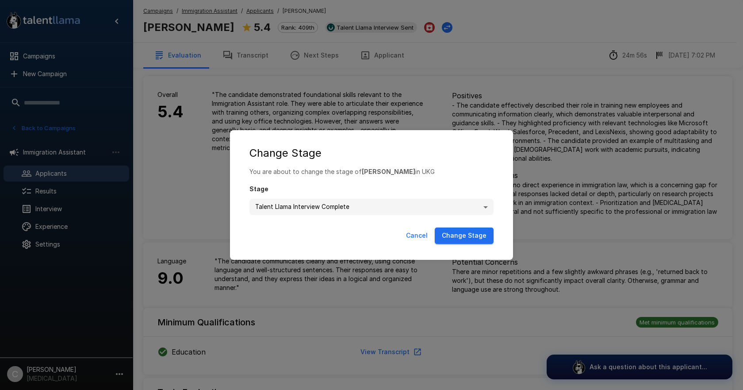
click at [463, 237] on button "Change Stage" at bounding box center [464, 235] width 59 height 16
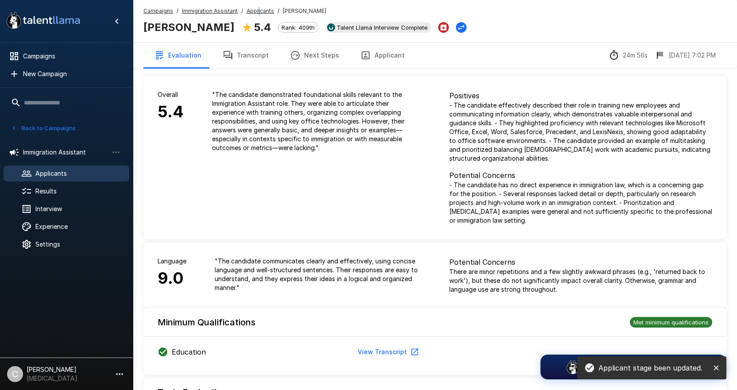
click at [257, 9] on u "Applicants" at bounding box center [259, 11] width 27 height 7
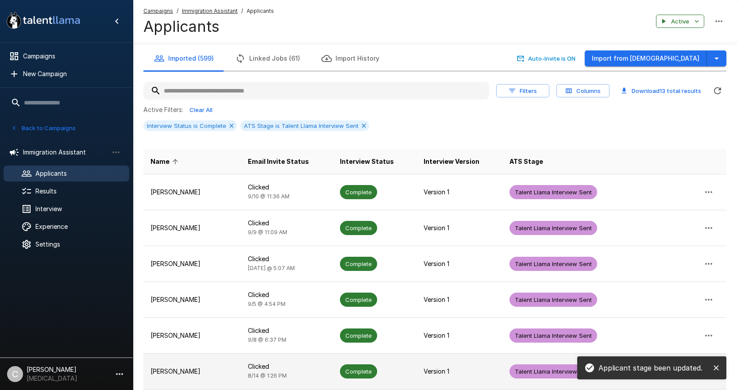
click at [234, 367] on p "Sarai Suarez" at bounding box center [191, 371] width 83 height 9
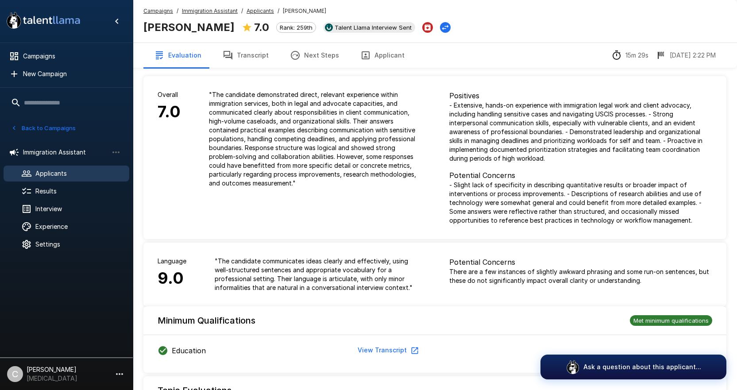
click at [422, 29] on div "Campaigns / Immigration Assistant / Applicants / Sarai Suarez Sarai Suarez 7.0 …" at bounding box center [435, 21] width 604 height 42
click at [441, 27] on icon "Change Stage" at bounding box center [445, 27] width 9 height 9
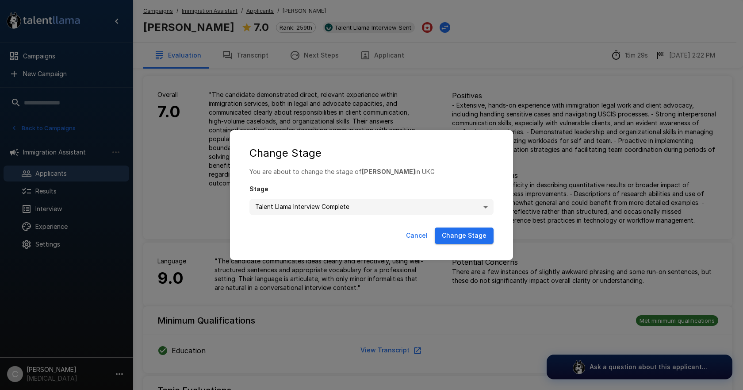
click at [468, 245] on div "Cancel Change Stage" at bounding box center [371, 237] width 265 height 27
click at [458, 241] on button "Change Stage" at bounding box center [464, 235] width 59 height 16
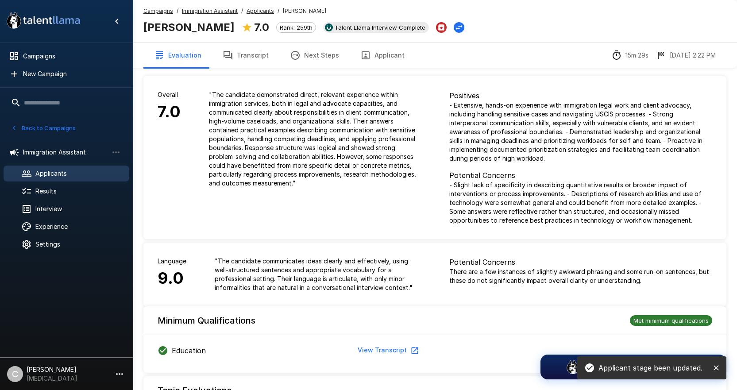
click at [257, 9] on u "Applicants" at bounding box center [259, 11] width 27 height 7
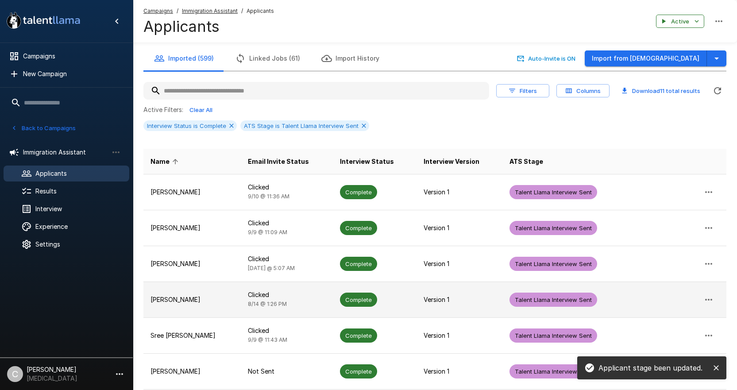
click at [215, 300] on p "Sarai Suarez" at bounding box center [191, 299] width 83 height 9
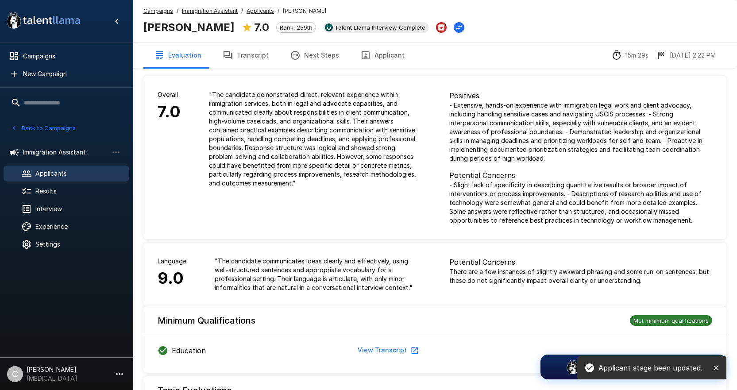
click at [434, 23] on div "Sarai Suarez 7.0 Rank: 259th Talent Llama Interview Complete" at bounding box center [303, 26] width 321 height 19
click at [454, 29] on icon "Change Stage" at bounding box center [458, 27] width 9 height 9
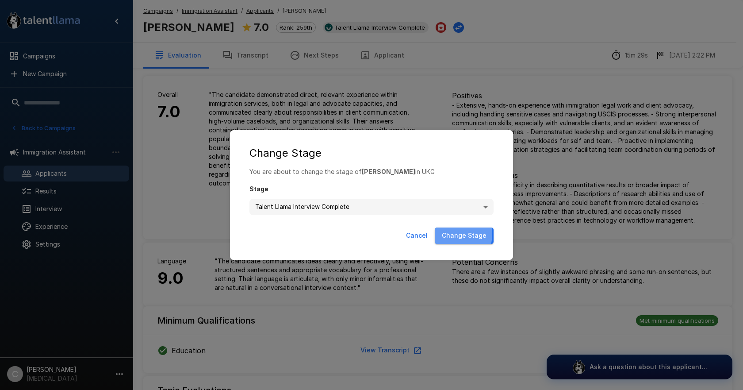
click at [449, 234] on button "Change Stage" at bounding box center [464, 235] width 59 height 16
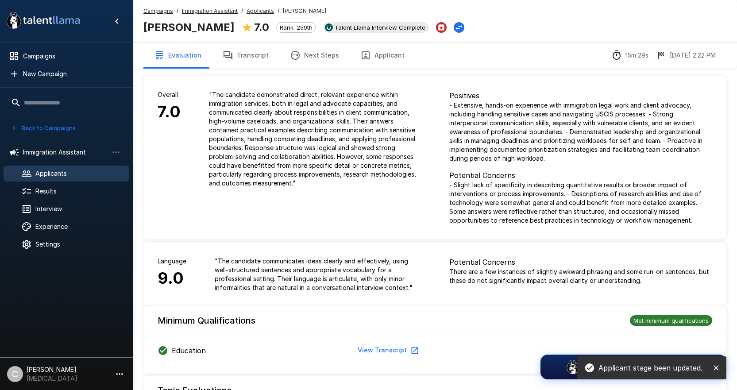
click at [255, 8] on u "Applicants" at bounding box center [259, 11] width 27 height 7
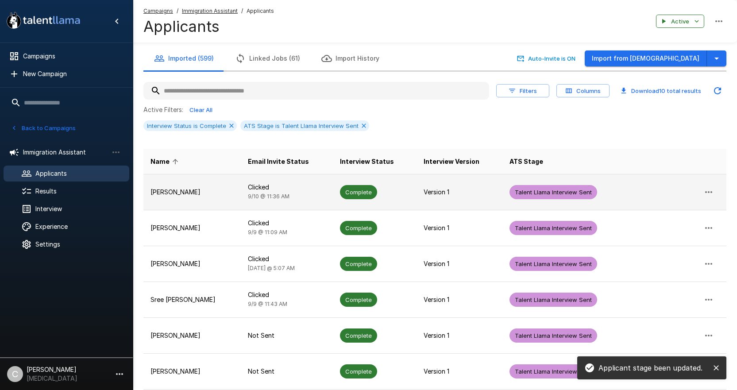
click at [318, 207] on td "Clicked 9/10 @ 11:36 AM" at bounding box center [287, 192] width 92 height 36
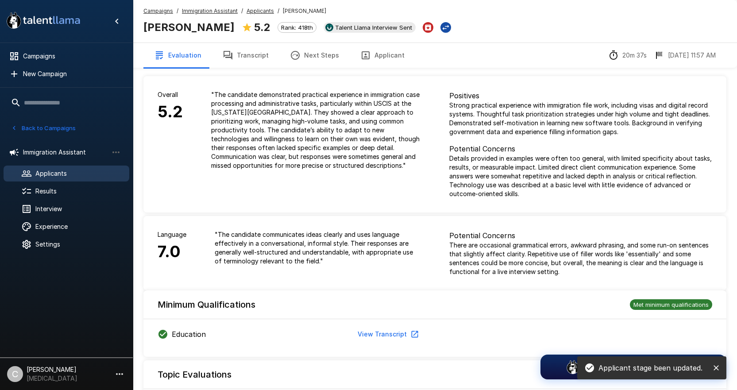
click at [440, 28] on button "Change Stage" at bounding box center [445, 27] width 11 height 11
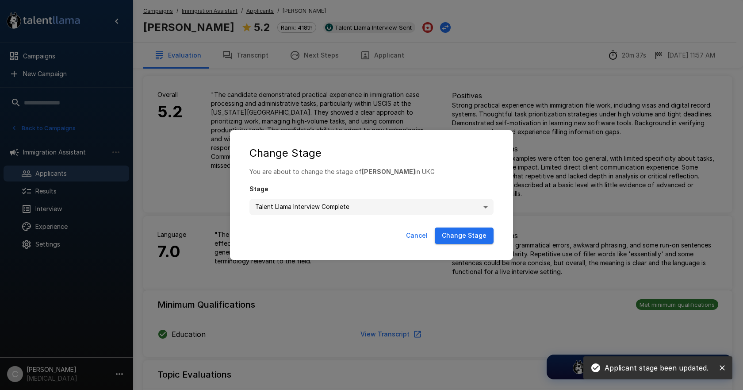
click at [454, 240] on button "Change Stage" at bounding box center [464, 235] width 59 height 16
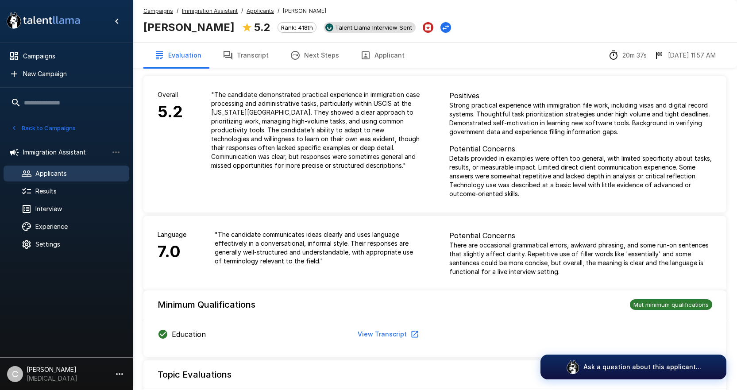
click at [364, 31] on span "Talent Llama Interview Sent" at bounding box center [373, 27] width 84 height 7
click at [249, 12] on u "Applicants" at bounding box center [259, 11] width 27 height 7
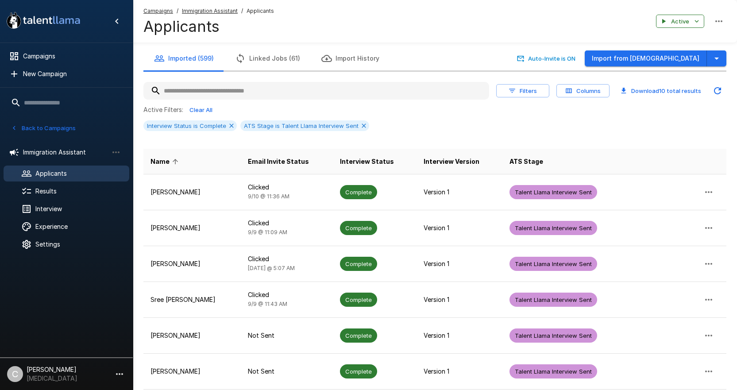
click at [442, 116] on div "Active Filters: Clear All" at bounding box center [434, 110] width 583 height 14
click at [572, 95] on button "Columns" at bounding box center [582, 91] width 53 height 14
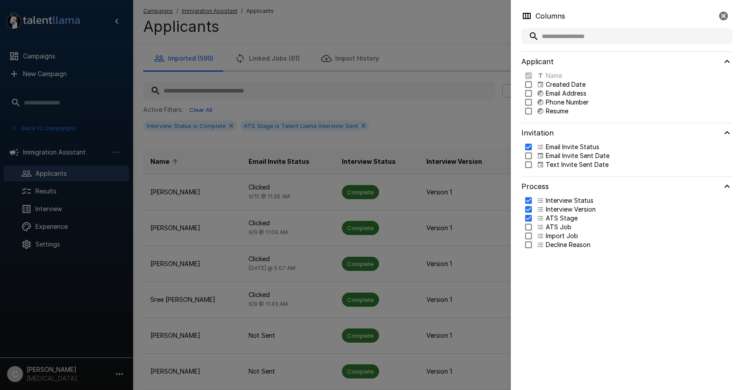
click at [461, 135] on div at bounding box center [371, 195] width 743 height 390
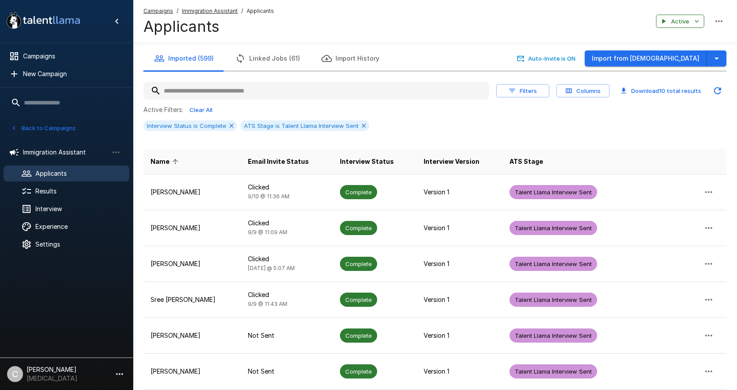
click at [607, 120] on div "Interview Status is Complete ATS Stage is Talent Llama Interview Sent" at bounding box center [434, 125] width 583 height 11
click at [590, 132] on div "Active Filters: Clear All Interview Status is Complete ATS Stage is Talent Llam…" at bounding box center [434, 120] width 583 height 35
click at [589, 132] on div "Active Filters: Clear All Interview Status is Complete ATS Stage is Talent Llam…" at bounding box center [434, 120] width 583 height 35
click at [445, 118] on div "Active Filters: Clear All Interview Status is Complete ATS Stage is Talent Llam…" at bounding box center [434, 120] width 583 height 35
